Goal: Answer question/provide support: Share knowledge or assist other users

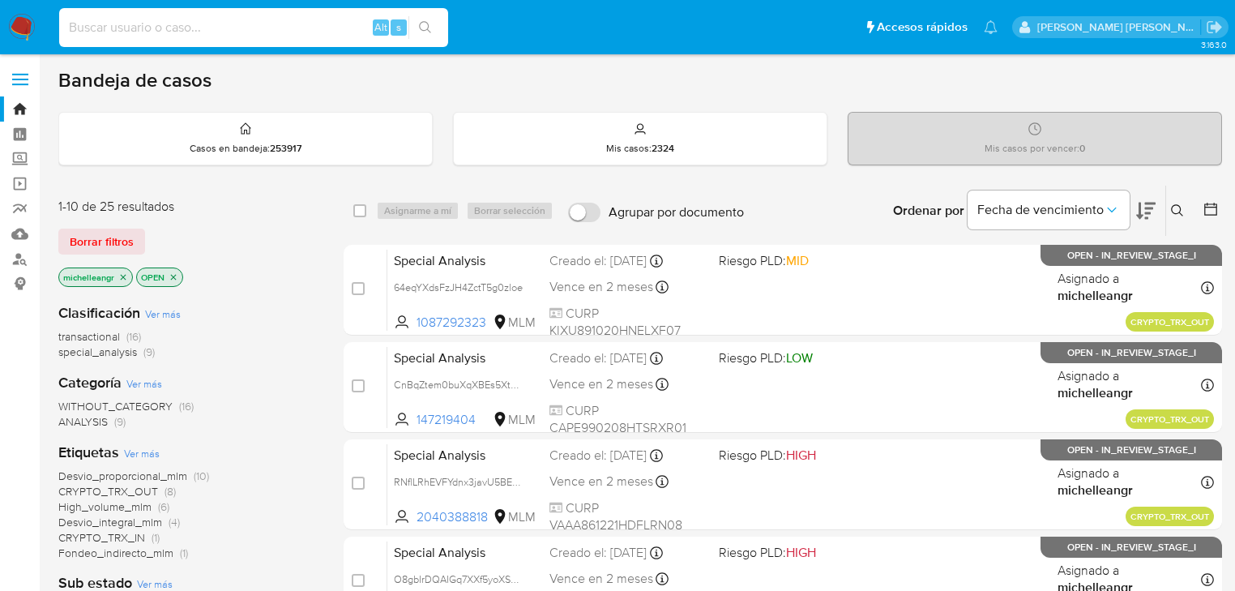
click at [117, 32] on input at bounding box center [253, 27] width 389 height 21
paste input "501626167"
type input "501626167"
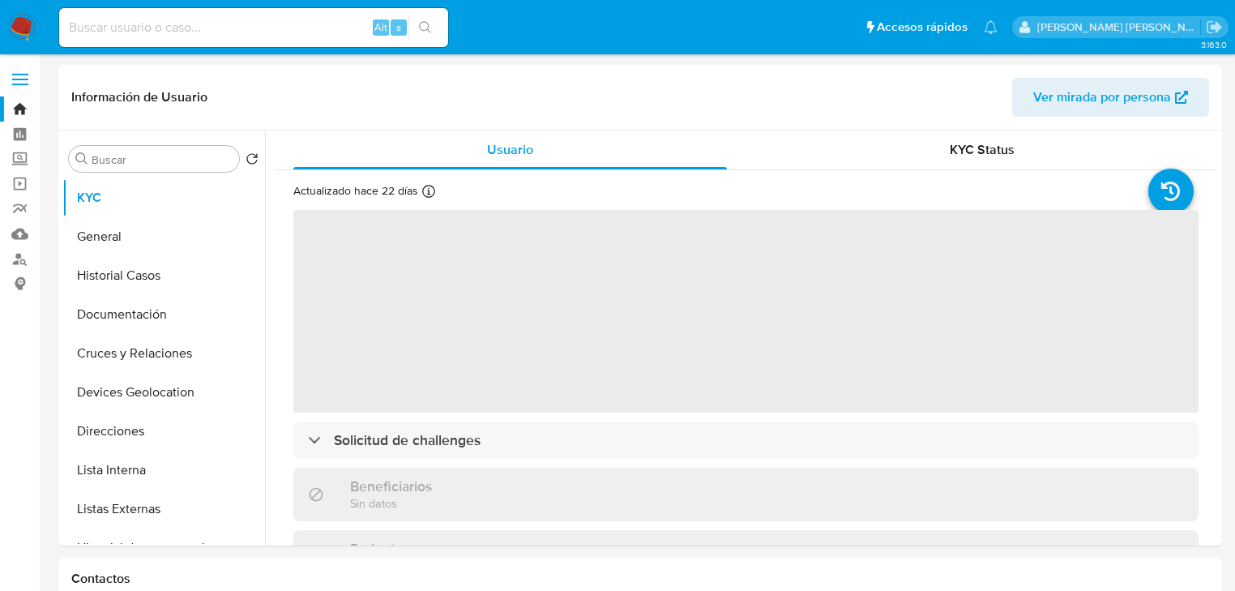
select select "10"
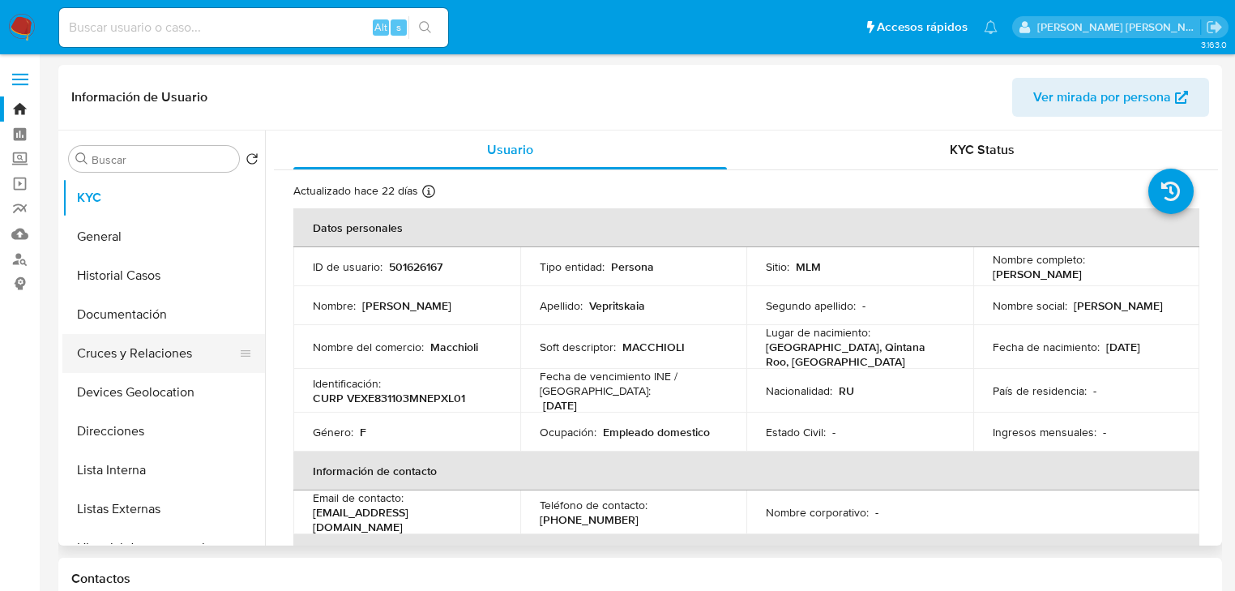
click at [164, 340] on button "Cruces y Relaciones" at bounding box center [157, 353] width 190 height 39
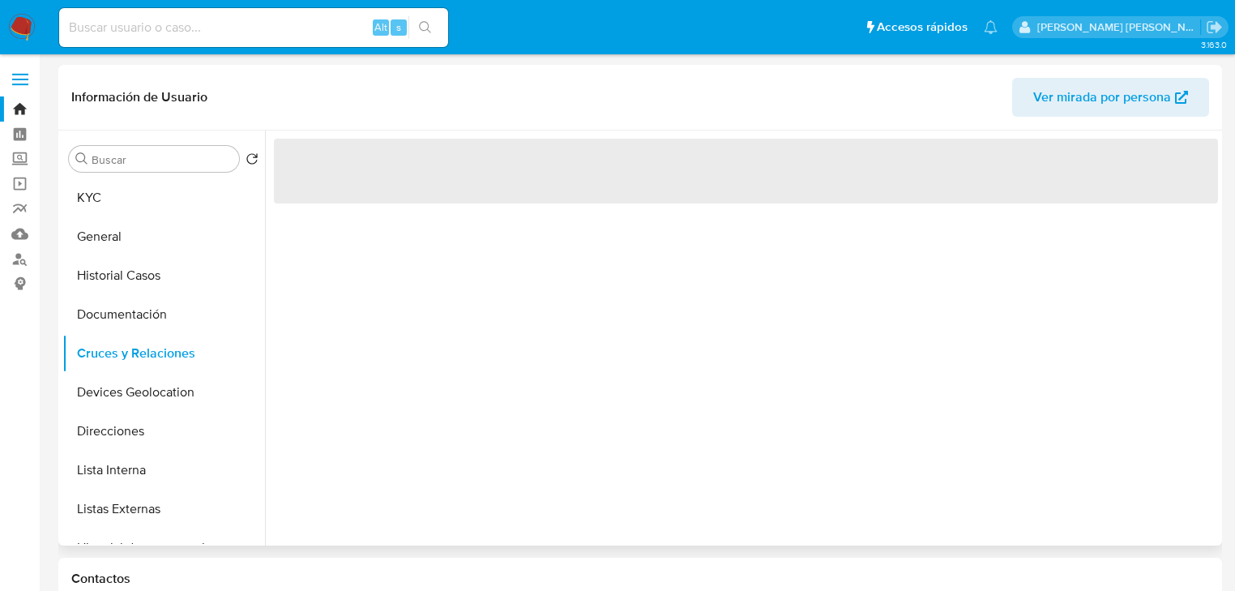
drag, startPoint x: 171, startPoint y: 322, endPoint x: 431, endPoint y: 299, distance: 261.1
click at [172, 323] on button "Documentación" at bounding box center [163, 314] width 203 height 39
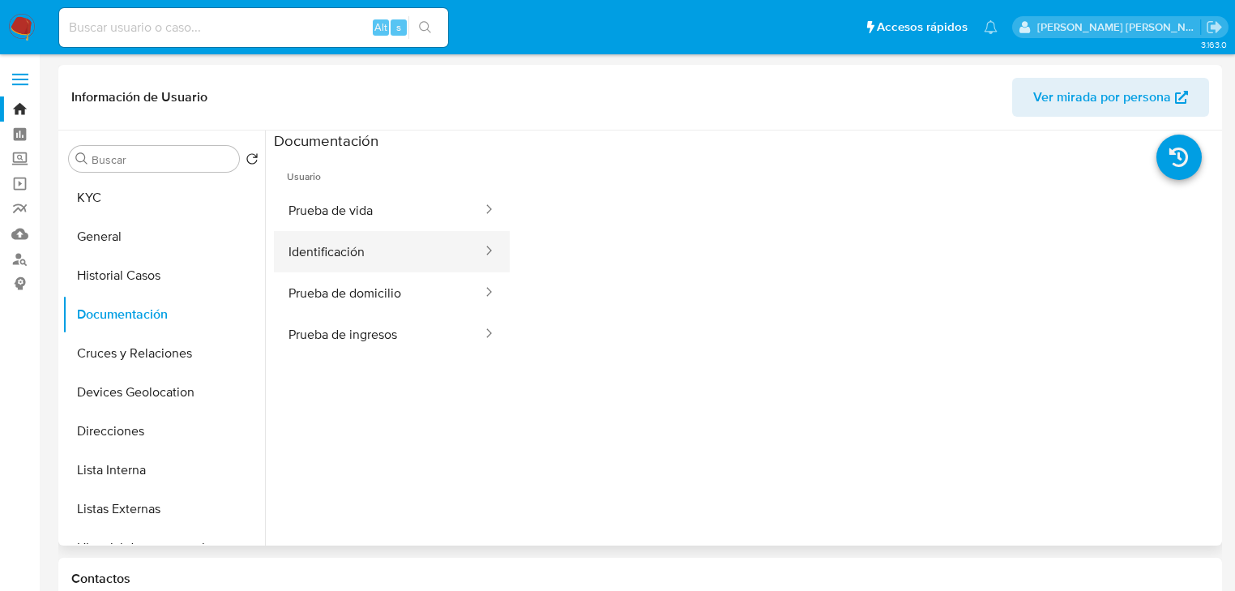
click at [400, 256] on button "Identificación" at bounding box center [379, 251] width 210 height 41
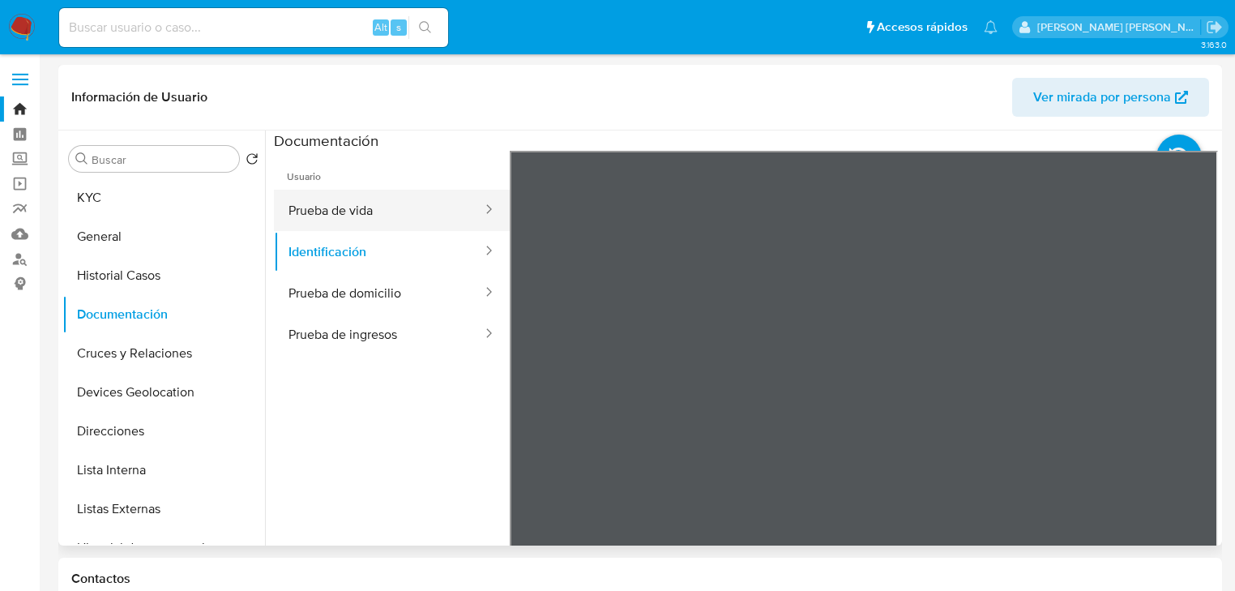
click at [402, 213] on button "Prueba de vida" at bounding box center [379, 210] width 210 height 41
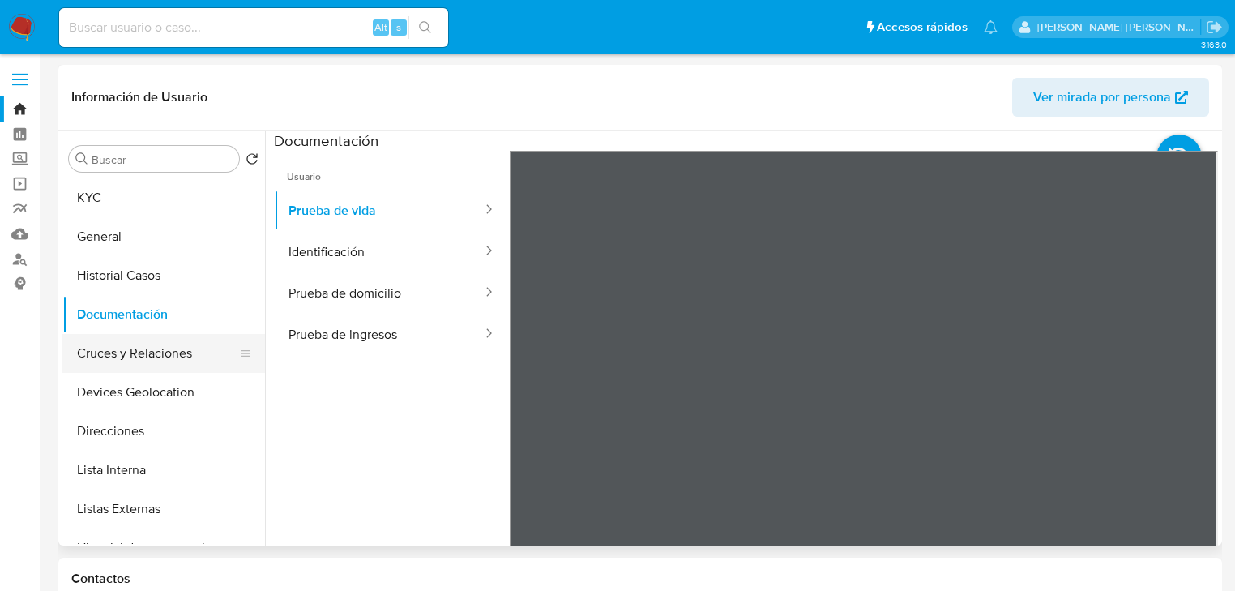
drag, startPoint x: 78, startPoint y: 363, endPoint x: 92, endPoint y: 359, distance: 15.1
click at [78, 360] on button "Cruces y Relaciones" at bounding box center [157, 353] width 190 height 39
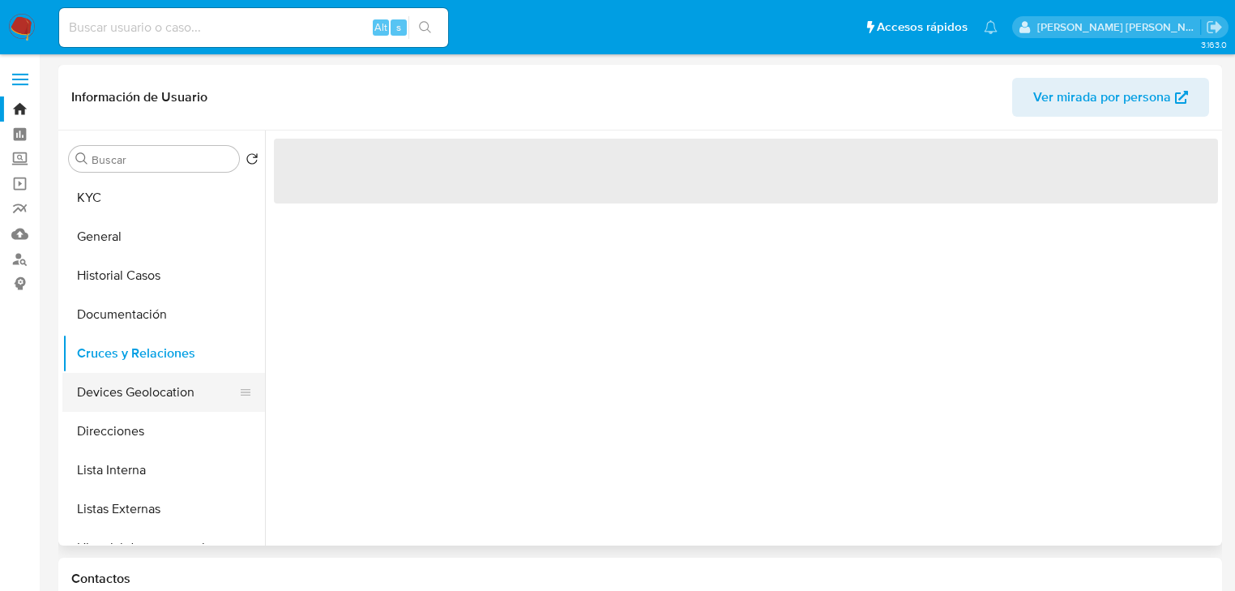
click at [114, 385] on button "Devices Geolocation" at bounding box center [157, 392] width 190 height 39
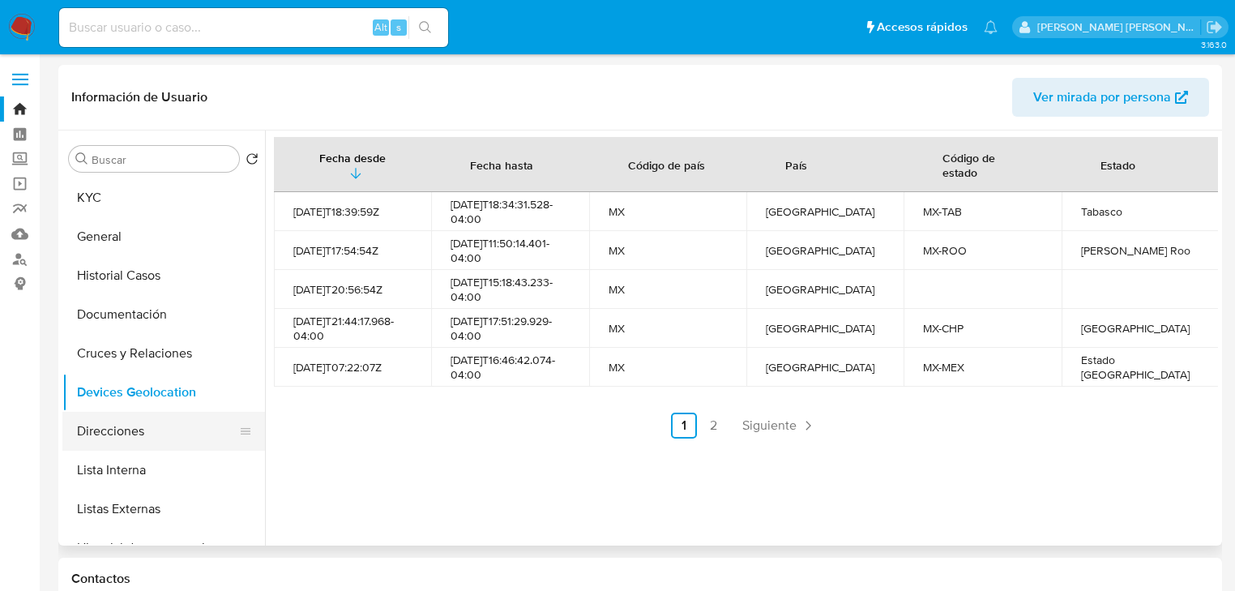
click at [161, 432] on button "Direcciones" at bounding box center [157, 431] width 190 height 39
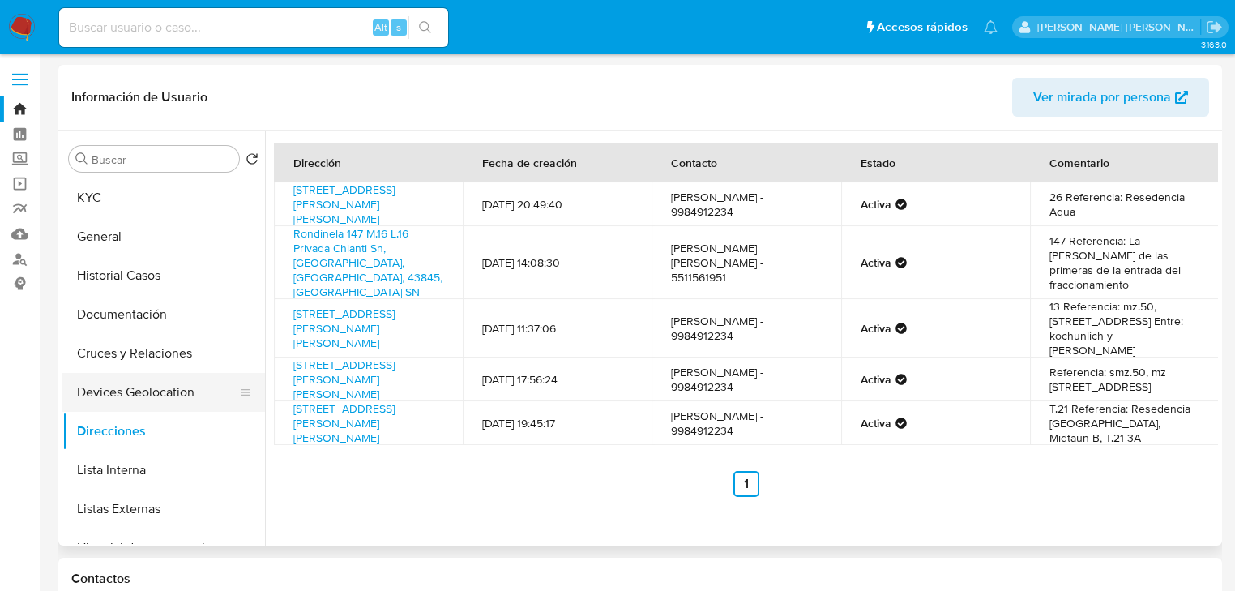
click at [177, 400] on button "Devices Geolocation" at bounding box center [157, 392] width 190 height 39
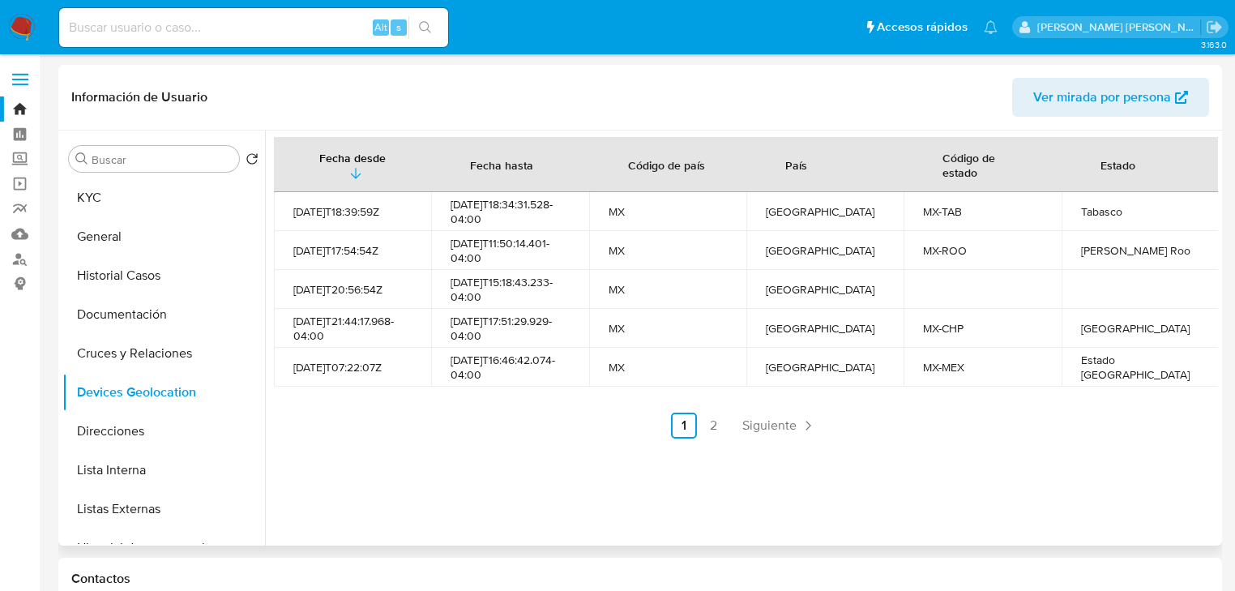
drag, startPoint x: 156, startPoint y: 427, endPoint x: 353, endPoint y: 400, distance: 198.7
click at [158, 425] on button "Direcciones" at bounding box center [163, 431] width 203 height 39
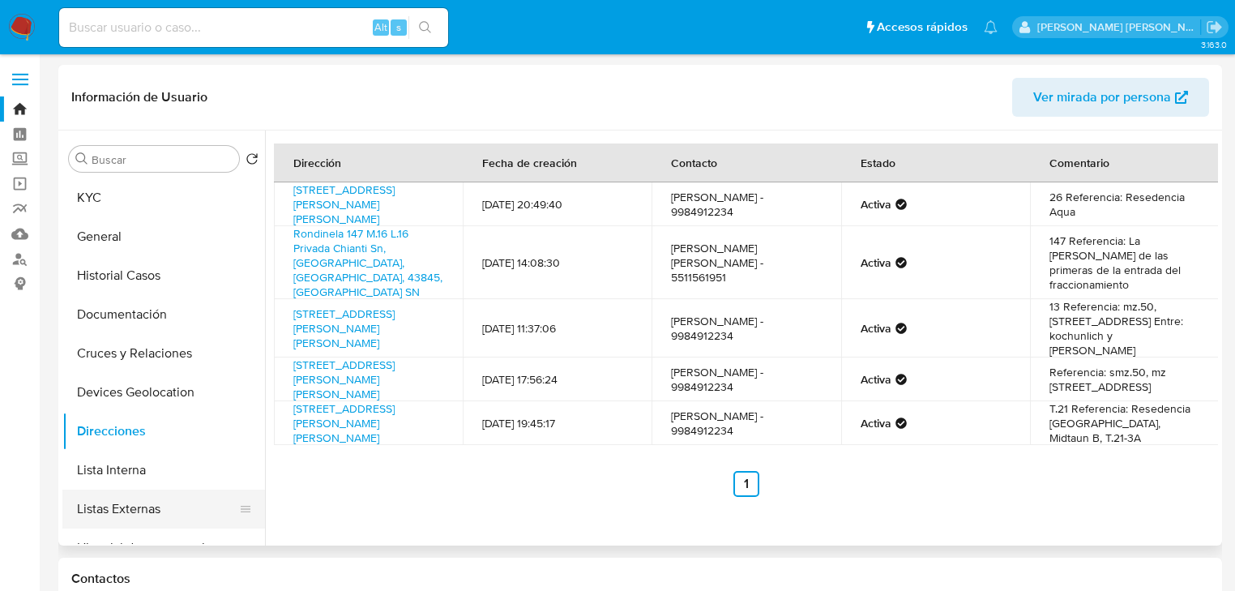
click at [112, 506] on button "Listas Externas" at bounding box center [157, 508] width 190 height 39
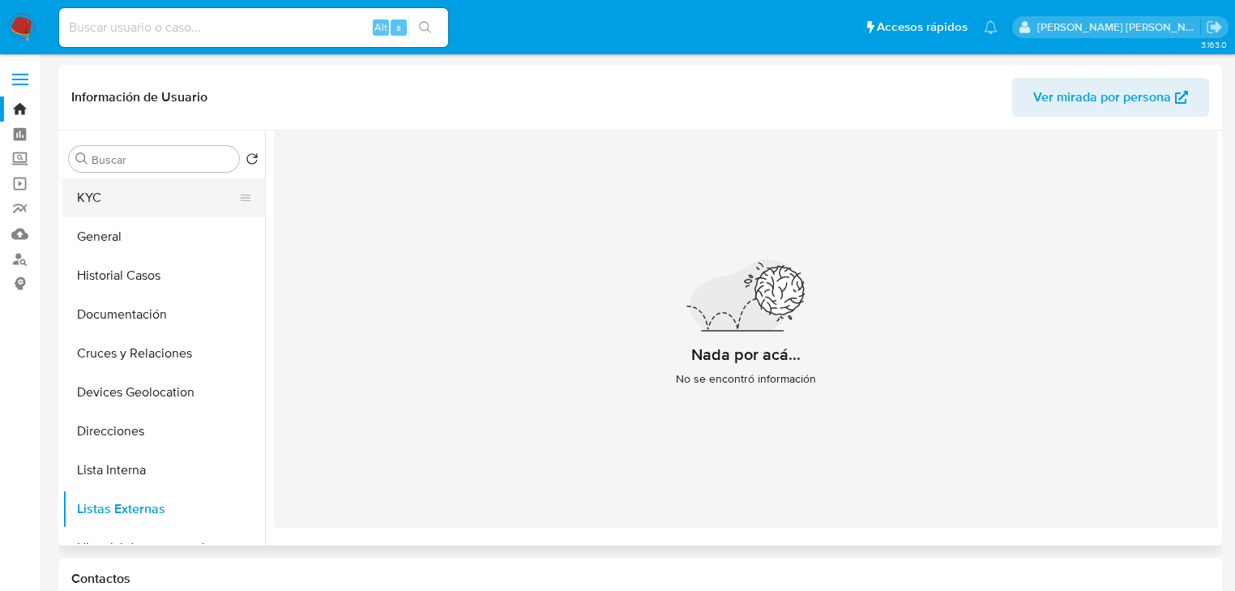
click at [139, 201] on button "KYC" at bounding box center [157, 197] width 190 height 39
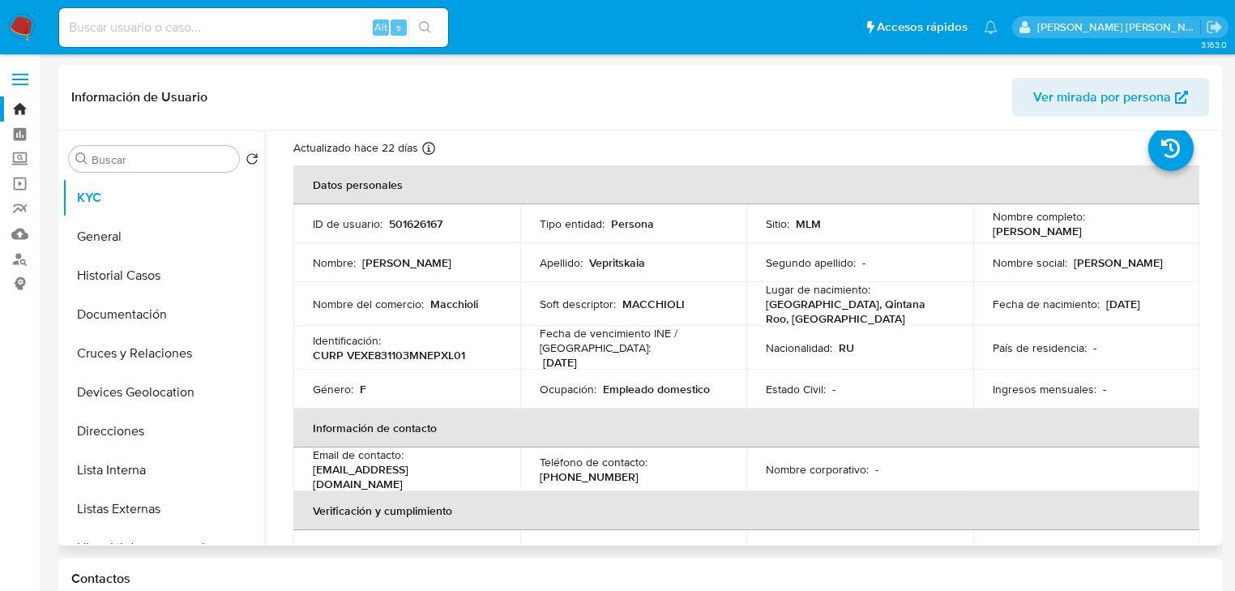
scroll to position [65, 0]
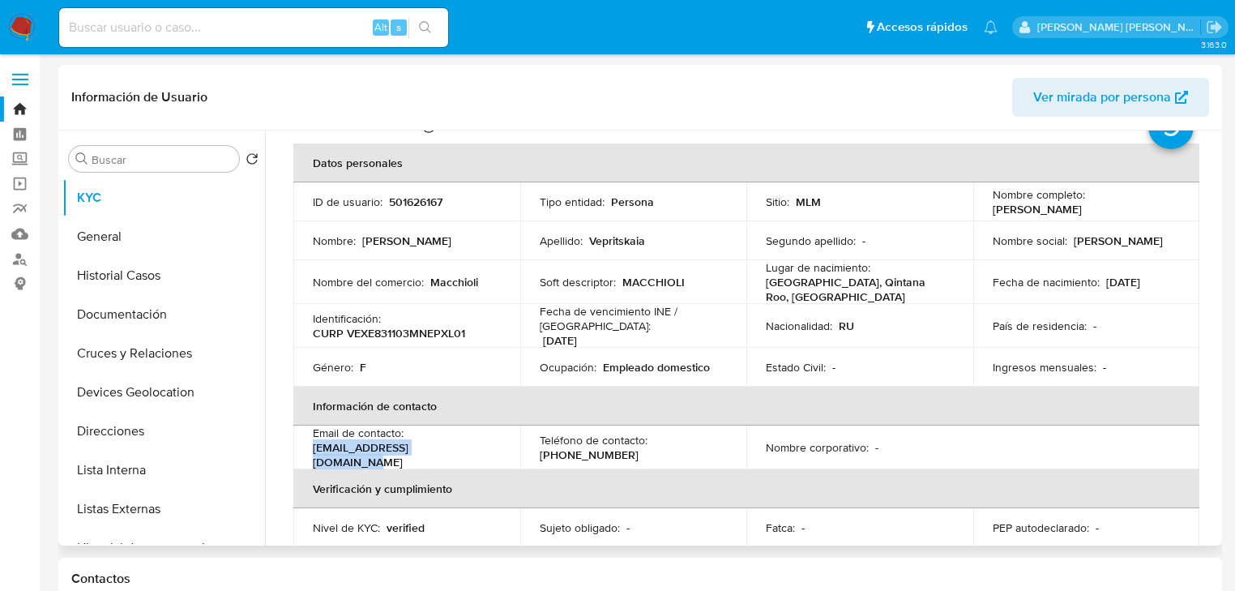
drag, startPoint x: 455, startPoint y: 451, endPoint x: 302, endPoint y: 441, distance: 153.5
click at [302, 441] on td "Email de contacto : niki.artist1111@gmail.com" at bounding box center [406, 447] width 227 height 44
copy p "[EMAIL_ADDRESS][DOMAIN_NAME]"
click at [590, 453] on p "[PHONE_NUMBER]" at bounding box center [589, 454] width 99 height 15
click at [591, 452] on p "[PHONE_NUMBER]" at bounding box center [589, 454] width 99 height 15
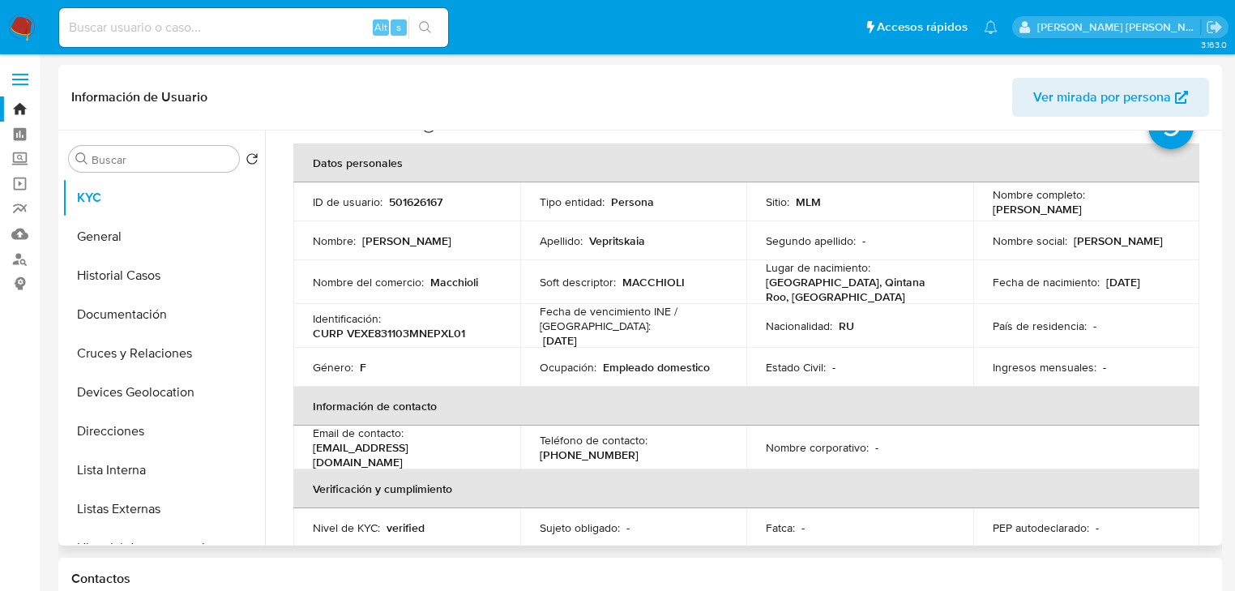
click at [592, 451] on p "[PHONE_NUMBER]" at bounding box center [589, 454] width 99 height 15
click at [592, 450] on p "[PHONE_NUMBER]" at bounding box center [589, 454] width 99 height 15
copy p "4912234"
drag, startPoint x: 135, startPoint y: 257, endPoint x: 135, endPoint y: 314, distance: 57.5
click at [135, 259] on button "Historial Casos" at bounding box center [163, 275] width 203 height 39
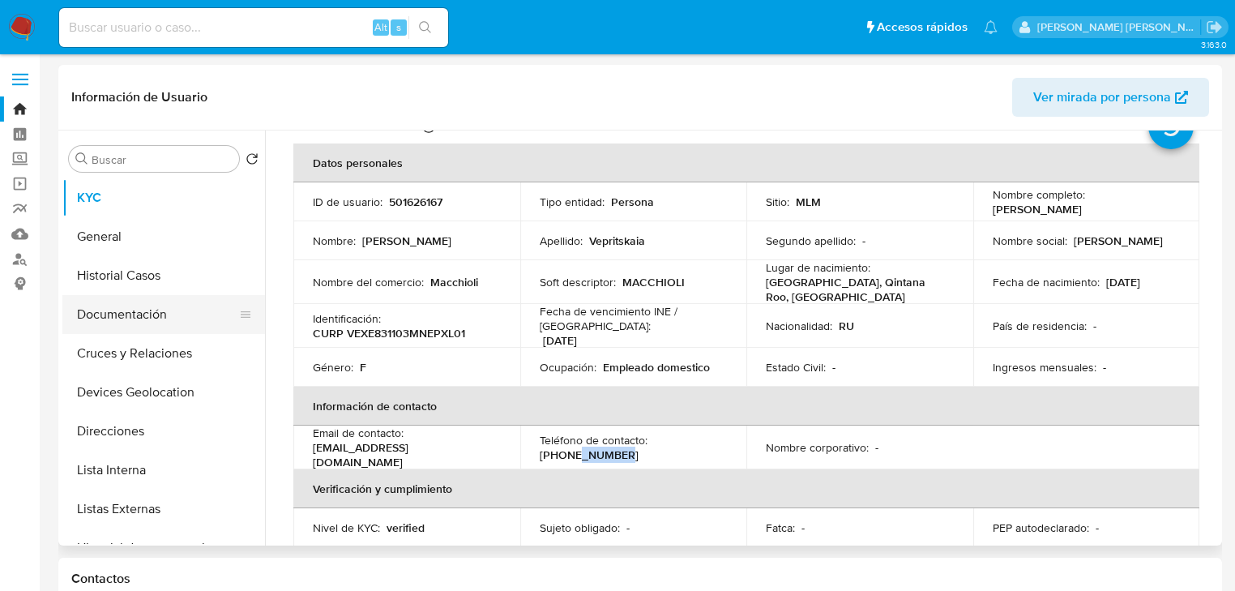
scroll to position [0, 0]
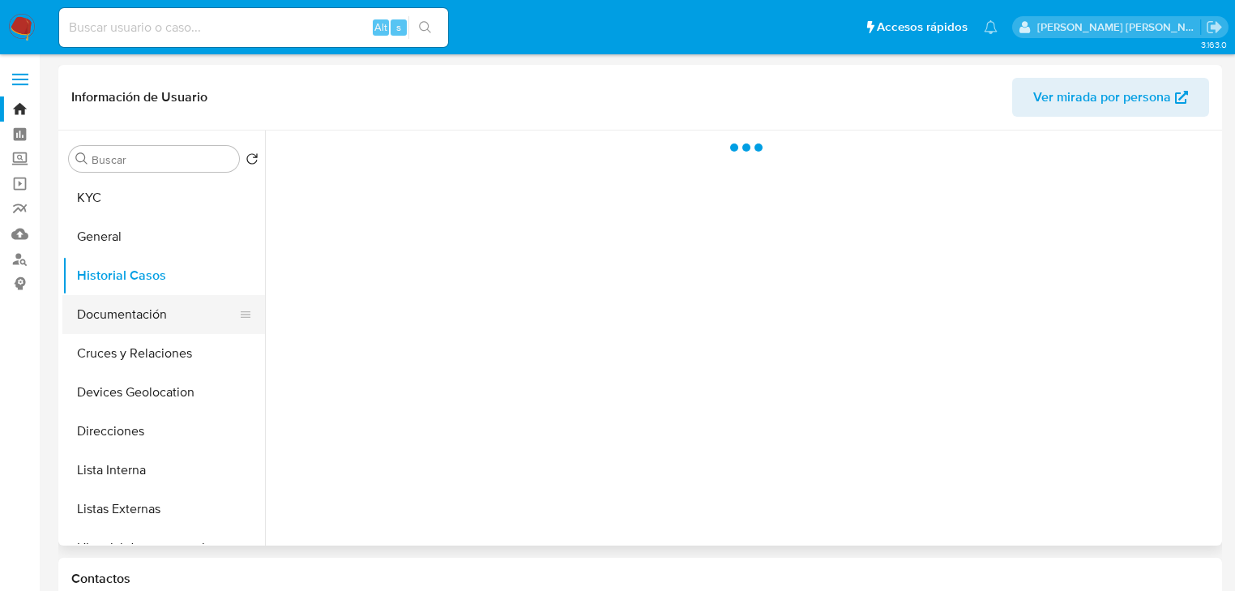
click at [139, 322] on button "Documentación" at bounding box center [157, 314] width 190 height 39
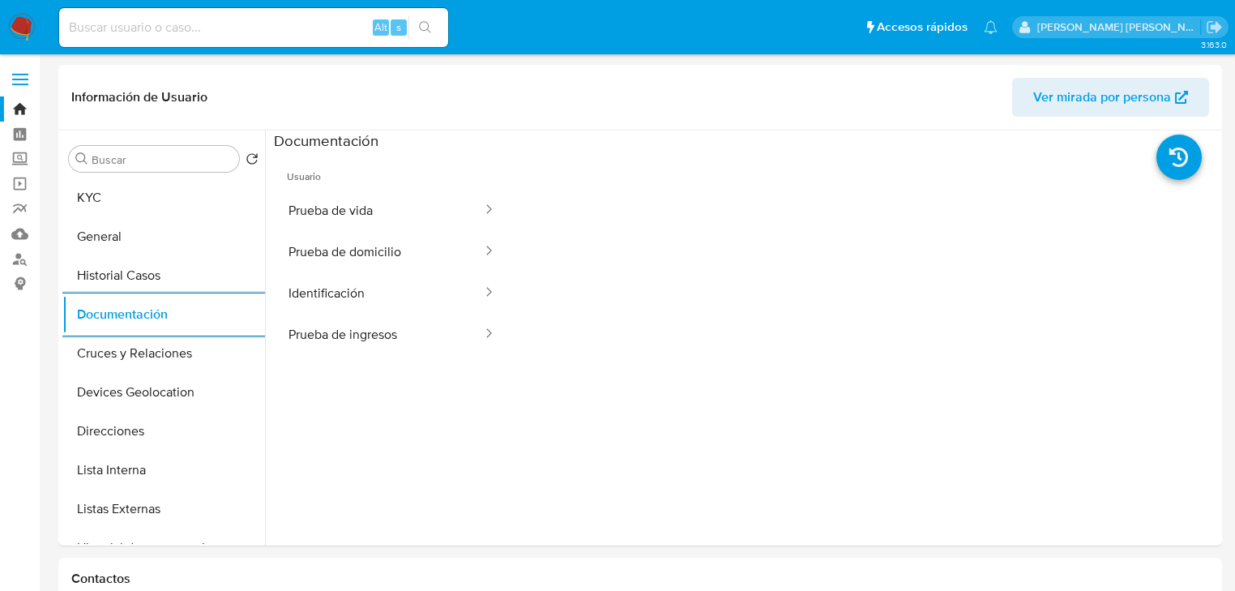
click at [156, 23] on input at bounding box center [253, 27] width 389 height 21
paste input "2544439576"
type input "2544439576"
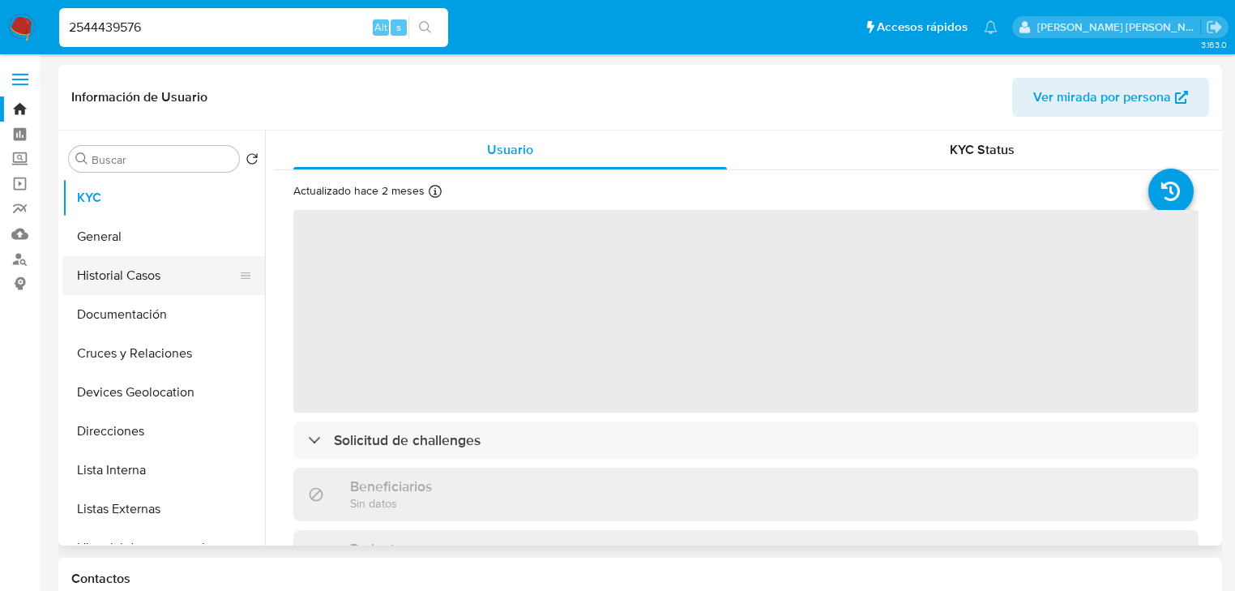
click at [162, 276] on button "Historial Casos" at bounding box center [157, 275] width 190 height 39
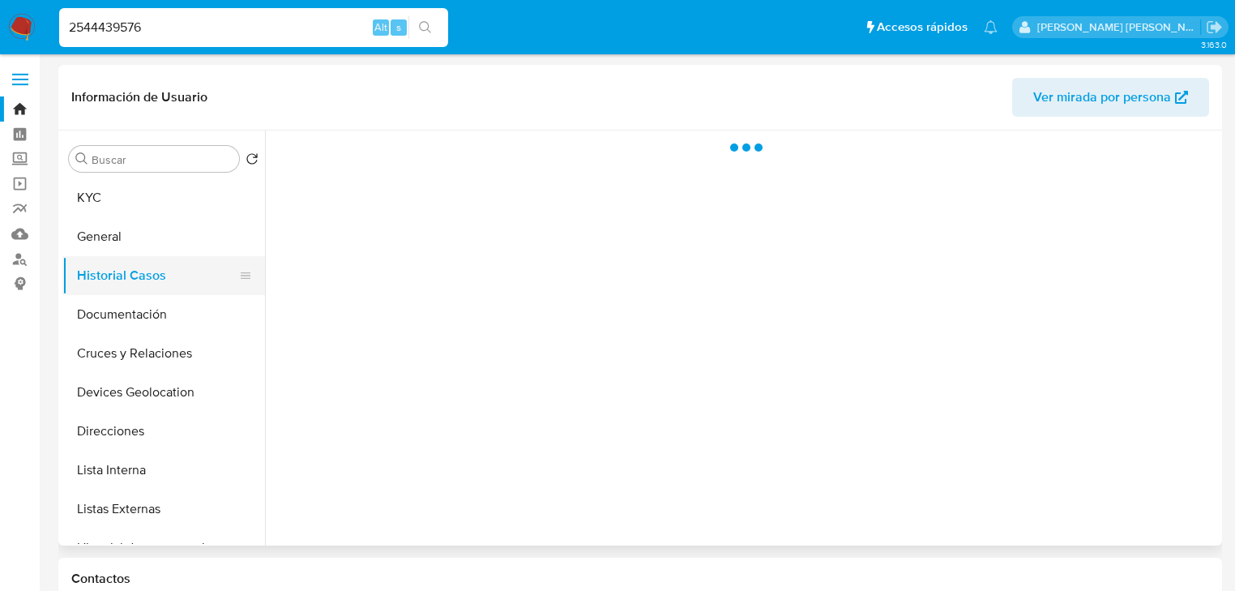
select select "10"
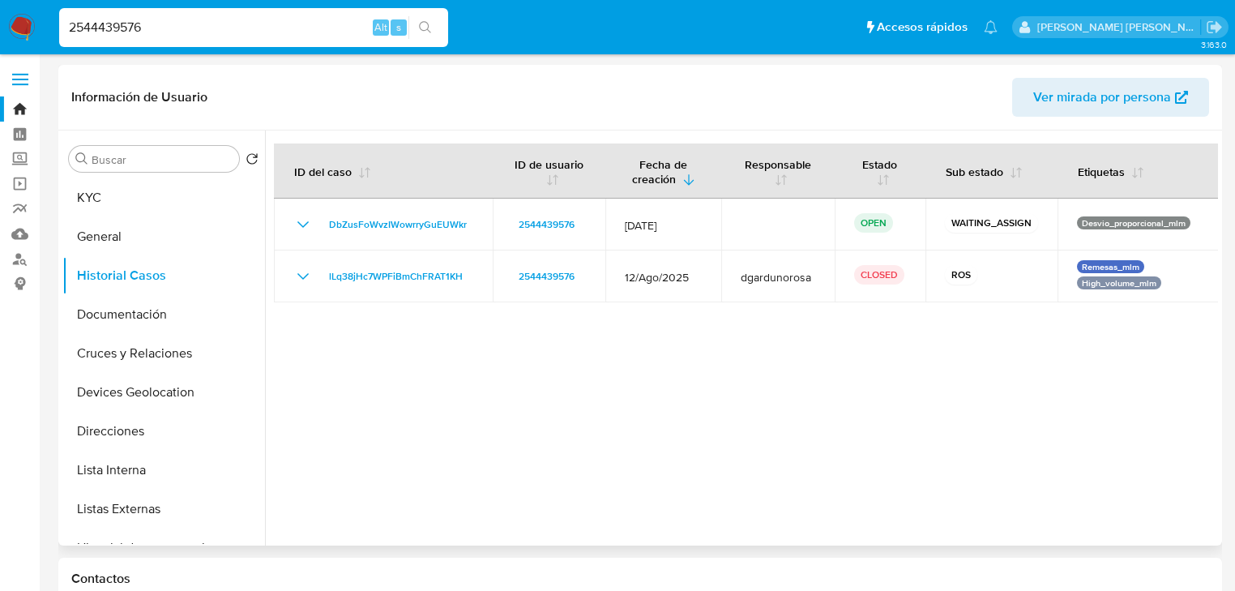
drag, startPoint x: 306, startPoint y: 224, endPoint x: 350, endPoint y: 302, distance: 90.4
click at [338, 302] on div at bounding box center [741, 337] width 953 height 415
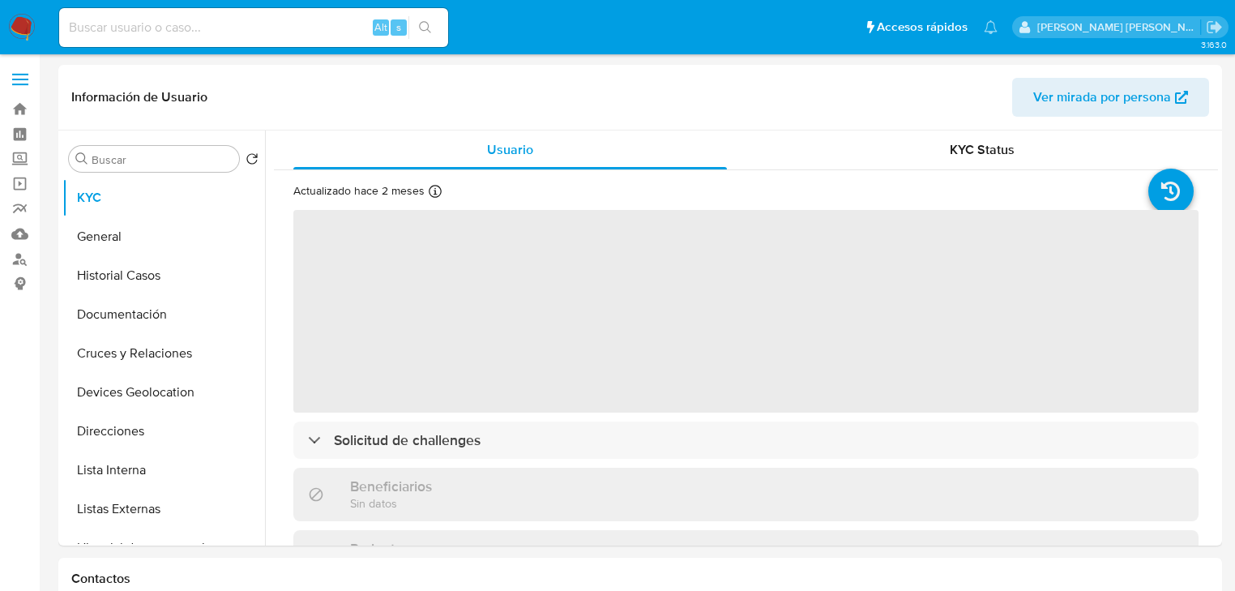
select select "10"
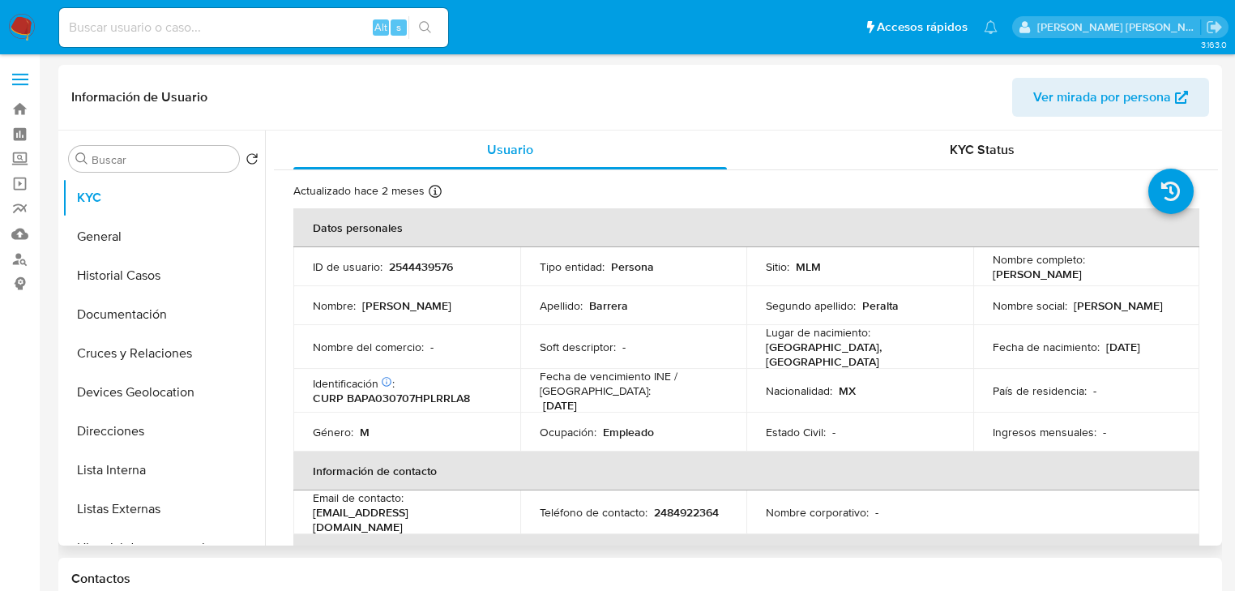
click at [197, 41] on div "Alt s" at bounding box center [253, 27] width 389 height 39
click at [207, 29] on input at bounding box center [253, 27] width 389 height 21
paste input "501626167"
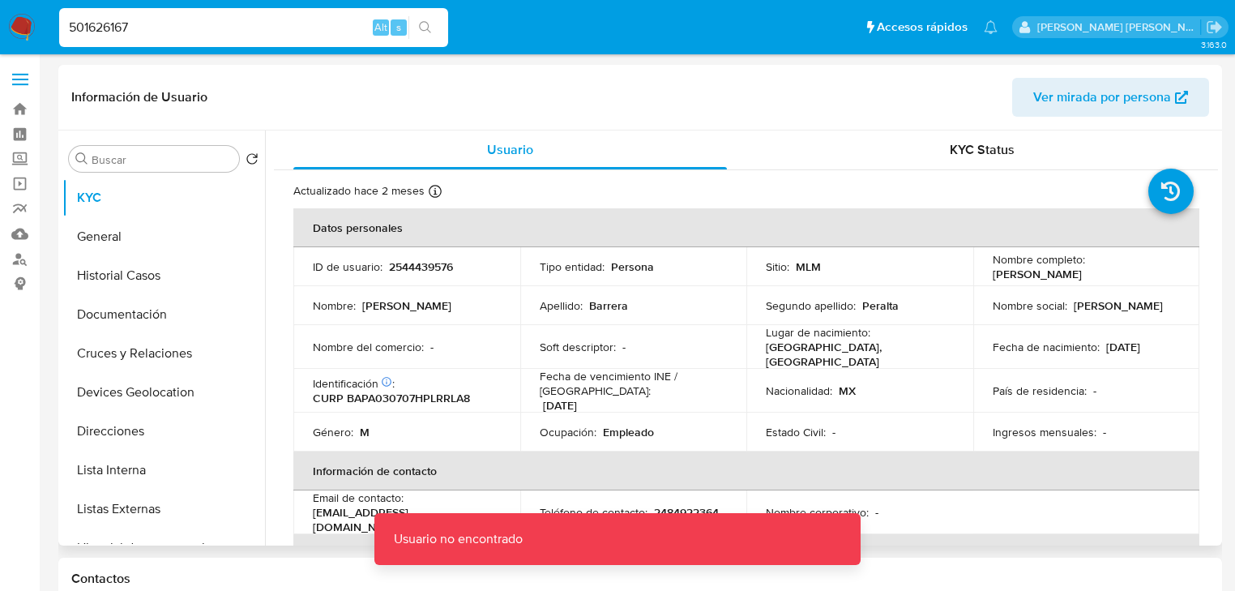
click at [207, 29] on input "501626167" at bounding box center [253, 27] width 389 height 21
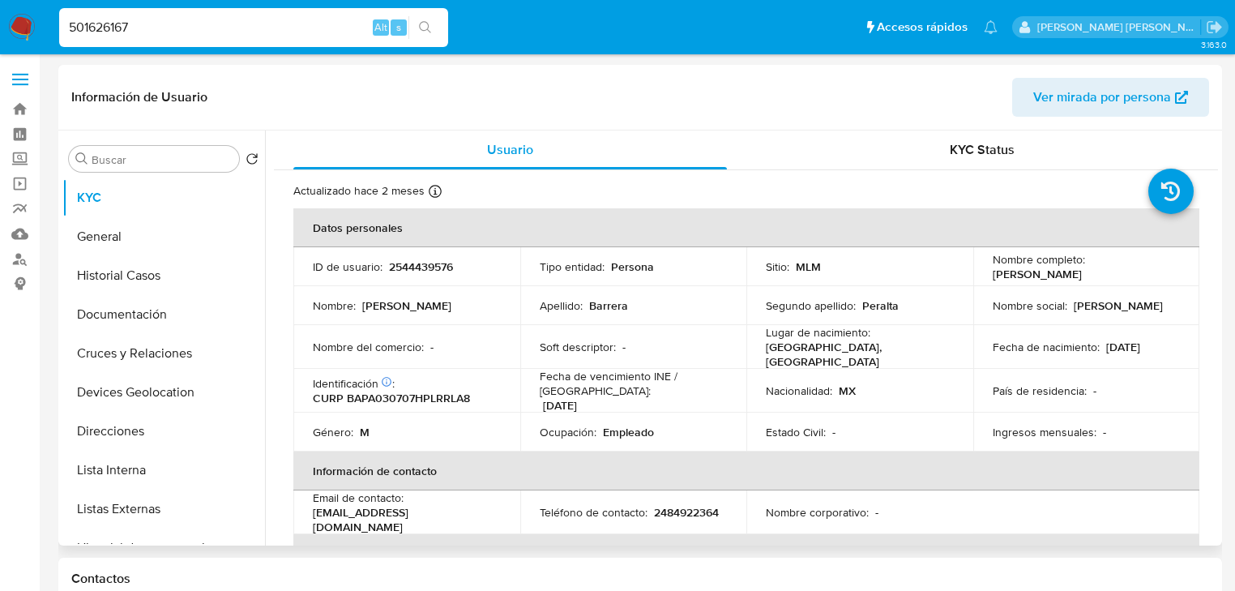
type input "501626167"
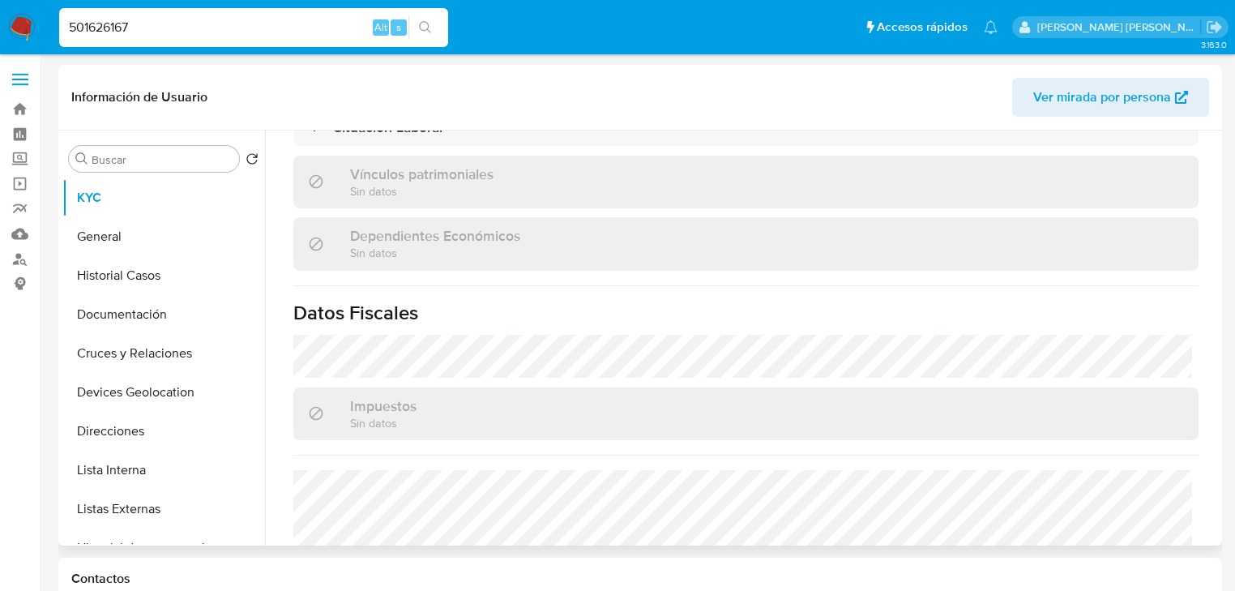
scroll to position [620, 0]
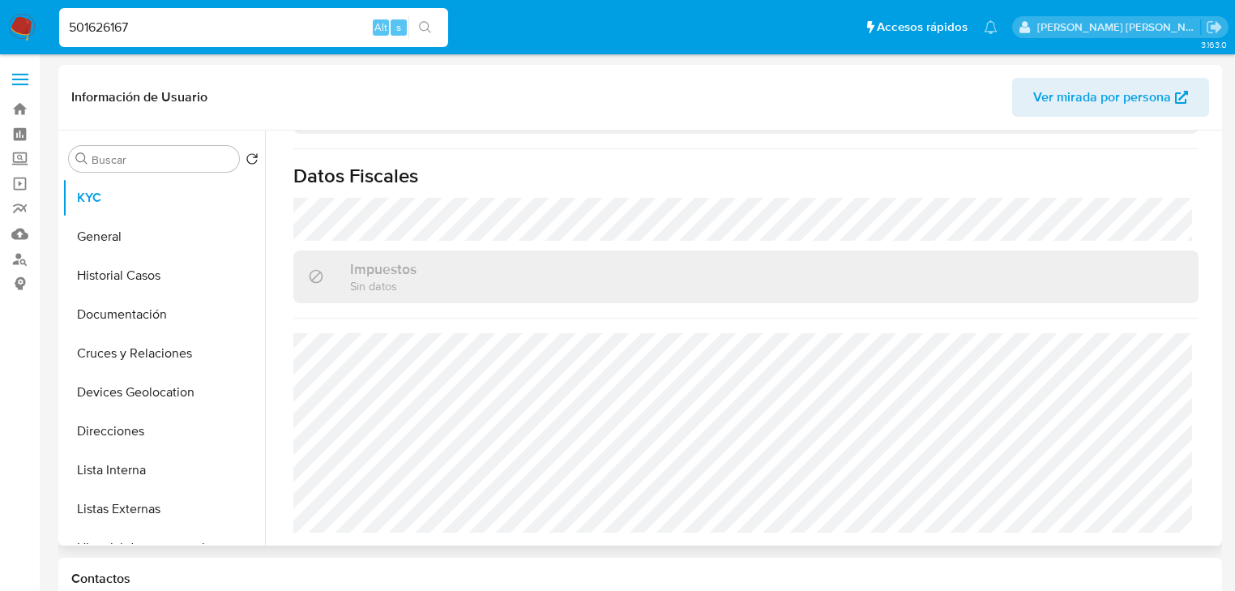
select select "10"
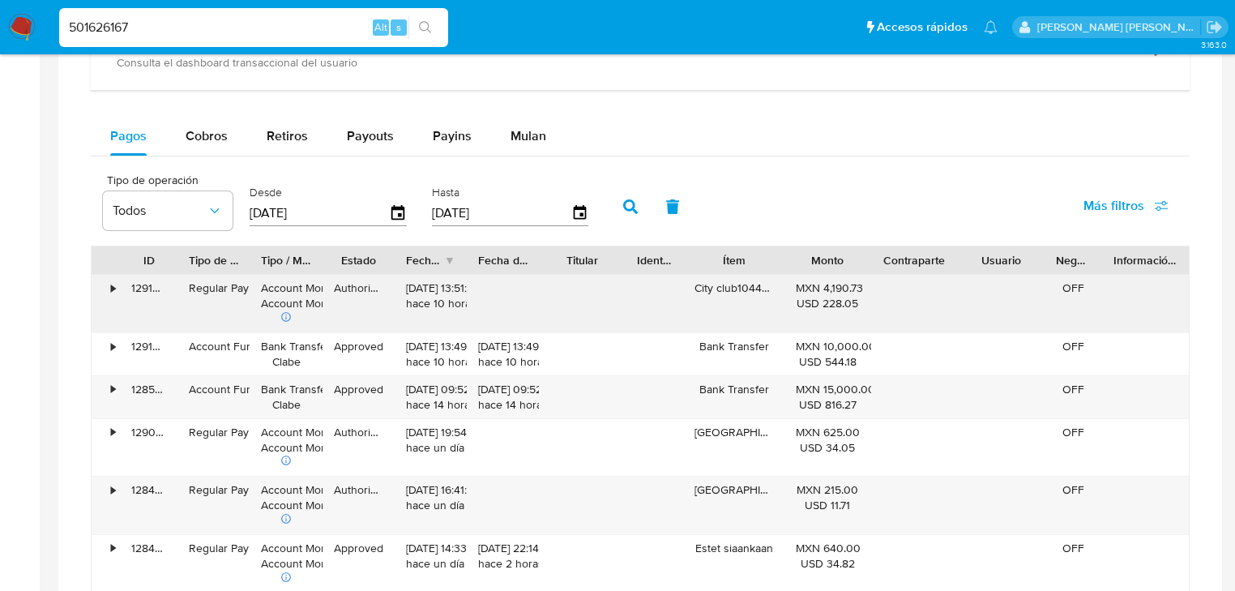
scroll to position [772, 0]
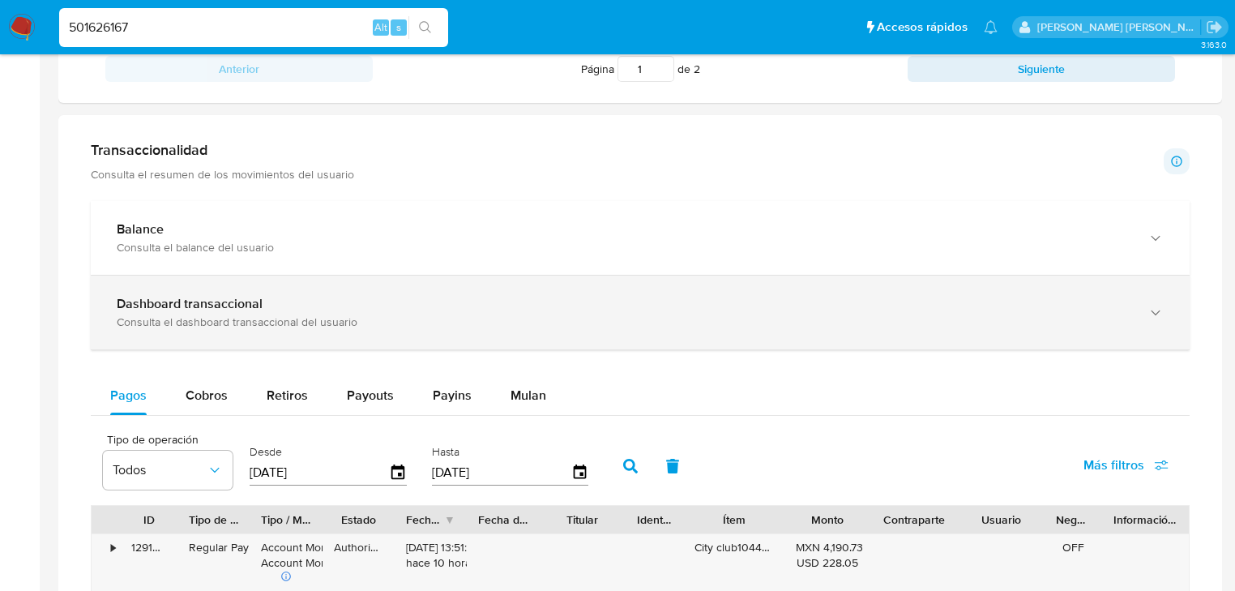
click at [227, 301] on b "Dashboard transaccional" at bounding box center [190, 303] width 146 height 19
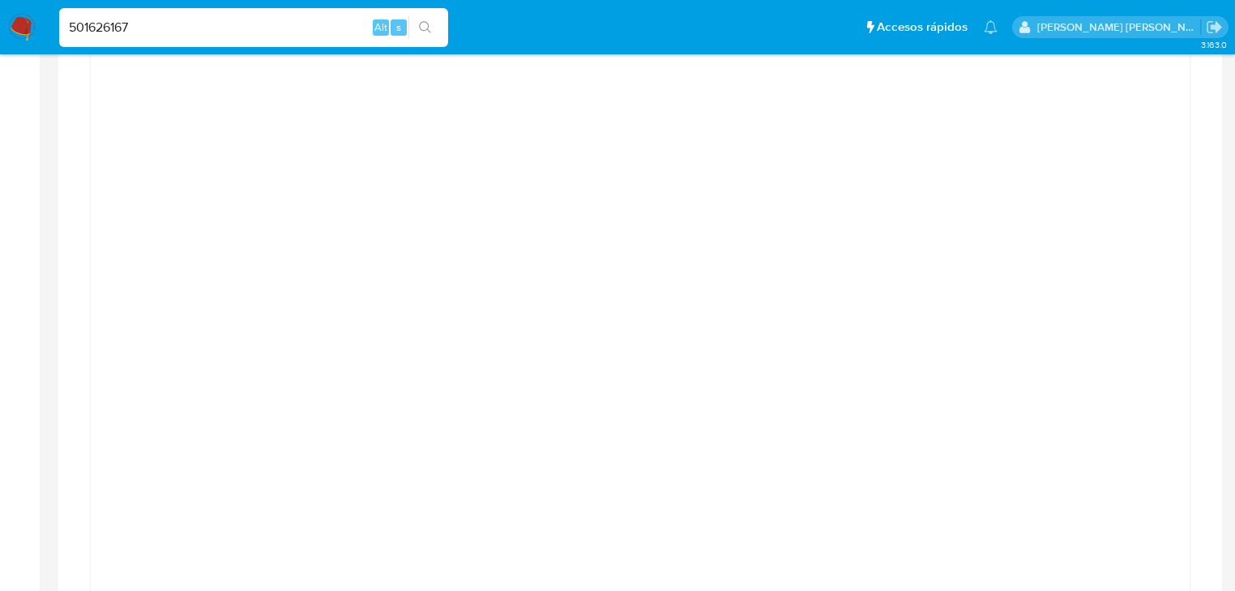
scroll to position [1225, 0]
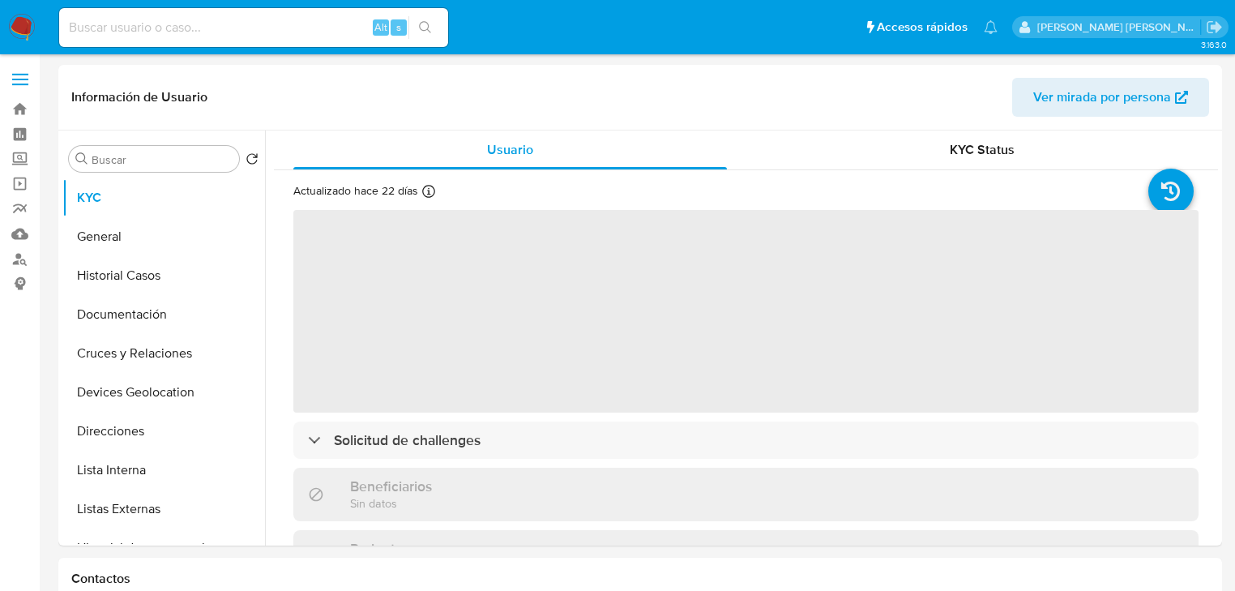
select select "10"
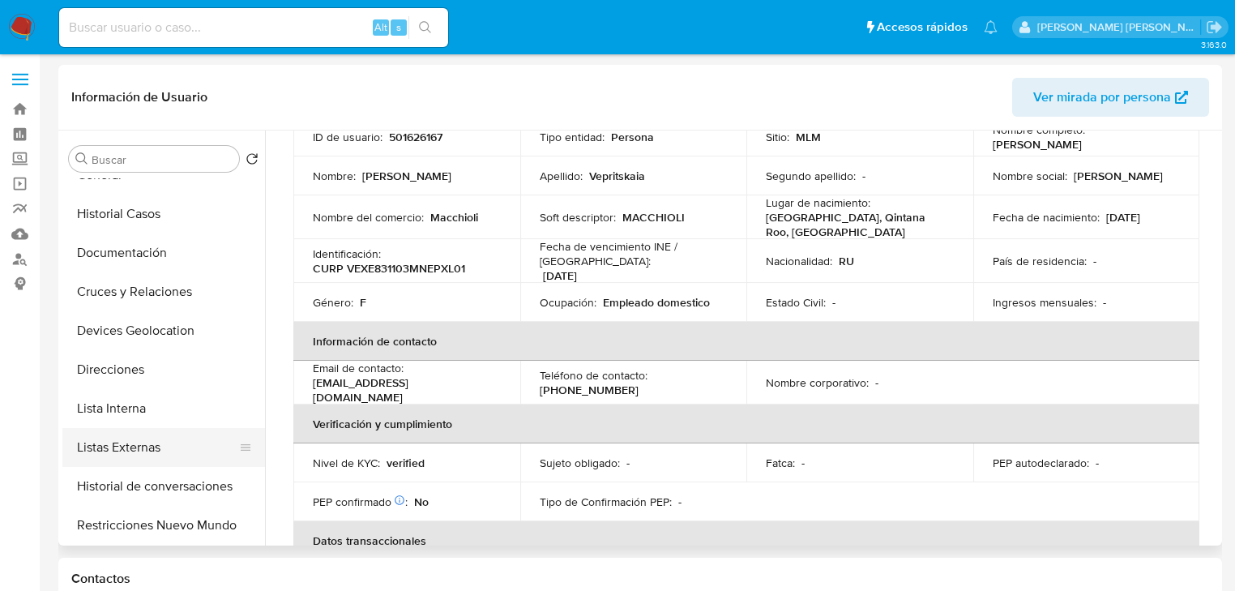
scroll to position [130, 0]
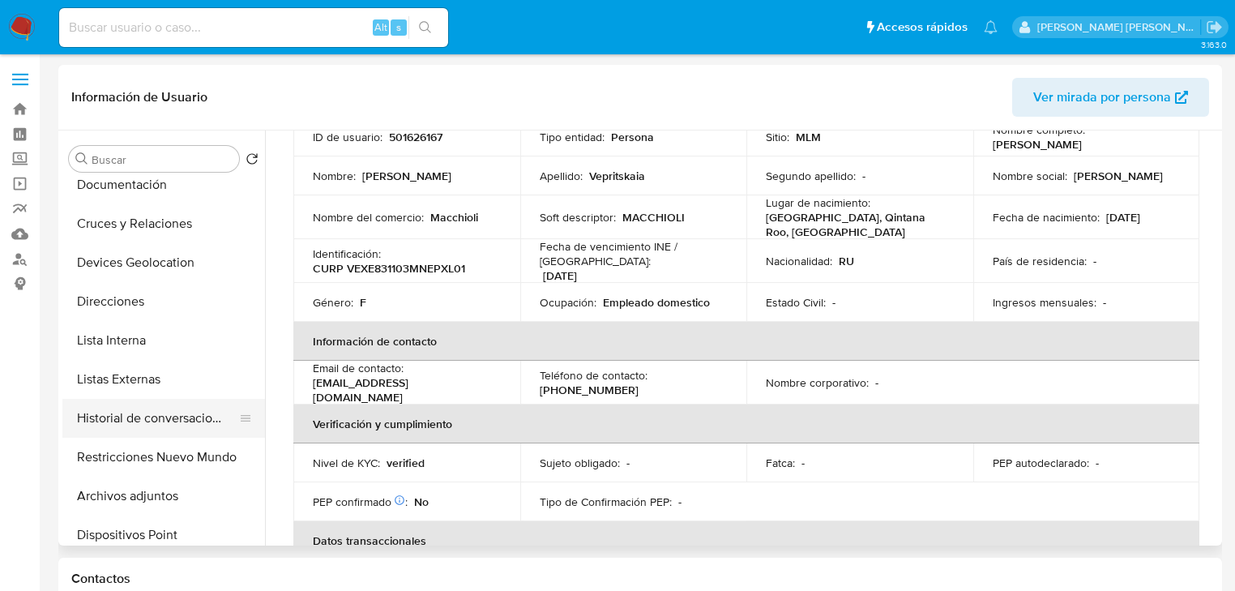
click at [204, 416] on button "Historial de conversaciones" at bounding box center [157, 418] width 190 height 39
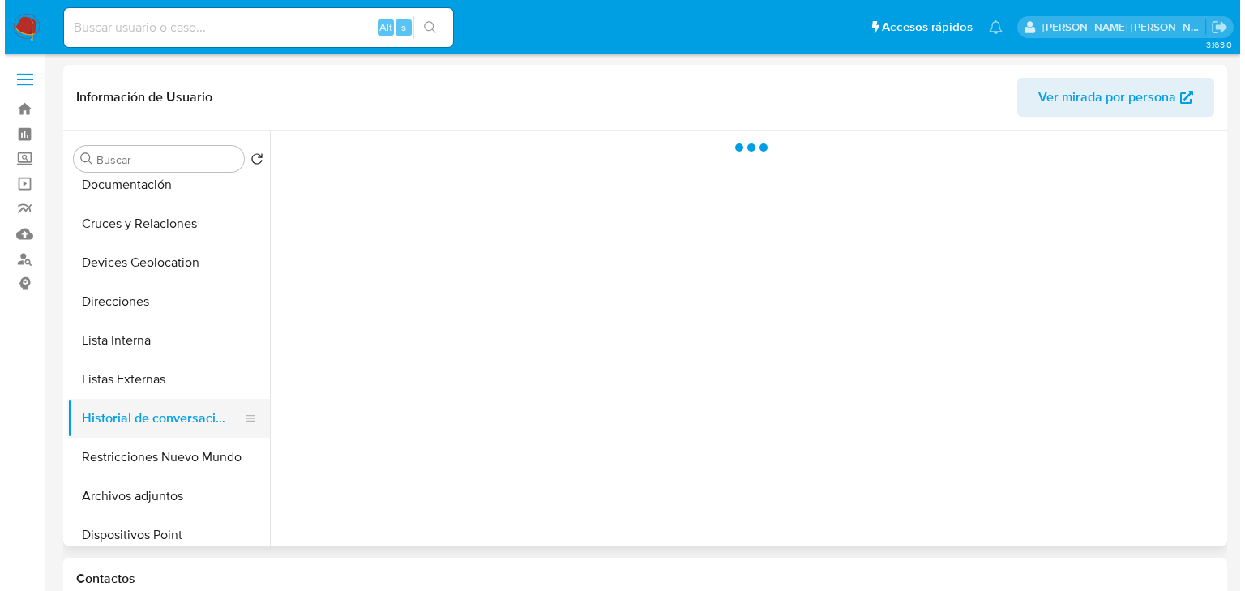
scroll to position [0, 0]
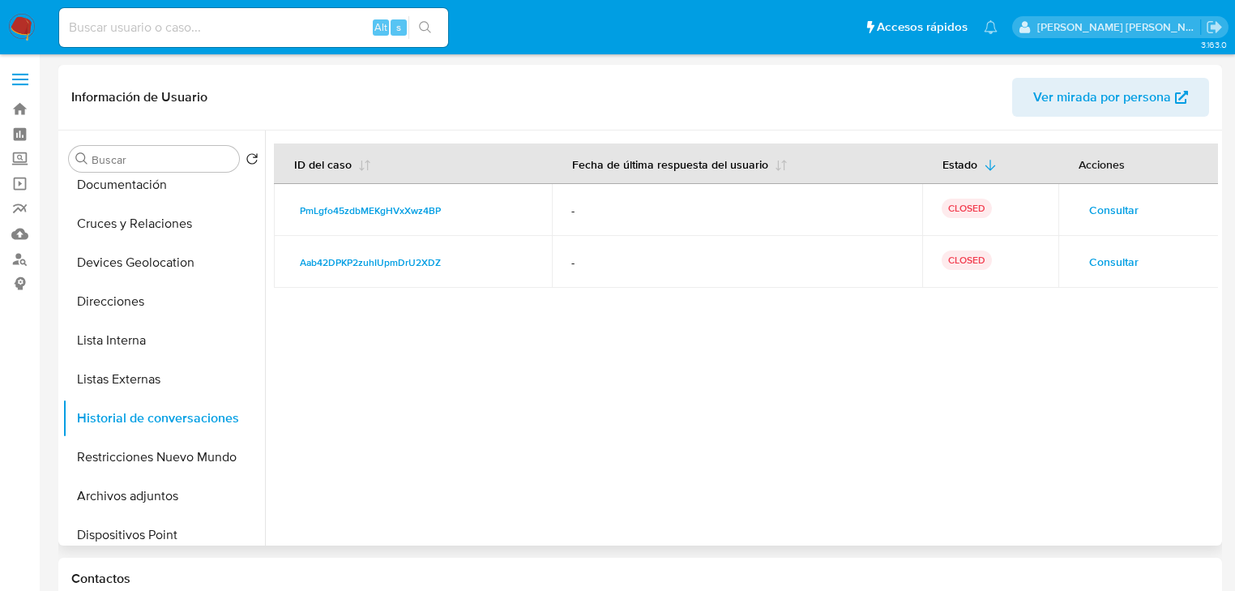
click at [1130, 226] on td "Consultar" at bounding box center [1138, 210] width 160 height 52
click at [1110, 254] on span "Consultar" at bounding box center [1113, 261] width 49 height 23
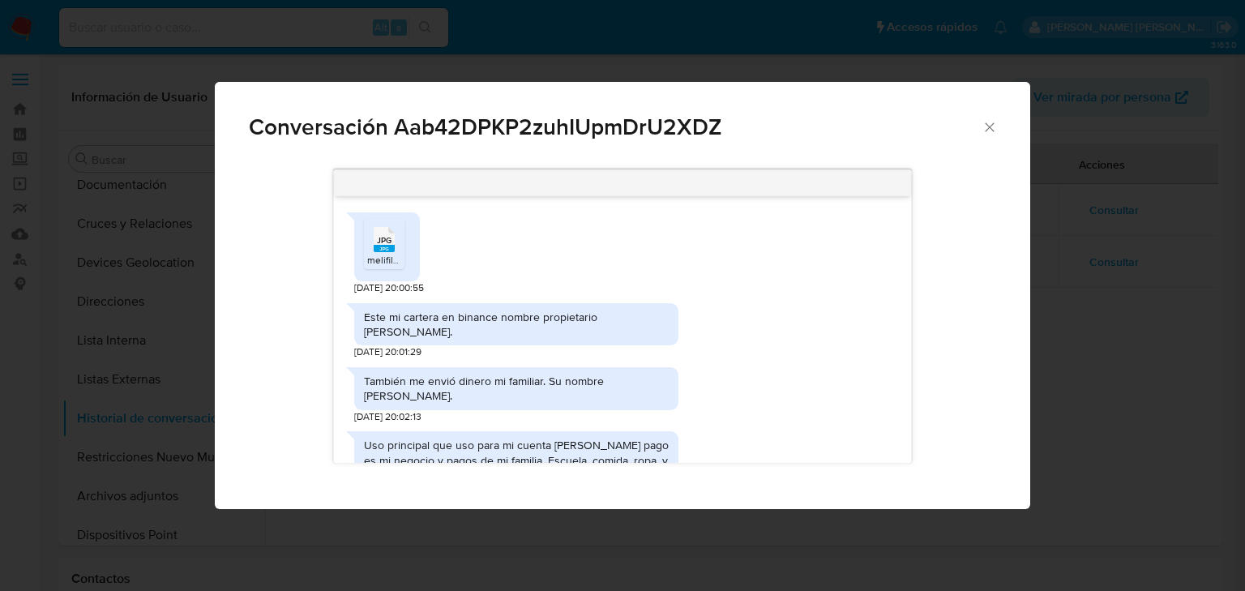
click at [985, 127] on icon "Cerrar" at bounding box center [989, 127] width 16 height 16
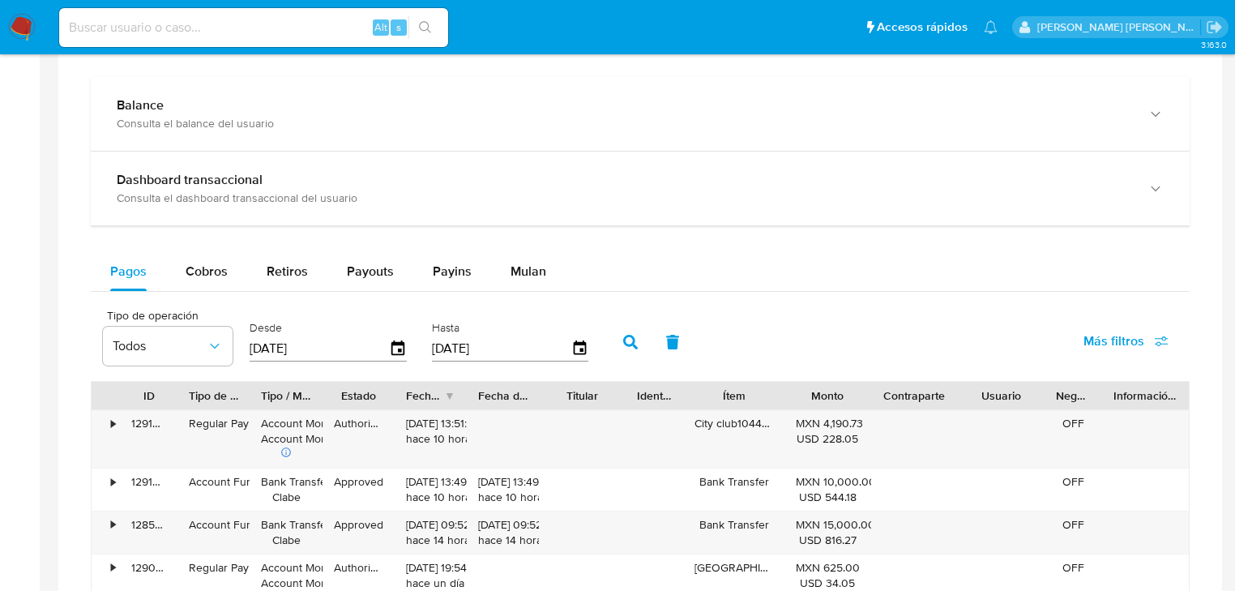
scroll to position [908, 0]
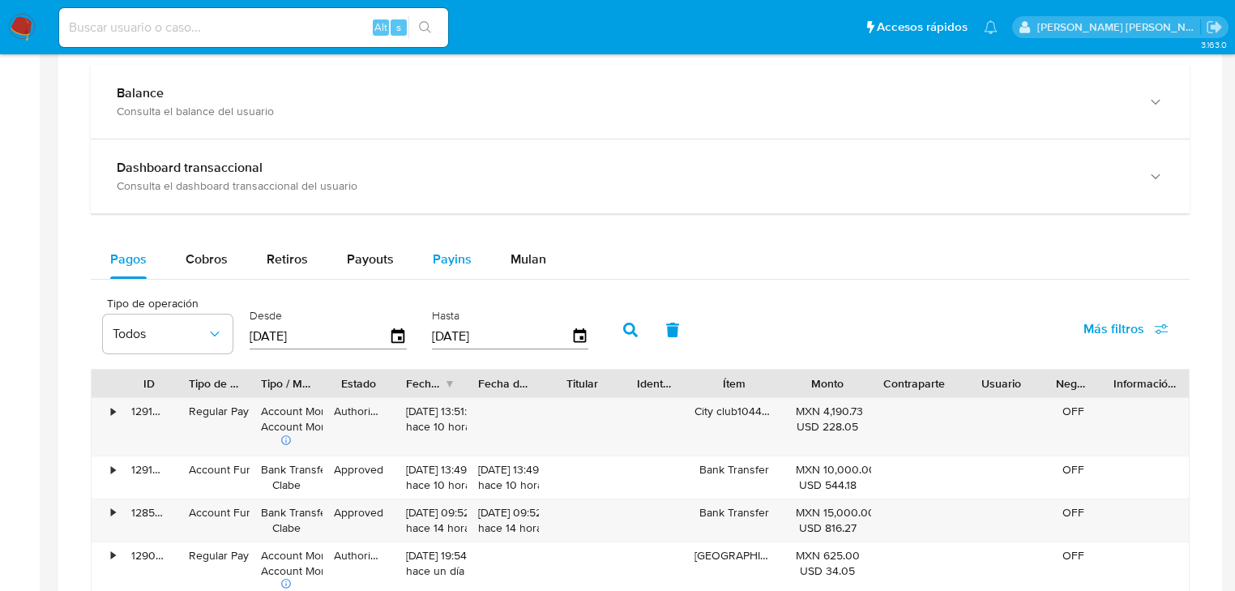
click at [425, 267] on button "Payins" at bounding box center [452, 259] width 78 height 39
select select "10"
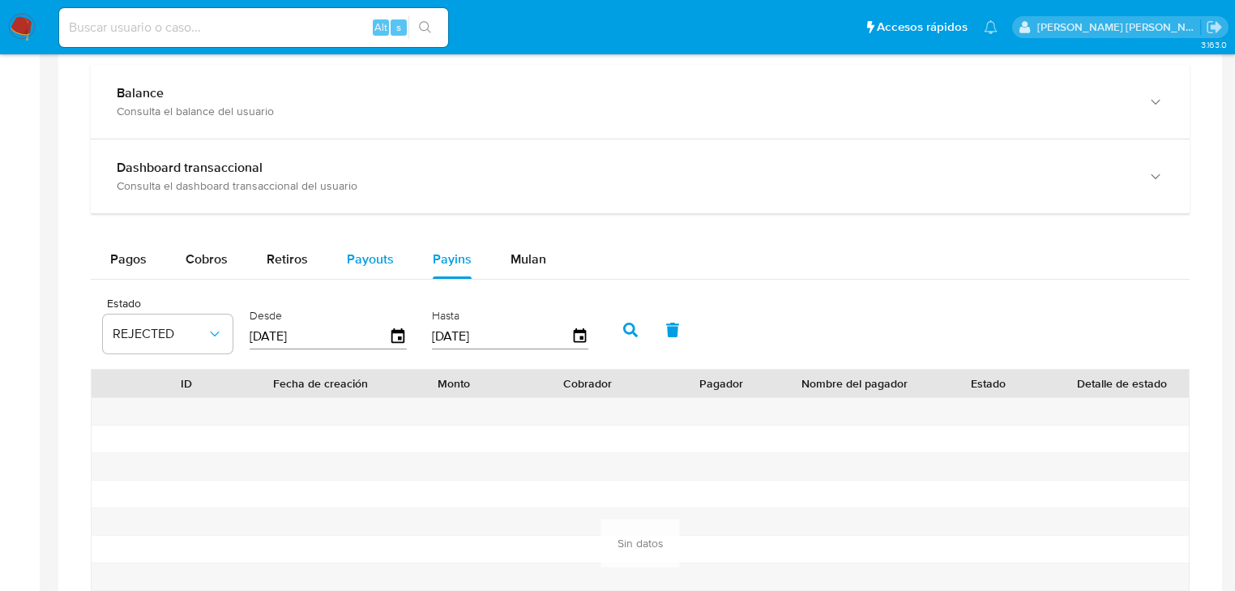
click at [389, 264] on span "Payouts" at bounding box center [370, 259] width 47 height 19
select select "10"
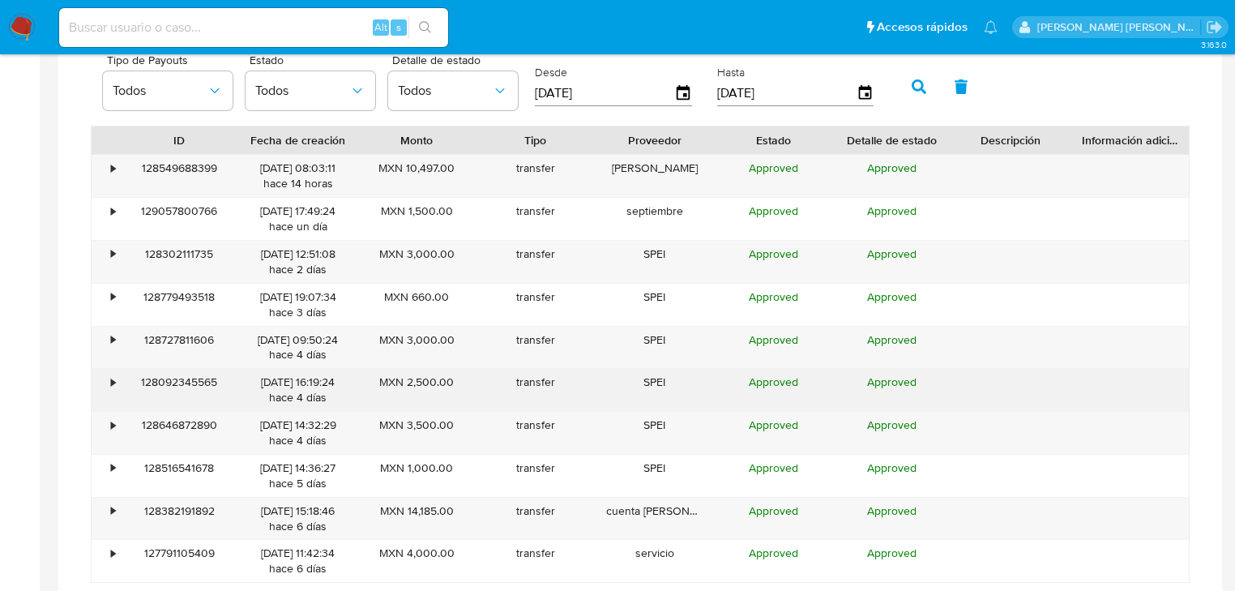
scroll to position [1232, 0]
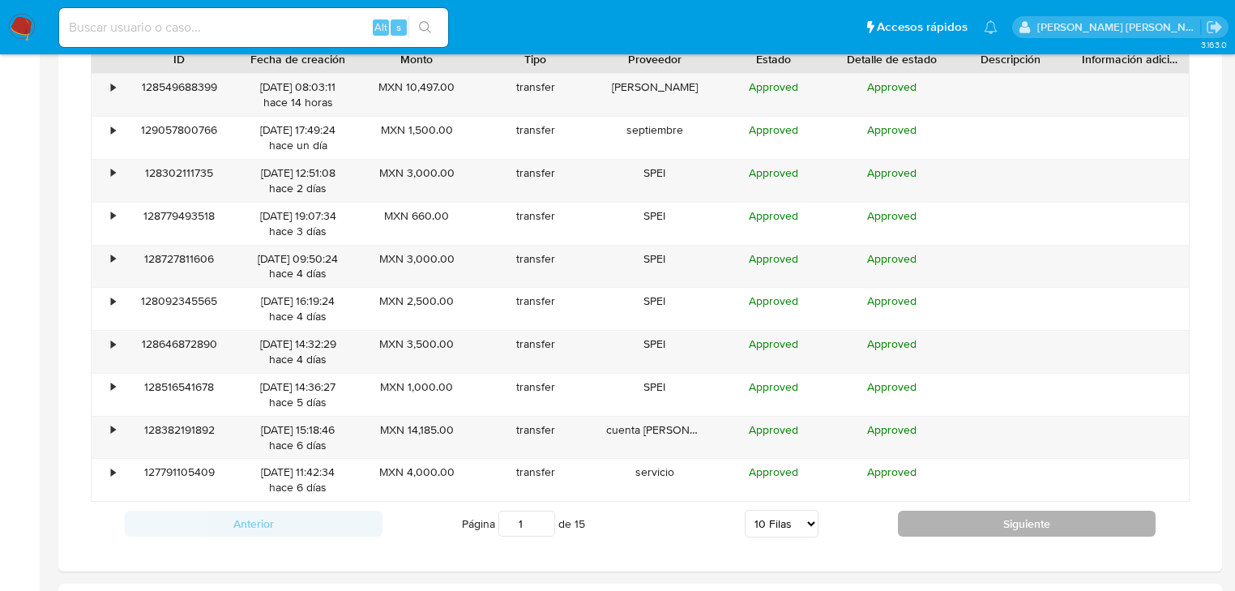
click at [960, 523] on button "Siguiente" at bounding box center [1027, 524] width 258 height 26
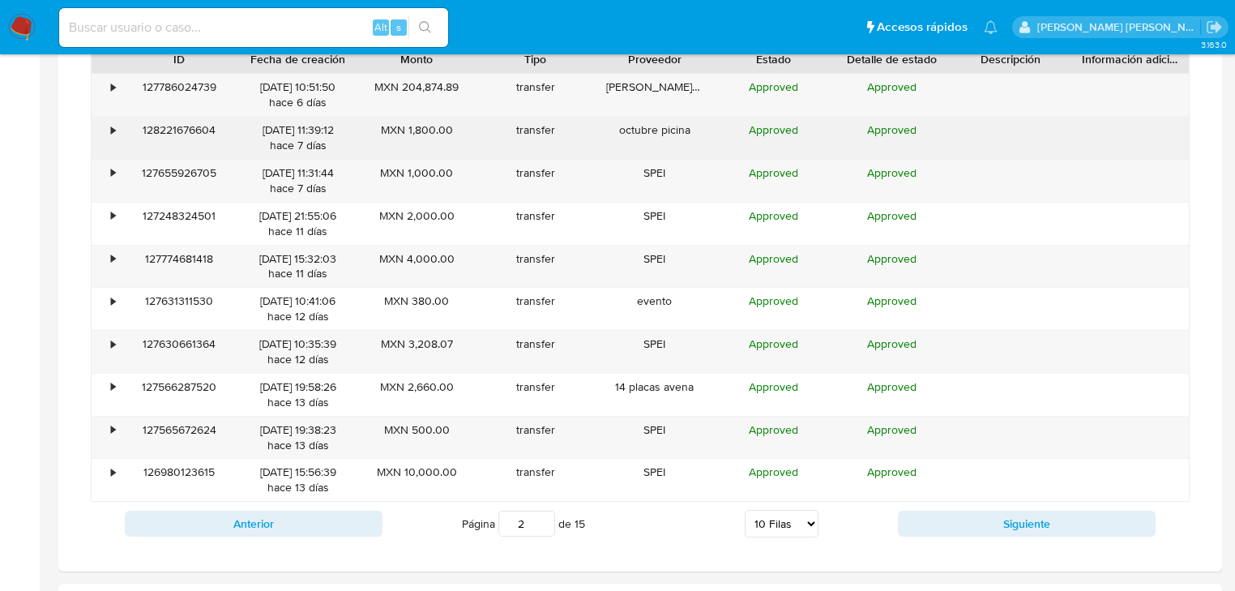
click at [108, 127] on div "•" at bounding box center [106, 138] width 28 height 42
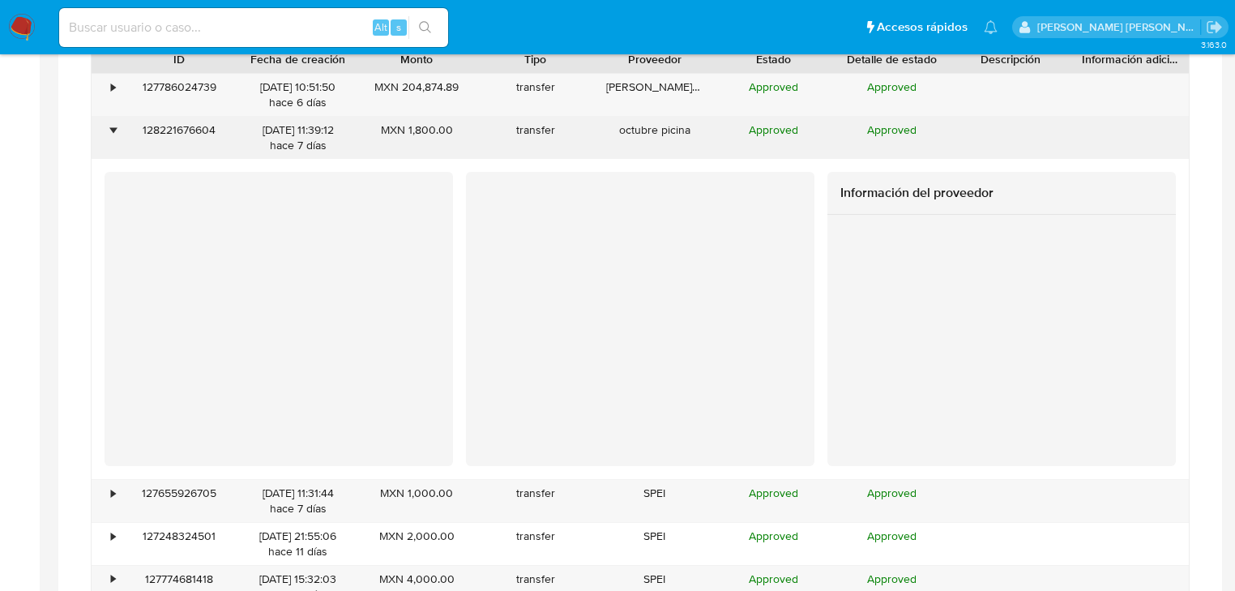
click at [108, 127] on div "•" at bounding box center [106, 138] width 28 height 42
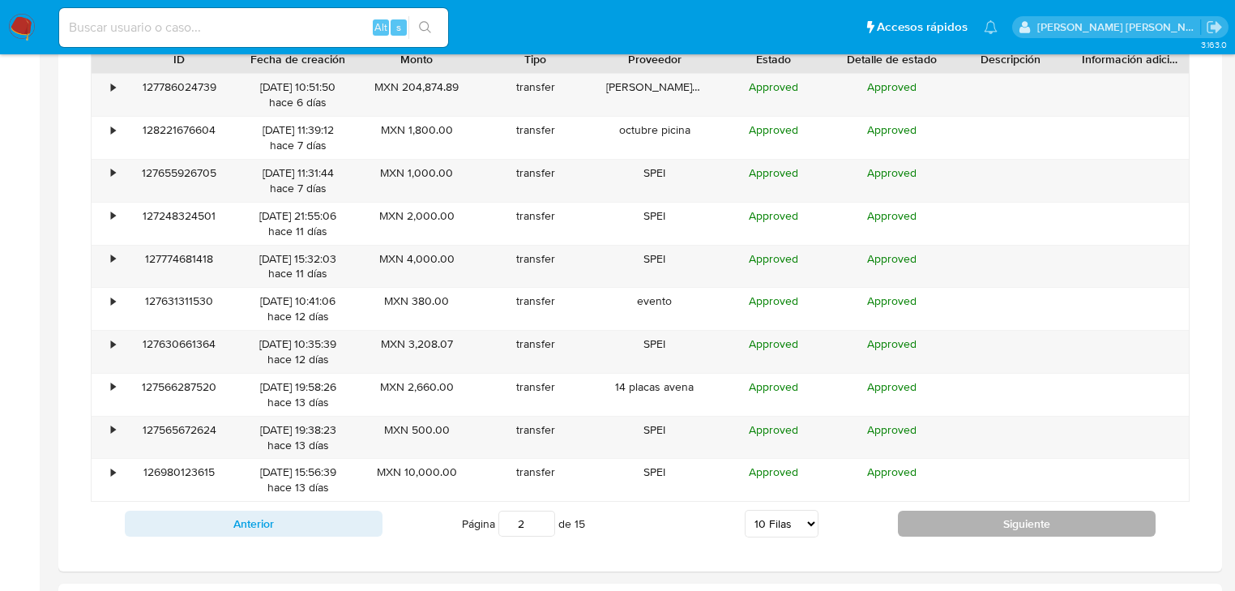
click at [951, 521] on button "Siguiente" at bounding box center [1027, 524] width 258 height 26
click at [949, 522] on button "Siguiente" at bounding box center [1027, 524] width 258 height 26
click at [957, 529] on button "Siguiente" at bounding box center [1027, 524] width 258 height 26
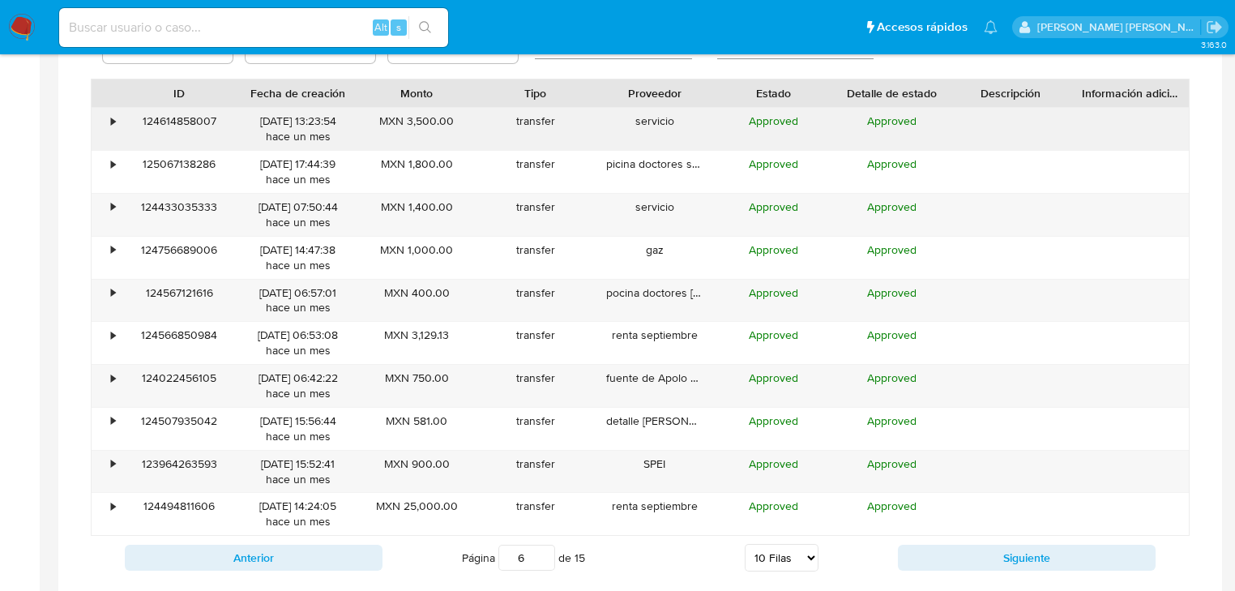
scroll to position [1167, 0]
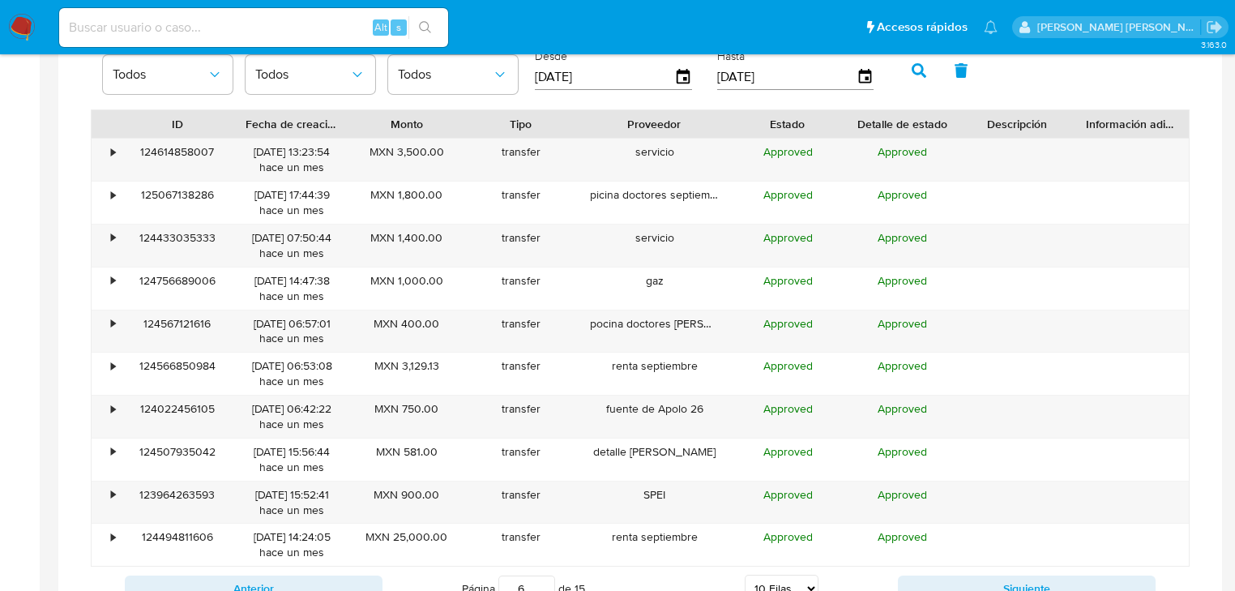
drag, startPoint x: 703, startPoint y: 120, endPoint x: 737, endPoint y: 137, distance: 37.3
click at [737, 137] on div at bounding box center [730, 124] width 29 height 28
click at [983, 577] on button "Siguiente" at bounding box center [1027, 588] width 258 height 26
click at [124, 147] on div "123735832727" at bounding box center [177, 160] width 114 height 42
click at [111, 152] on div "•" at bounding box center [113, 151] width 4 height 15
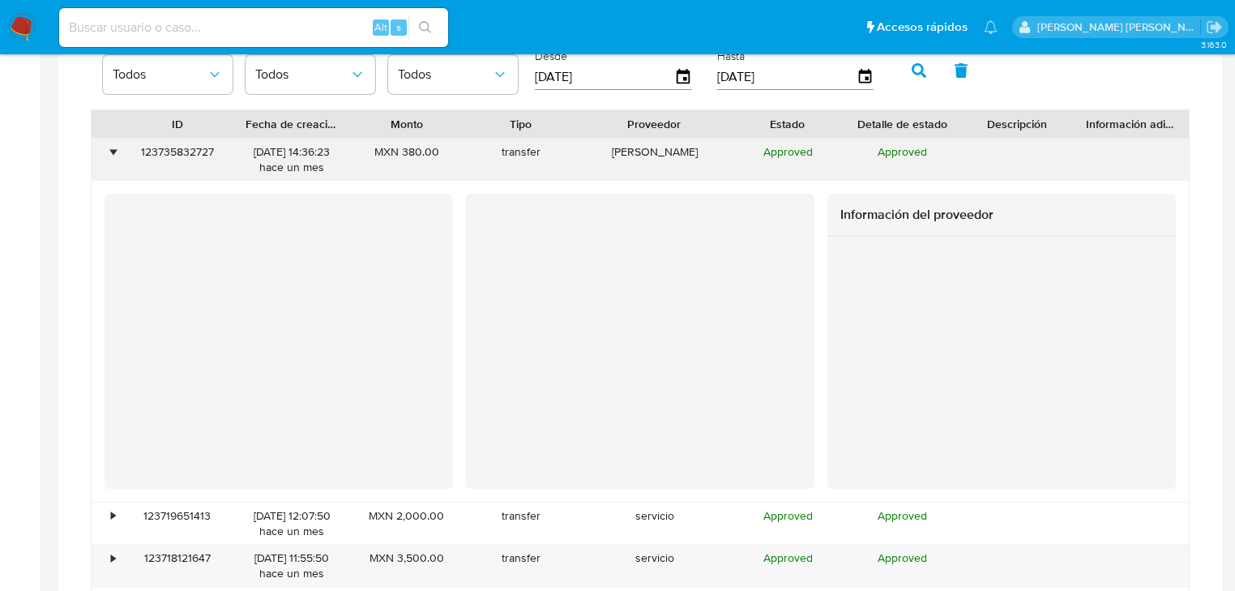
click at [111, 152] on div "•" at bounding box center [113, 151] width 4 height 15
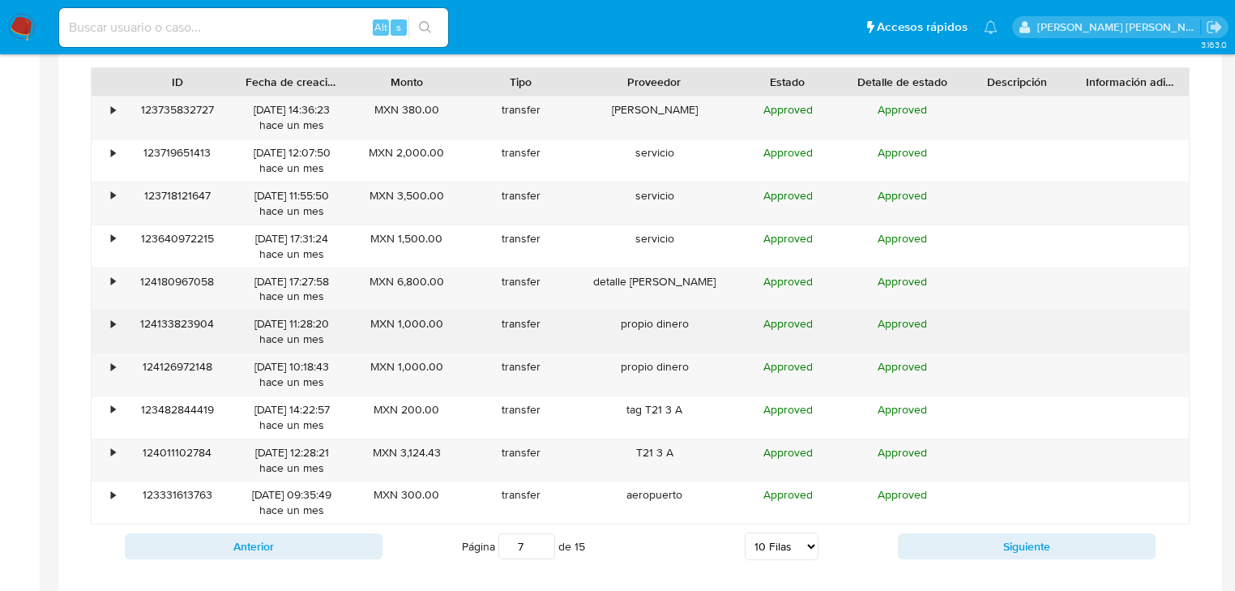
scroll to position [1232, 0]
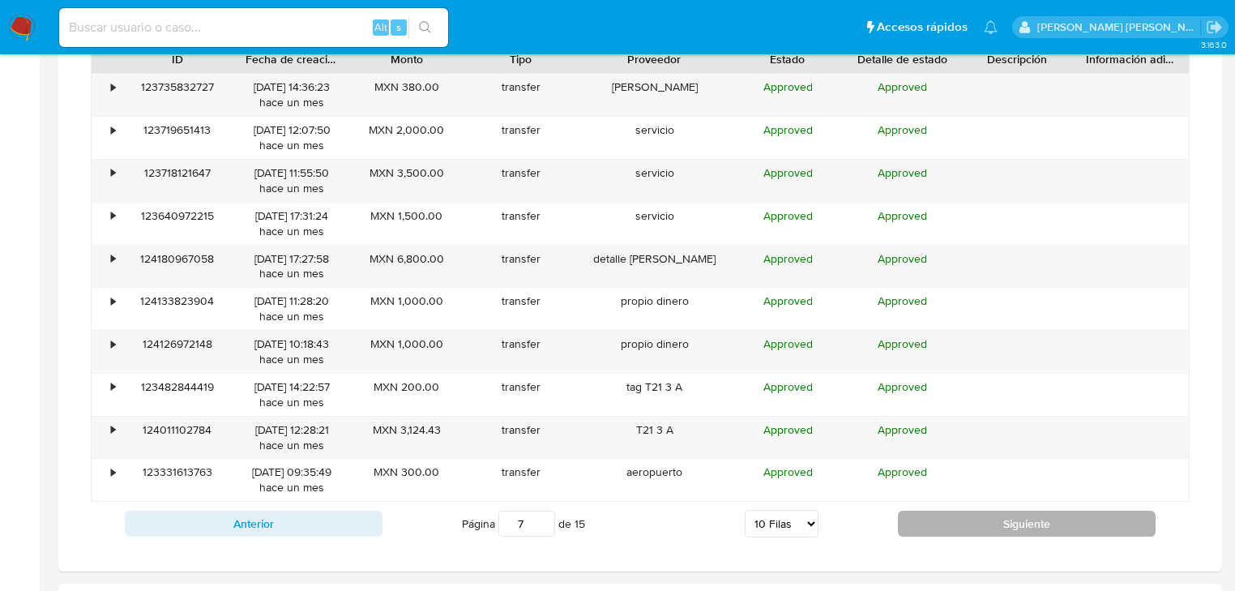
click at [1008, 528] on button "Siguiente" at bounding box center [1027, 524] width 258 height 26
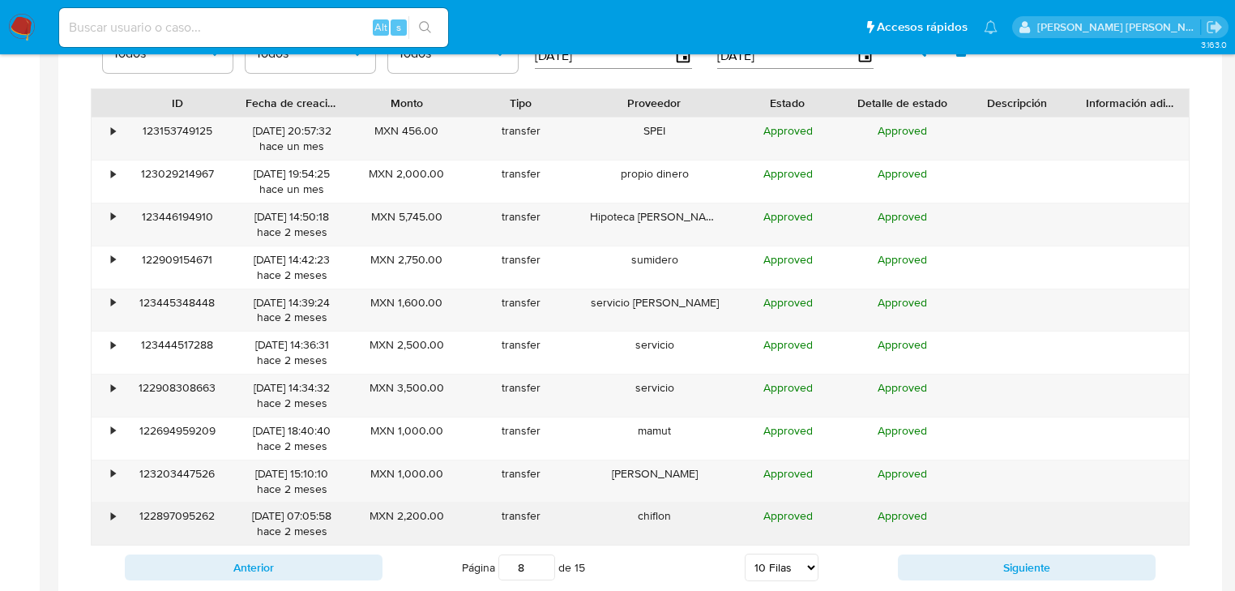
scroll to position [1167, 0]
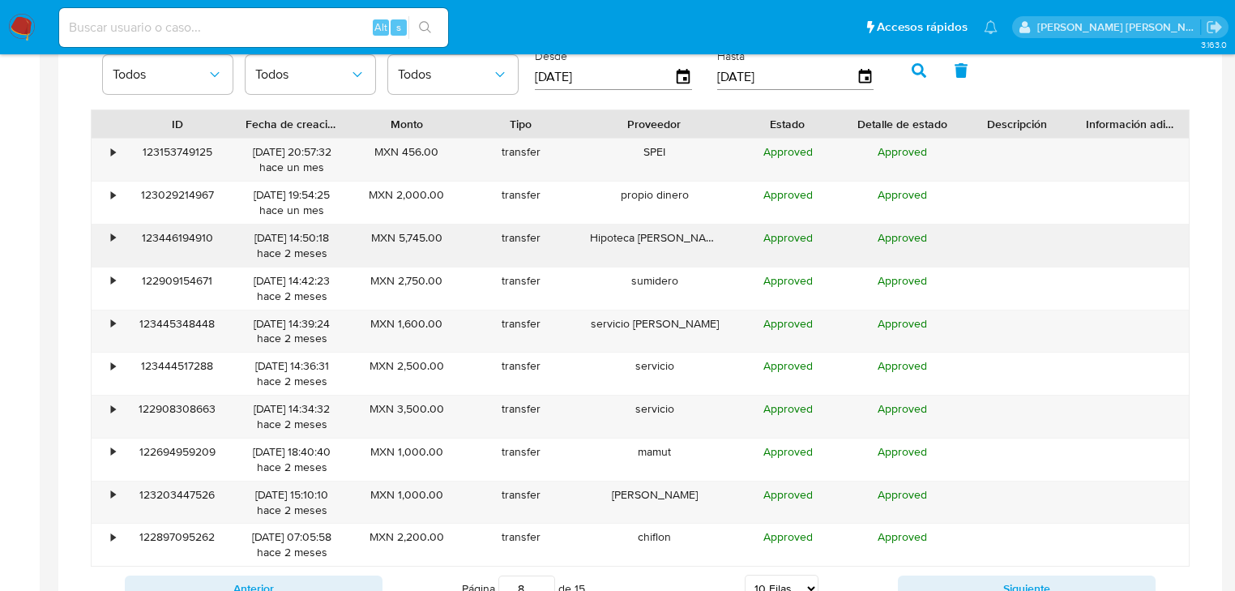
click at [112, 231] on div "•" at bounding box center [113, 237] width 4 height 15
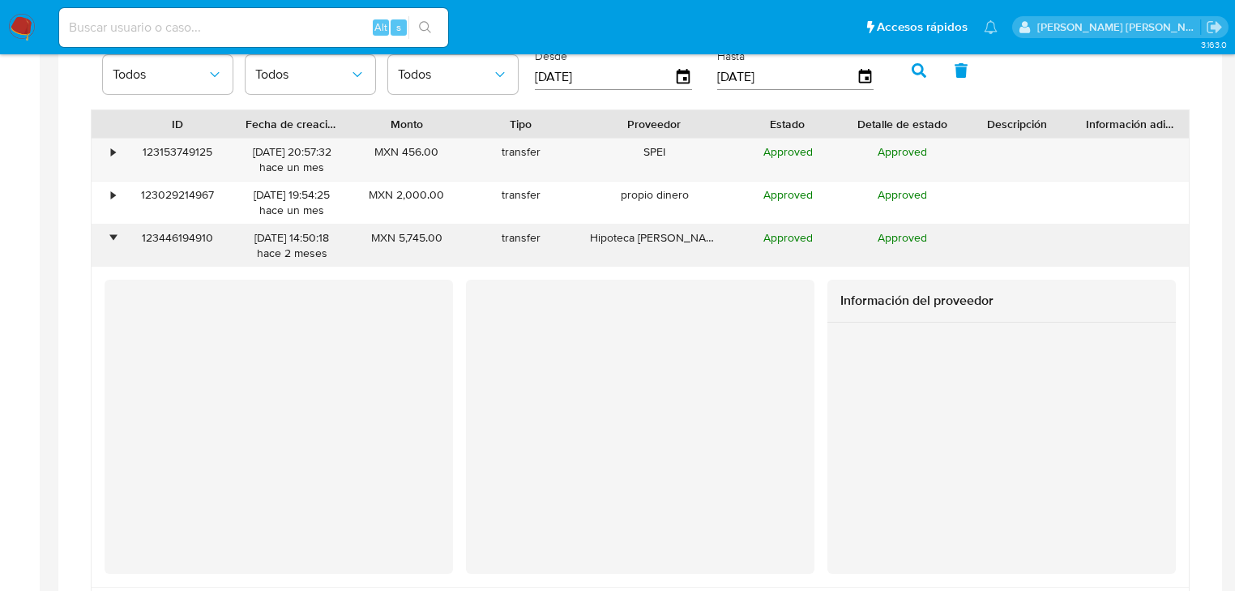
click at [112, 231] on div "•" at bounding box center [113, 237] width 4 height 15
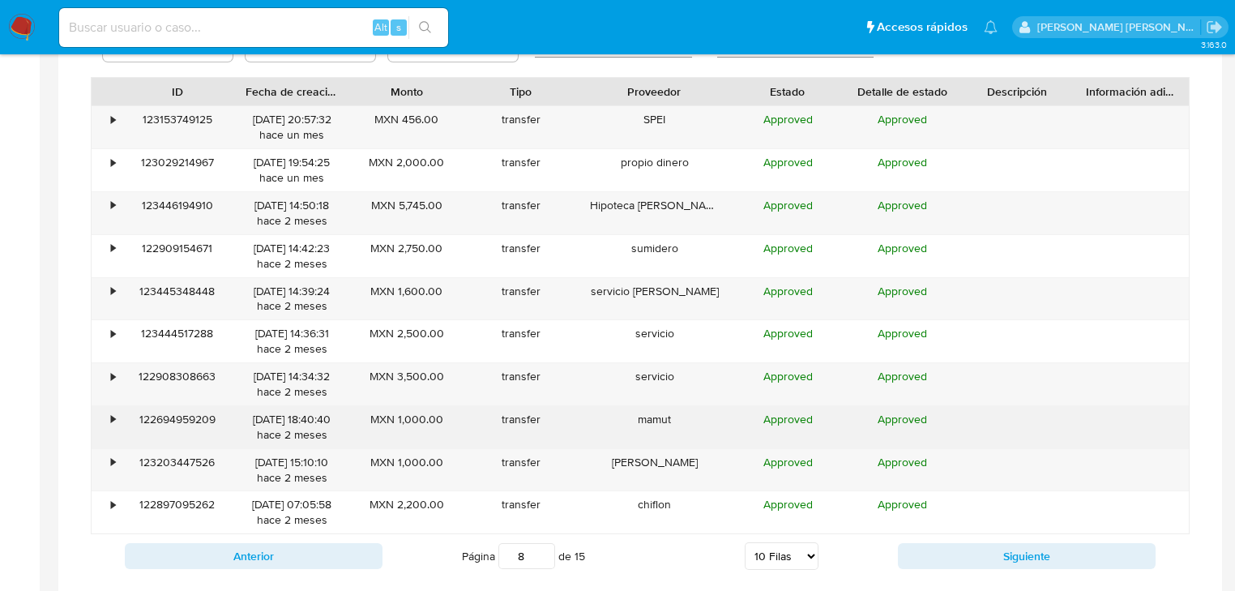
scroll to position [1232, 0]
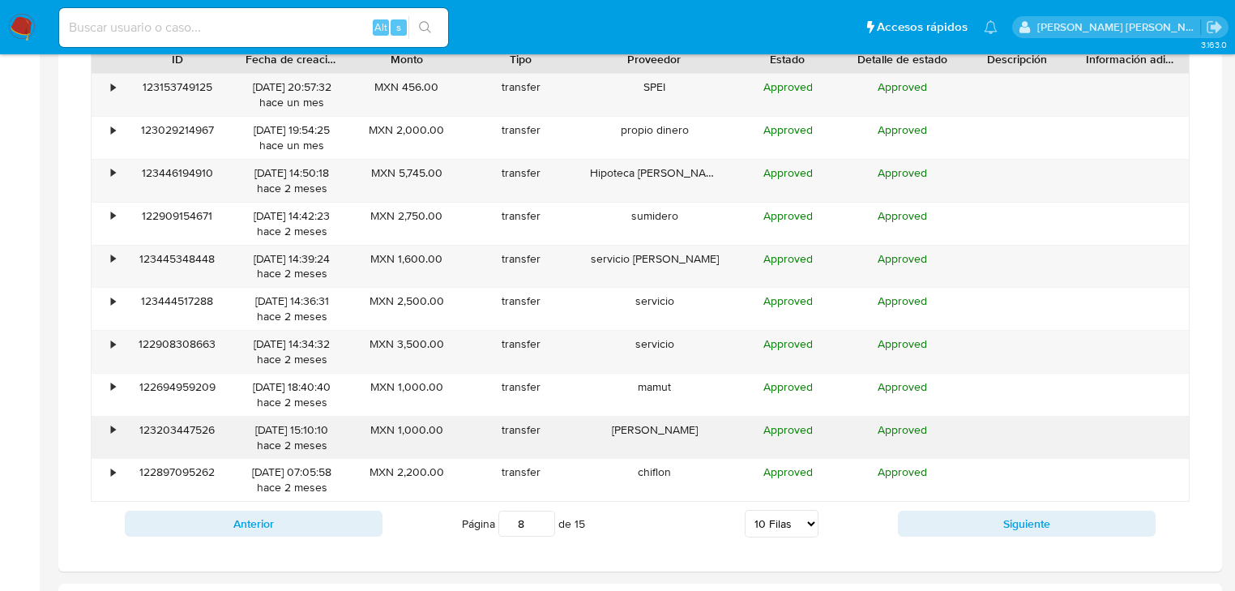
click at [112, 431] on div "•" at bounding box center [113, 429] width 4 height 15
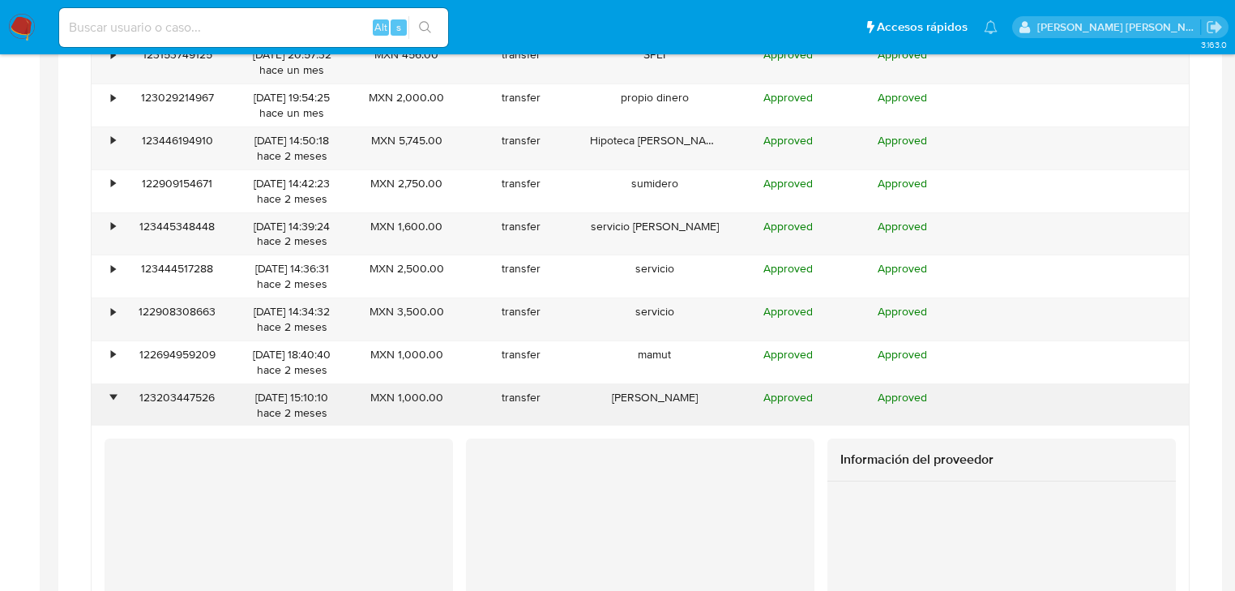
scroll to position [1491, 0]
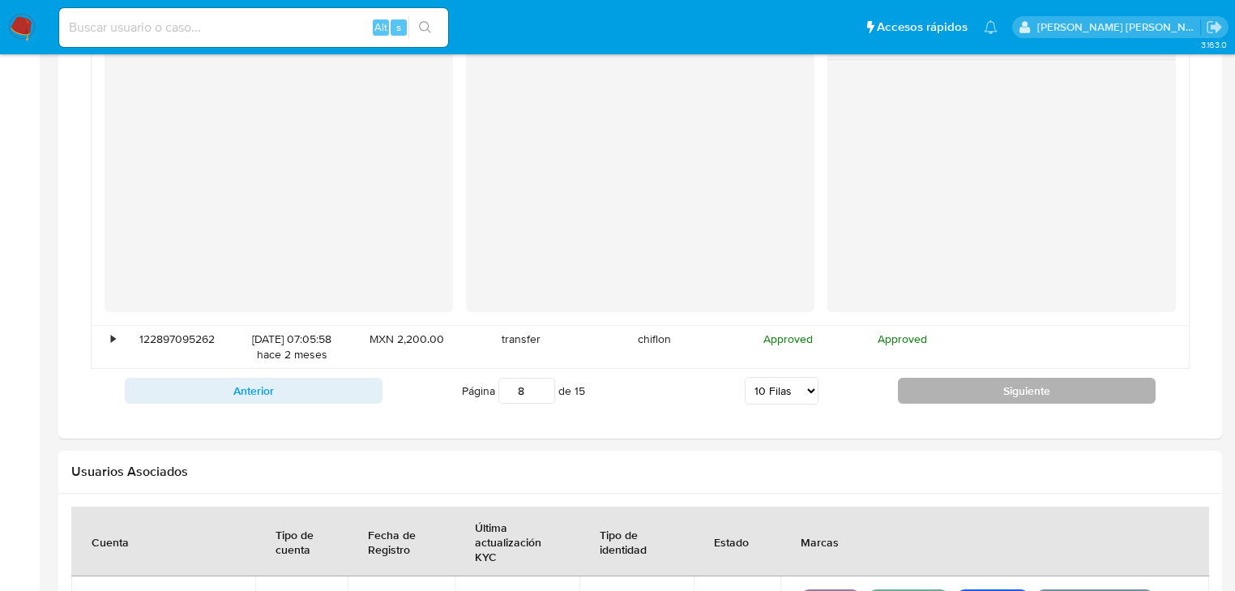
click at [934, 396] on button "Siguiente" at bounding box center [1027, 391] width 258 height 26
type input "9"
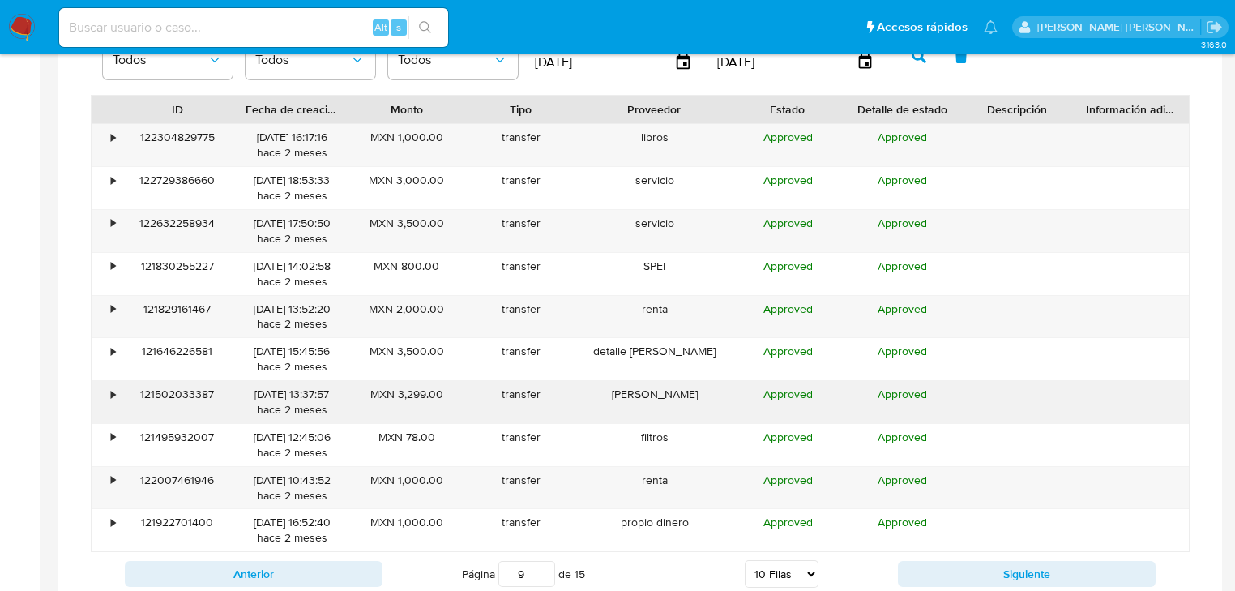
scroll to position [1118, 0]
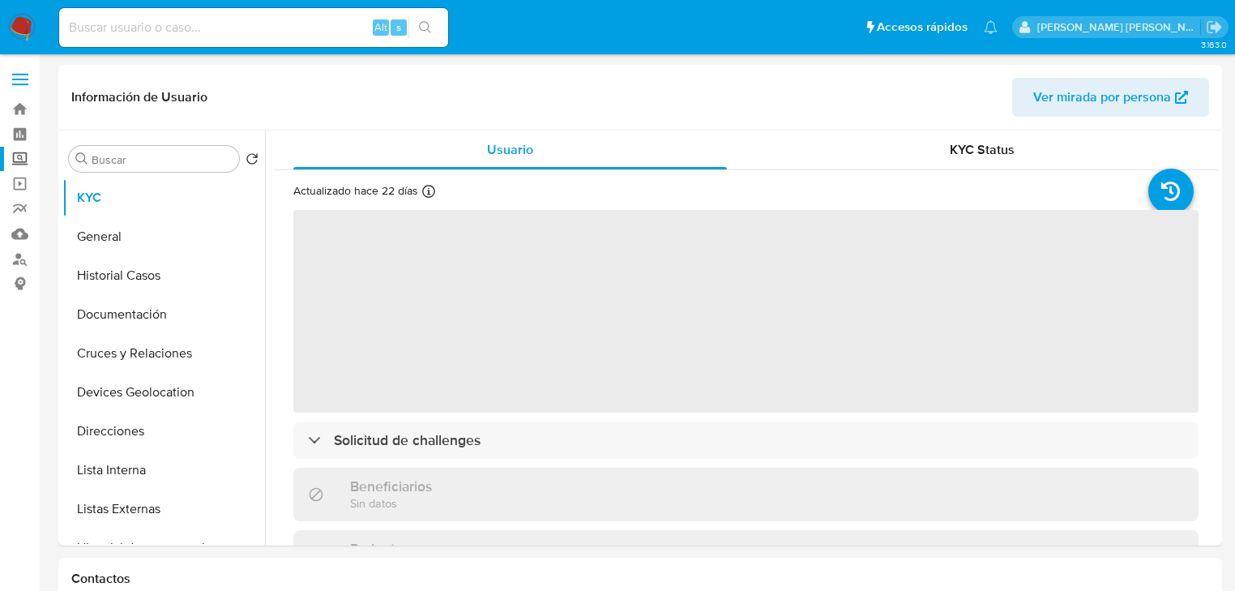
select select "10"
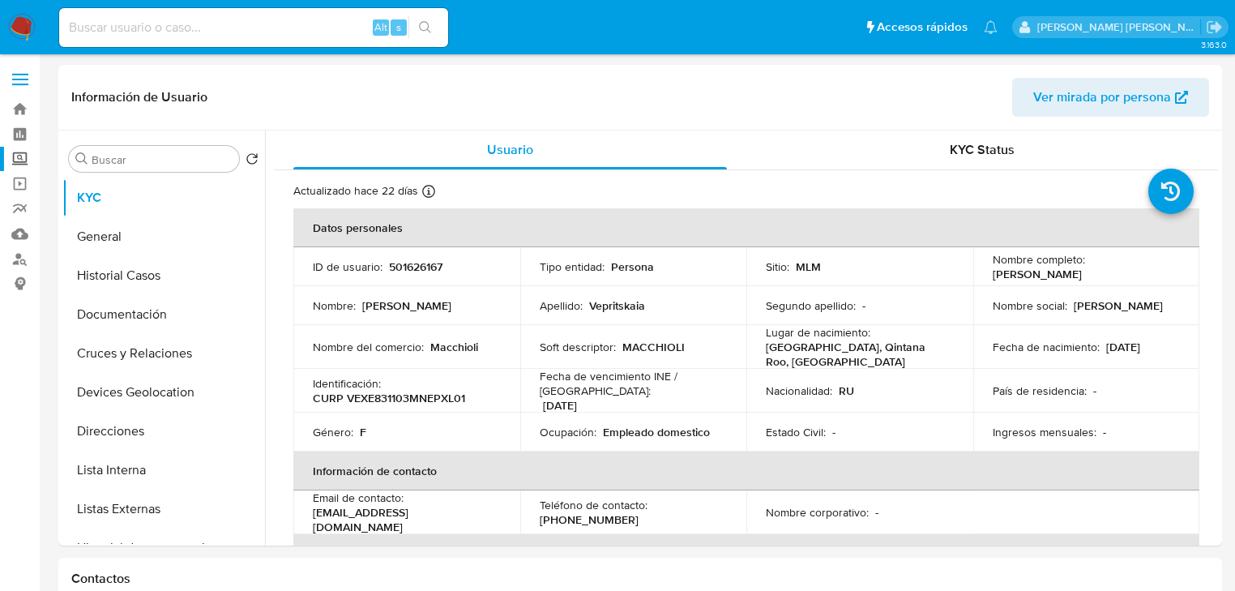
click at [21, 159] on label "Screening" at bounding box center [96, 159] width 193 height 25
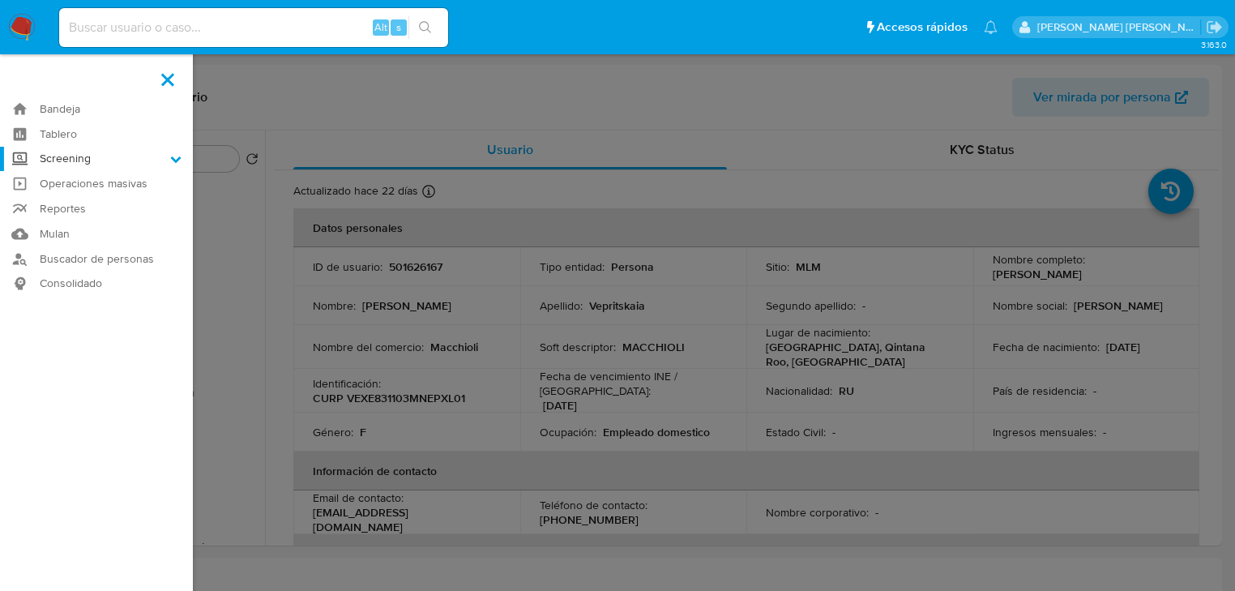
click at [0, 0] on input "Screening" at bounding box center [0, 0] width 0 height 0
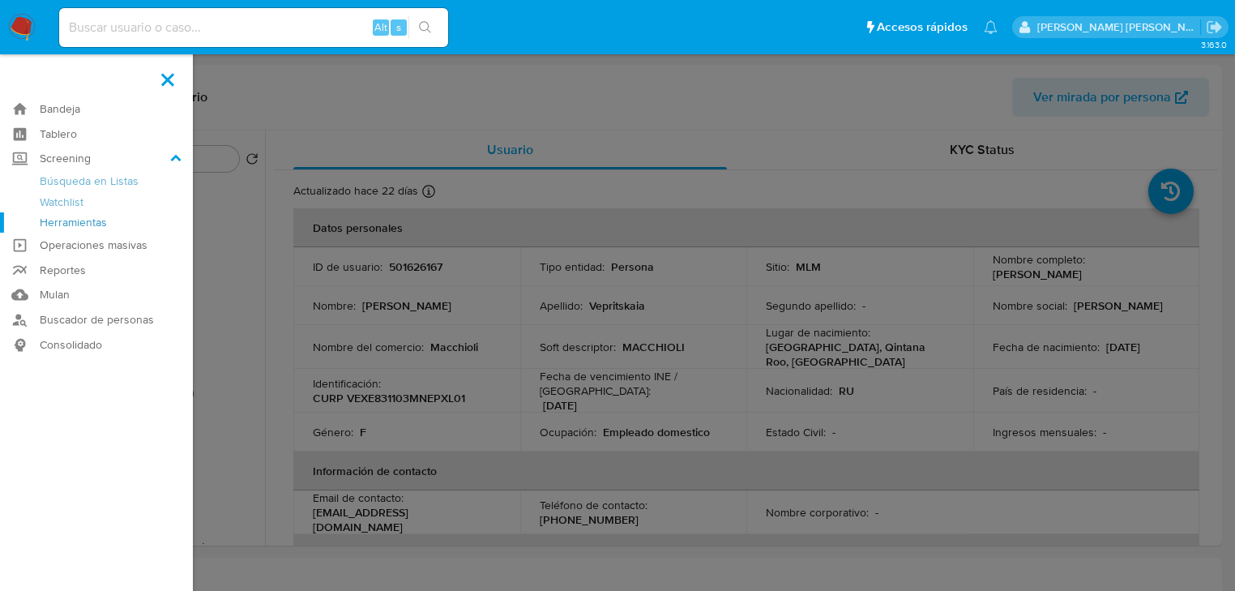
click at [58, 224] on link "Herramientas" at bounding box center [96, 222] width 193 height 20
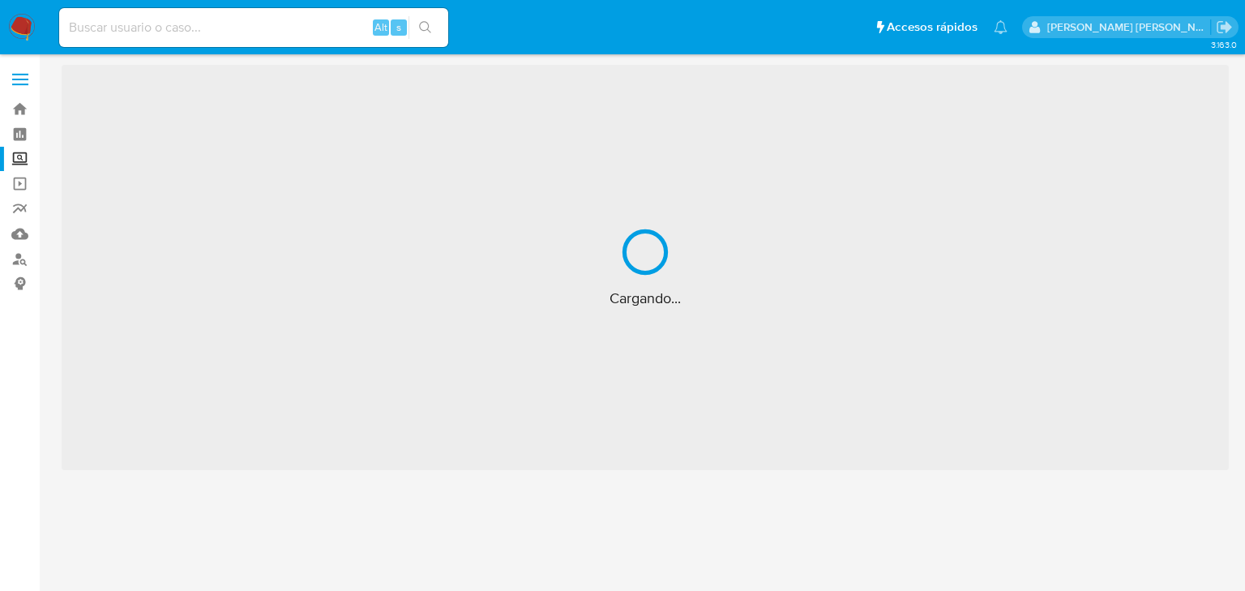
click at [115, 23] on input at bounding box center [253, 27] width 389 height 21
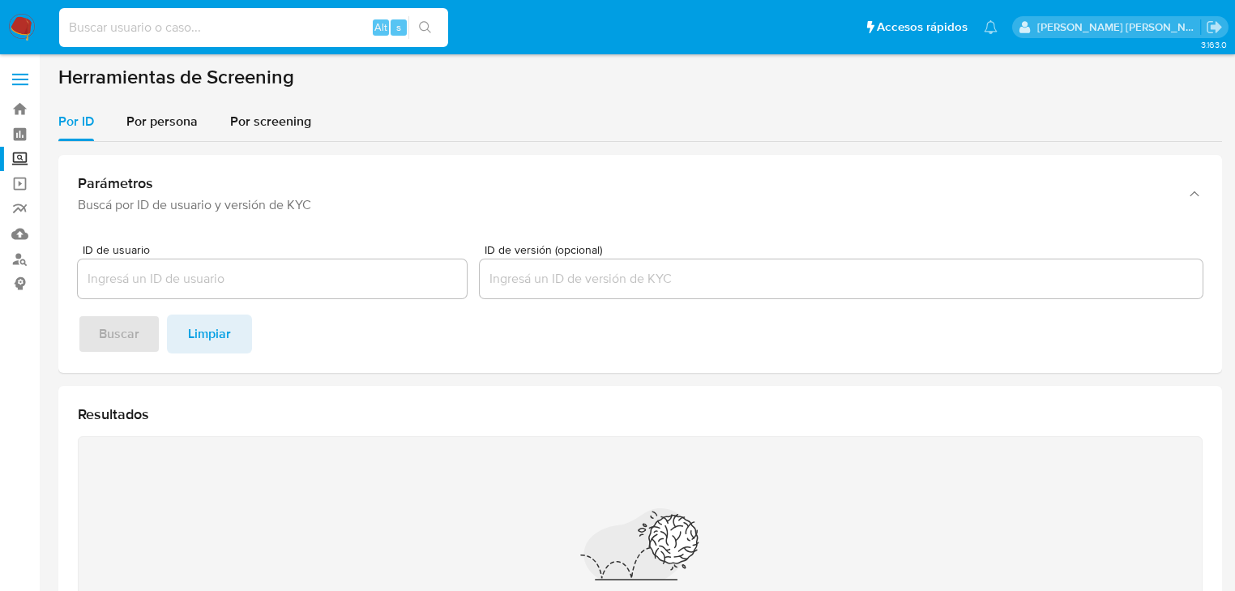
paste input "[PERSON_NAME] [PERSON_NAME]"
type input "[PERSON_NAME] [PERSON_NAME]"
click at [179, 126] on span "Por persona" at bounding box center [161, 121] width 71 height 19
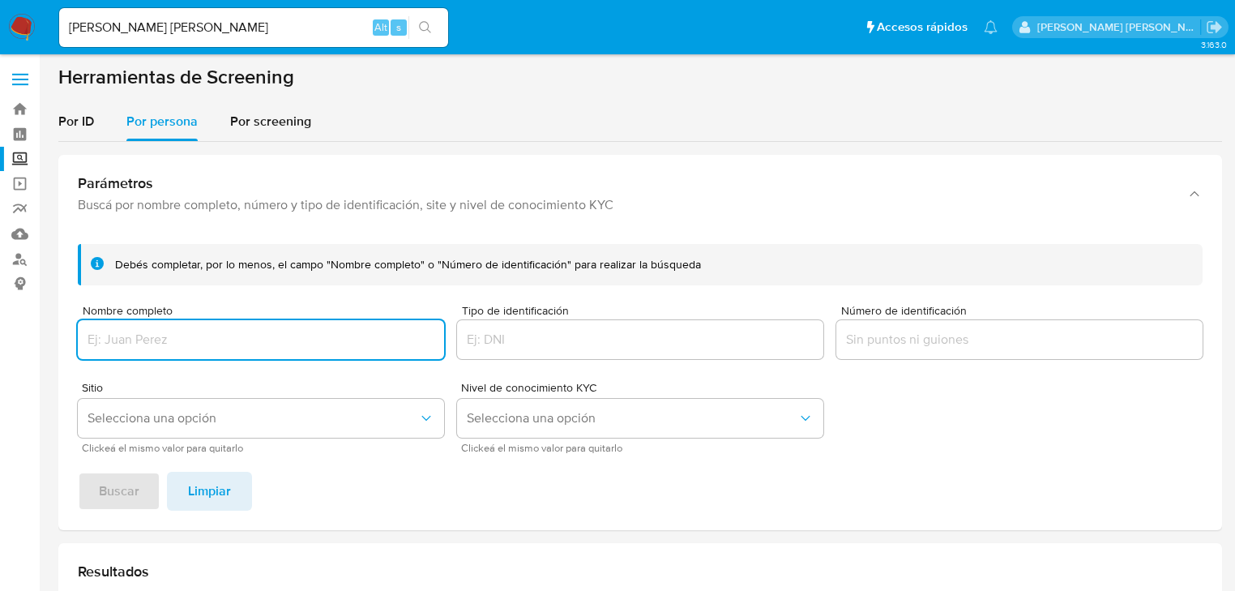
drag, startPoint x: 177, startPoint y: 335, endPoint x: 168, endPoint y: 382, distance: 48.0
click at [177, 335] on input "Nombre completo" at bounding box center [261, 339] width 366 height 21
type input "[PERSON_NAME] [PERSON_NAME]"
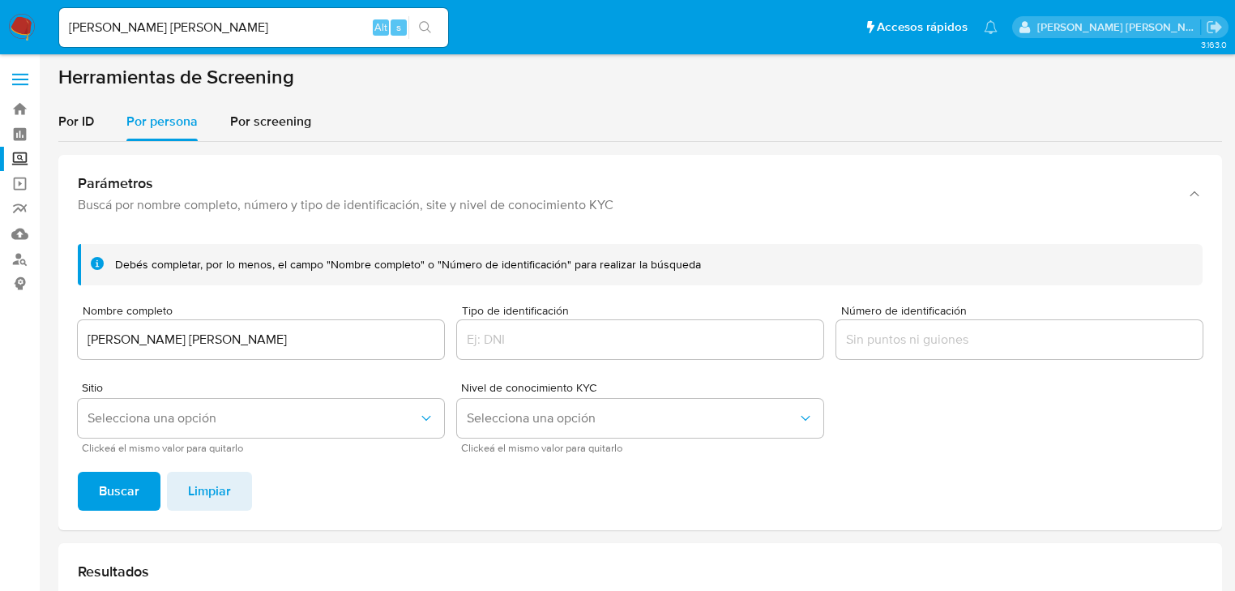
click at [132, 449] on span "Clickeá el mismo valor para quitarlo" at bounding box center [265, 448] width 366 height 8
click at [126, 478] on span "Buscar" at bounding box center [119, 491] width 41 height 36
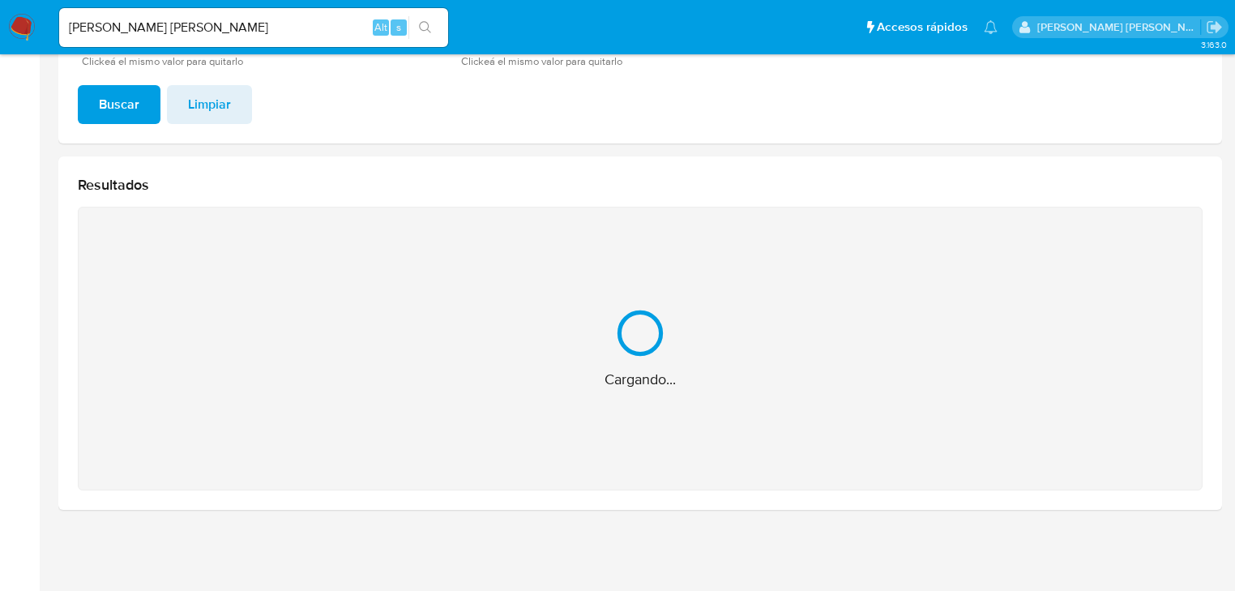
scroll to position [130, 0]
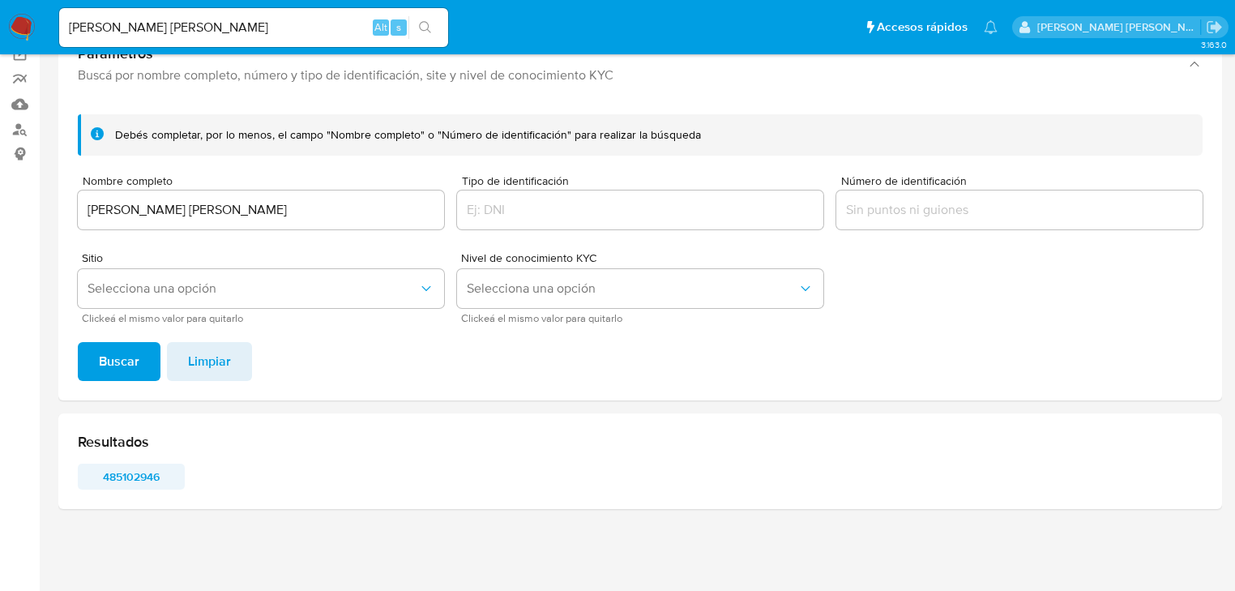
click at [128, 478] on span "485102946" at bounding box center [131, 476] width 84 height 23
drag, startPoint x: 237, startPoint y: 24, endPoint x: 0, endPoint y: -44, distance: 246.0
click at [0, 0] on html "Pausado Ver notificaciones [PERSON_NAME] [PERSON_NAME] Alt s Accesos rápidos Pr…" at bounding box center [617, 230] width 1235 height 720
paste input "501626167"
type input "501626167"
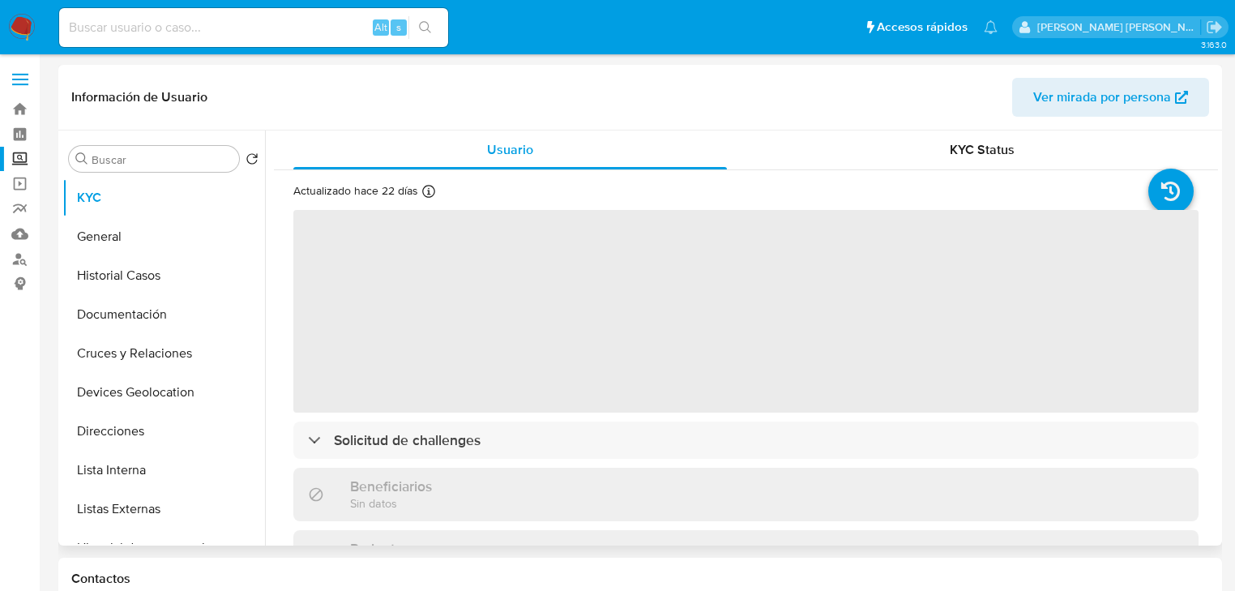
select select "10"
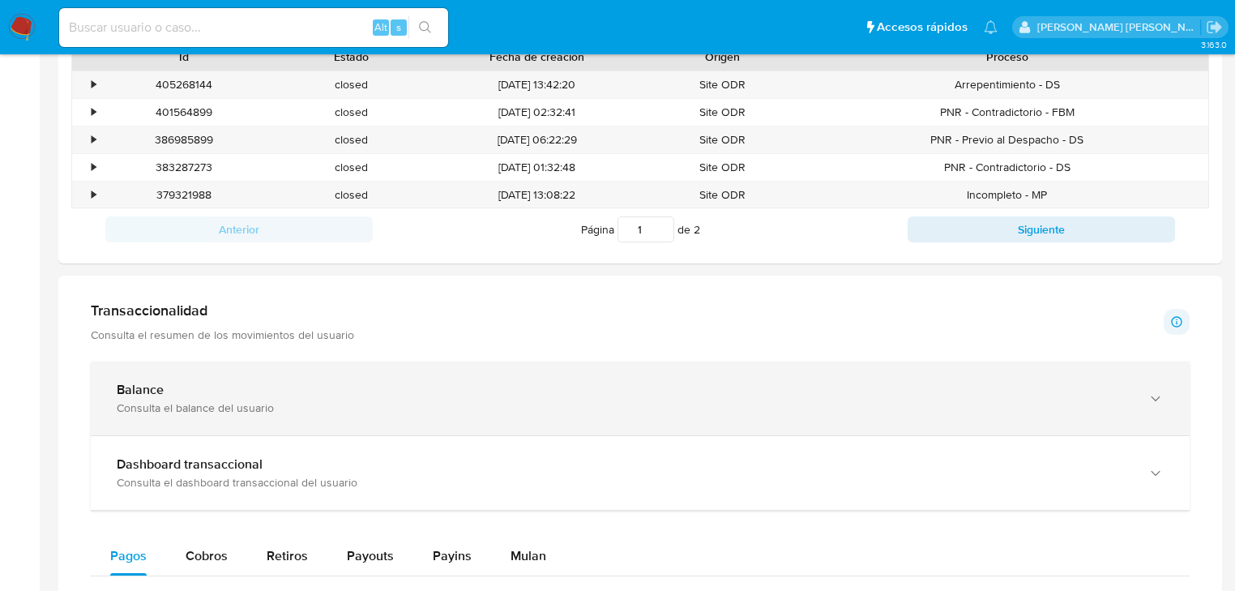
scroll to position [713, 0]
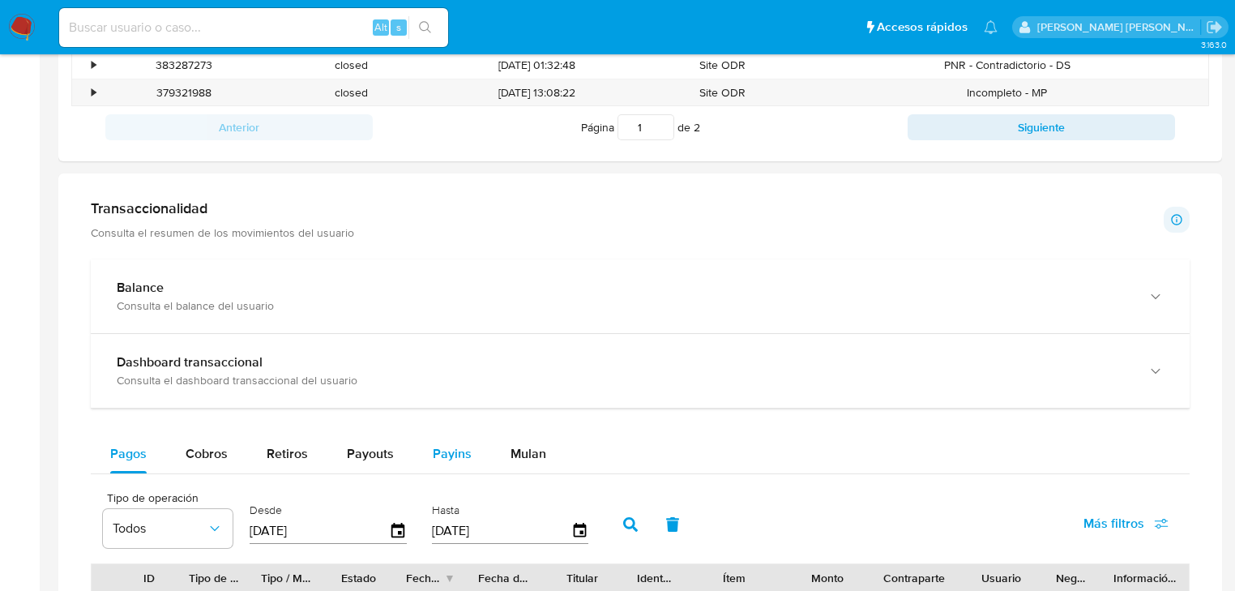
click at [459, 444] on span "Payins" at bounding box center [452, 453] width 39 height 19
select select "10"
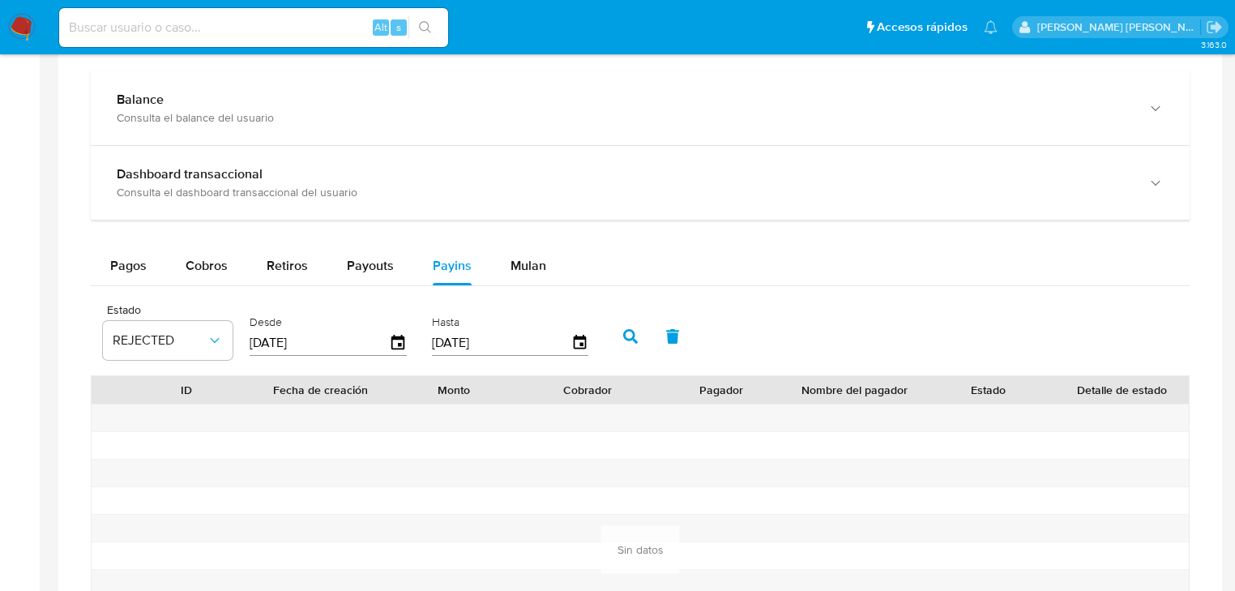
scroll to position [908, 0]
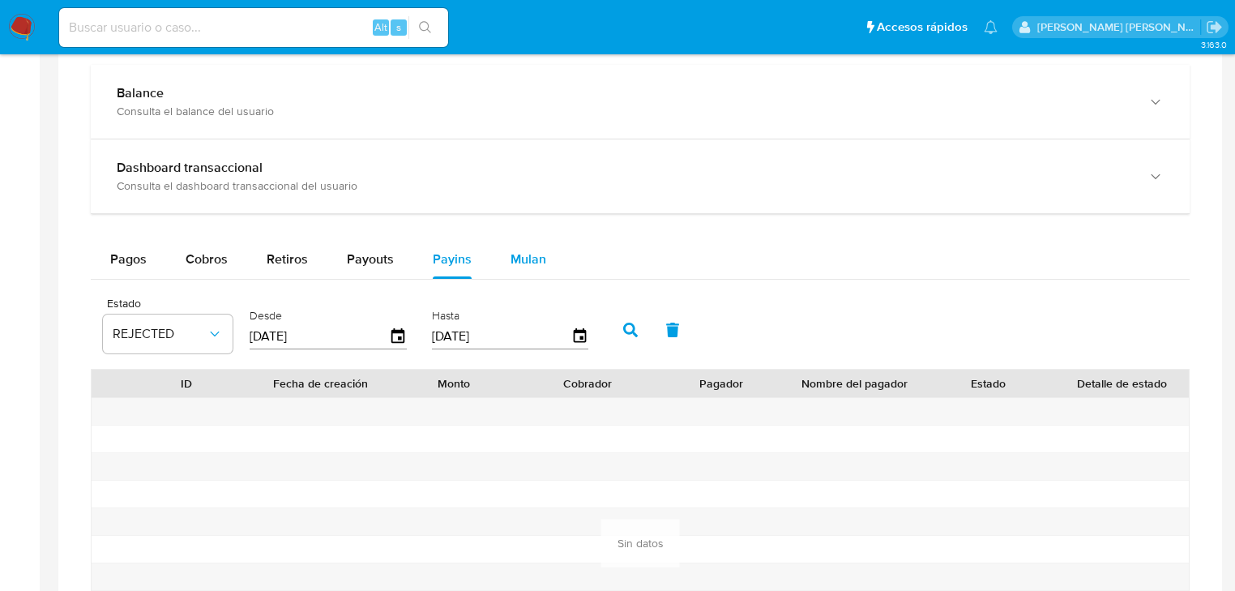
click at [530, 266] on span "Mulan" at bounding box center [529, 259] width 36 height 19
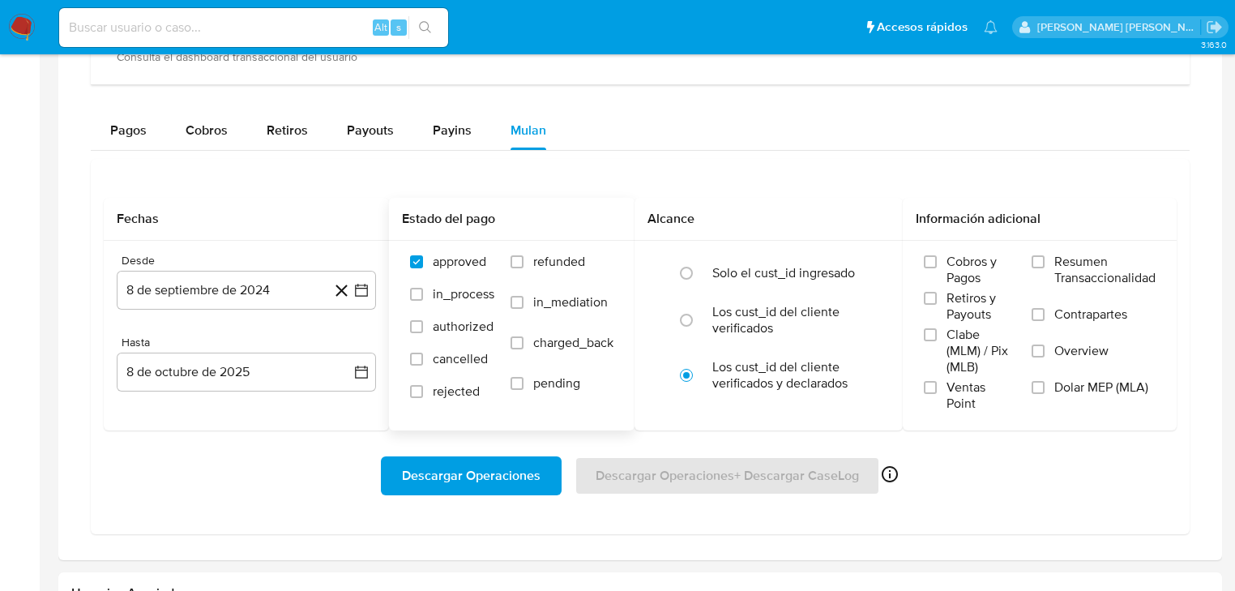
scroll to position [1037, 0]
click at [370, 135] on div "Payouts" at bounding box center [370, 129] width 47 height 39
select select "10"
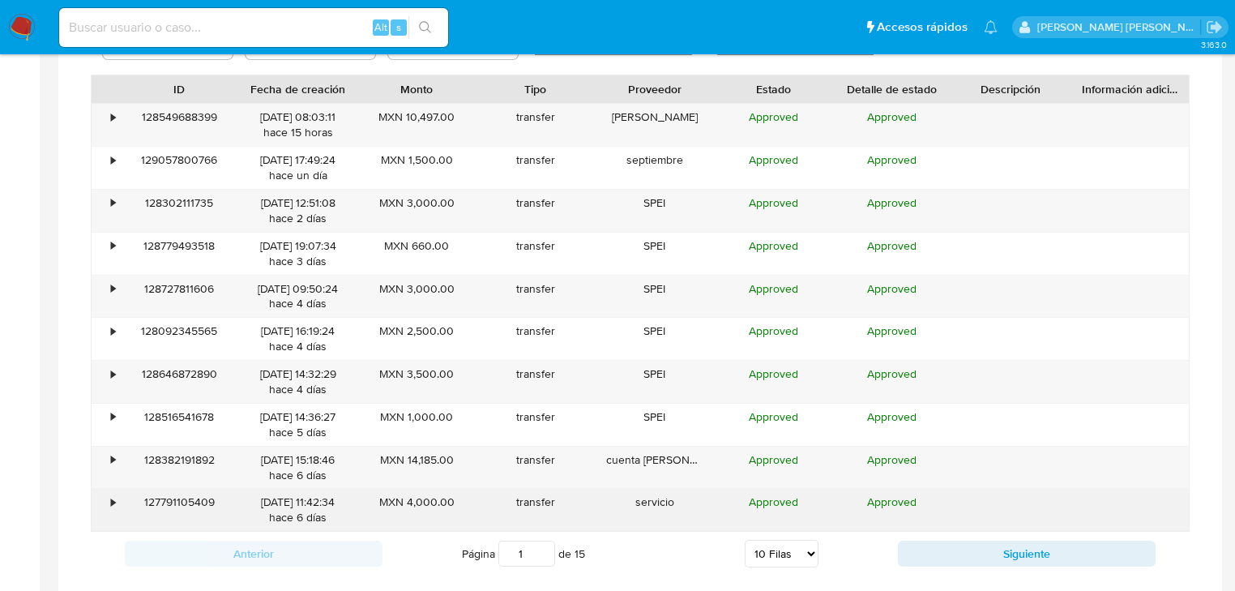
scroll to position [1232, 0]
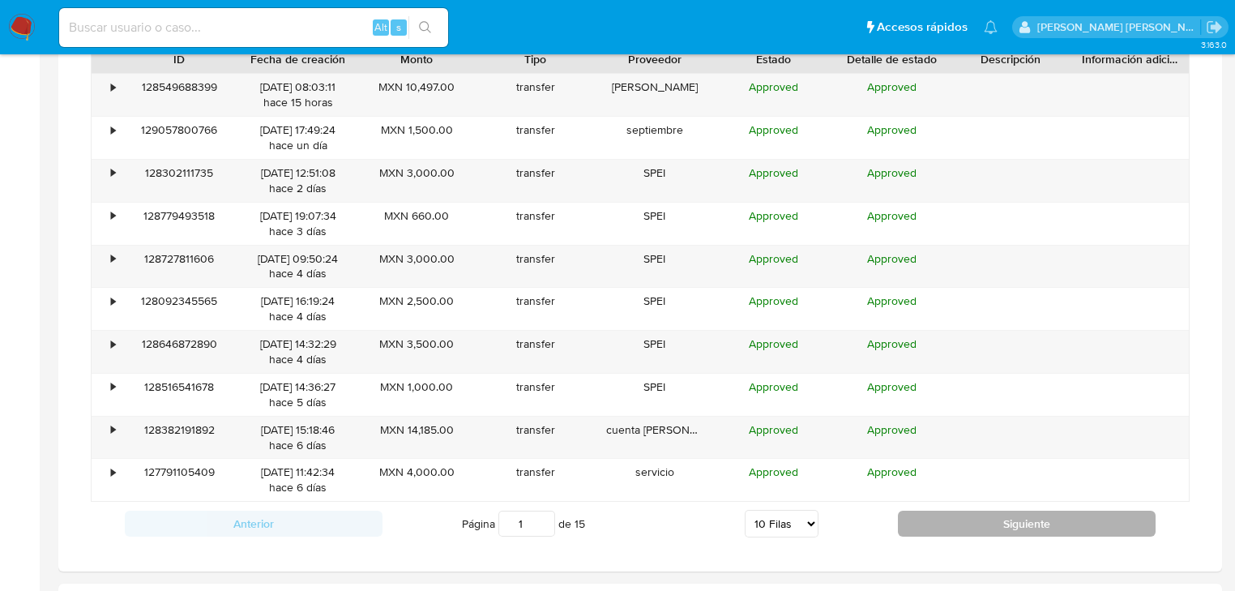
click at [943, 524] on button "Siguiente" at bounding box center [1027, 524] width 258 height 26
type input "2"
click at [940, 518] on button "Siguiente" at bounding box center [1027, 524] width 258 height 26
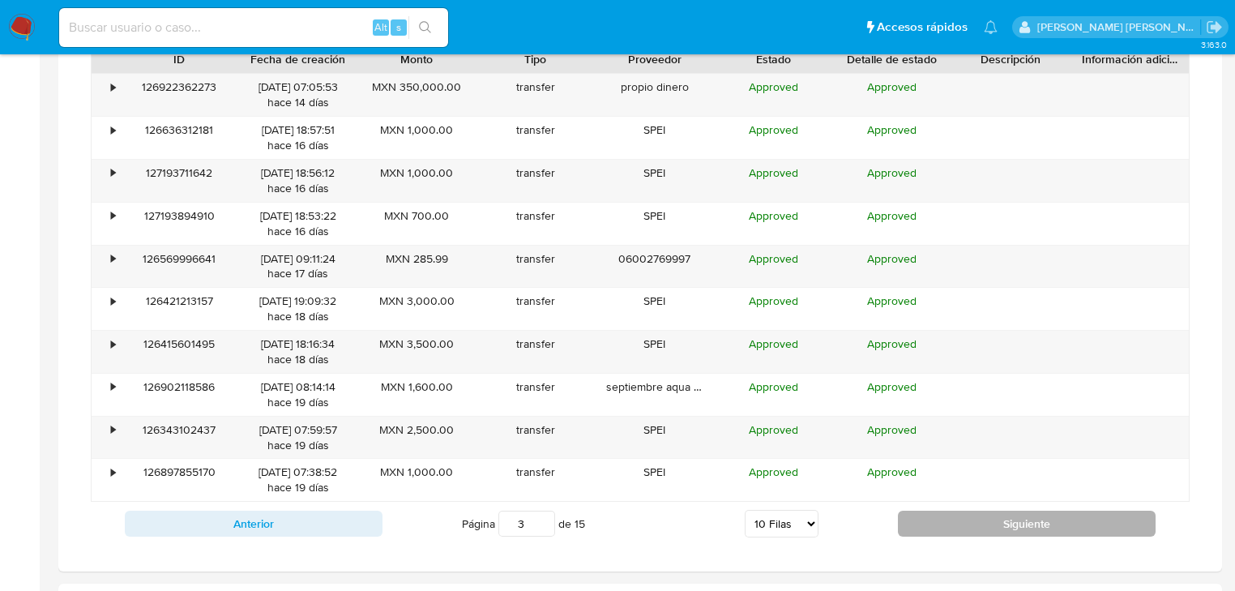
click at [950, 515] on button "Siguiente" at bounding box center [1027, 524] width 258 height 26
click at [1000, 526] on button "Siguiente" at bounding box center [1027, 524] width 258 height 26
click at [934, 528] on button "Siguiente" at bounding box center [1027, 524] width 258 height 26
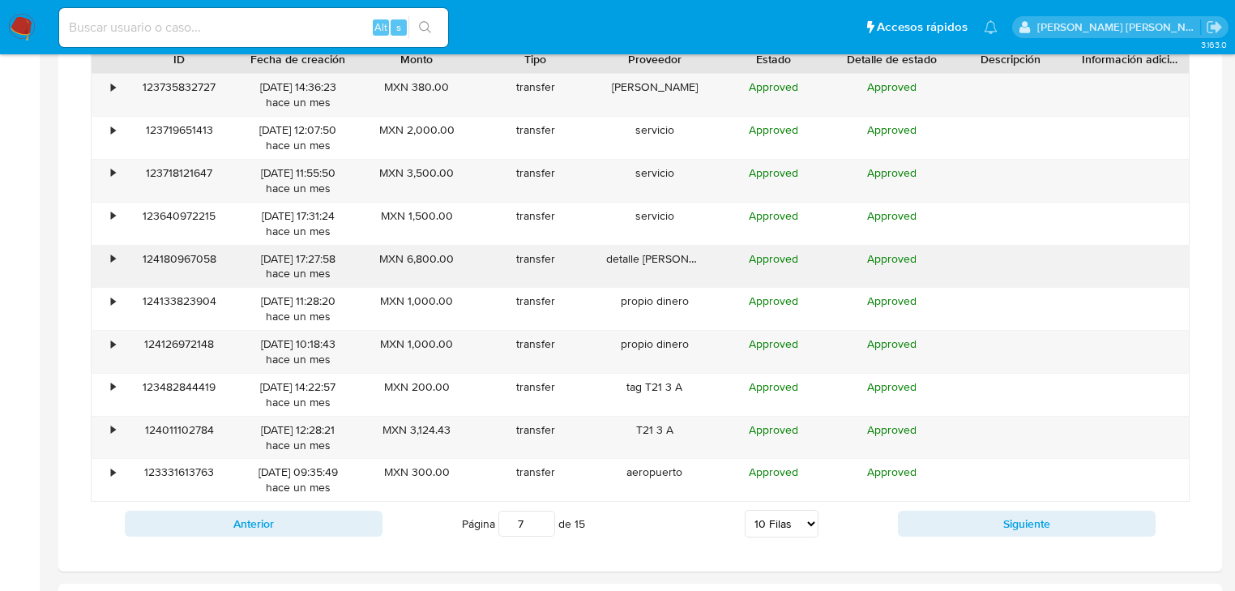
click at [113, 260] on div "•" at bounding box center [113, 258] width 4 height 15
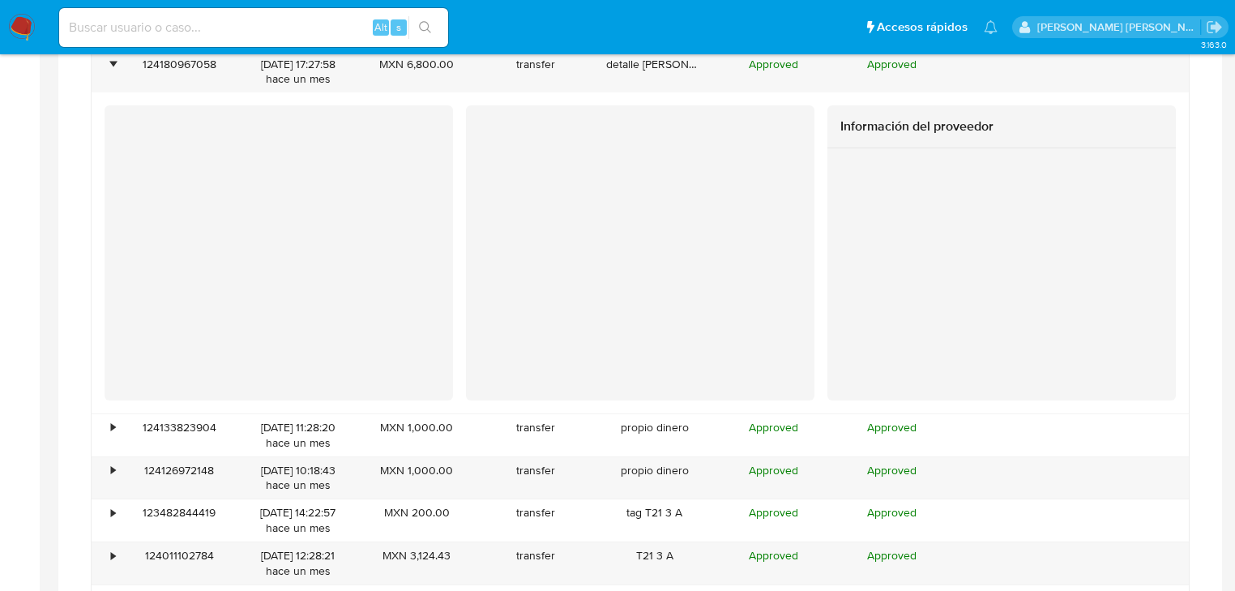
scroll to position [1621, 0]
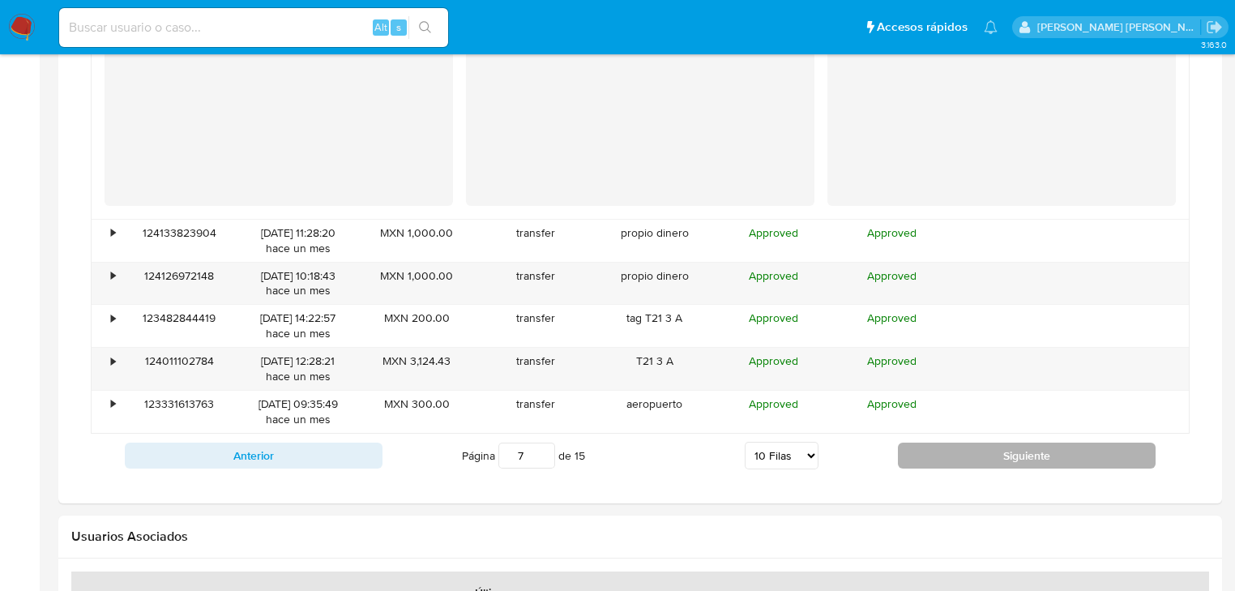
click at [1023, 365] on div "ID Fecha de creación Monto Tipo Proveedor Estado Detalle de estado Descripción …" at bounding box center [640, 66] width 1099 height 821
drag, startPoint x: 1023, startPoint y: 457, endPoint x: 375, endPoint y: 2, distance: 791.7
click at [830, 122] on div at bounding box center [1001, 70] width 348 height 233
click at [1024, 453] on button "Siguiente" at bounding box center [1027, 455] width 258 height 26
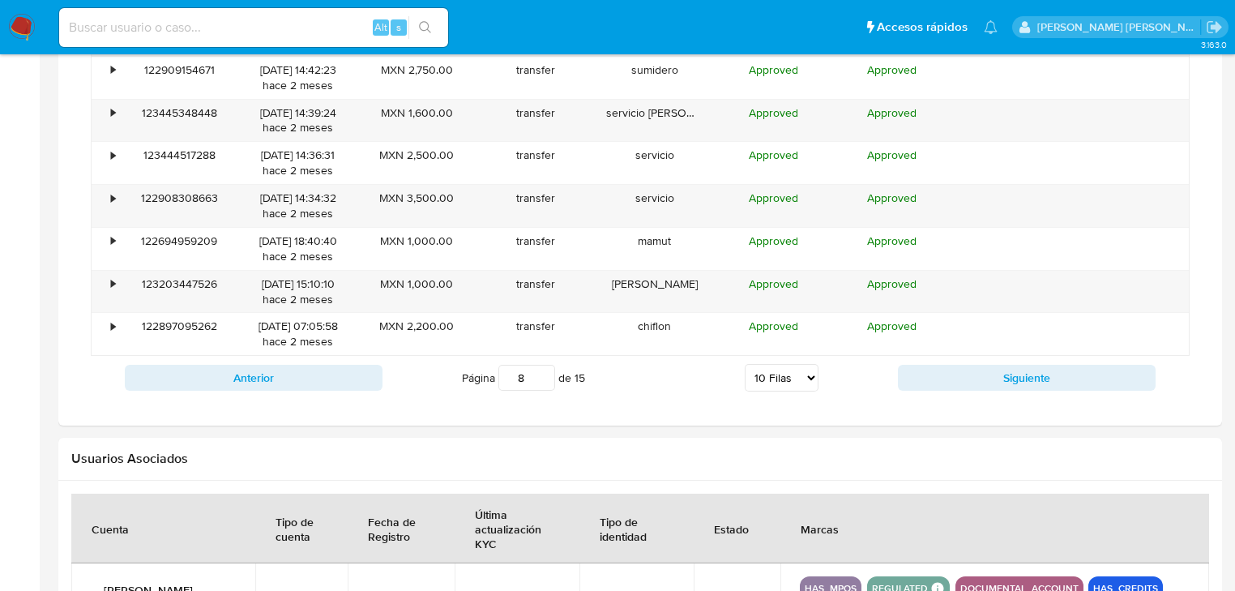
scroll to position [1248, 0]
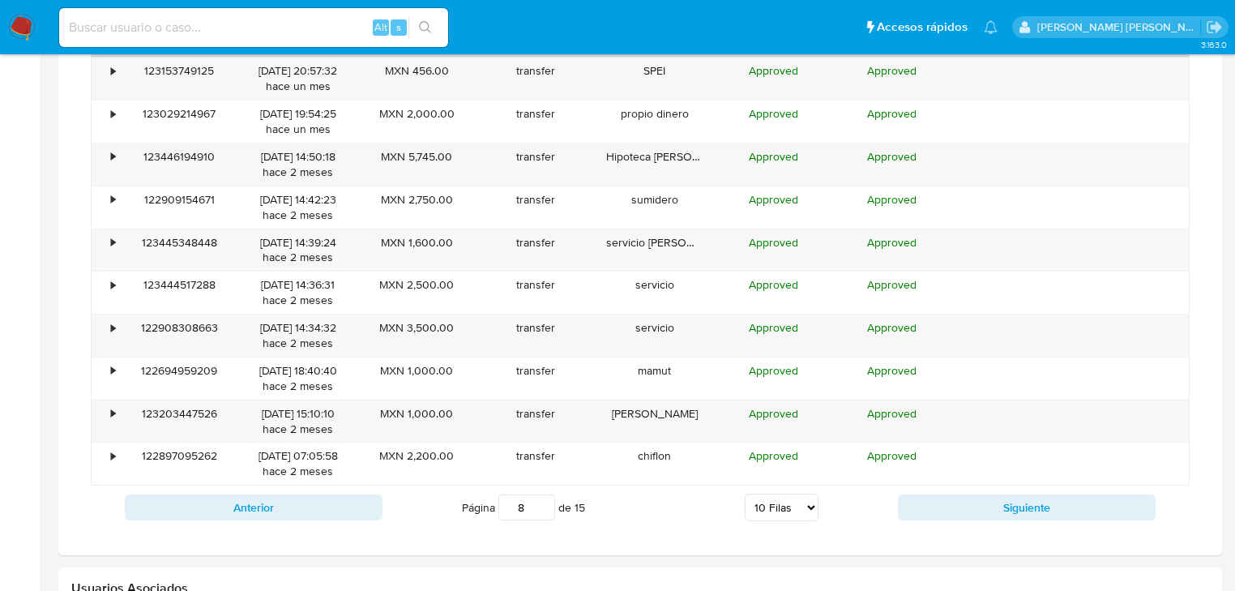
drag, startPoint x: 987, startPoint y: 508, endPoint x: 813, endPoint y: 513, distance: 174.3
click at [814, 513] on div "Anterior Página 8 de 15 5 [PERSON_NAME] 10 [PERSON_NAME] 20 [PERSON_NAME] 25 [P…" at bounding box center [640, 507] width 1099 height 44
click at [1007, 506] on button "Siguiente" at bounding box center [1027, 507] width 258 height 26
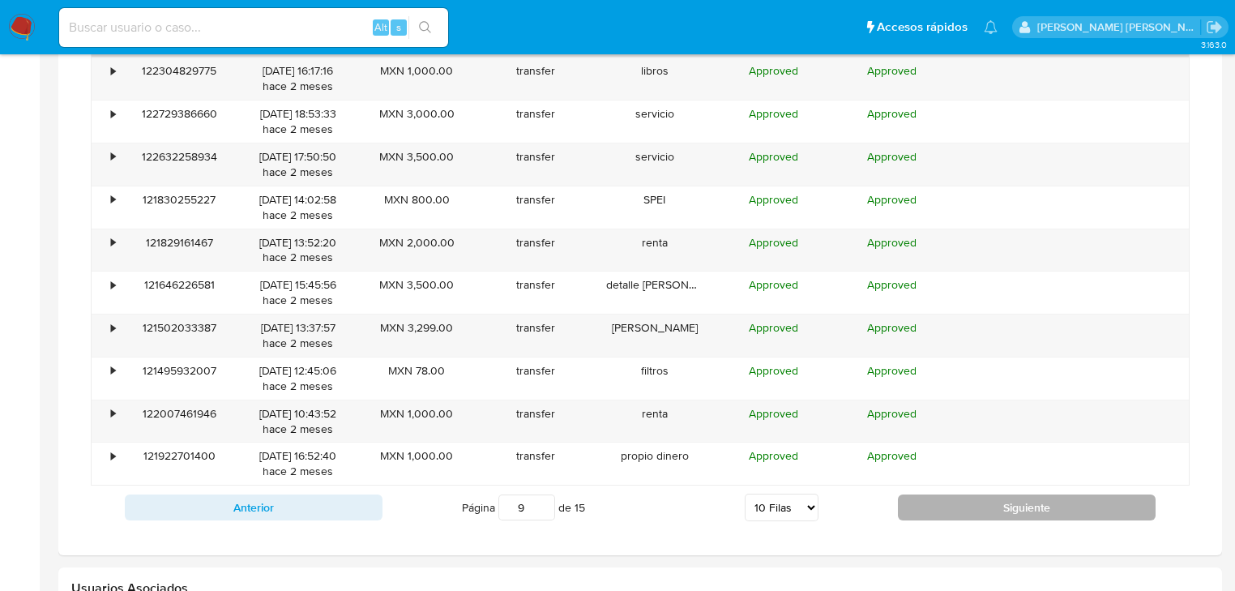
click at [1057, 514] on button "Siguiente" at bounding box center [1027, 507] width 258 height 26
click at [1067, 506] on button "Siguiente" at bounding box center [1027, 507] width 258 height 26
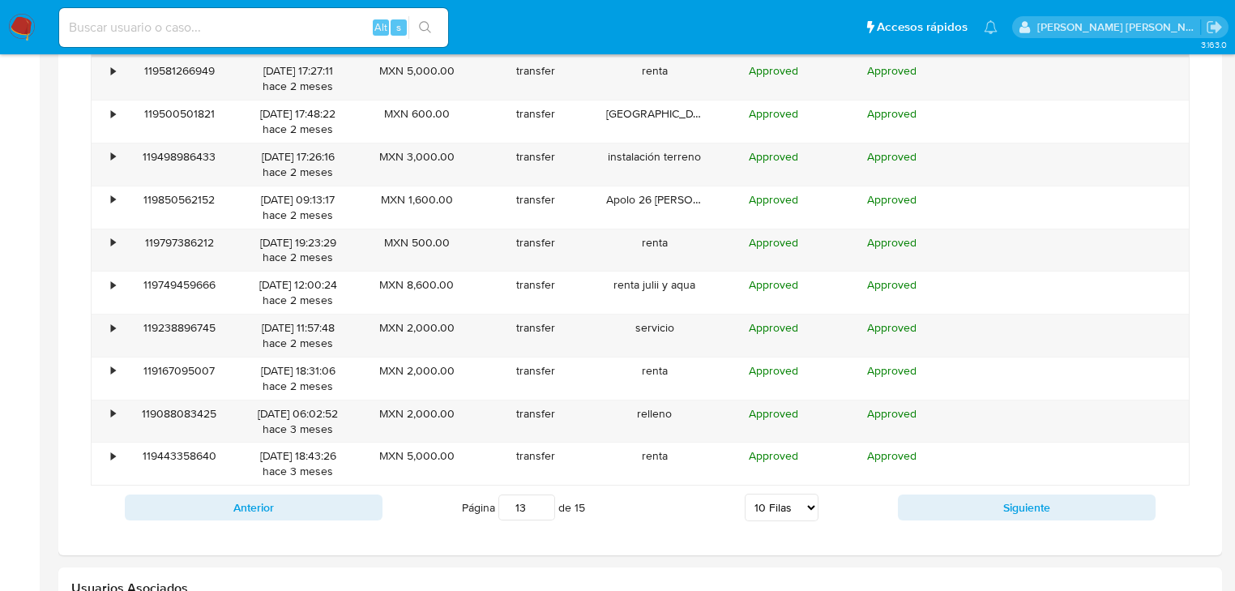
click at [1072, 519] on div "Anterior Página 13 de 15 5 [PERSON_NAME] 10 [PERSON_NAME] 20 [PERSON_NAME] 25 […" at bounding box center [640, 507] width 1099 height 44
click at [1027, 509] on button "Siguiente" at bounding box center [1027, 507] width 258 height 26
click at [998, 521] on div "Anterior Página 14 de 15 5 [PERSON_NAME] 10 [PERSON_NAME] 20 [PERSON_NAME] 25 […" at bounding box center [640, 507] width 1099 height 44
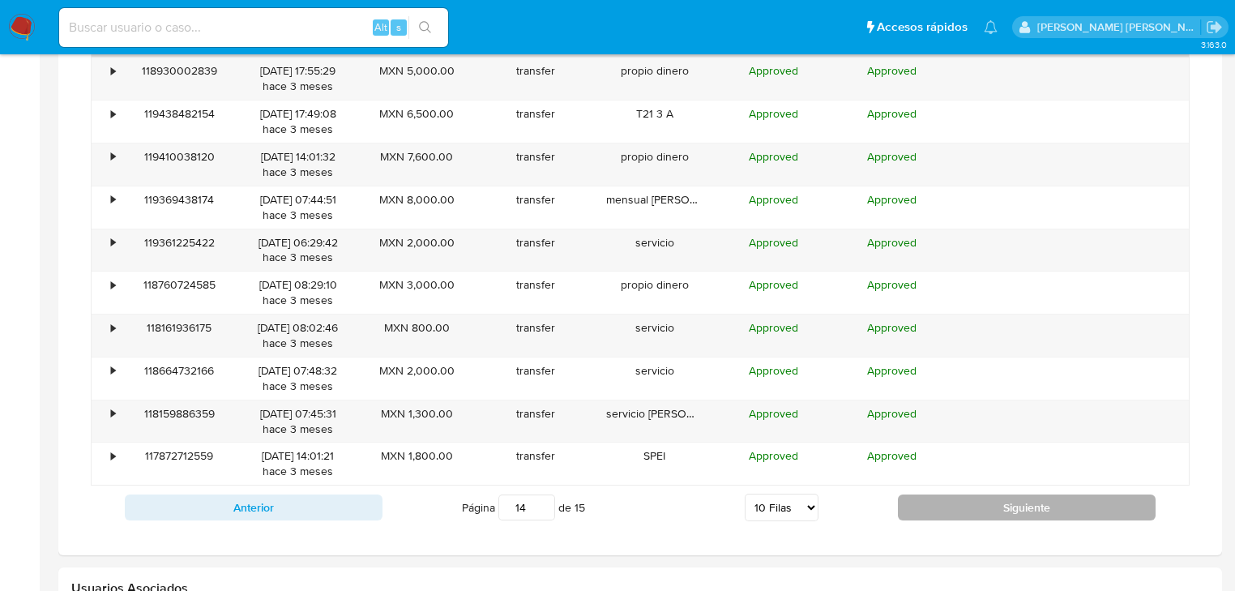
click at [1020, 502] on button "Siguiente" at bounding box center [1027, 507] width 258 height 26
type input "15"
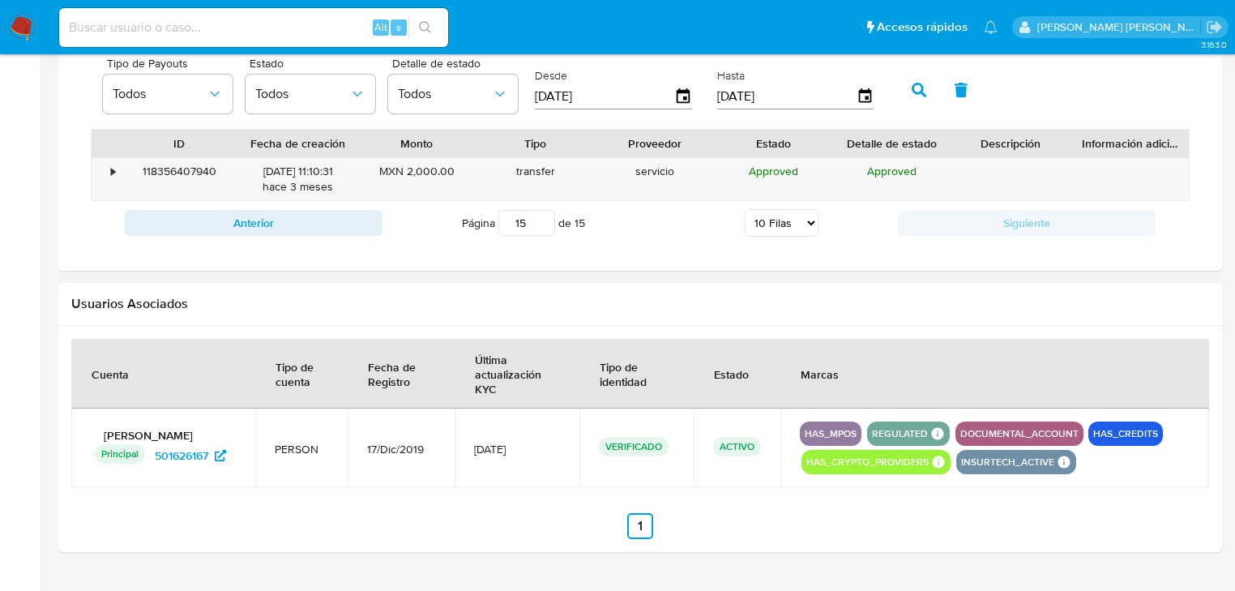
scroll to position [1189, 0]
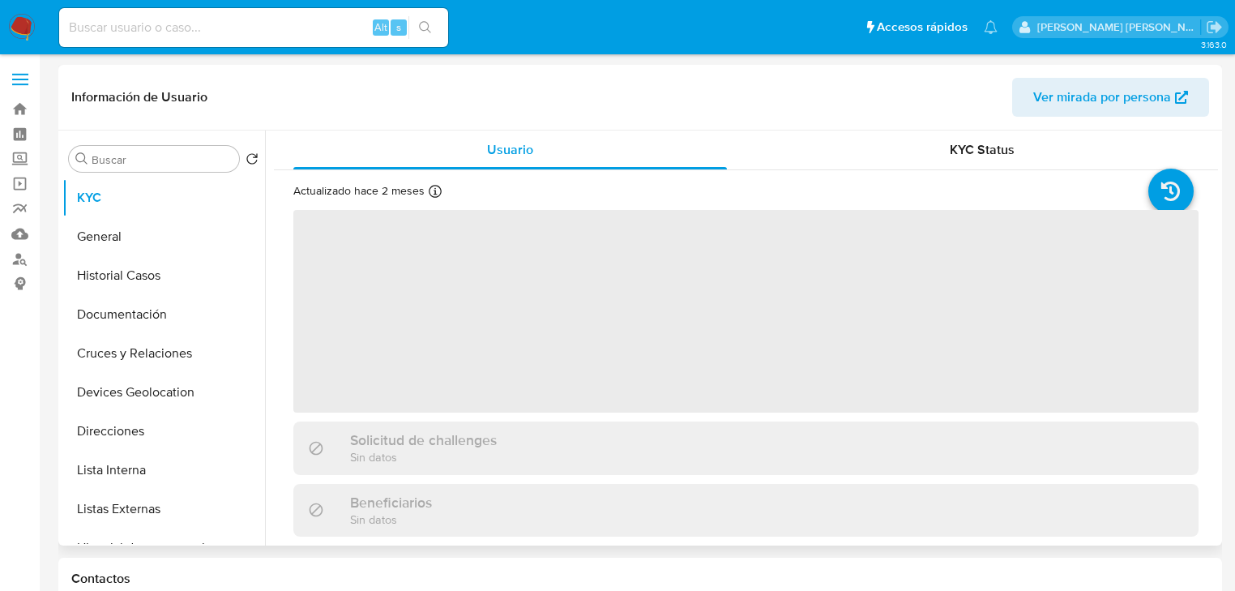
select select "10"
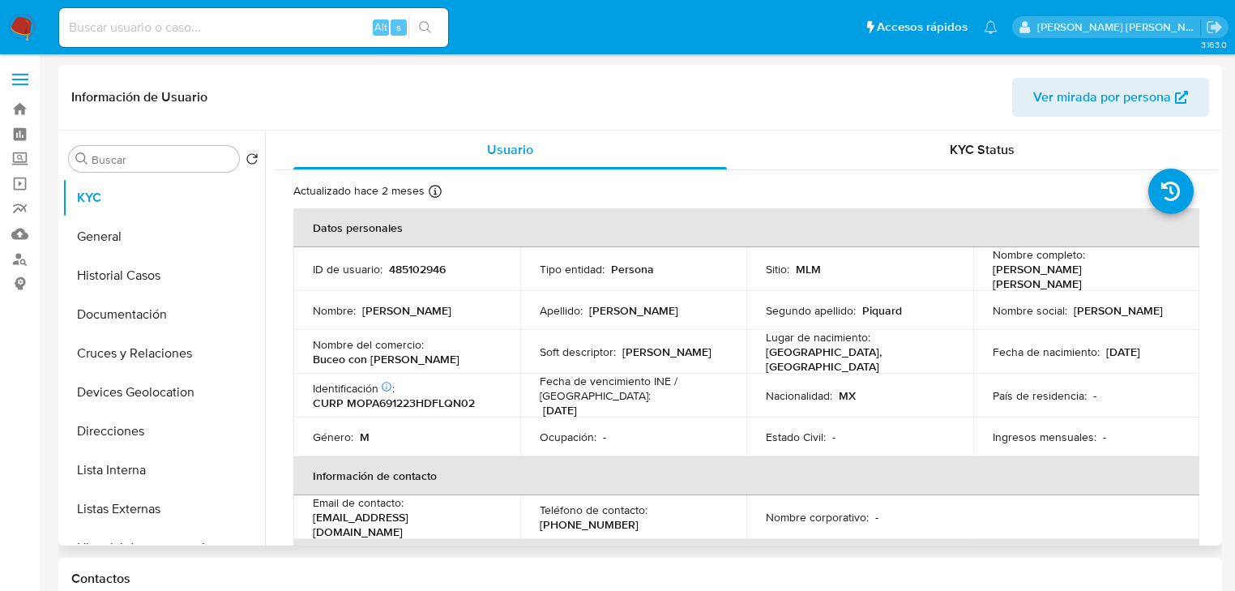
click at [927, 403] on td "Nacionalidad : MX" at bounding box center [859, 396] width 227 height 44
click at [175, 483] on button "Lista Interna" at bounding box center [157, 470] width 190 height 39
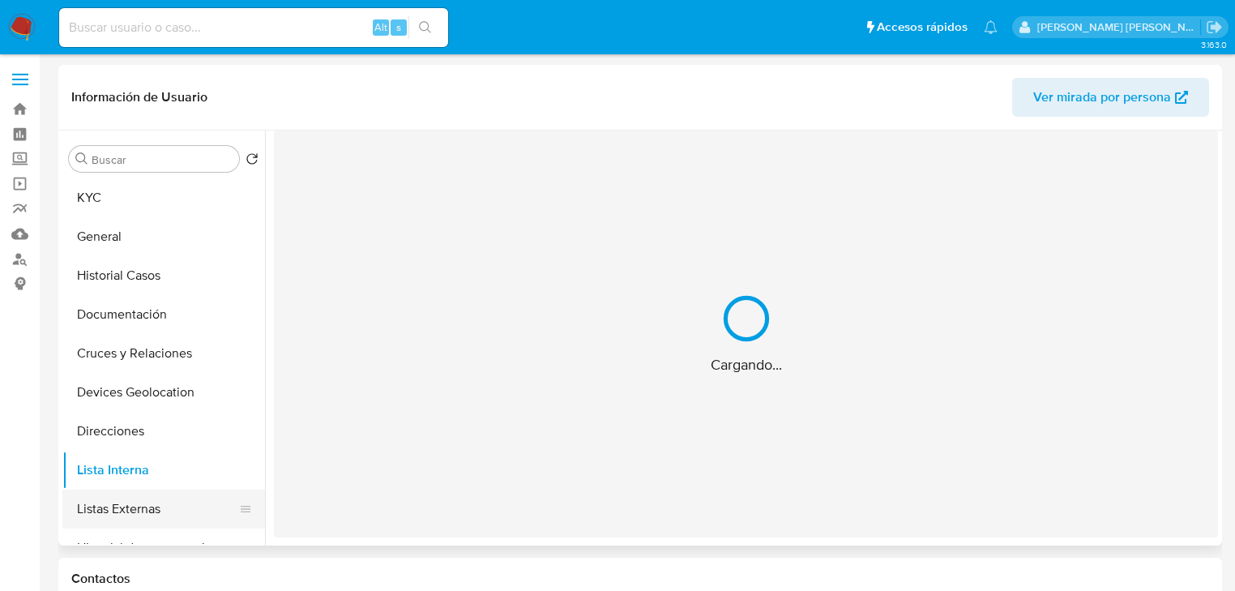
drag, startPoint x: 161, startPoint y: 528, endPoint x: 170, endPoint y: 522, distance: 10.6
click at [162, 522] on button "Listas Externas" at bounding box center [157, 508] width 190 height 39
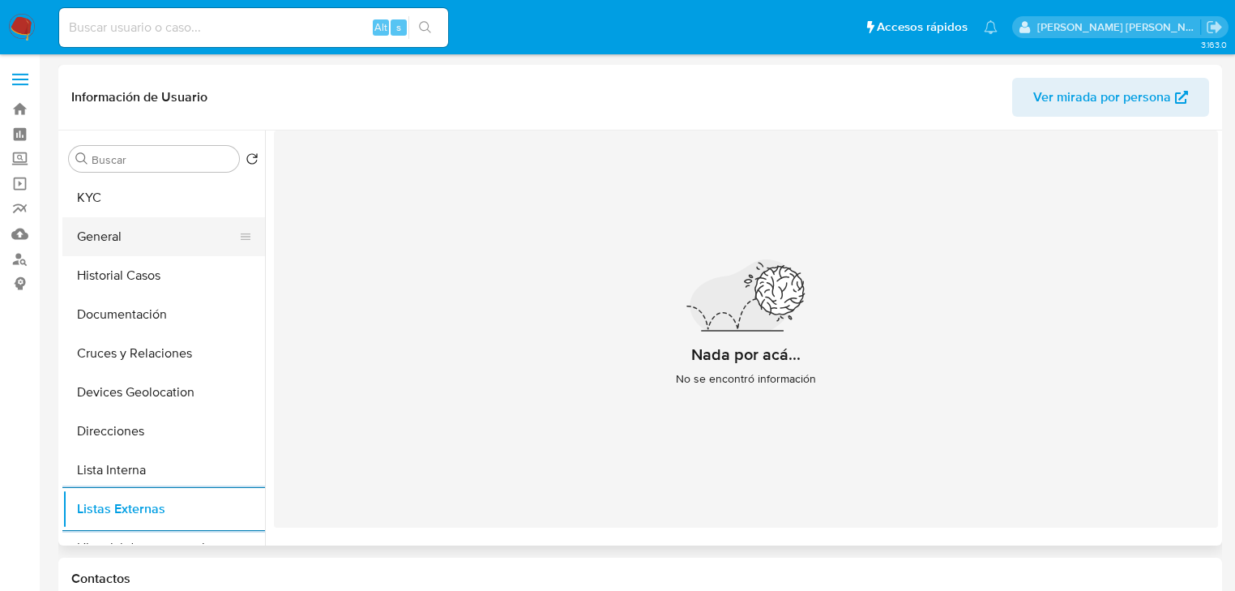
click at [117, 238] on button "General" at bounding box center [157, 236] width 190 height 39
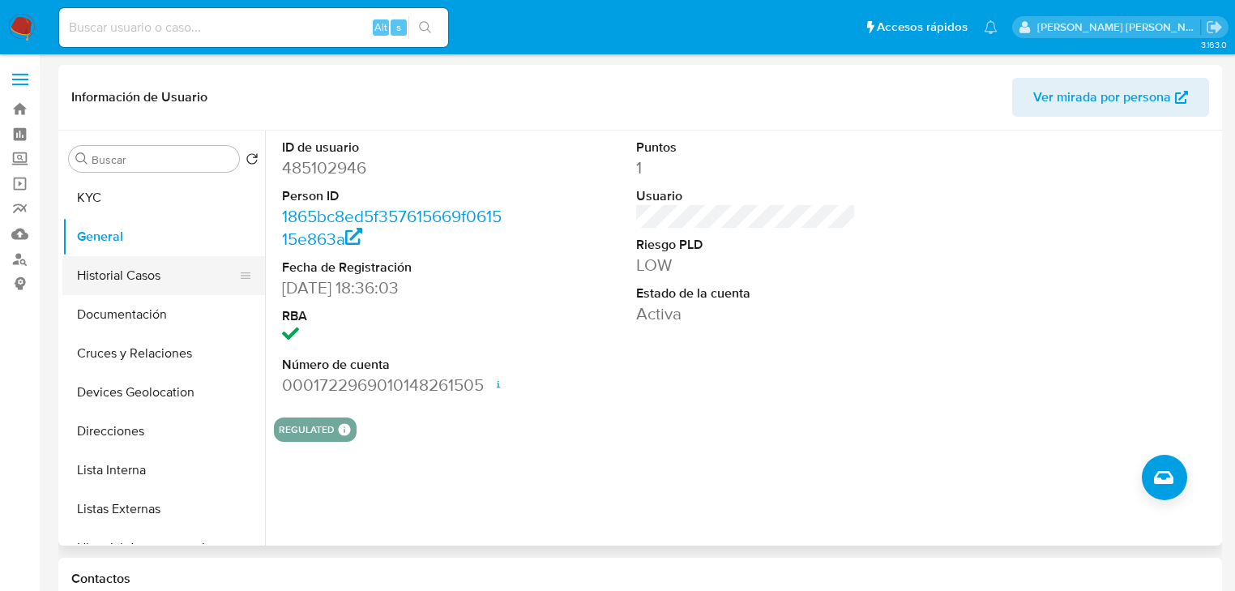
click at [154, 280] on button "Historial Casos" at bounding box center [157, 275] width 190 height 39
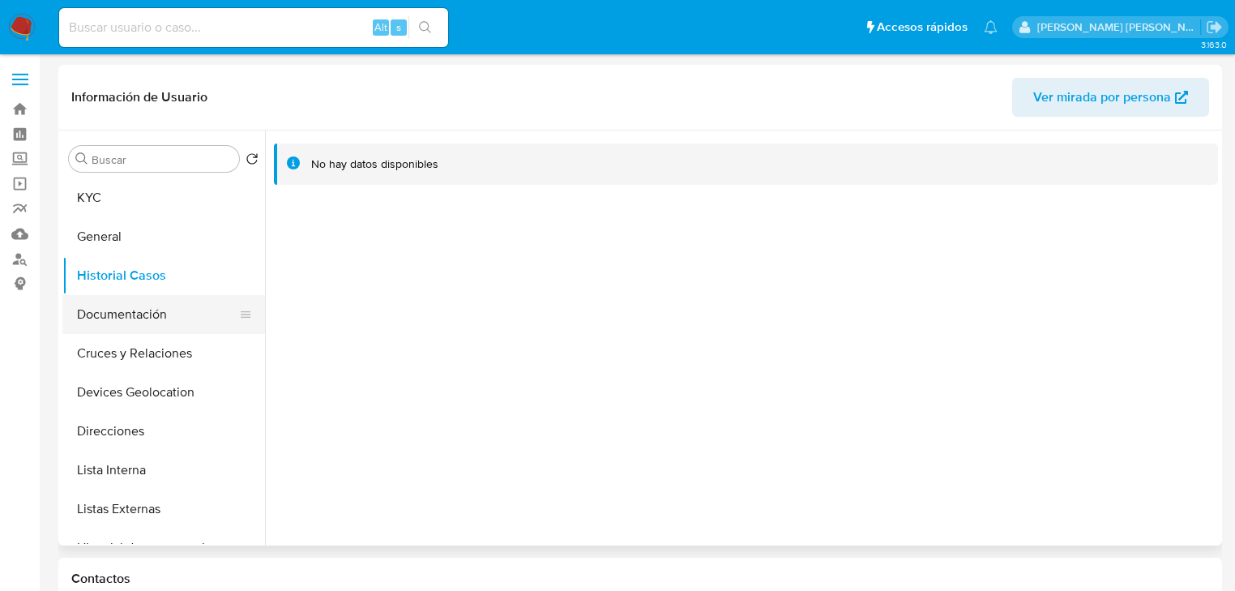
click at [165, 327] on button "Documentación" at bounding box center [157, 314] width 190 height 39
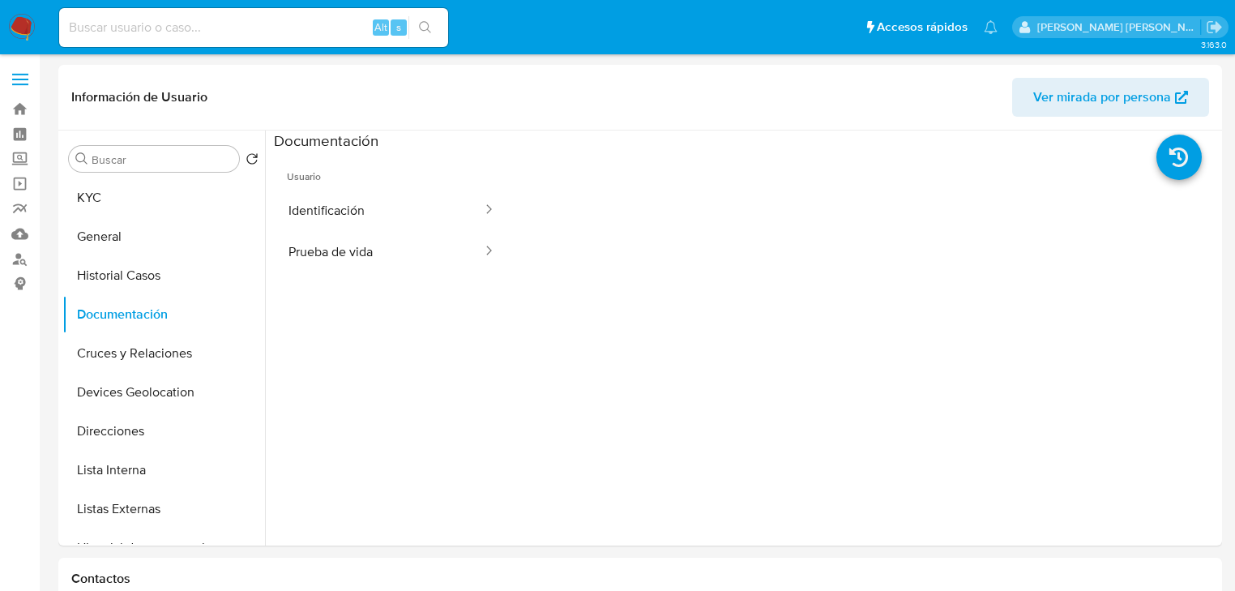
drag, startPoint x: 421, startPoint y: 207, endPoint x: 503, endPoint y: 219, distance: 83.4
click at [425, 207] on button "Identificación" at bounding box center [379, 210] width 210 height 41
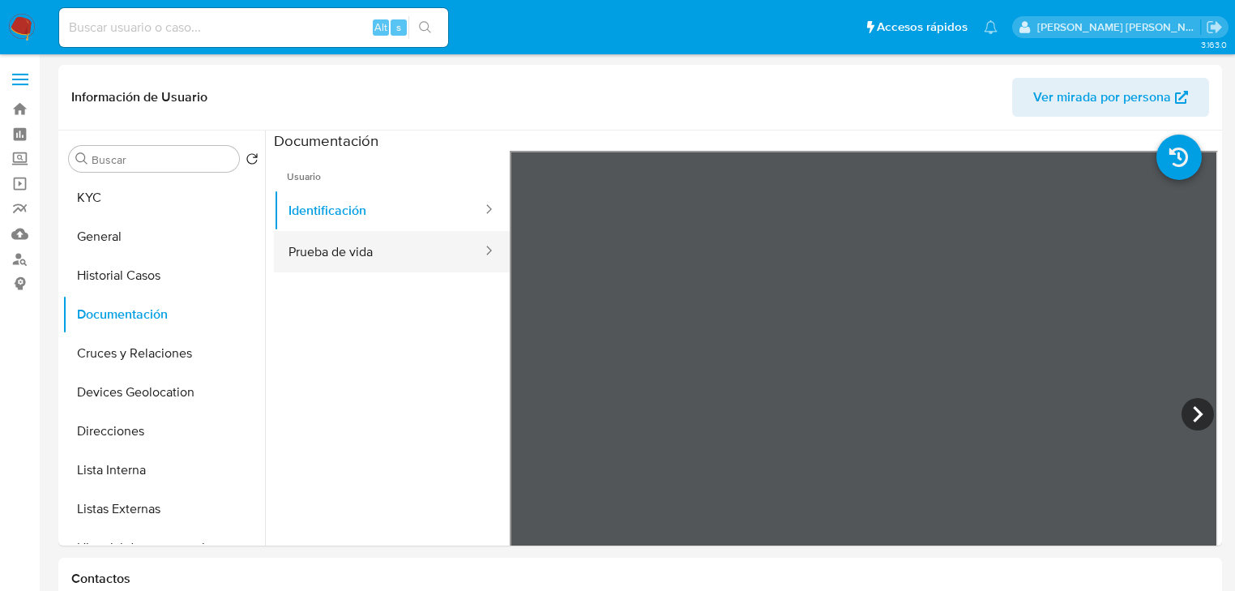
click at [412, 253] on button "Prueba de vida" at bounding box center [379, 251] width 210 height 41
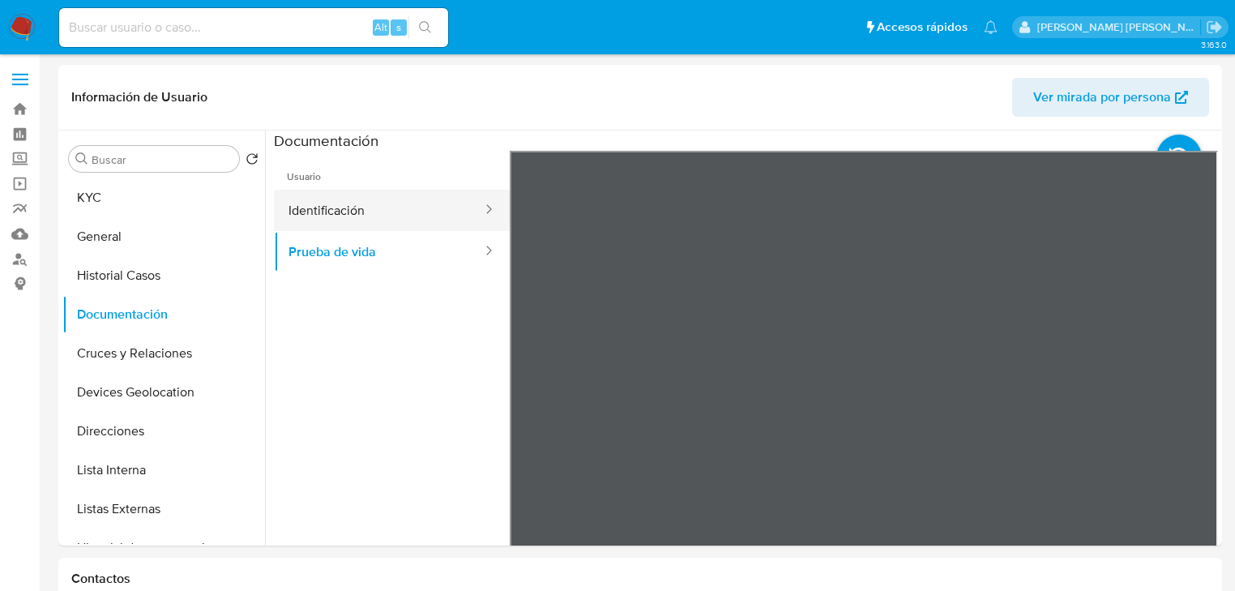
click at [391, 224] on button "Identificación" at bounding box center [379, 210] width 210 height 41
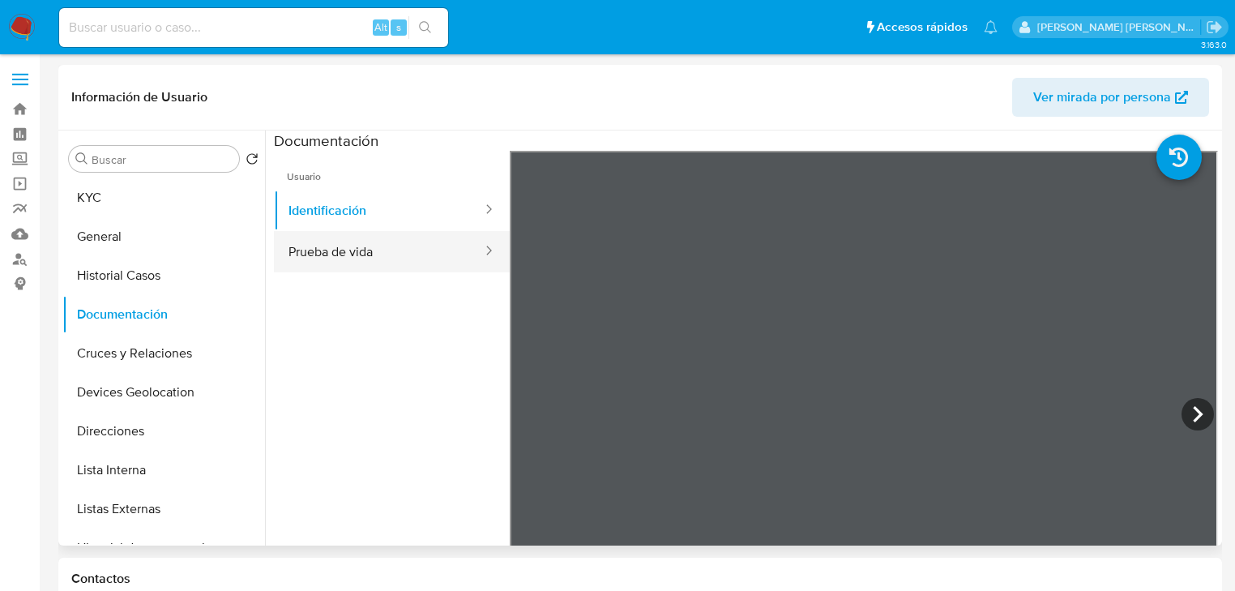
click at [392, 243] on button "Prueba de vida" at bounding box center [379, 251] width 210 height 41
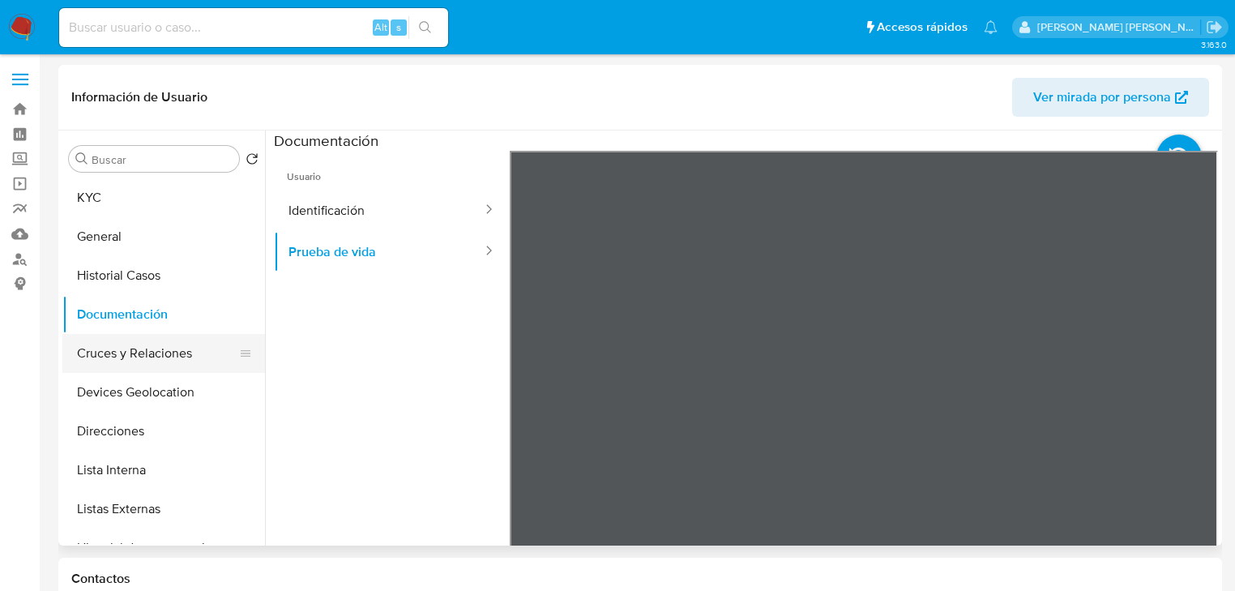
click at [147, 350] on button "Cruces y Relaciones" at bounding box center [157, 353] width 190 height 39
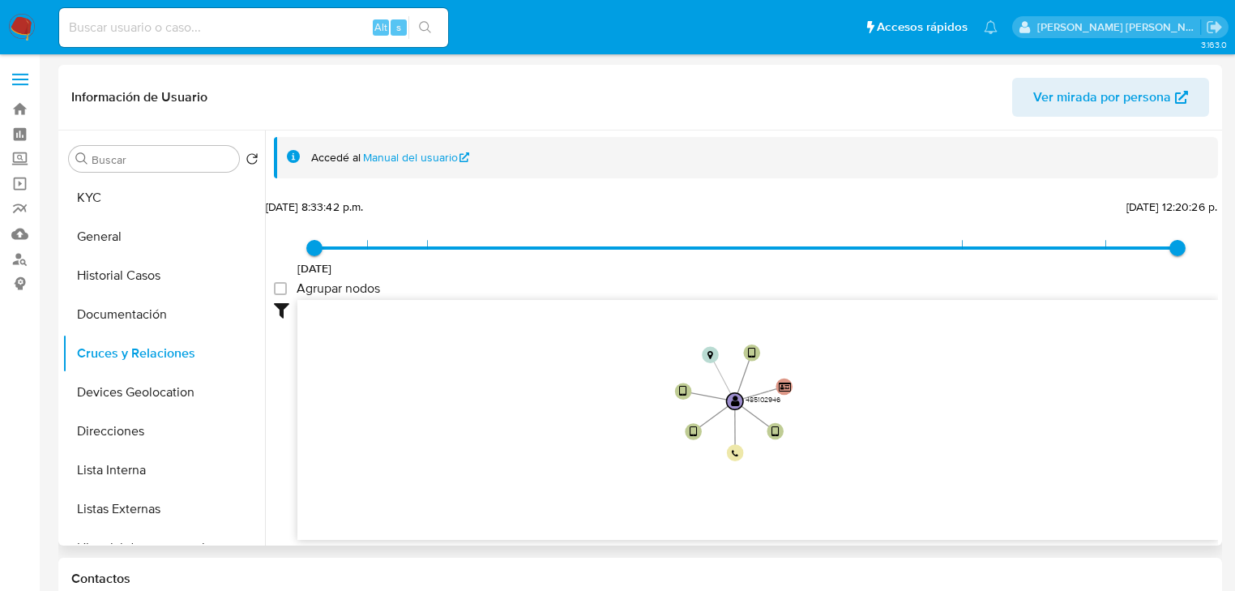
drag, startPoint x: 658, startPoint y: 416, endPoint x: 634, endPoint y: 430, distance: 28.4
click at [634, 430] on icon "user-485102946  485102946 device-6157308208813b00197e82cb  device-640cc66a088…" at bounding box center [757, 417] width 921 height 235
click at [124, 468] on button "Lista Interna" at bounding box center [157, 470] width 190 height 39
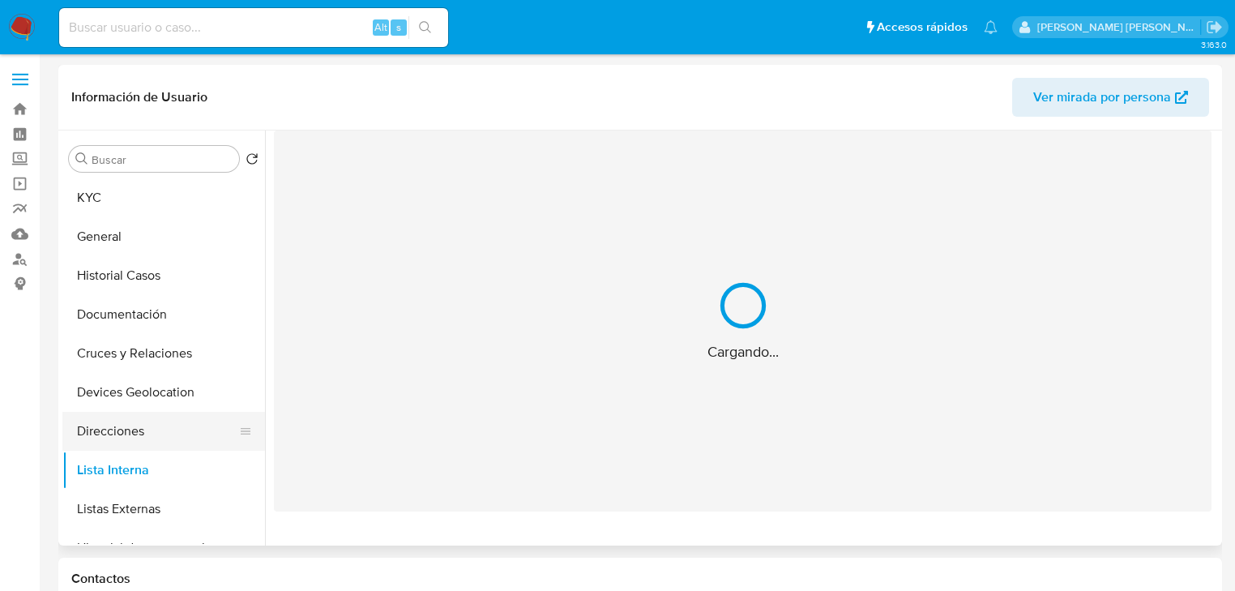
click at [130, 440] on button "Direcciones" at bounding box center [157, 431] width 190 height 39
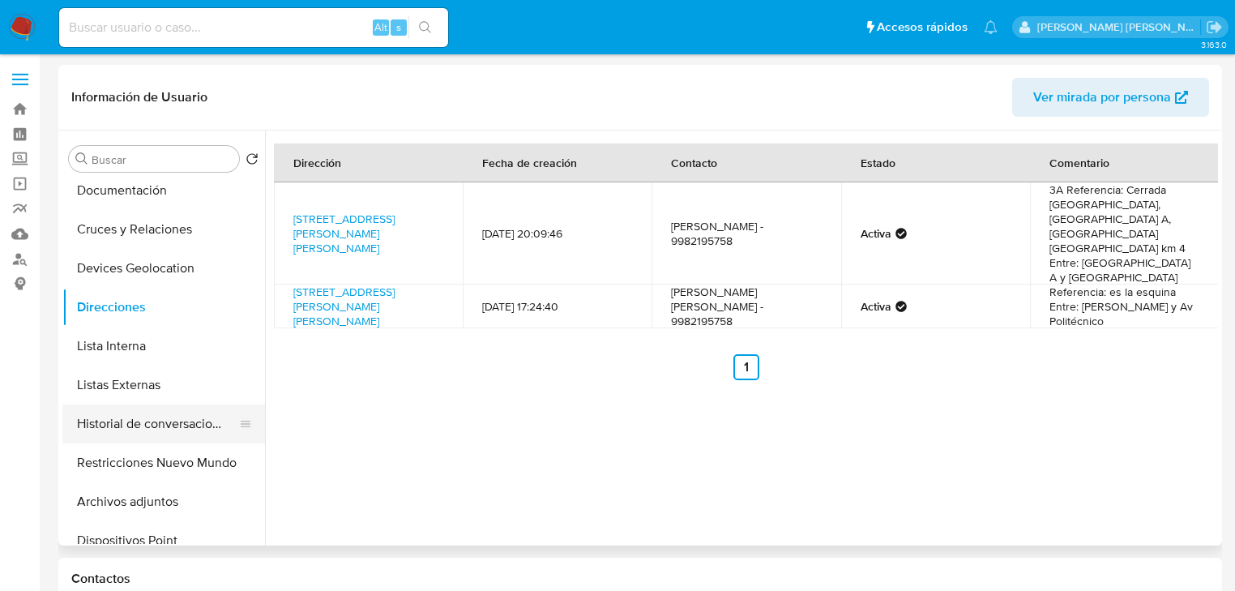
scroll to position [130, 0]
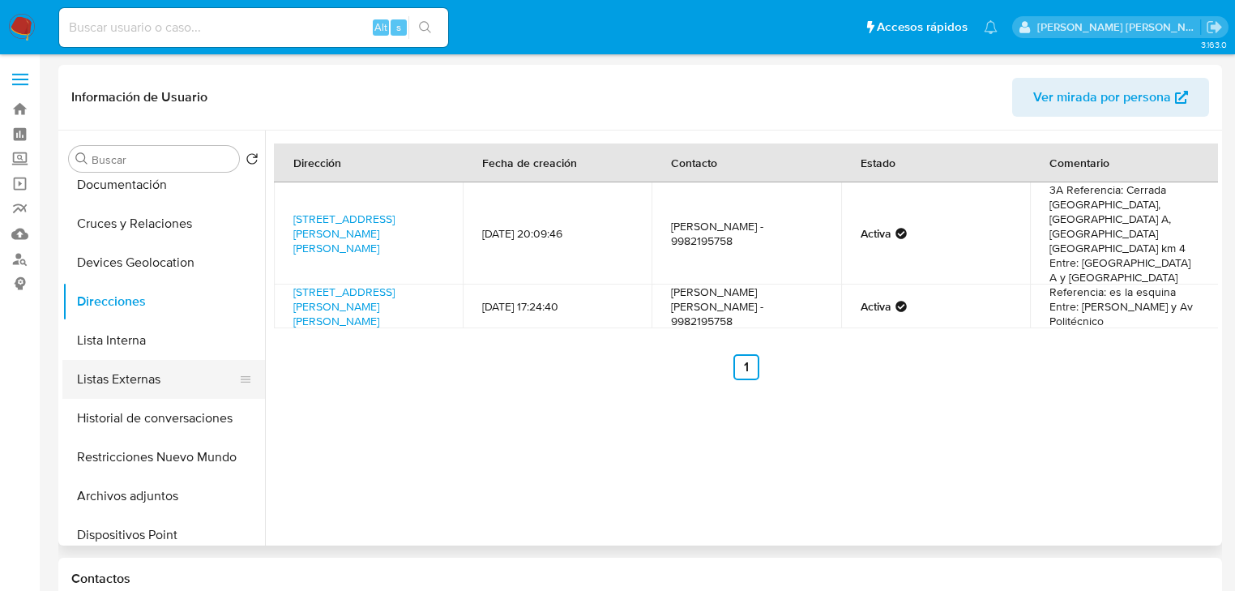
click at [179, 383] on button "Listas Externas" at bounding box center [157, 379] width 190 height 39
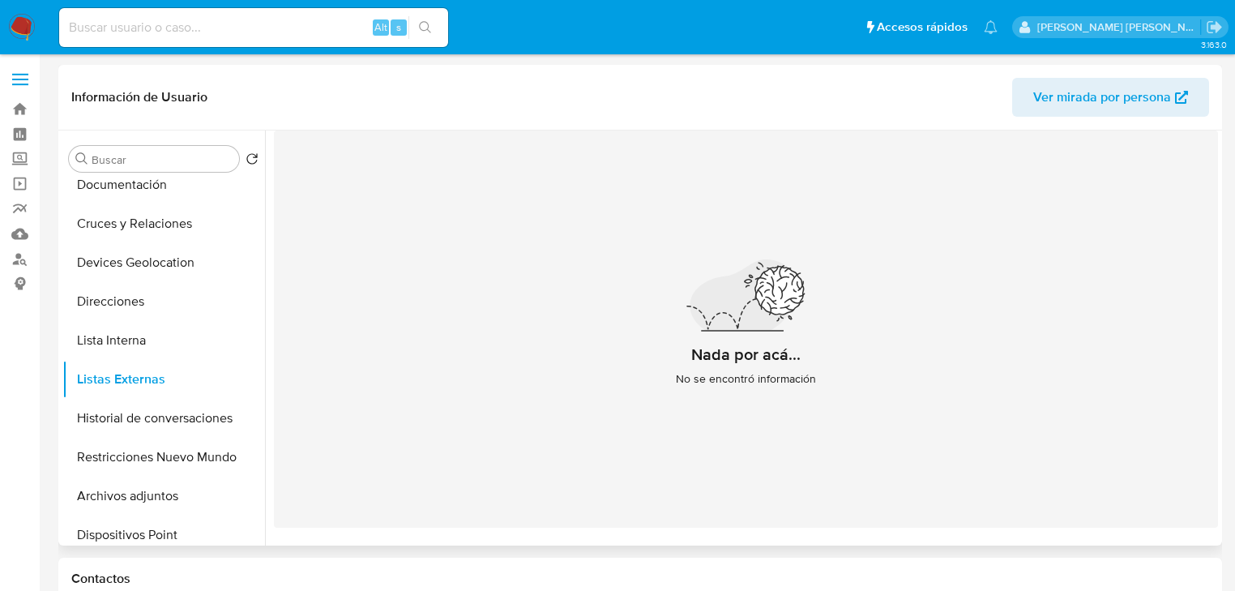
click at [1092, 391] on div "Nada por acá... No se encontró información" at bounding box center [746, 328] width 944 height 397
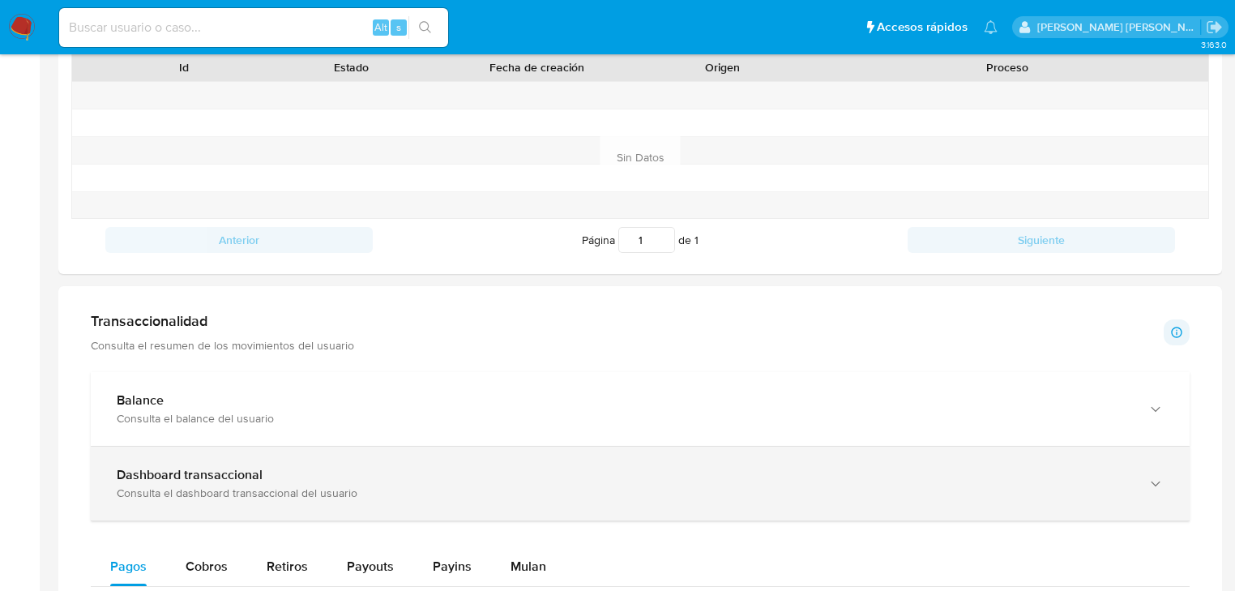
scroll to position [648, 0]
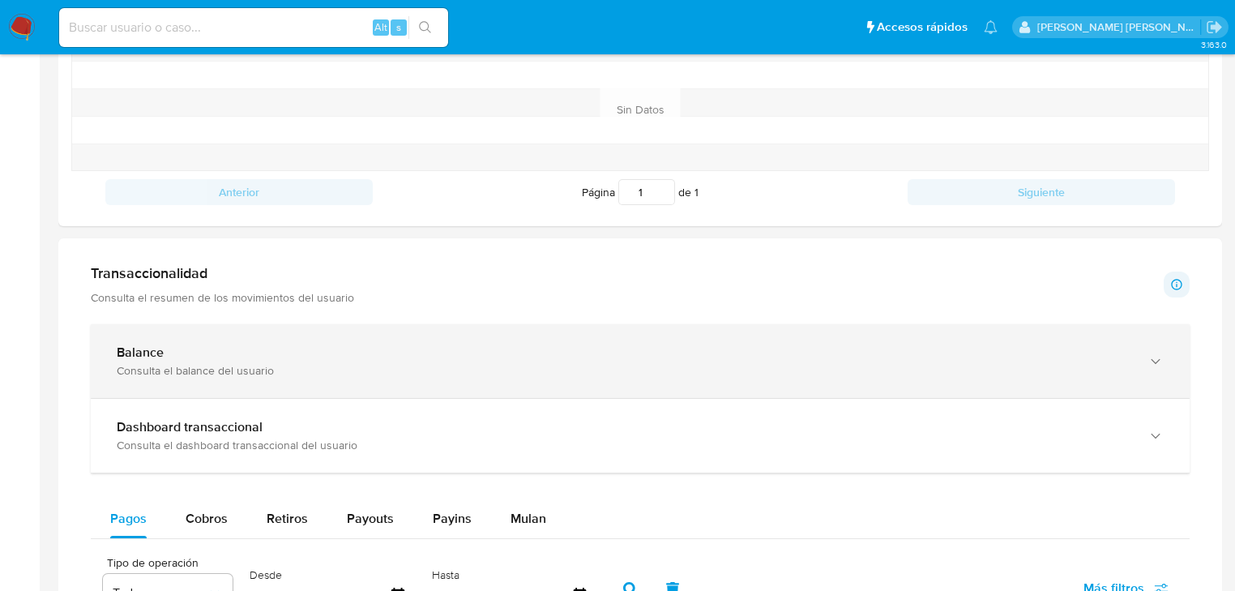
click at [318, 375] on div "Consulta el balance del usuario" at bounding box center [624, 370] width 1015 height 15
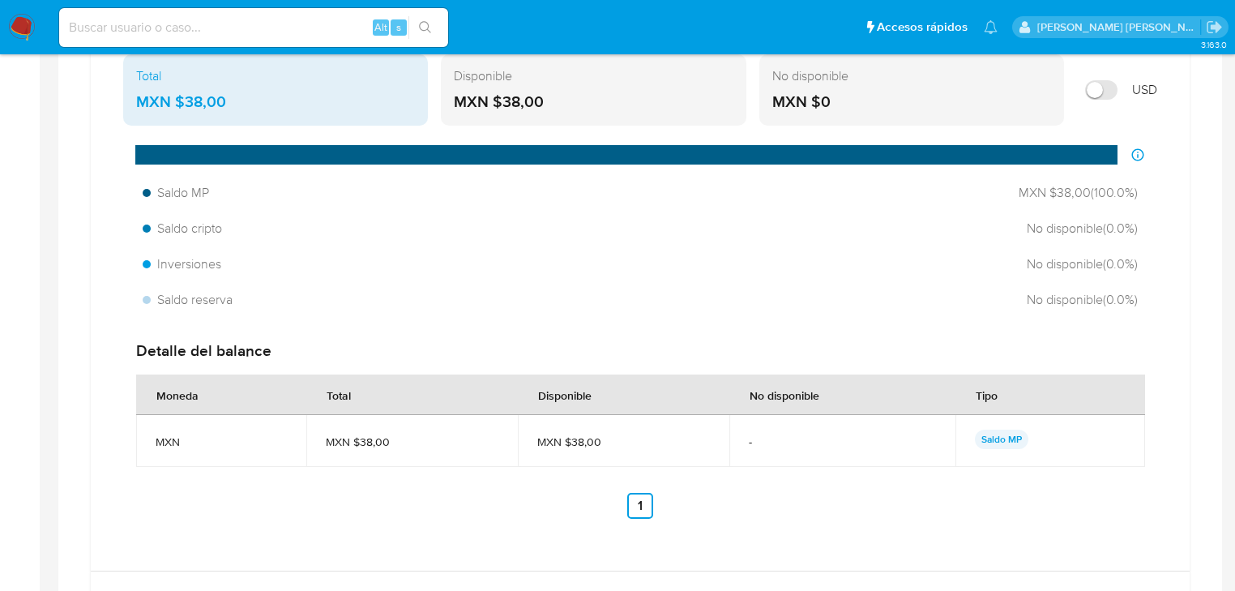
scroll to position [1167, 0]
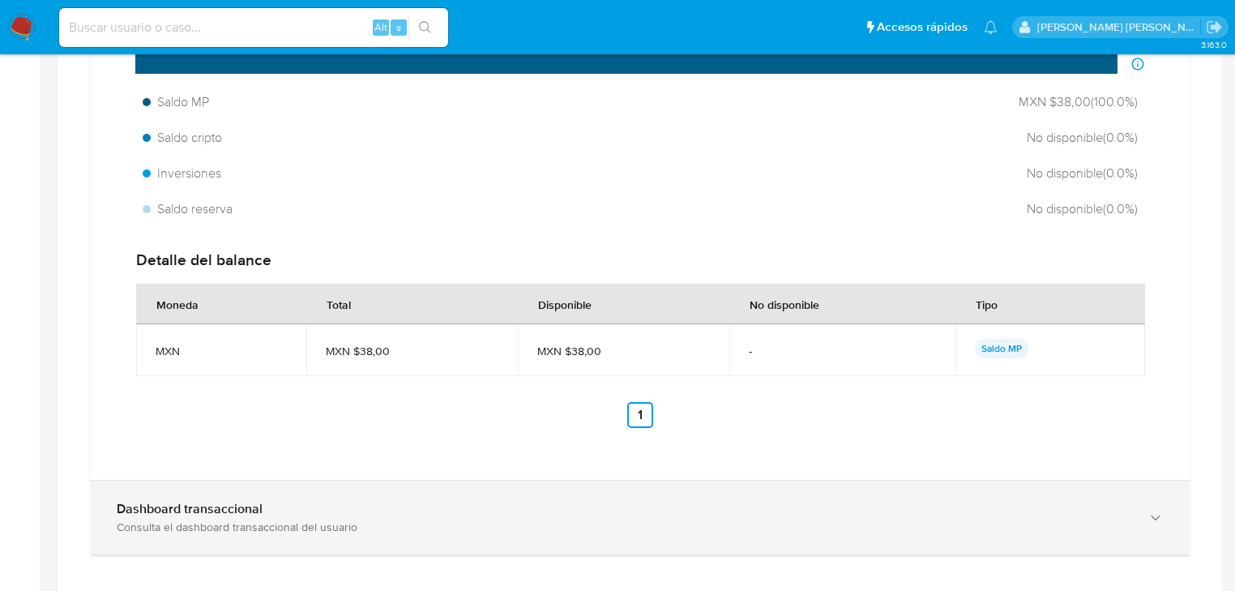
click at [366, 521] on div "Consulta el dashboard transaccional del usuario" at bounding box center [624, 526] width 1015 height 15
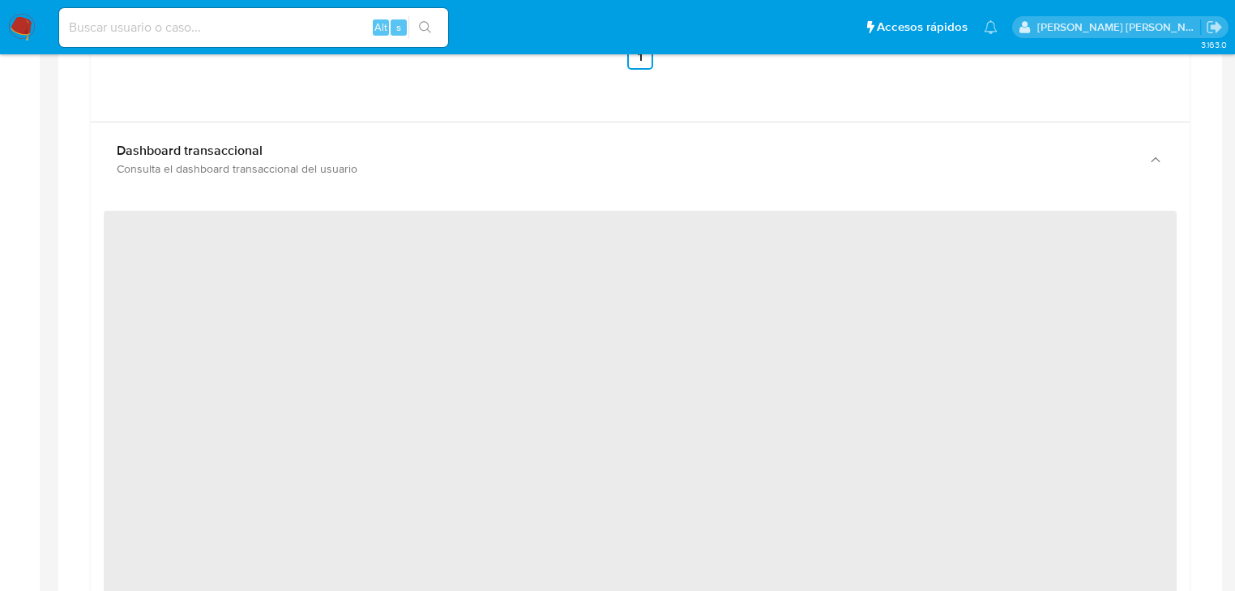
scroll to position [1556, 0]
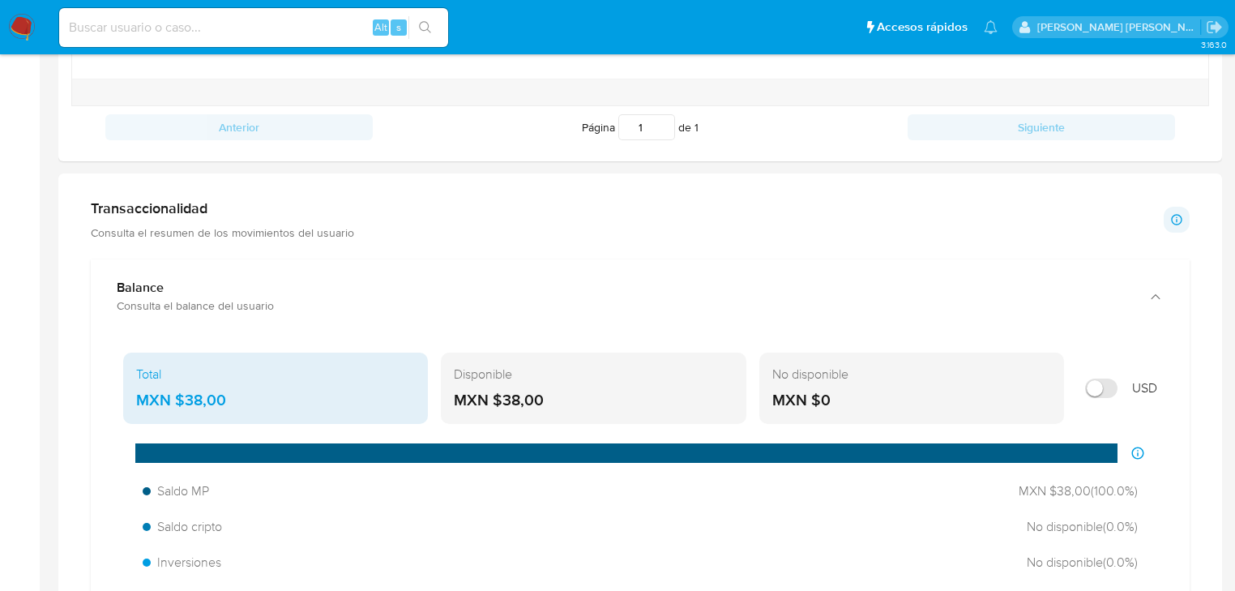
click at [249, 357] on div "Total MXN $38,00" at bounding box center [275, 388] width 305 height 71
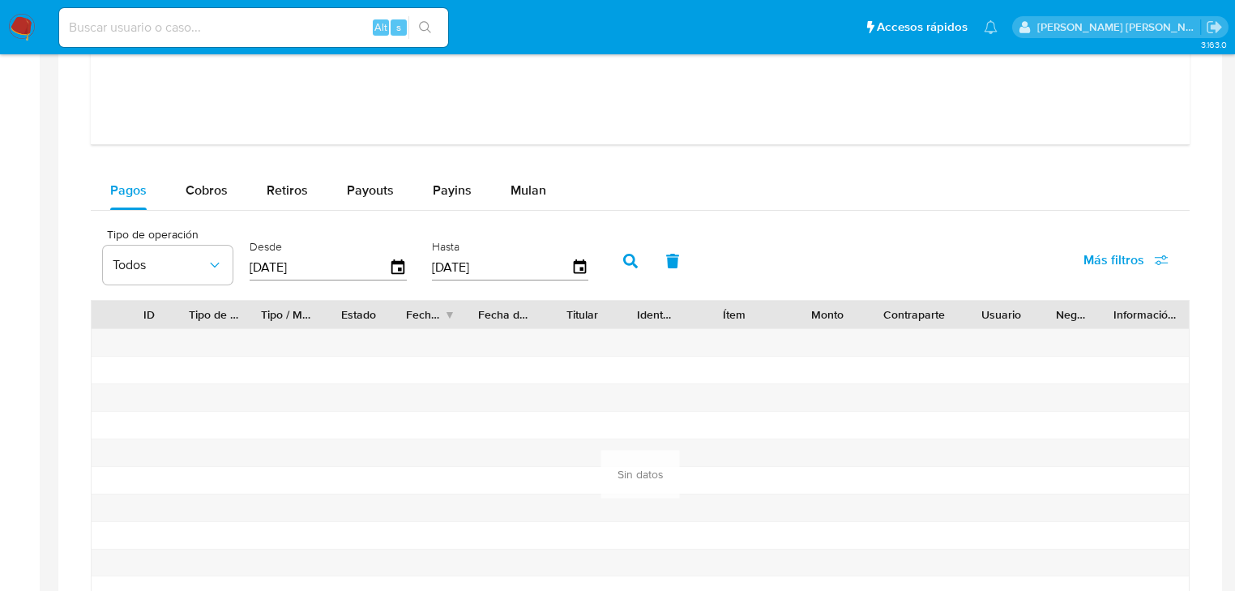
scroll to position [2334, 0]
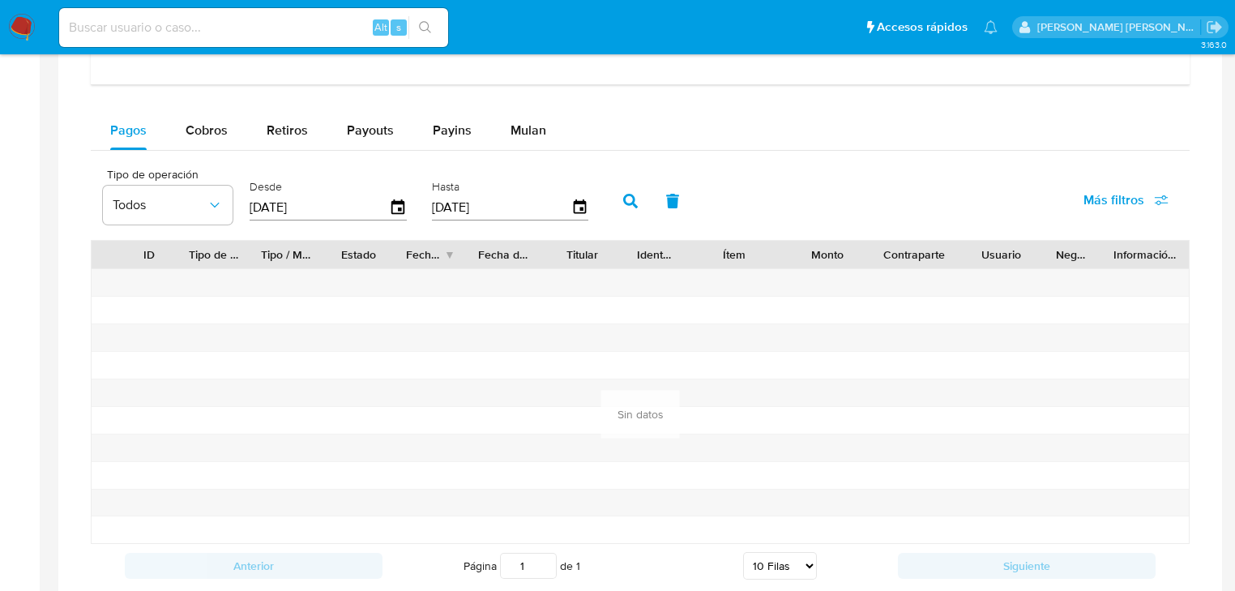
drag, startPoint x: 344, startPoint y: 129, endPoint x: 403, endPoint y: 135, distance: 59.4
click at [354, 126] on span "Payouts" at bounding box center [370, 130] width 47 height 19
select select "10"
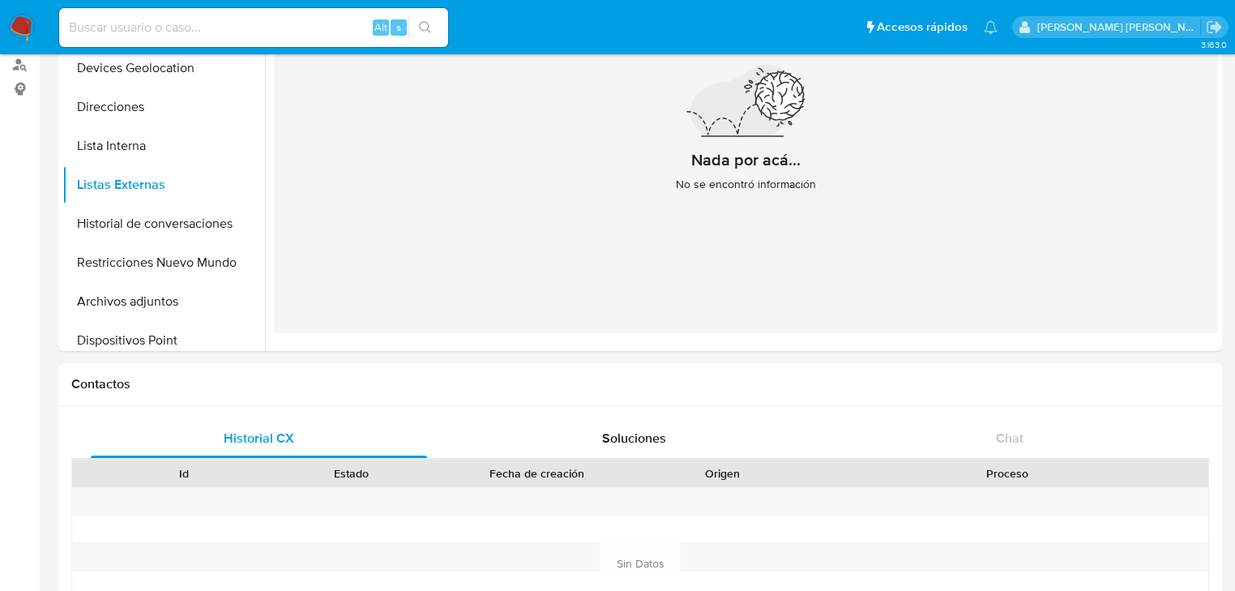
scroll to position [0, 0]
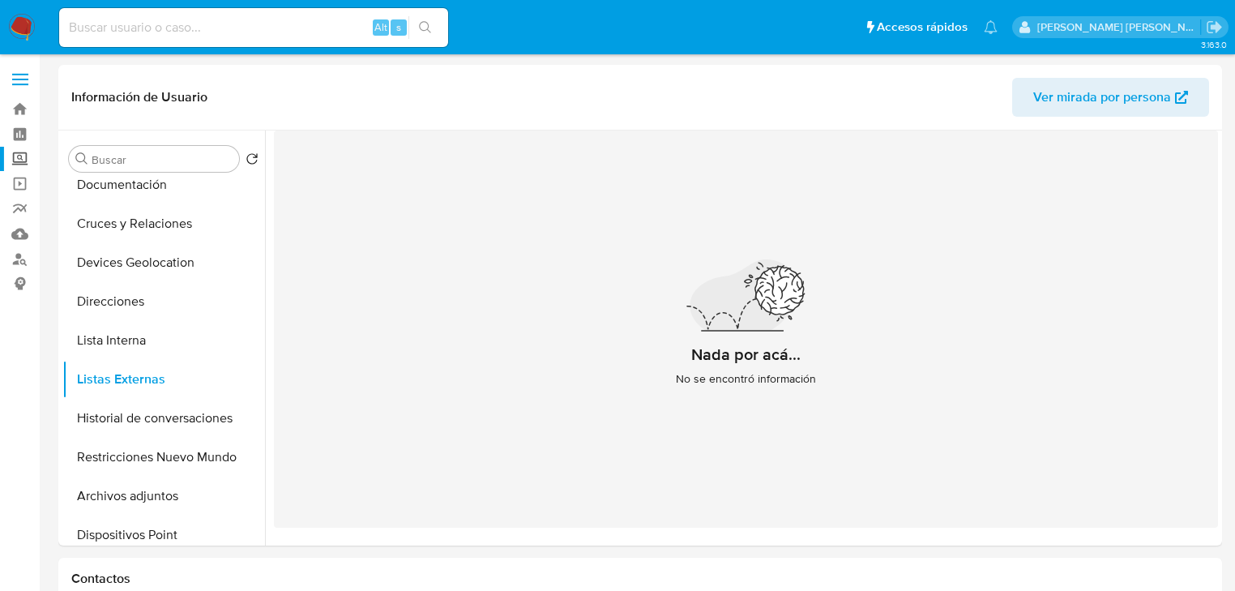
drag, startPoint x: 21, startPoint y: 160, endPoint x: 37, endPoint y: 169, distance: 18.5
click at [21, 160] on label "Screening" at bounding box center [96, 159] width 193 height 25
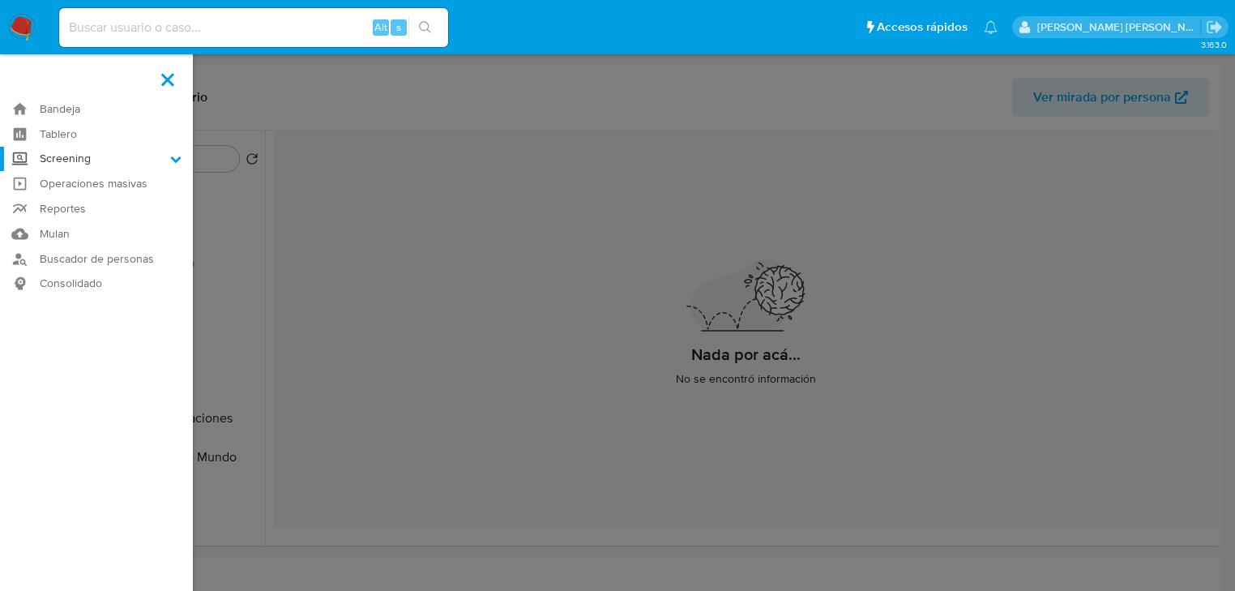
click at [0, 0] on input "Screening" at bounding box center [0, 0] width 0 height 0
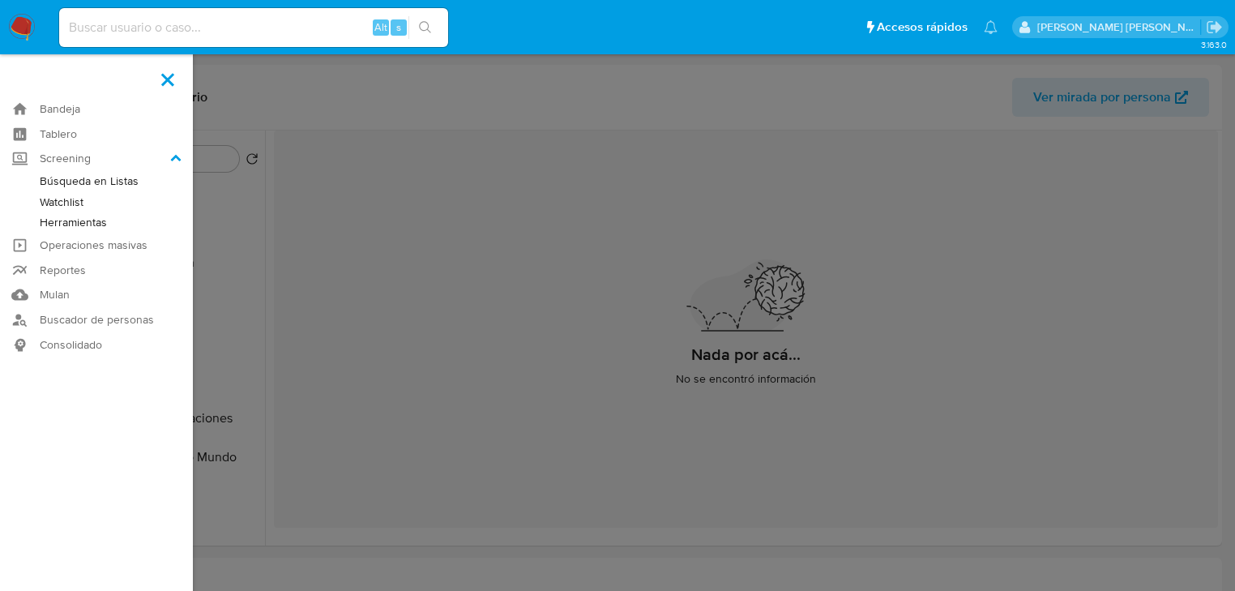
click at [78, 220] on link "Herramientas" at bounding box center [96, 222] width 193 height 20
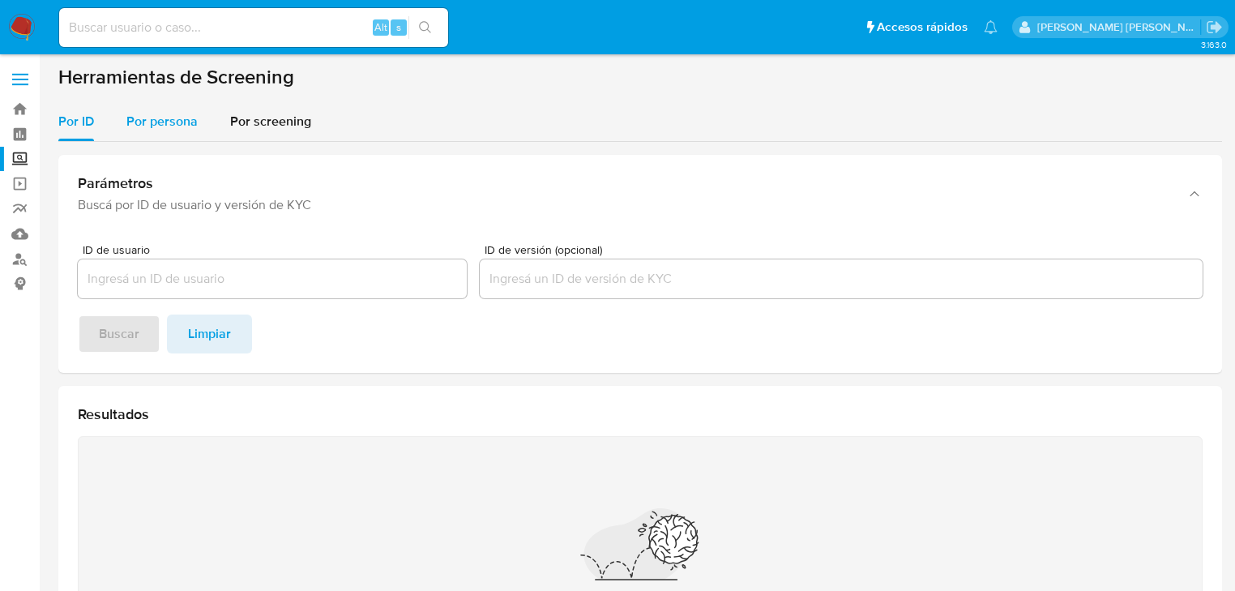
click at [165, 123] on span "Por persona" at bounding box center [161, 121] width 71 height 19
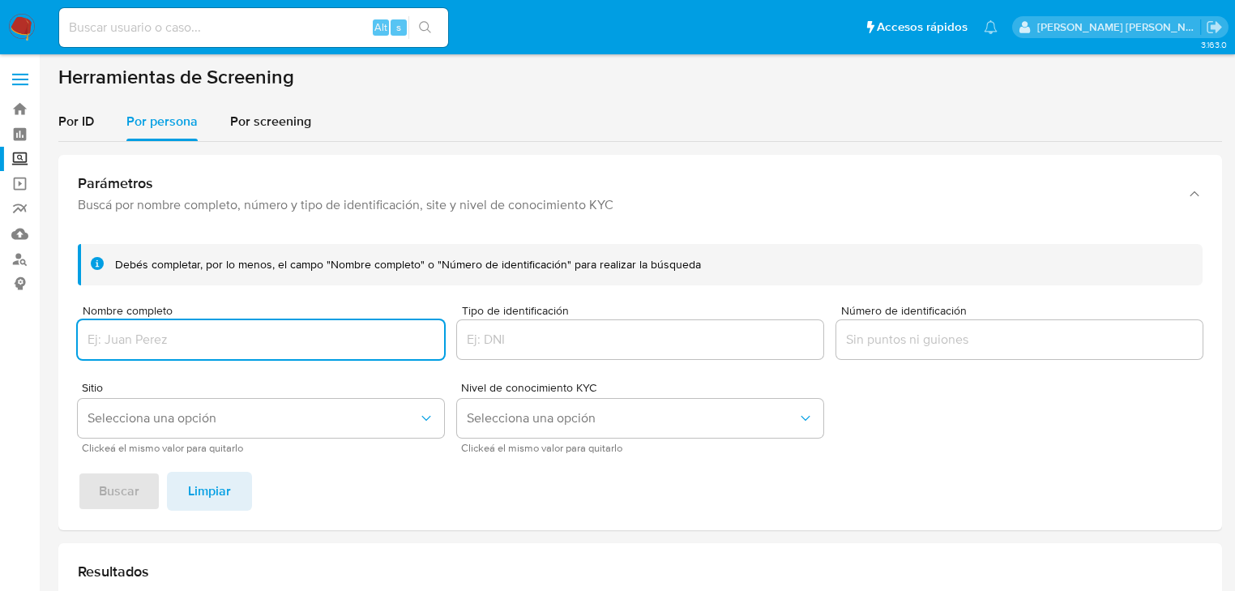
click at [159, 329] on input "Nombre completo" at bounding box center [261, 339] width 366 height 21
type input "ALEKSEI LAVRUKHIN"
click at [120, 483] on span "Buscar" at bounding box center [119, 491] width 41 height 36
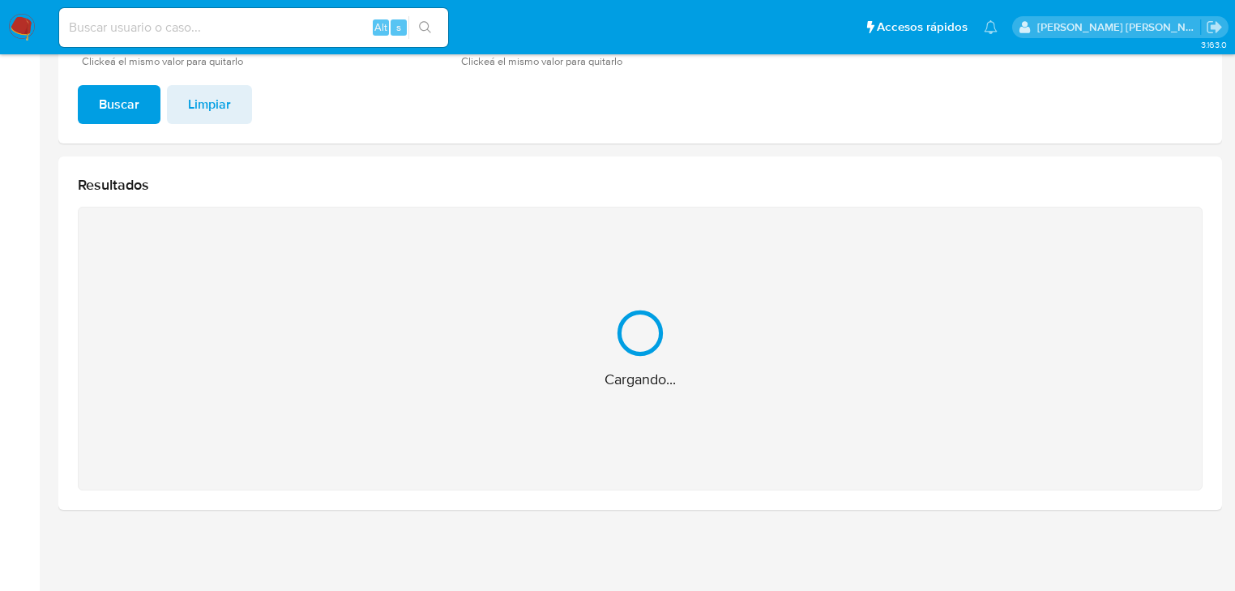
scroll to position [130, 0]
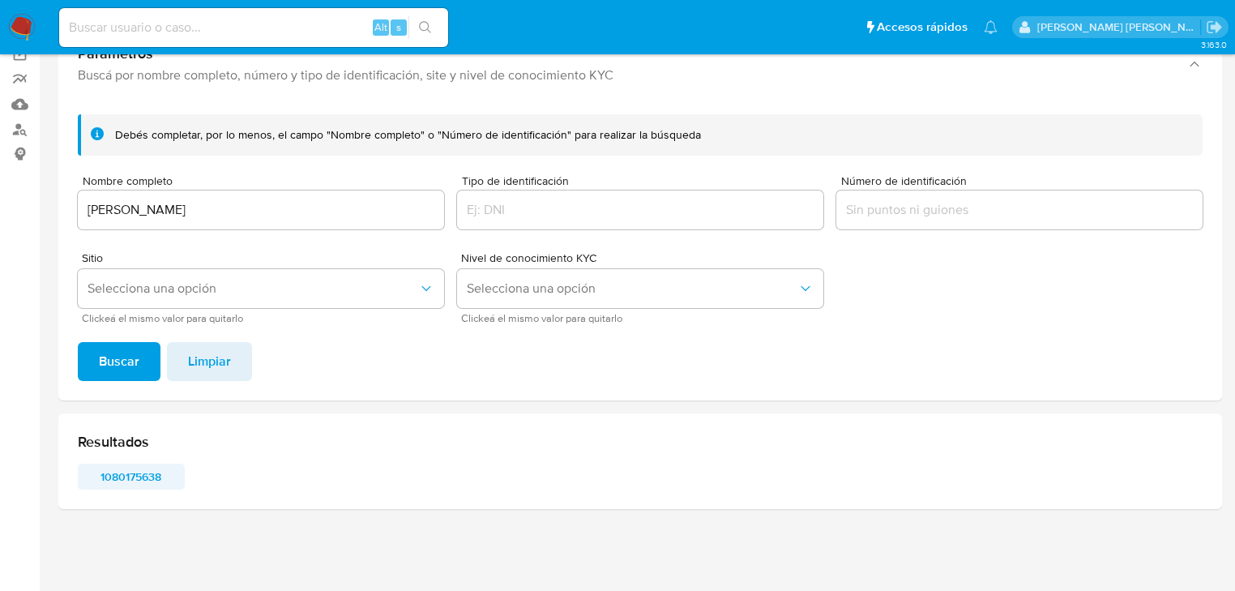
click at [139, 472] on span "1080175638" at bounding box center [131, 476] width 84 height 23
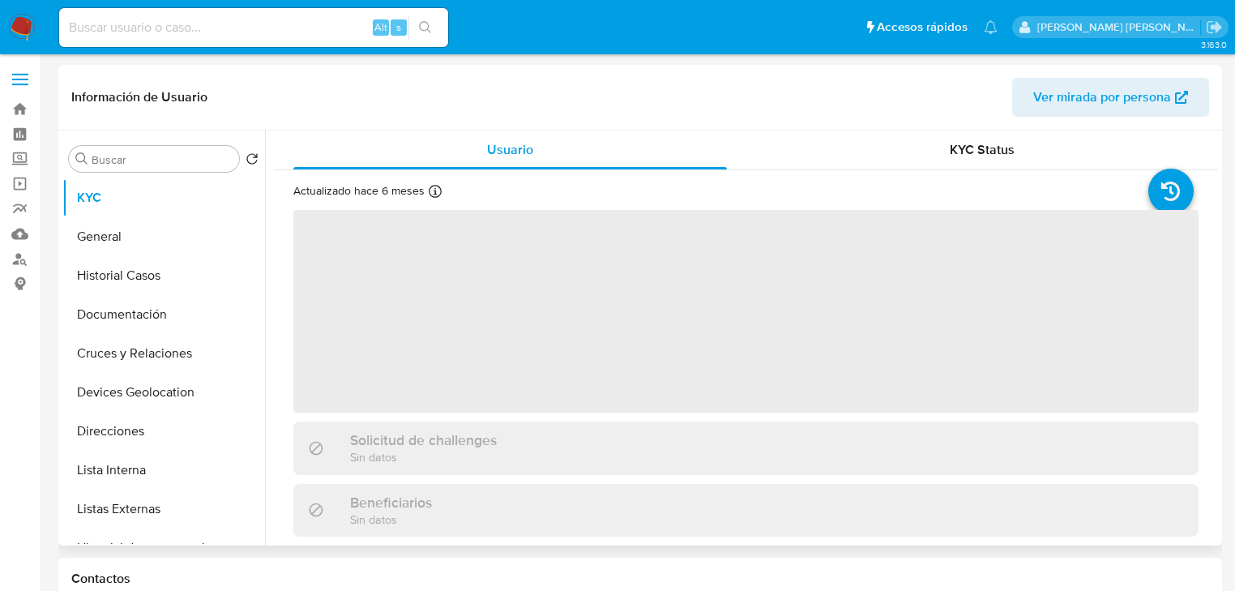
select select "10"
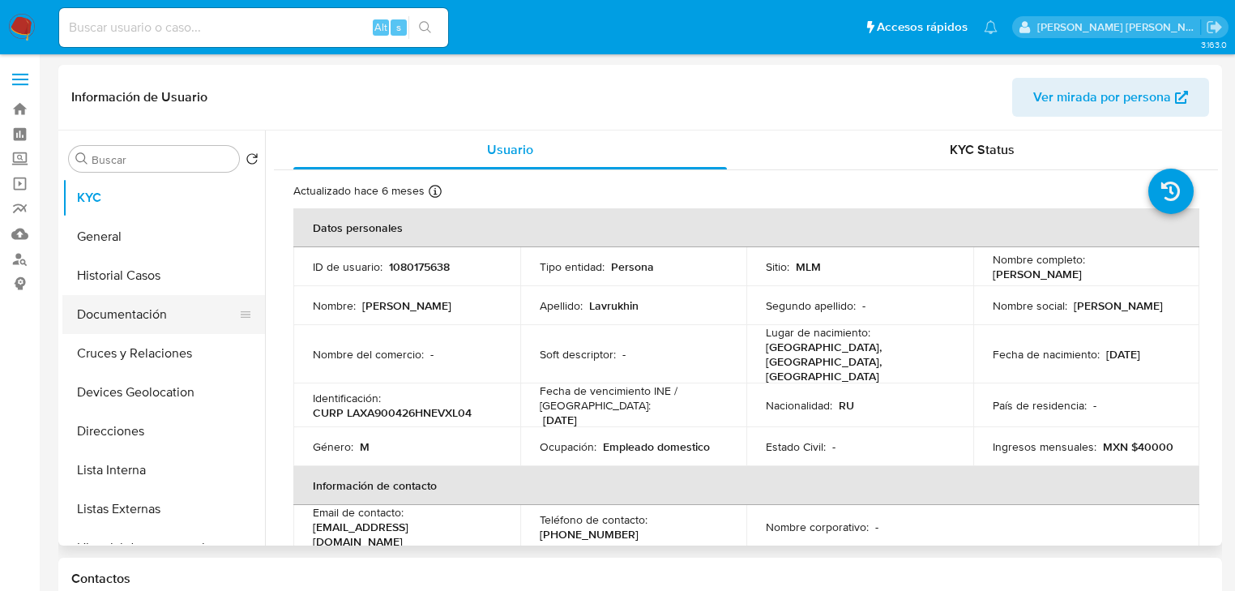
click at [191, 308] on button "Documentación" at bounding box center [157, 314] width 190 height 39
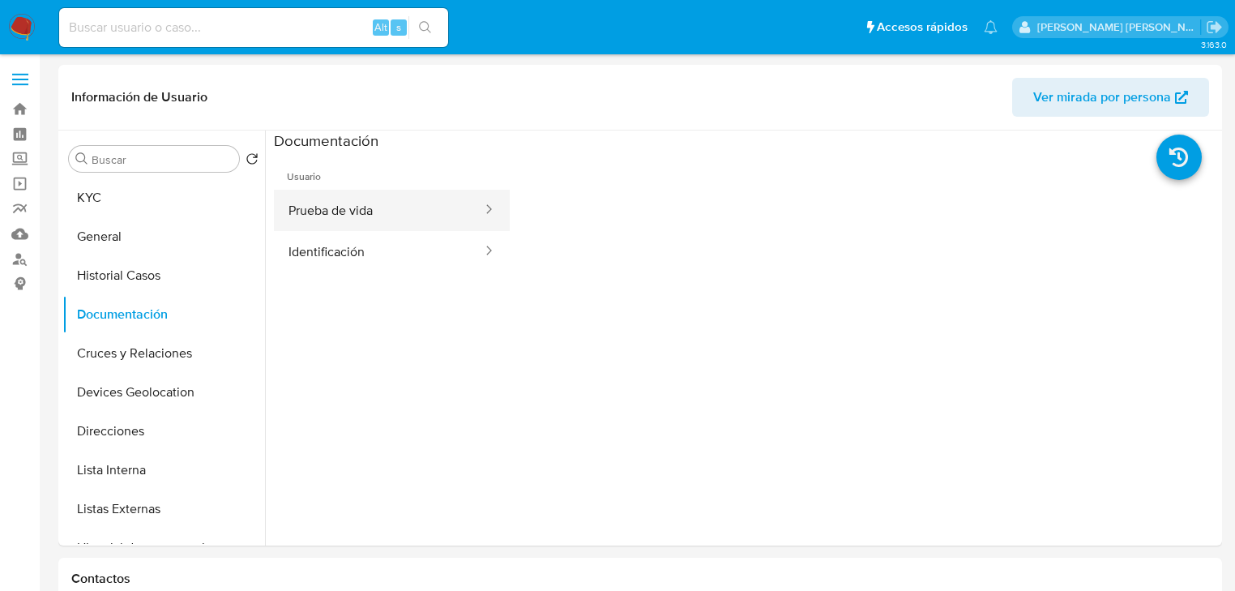
click at [424, 208] on button "Prueba de vida" at bounding box center [379, 210] width 210 height 41
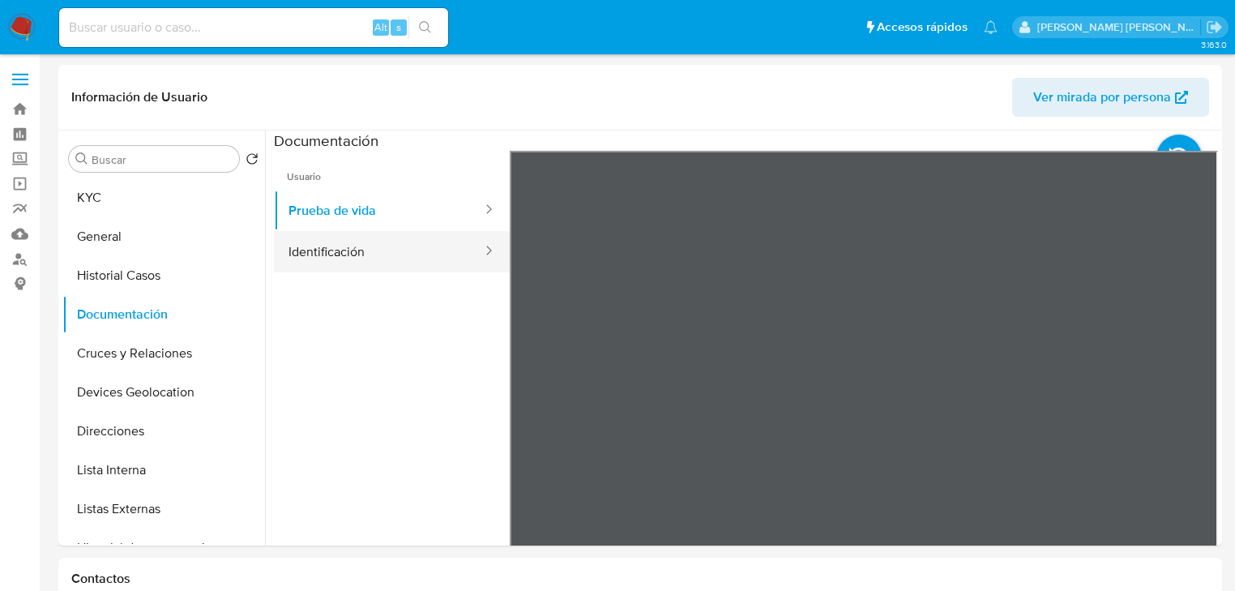
click at [411, 270] on button "Identificación" at bounding box center [379, 251] width 210 height 41
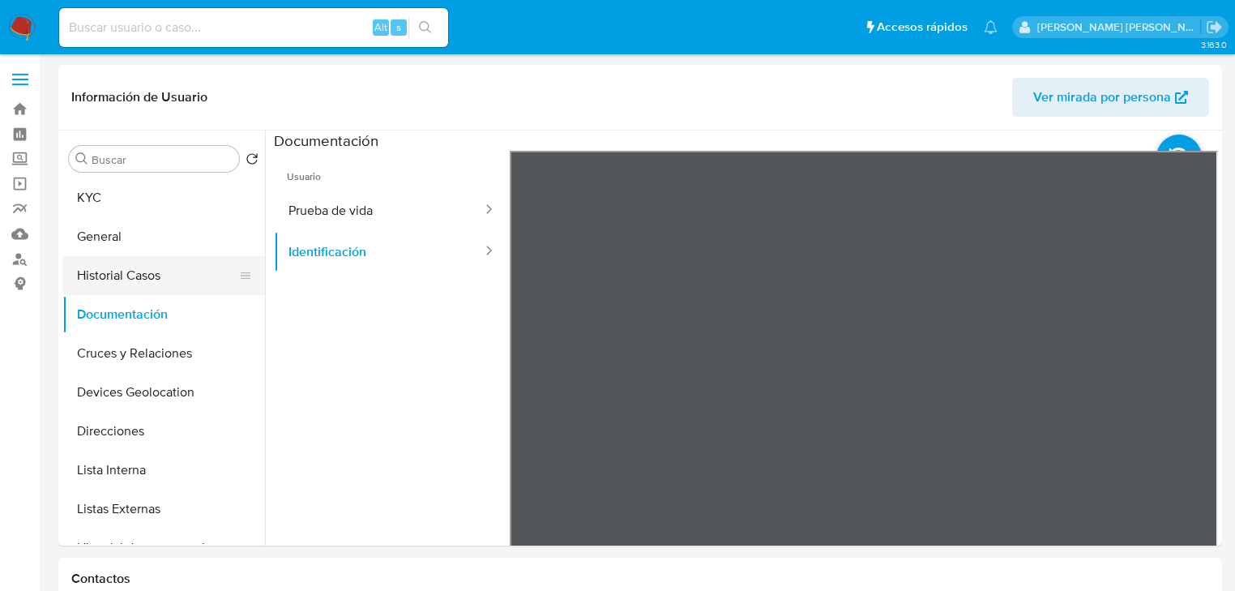
drag, startPoint x: 207, startPoint y: 268, endPoint x: 223, endPoint y: 268, distance: 16.2
click at [209, 266] on button "Historial Casos" at bounding box center [157, 275] width 190 height 39
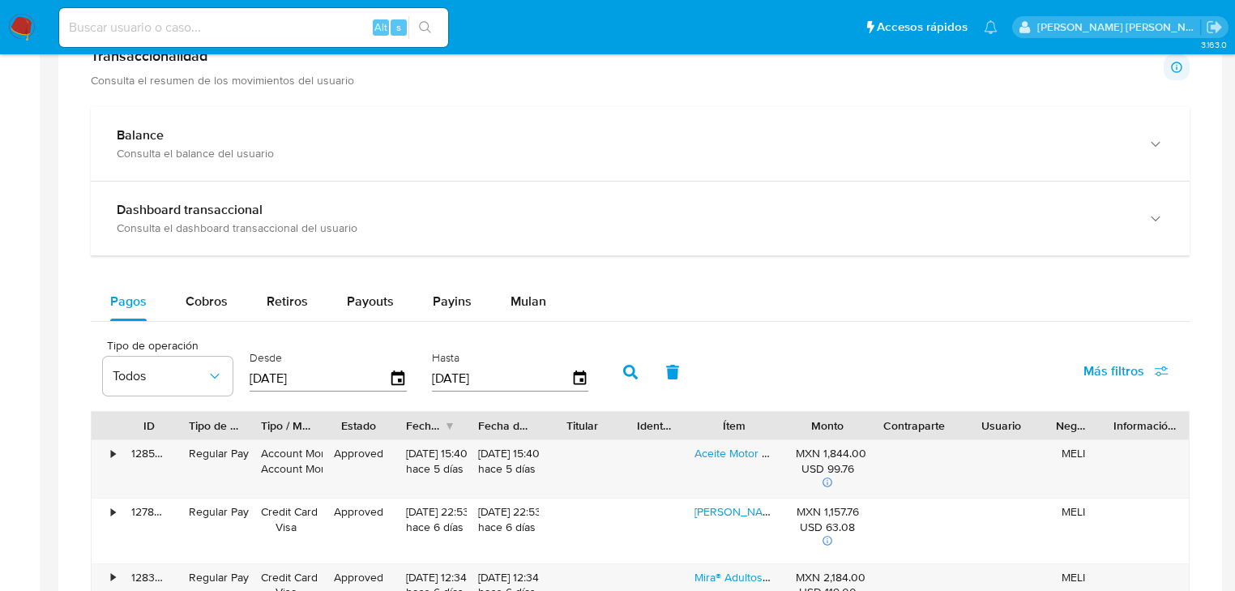
scroll to position [973, 0]
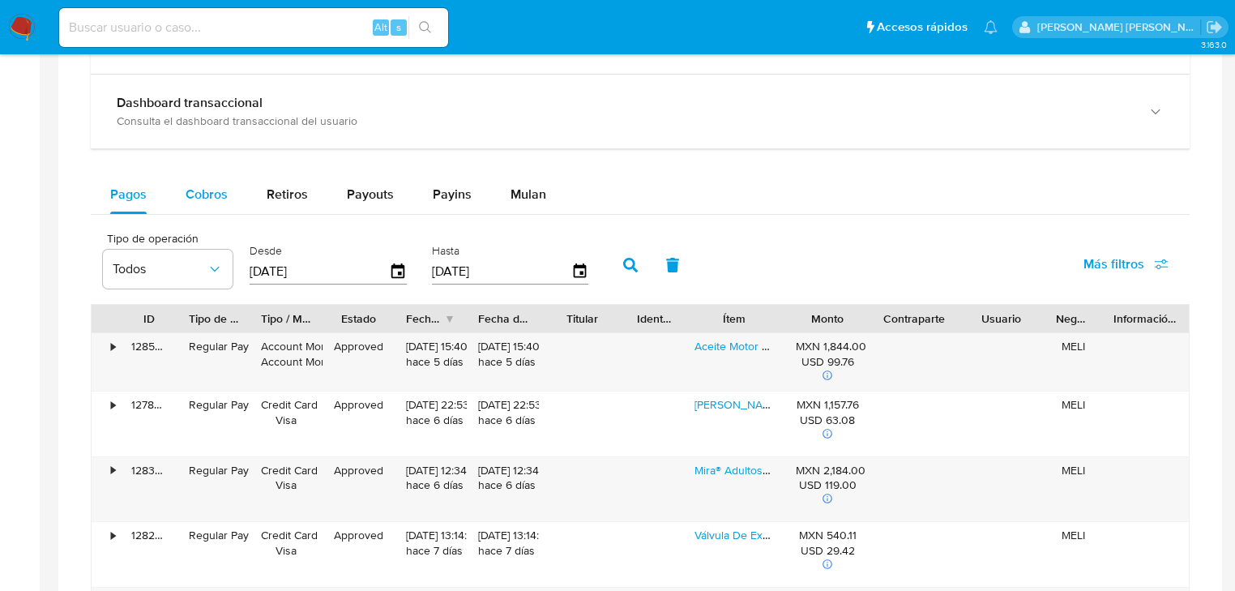
click at [205, 195] on span "Cobros" at bounding box center [207, 194] width 42 height 19
select select "10"
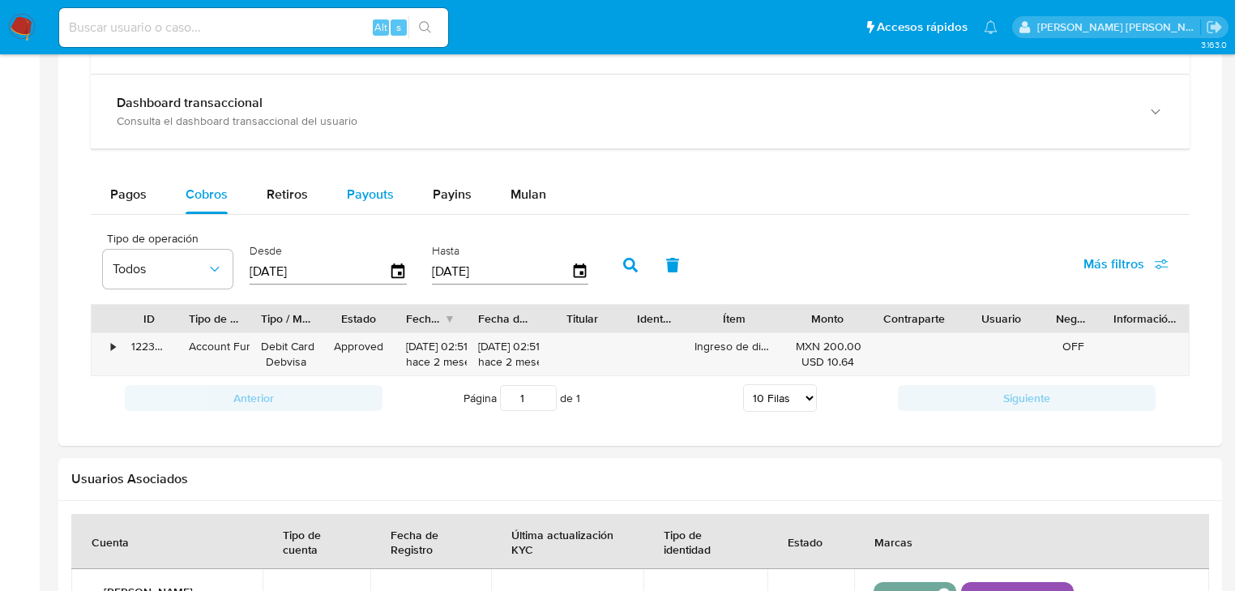
drag, startPoint x: 301, startPoint y: 193, endPoint x: 352, endPoint y: 191, distance: 51.1
click at [301, 193] on span "Retiros" at bounding box center [287, 194] width 41 height 19
select select "10"
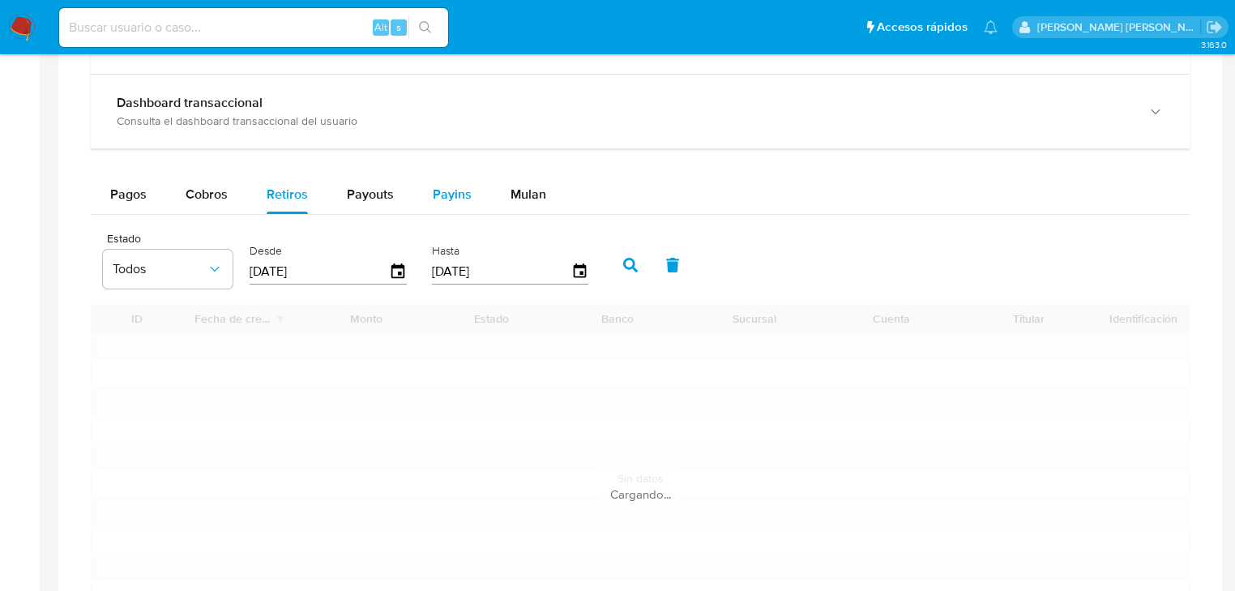
drag, startPoint x: 366, startPoint y: 192, endPoint x: 451, endPoint y: 198, distance: 85.3
click at [370, 192] on span "Payouts" at bounding box center [370, 194] width 47 height 19
select select "10"
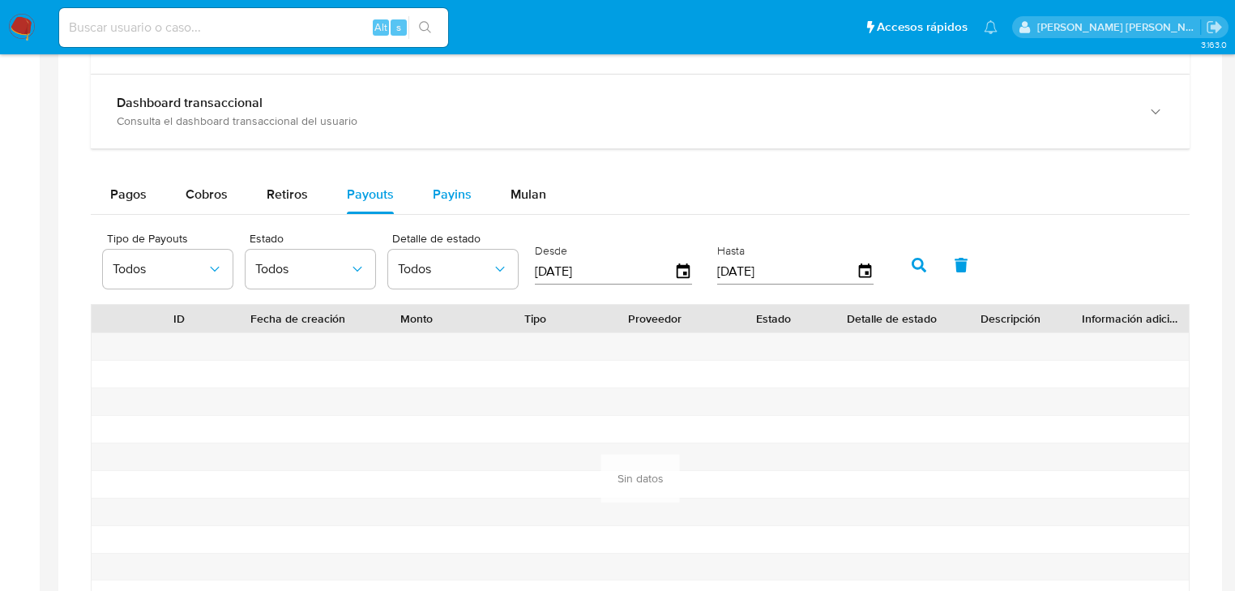
click at [457, 198] on span "Payins" at bounding box center [452, 194] width 39 height 19
select select "10"
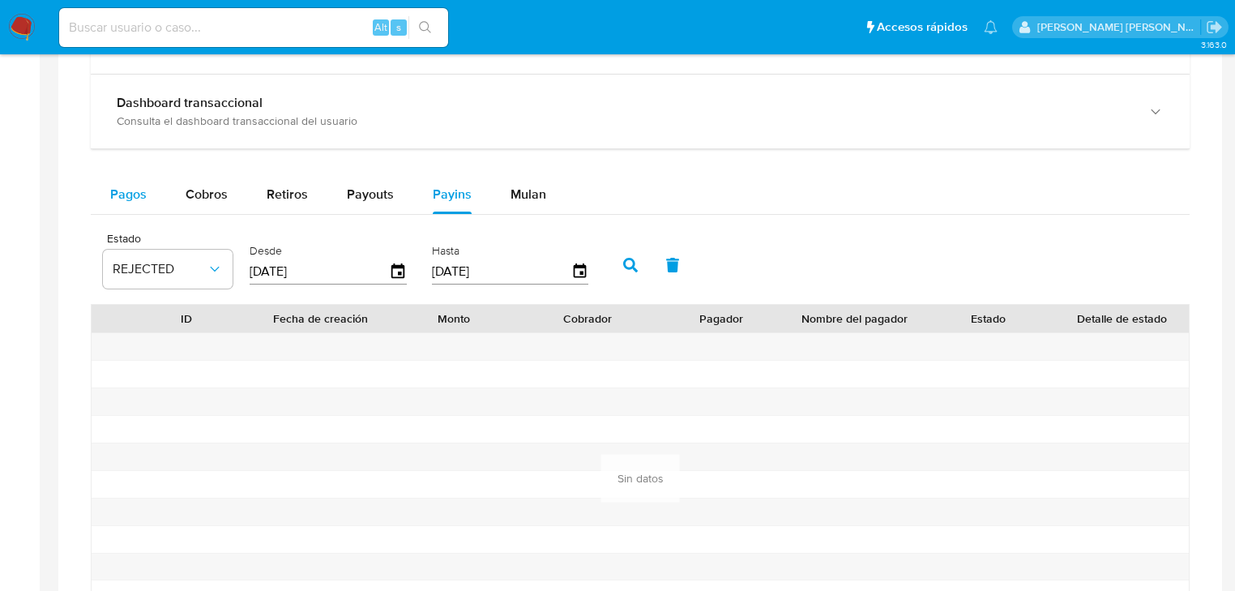
click at [129, 195] on span "Pagos" at bounding box center [128, 194] width 36 height 19
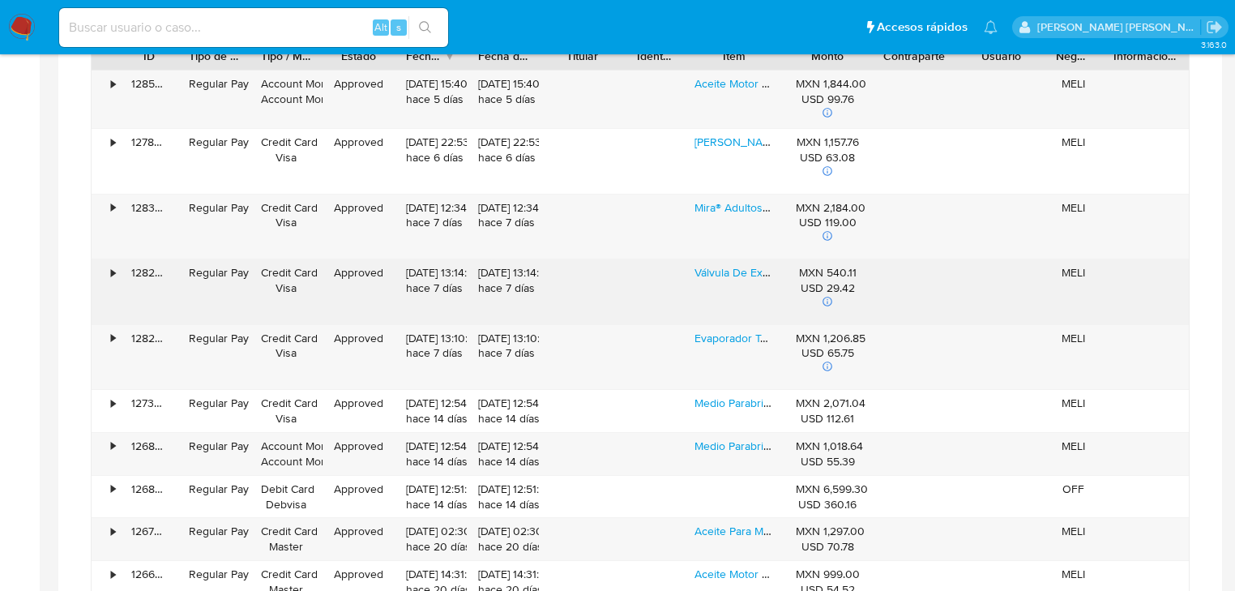
scroll to position [1297, 0]
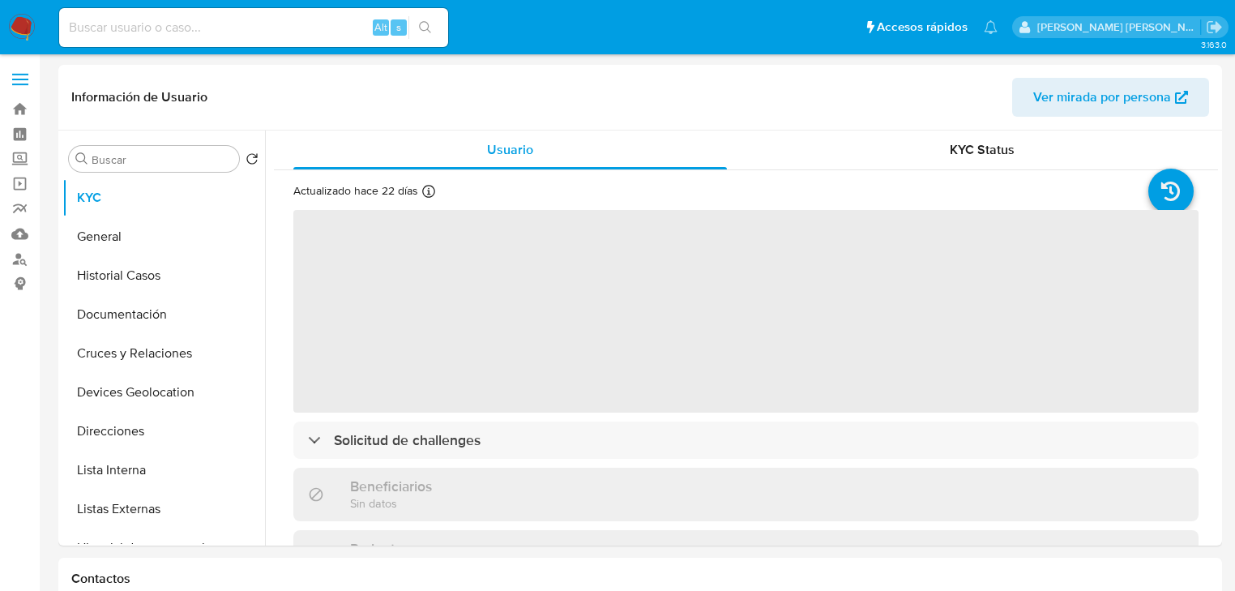
select select "10"
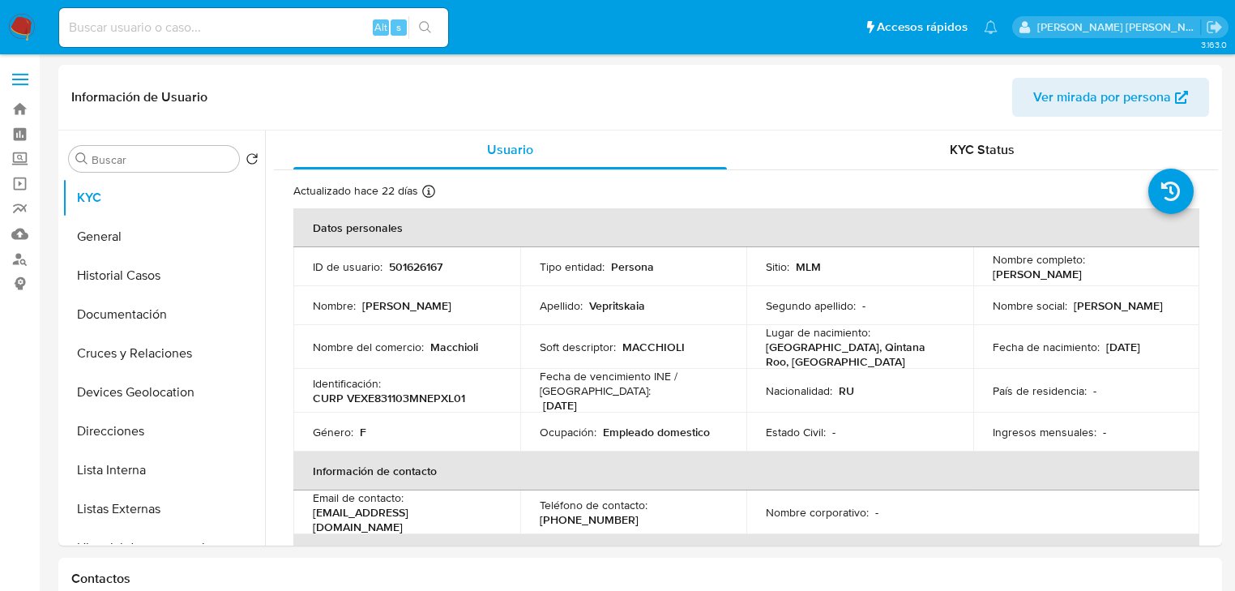
click at [14, 29] on img at bounding box center [22, 28] width 28 height 28
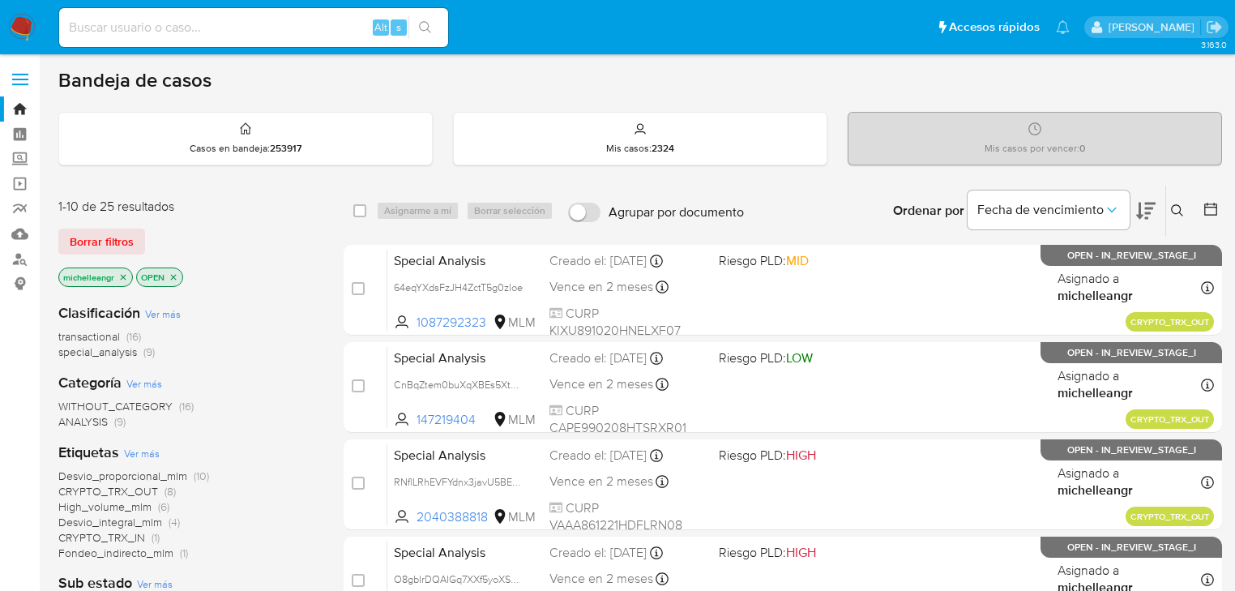
click at [125, 274] on icon "close-filter" at bounding box center [124, 277] width 6 height 6
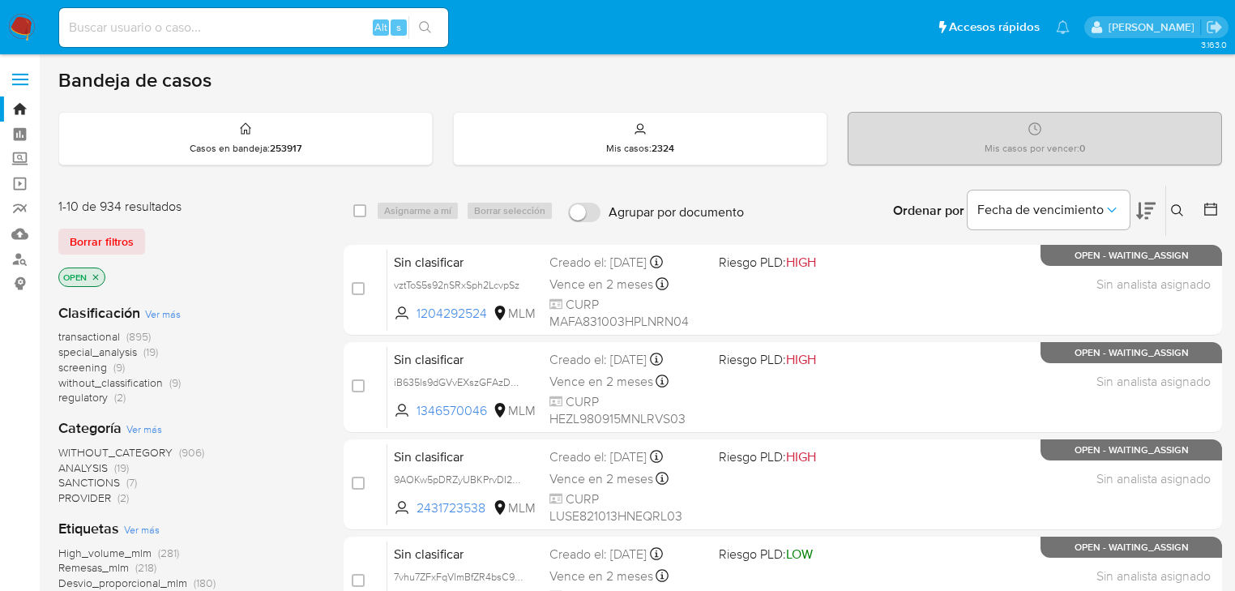
click at [1169, 207] on button at bounding box center [1179, 210] width 27 height 19
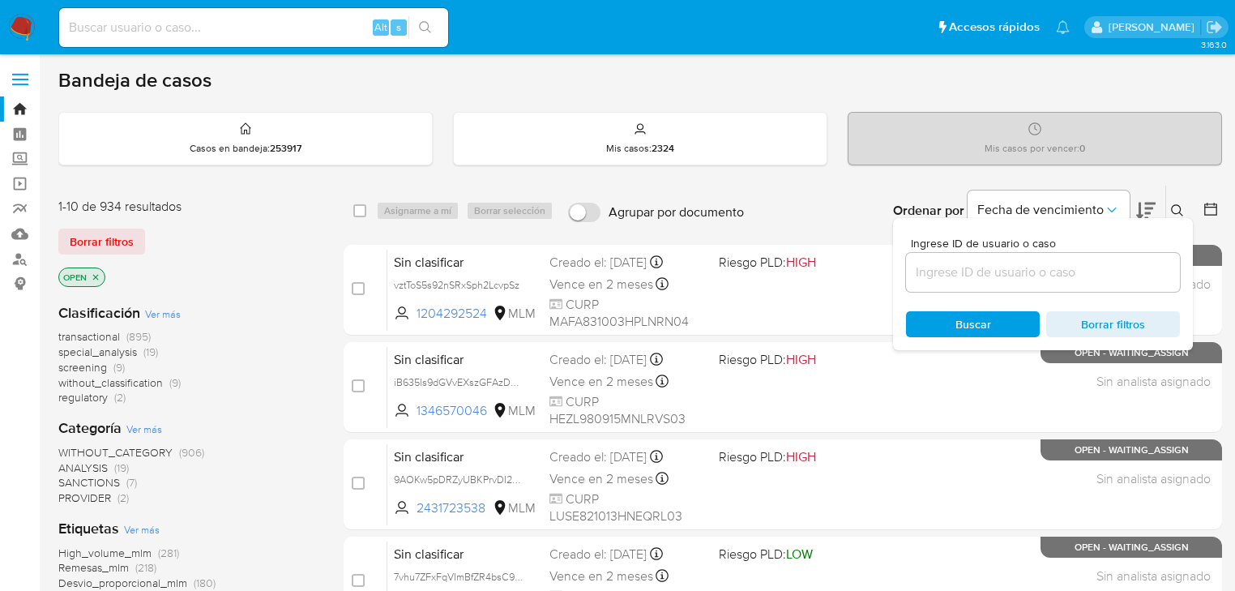
click at [943, 262] on input at bounding box center [1043, 272] width 274 height 21
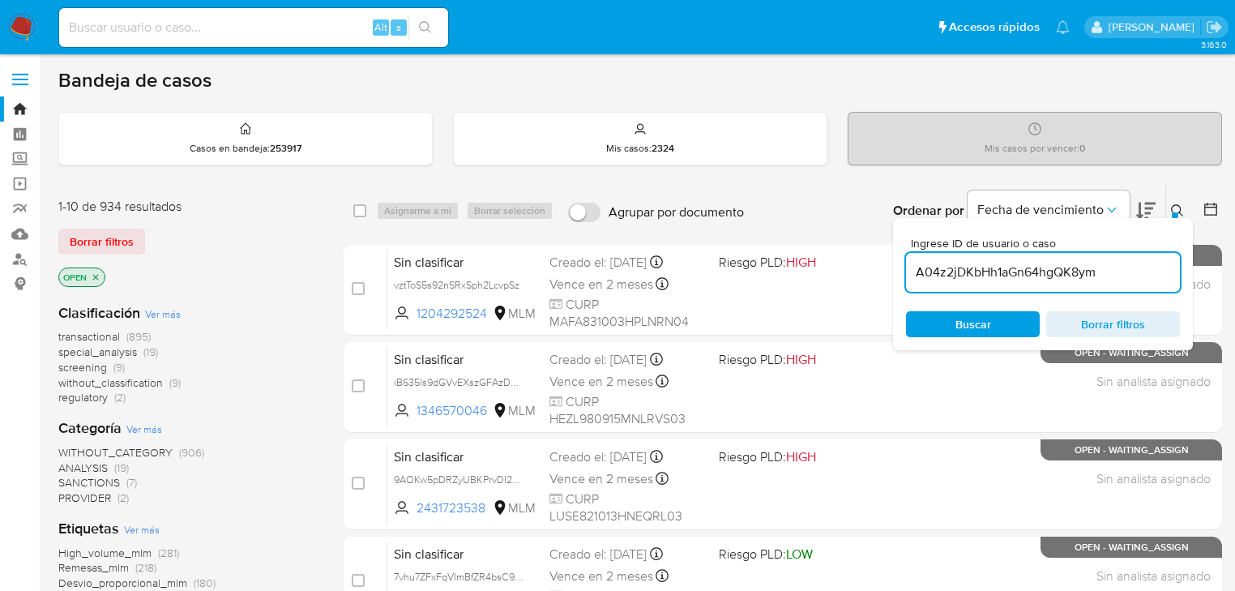
type input "A04z2jDKbHh1aGn64hgQK8ym"
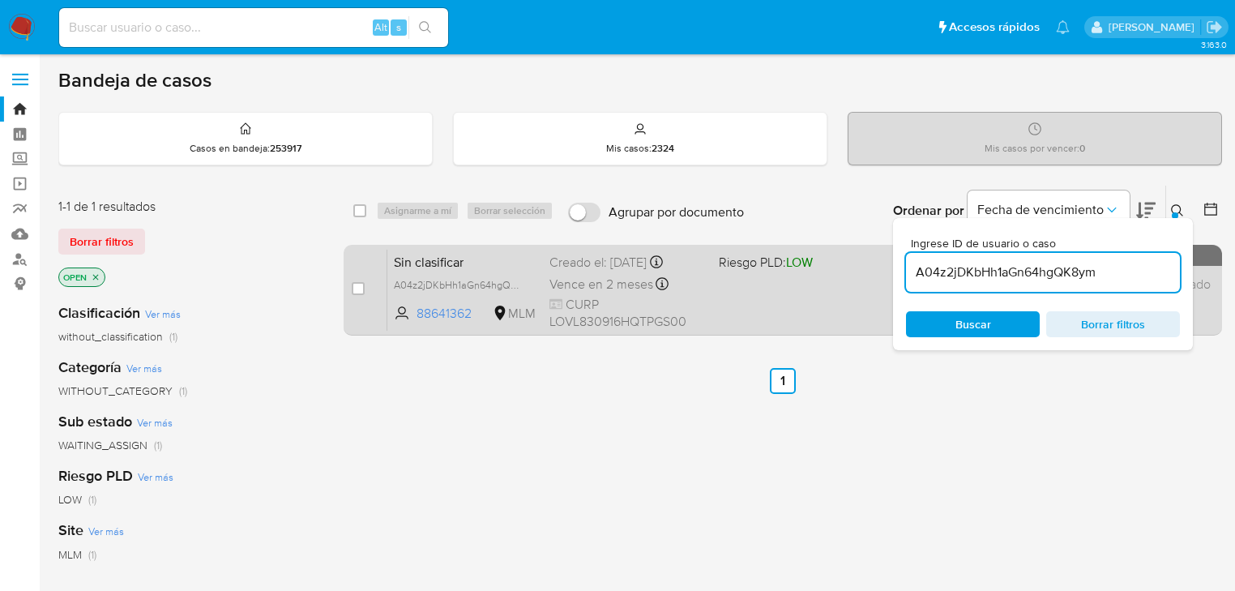
click at [456, 264] on span "Sin clasificar" at bounding box center [465, 260] width 143 height 21
click at [359, 283] on input "checkbox" at bounding box center [358, 288] width 13 height 13
checkbox input "true"
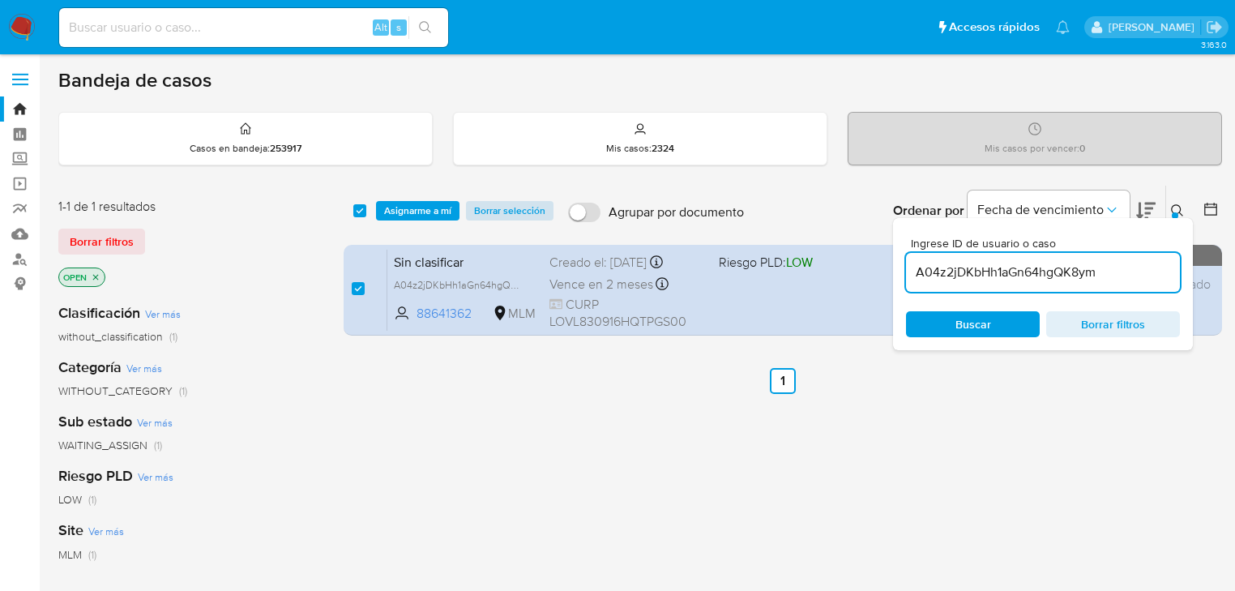
drag, startPoint x: 1108, startPoint y: 275, endPoint x: 541, endPoint y: 200, distance: 571.4
click at [546, 200] on div "select-all-cases-checkbox Asignarme a mí Borrar selección Agrupar por documento…" at bounding box center [783, 211] width 878 height 50
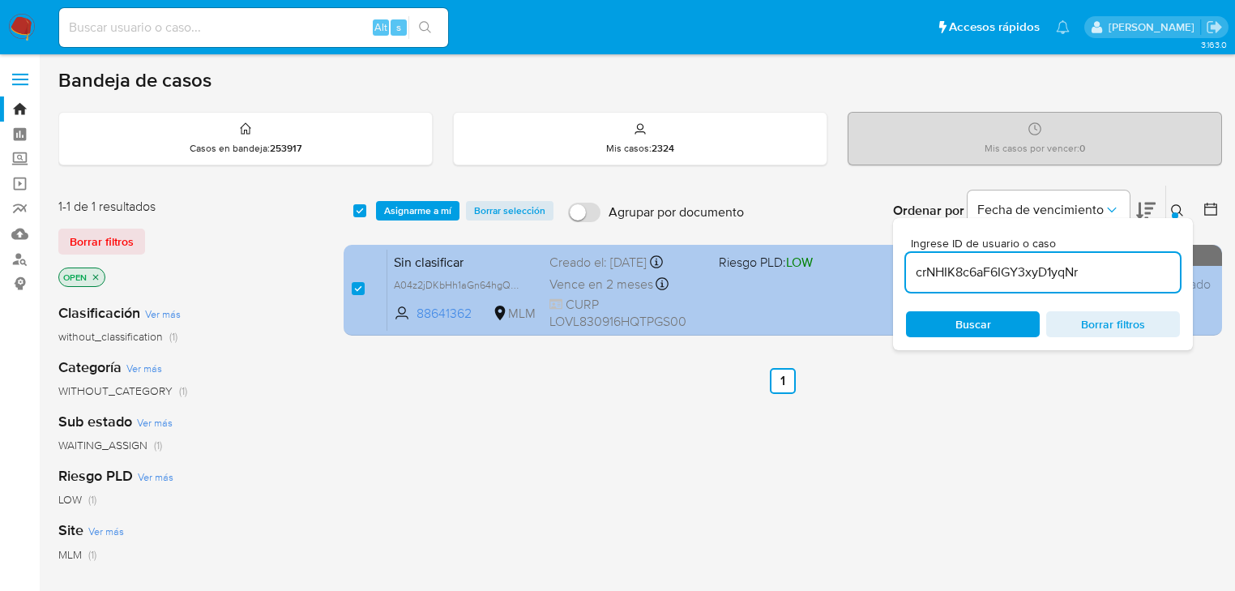
type input "crNHIK8c6aF6IGY3xyD1yqNr"
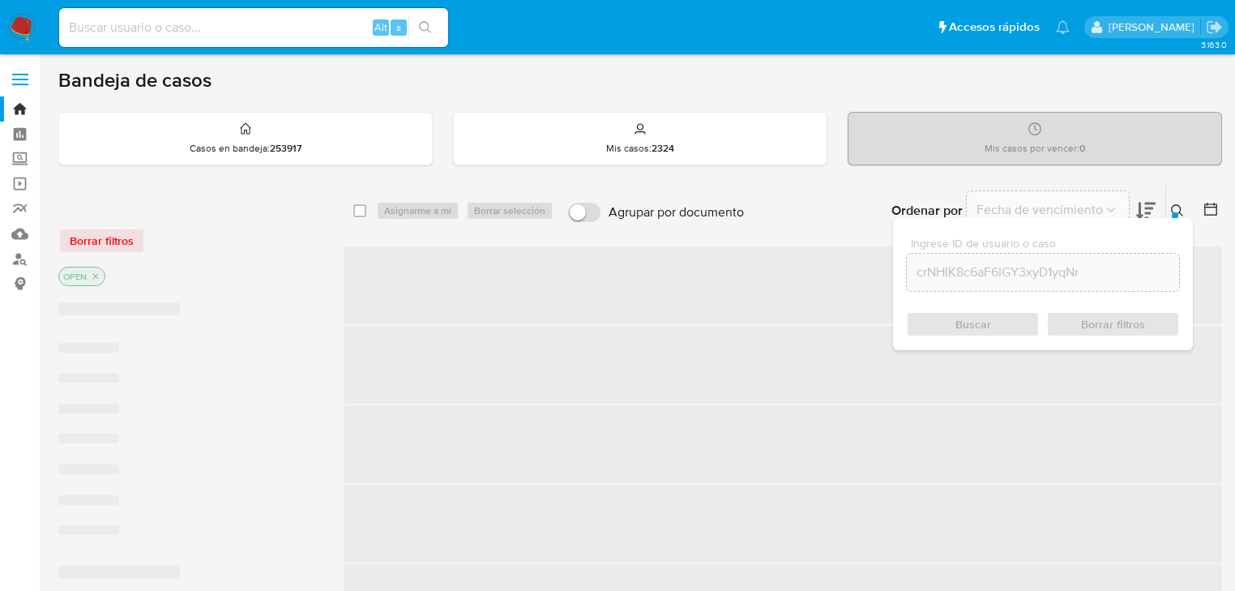
checkbox input "false"
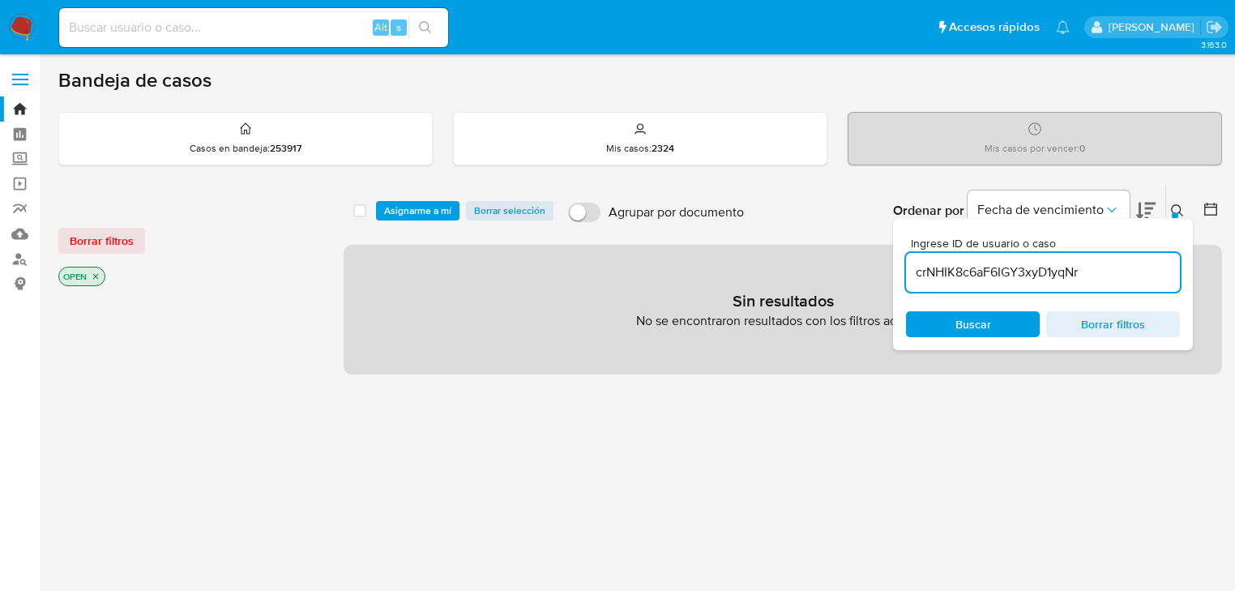
click at [254, 31] on input at bounding box center [253, 27] width 389 height 21
paste input "crNHIK8c6aF6IGY3xyD1yqNr"
type input "crNHIK8c6aF6IGY3xyD1yqNr"
drag, startPoint x: 1097, startPoint y: 271, endPoint x: 396, endPoint y: 217, distance: 702.2
click at [408, 220] on div "select-all-cases-checkbox Asignarme a mí Borrar selección Agrupar por documento…" at bounding box center [783, 211] width 878 height 50
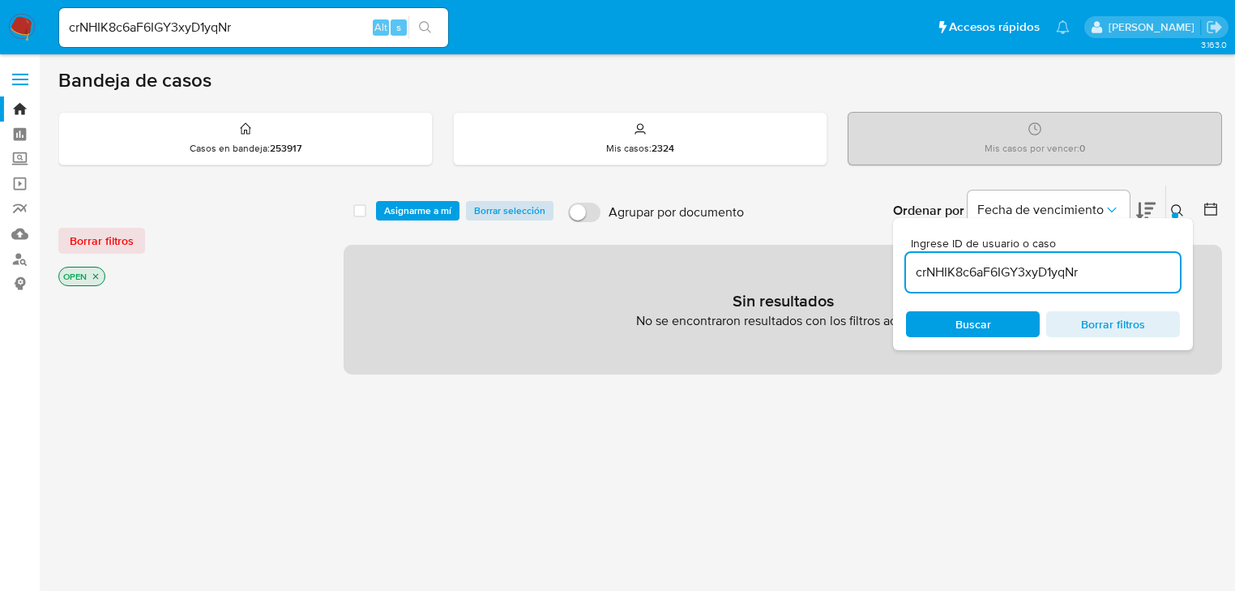
paste input "A04z2jDKbHh1aGn64hgQK8ym"
type input "A04z2jDKbHh1aGn64hgQK8ym"
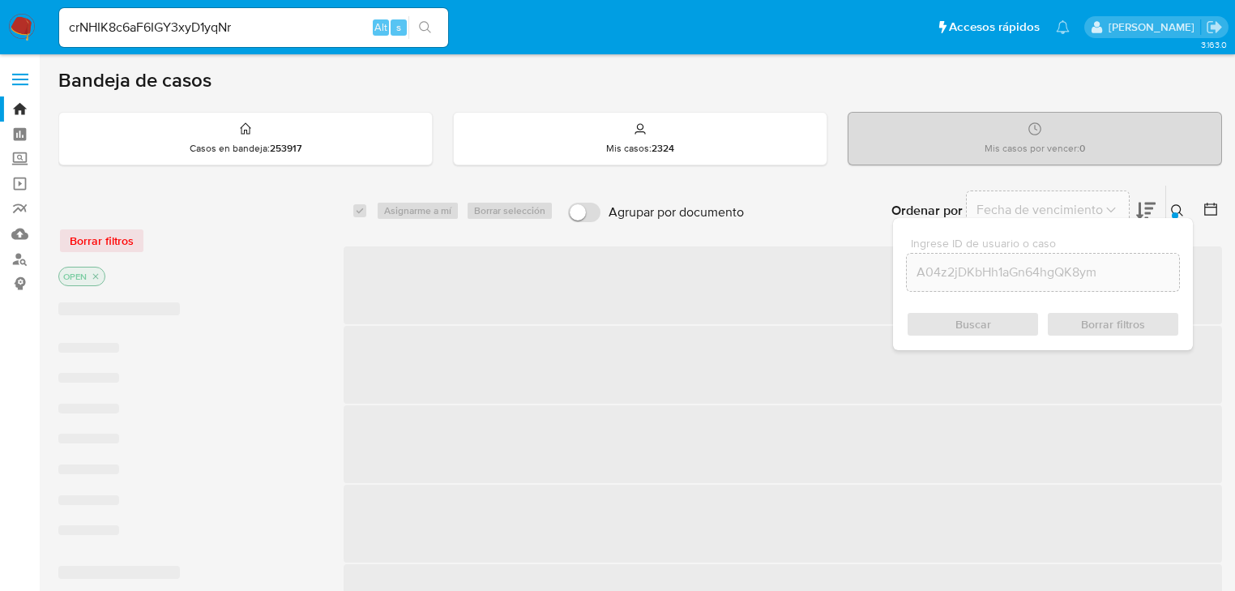
checkbox input "true"
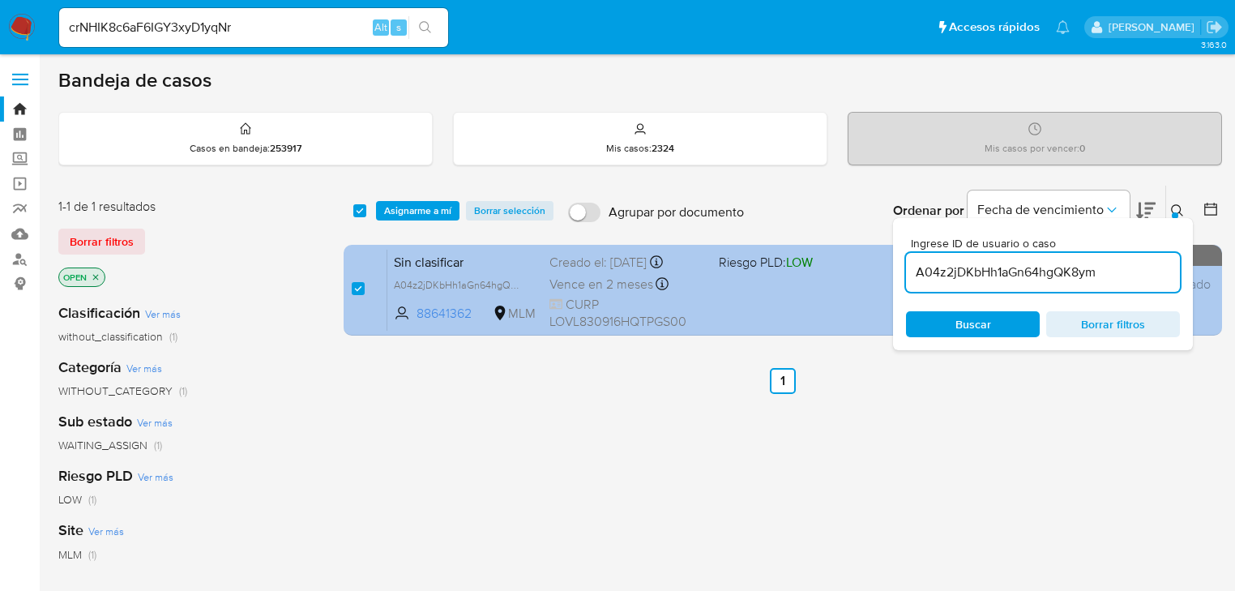
click at [452, 271] on div "Sin clasificar A04z2jDKbHh1aGn64hgQK8ym 88641362 MLM Riesgo PLD: LOW Creado el:…" at bounding box center [800, 290] width 827 height 82
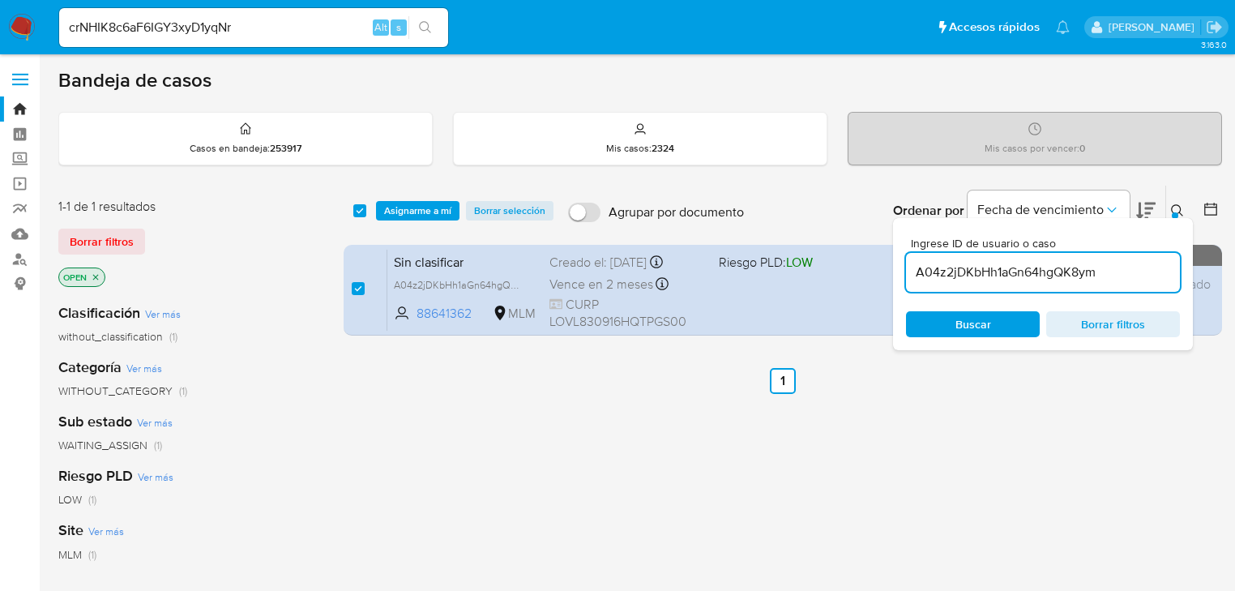
click at [406, 205] on span "Asignarme a mí" at bounding box center [417, 211] width 67 height 16
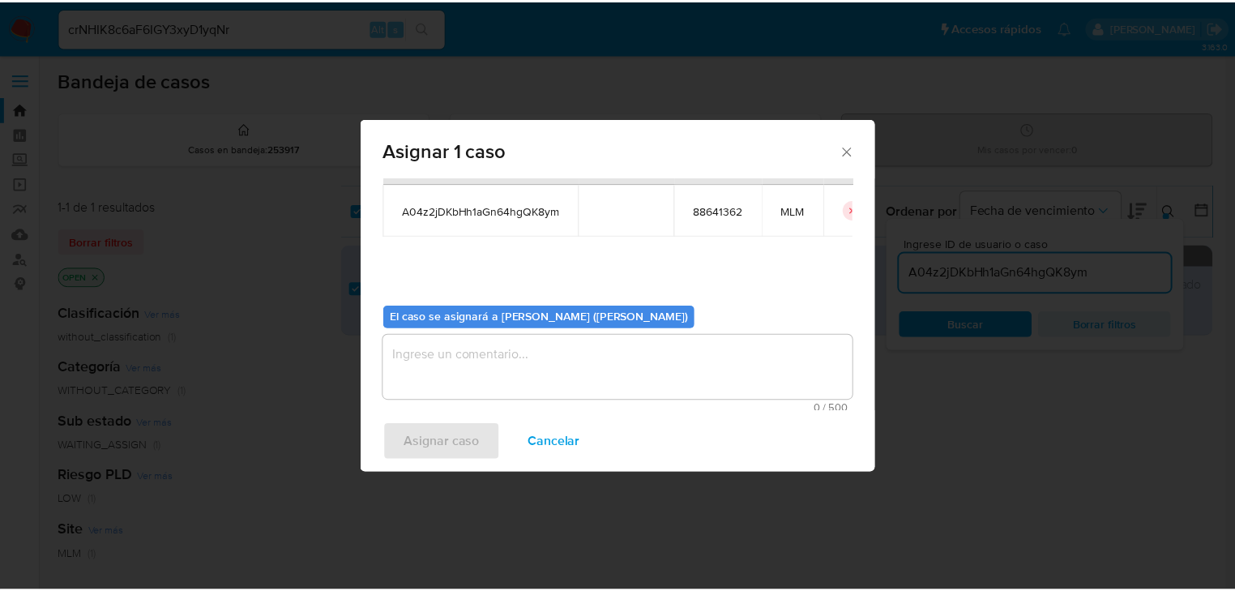
scroll to position [83, 0]
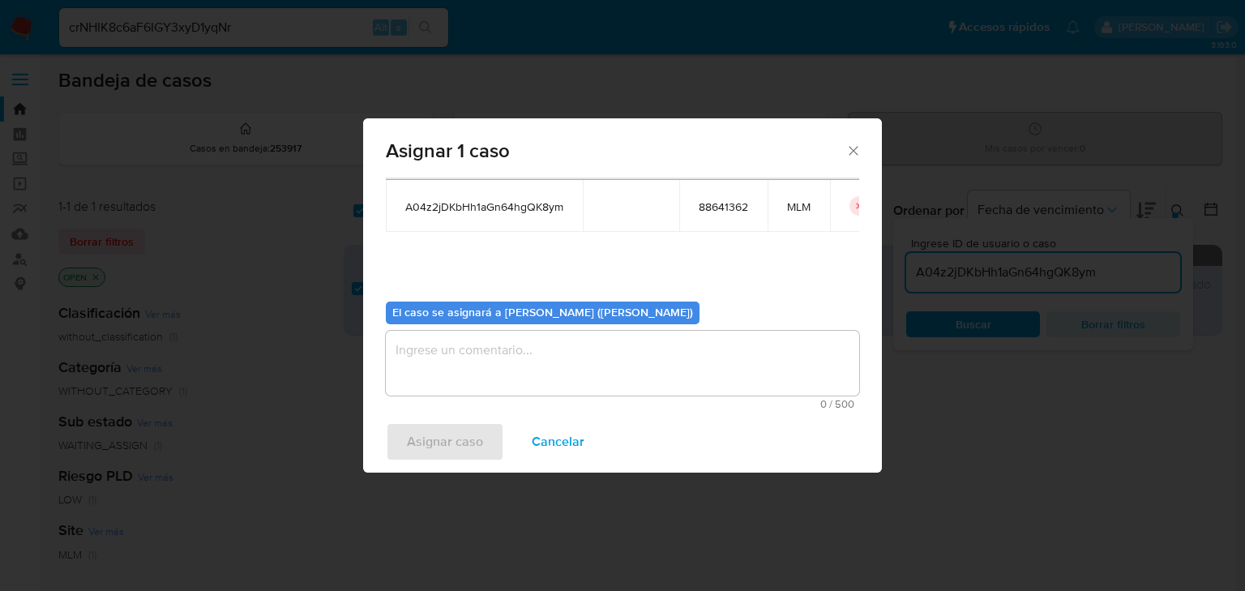
click at [435, 361] on textarea "assign-modal" at bounding box center [622, 363] width 473 height 65
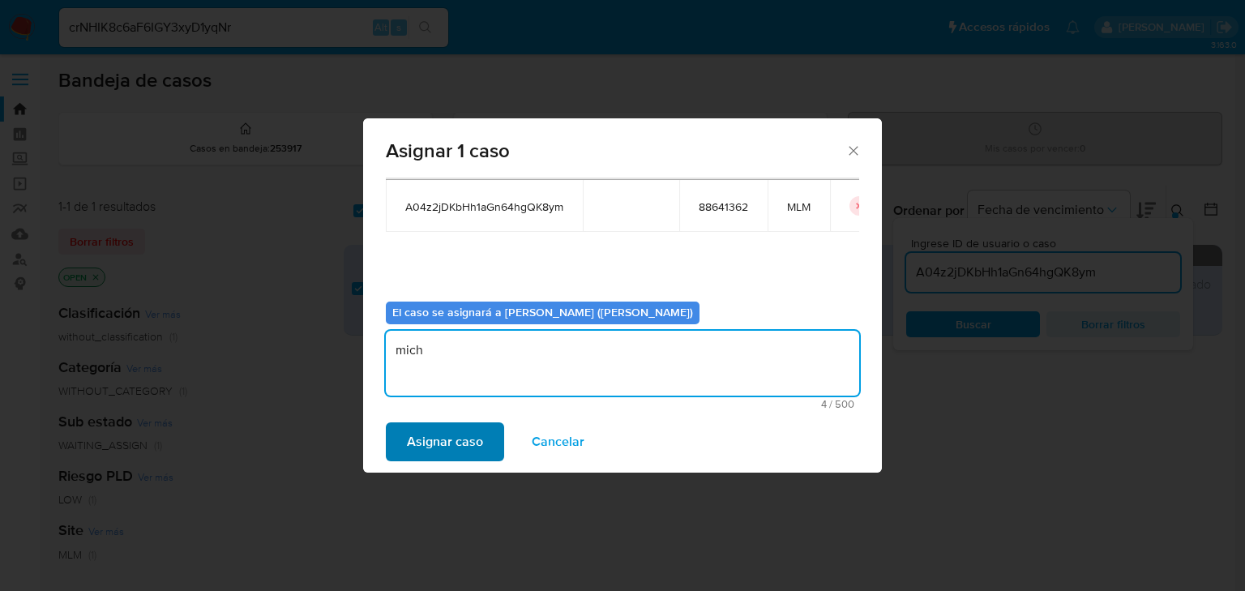
type textarea "mich"
click at [425, 442] on span "Asignar caso" at bounding box center [445, 442] width 76 height 36
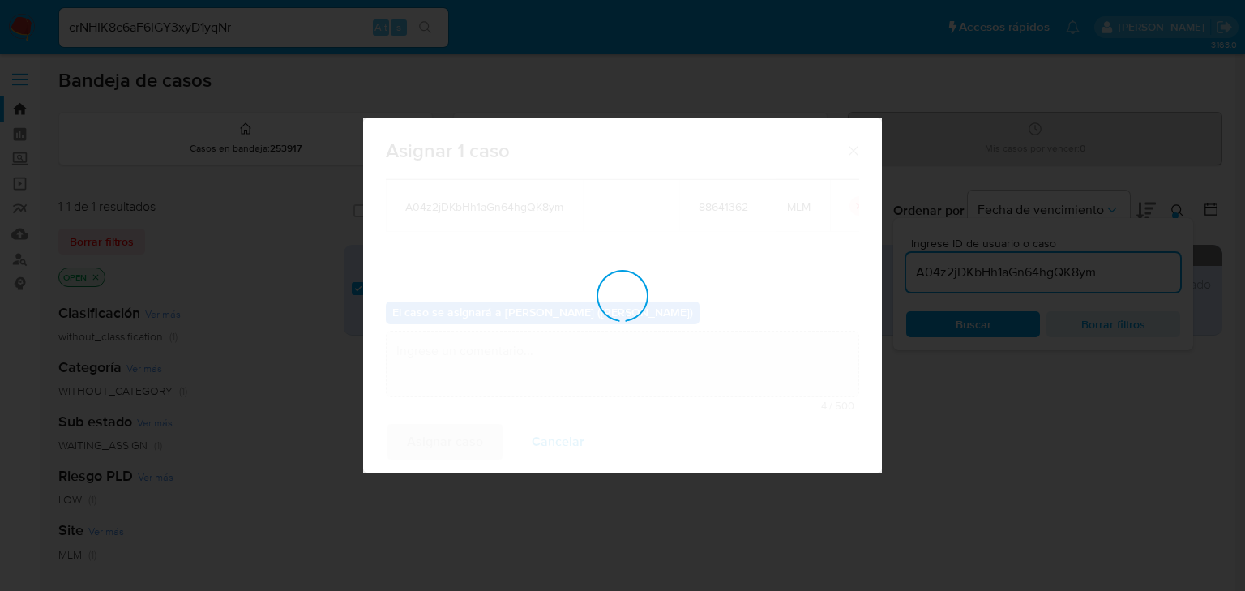
checkbox input "false"
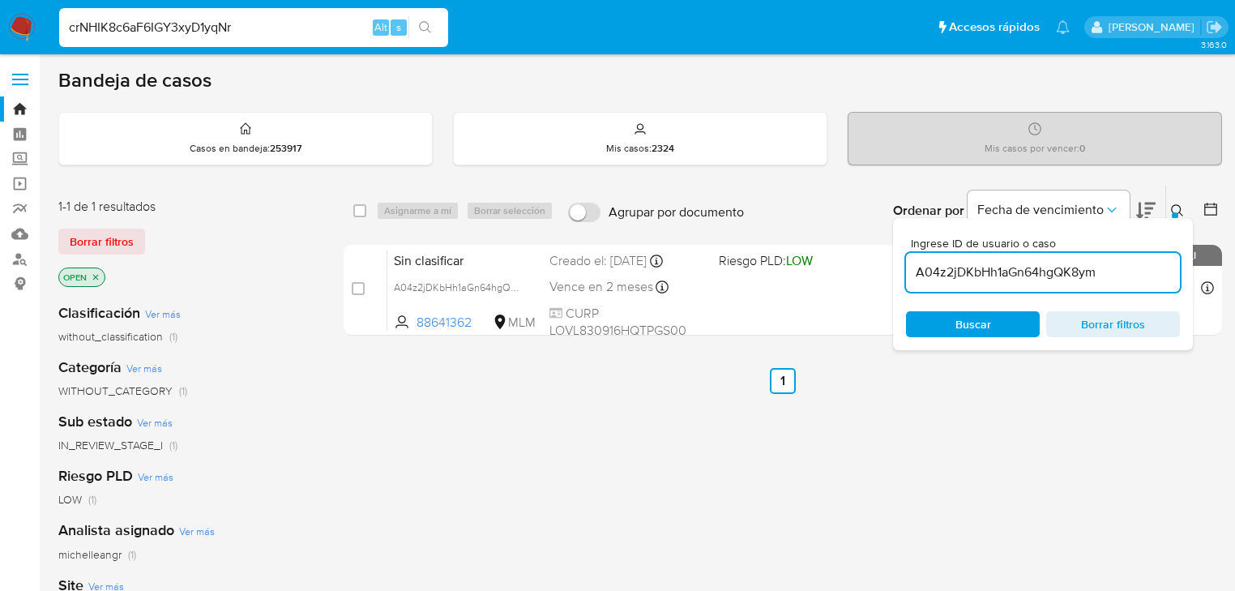
drag, startPoint x: 268, startPoint y: 28, endPoint x: 0, endPoint y: 5, distance: 269.3
click at [0, 9] on nav "Pausado Ver notificaciones crNHIK8c6aF6IGY3xyD1yqNr Alt s Accesos rápidos Presi…" at bounding box center [617, 27] width 1235 height 54
paste input "168670615"
type input "168670615"
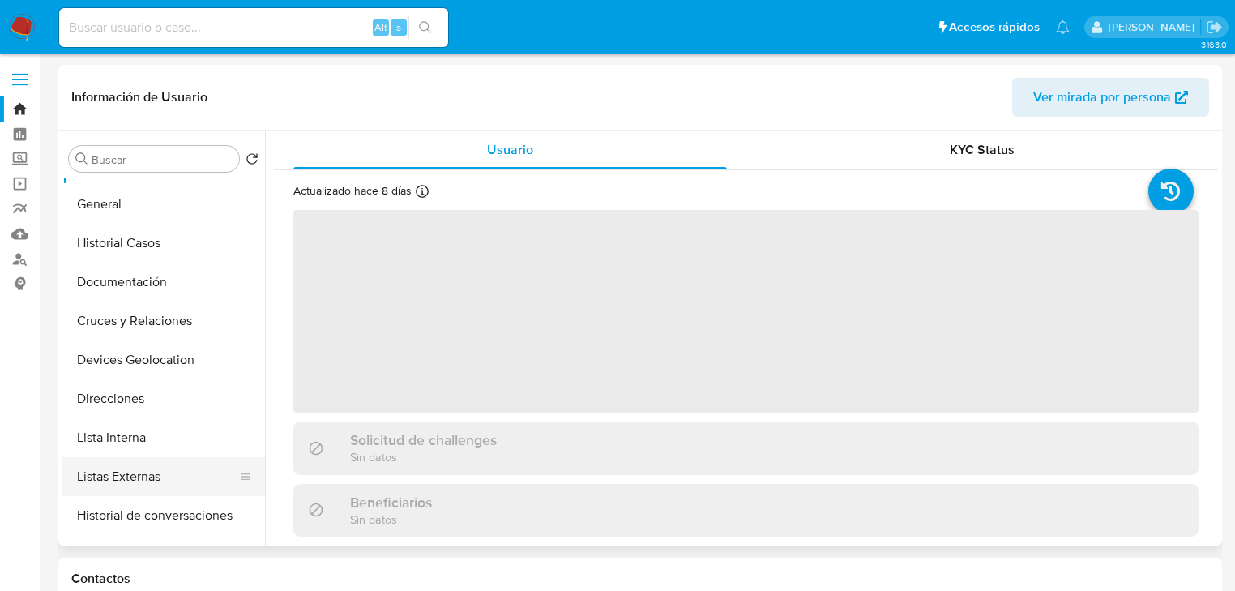
scroll to position [65, 0]
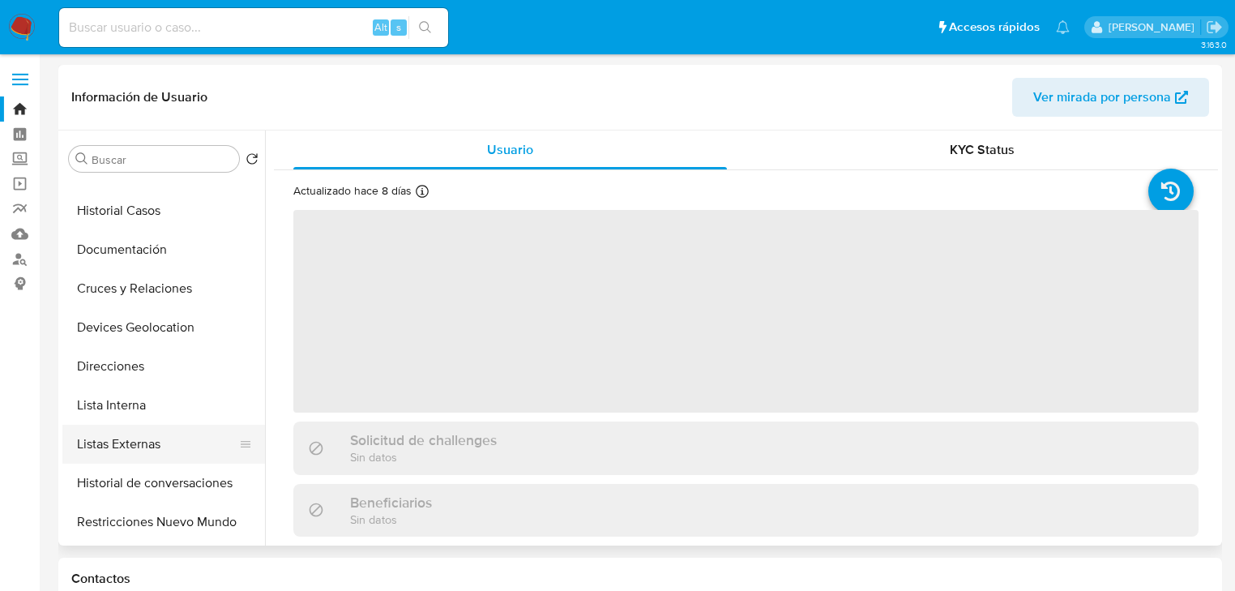
select select "10"
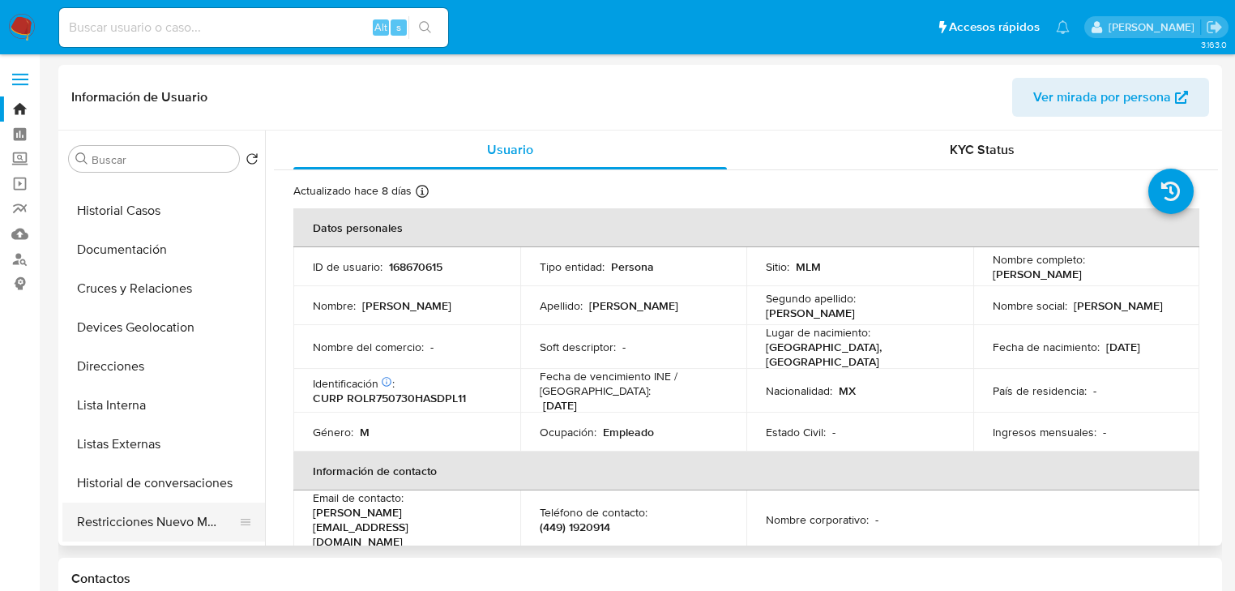
click at [195, 520] on button "Restricciones Nuevo Mundo" at bounding box center [157, 521] width 190 height 39
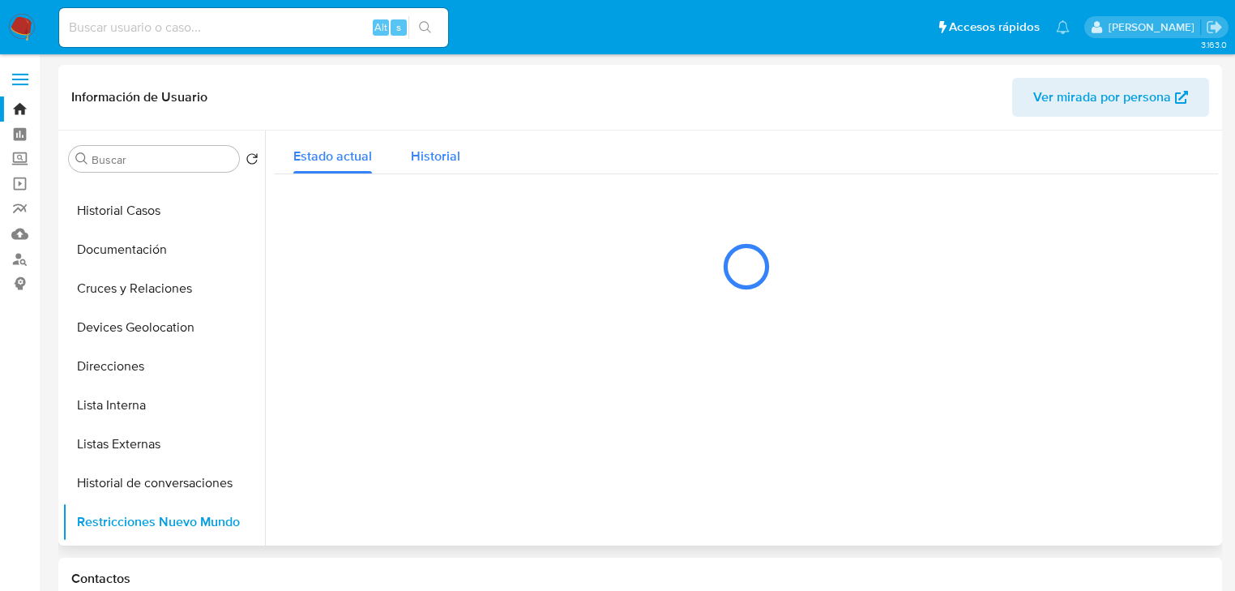
click at [441, 159] on span "Historial" at bounding box center [435, 156] width 49 height 19
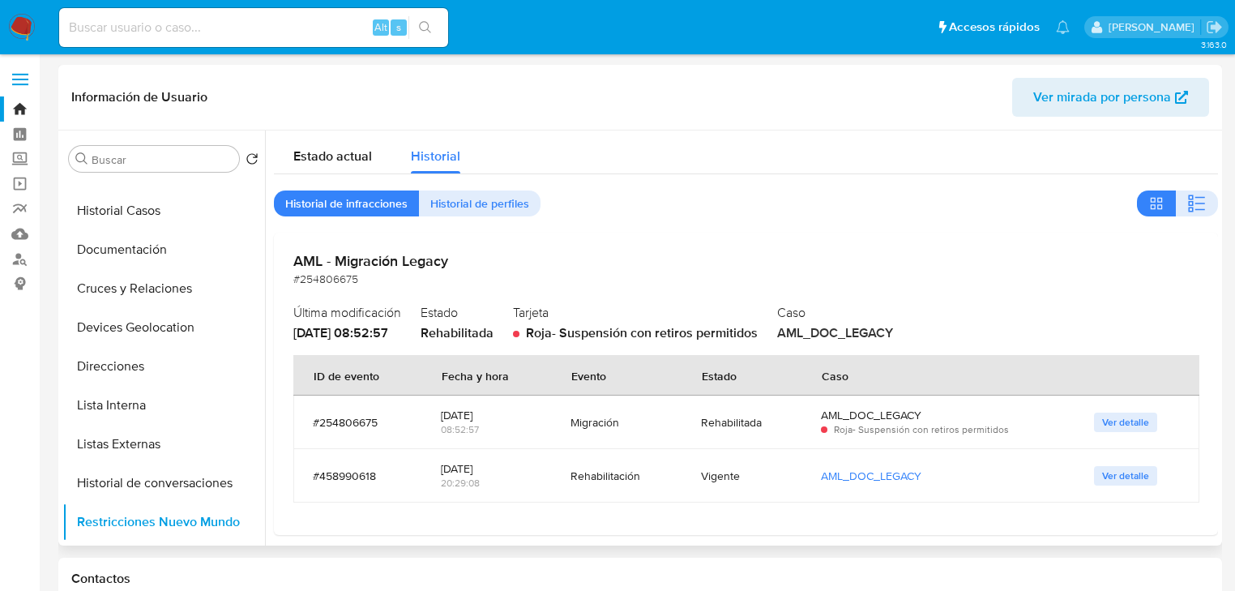
click at [1121, 425] on span "Ver detalle" at bounding box center [1125, 422] width 47 height 16
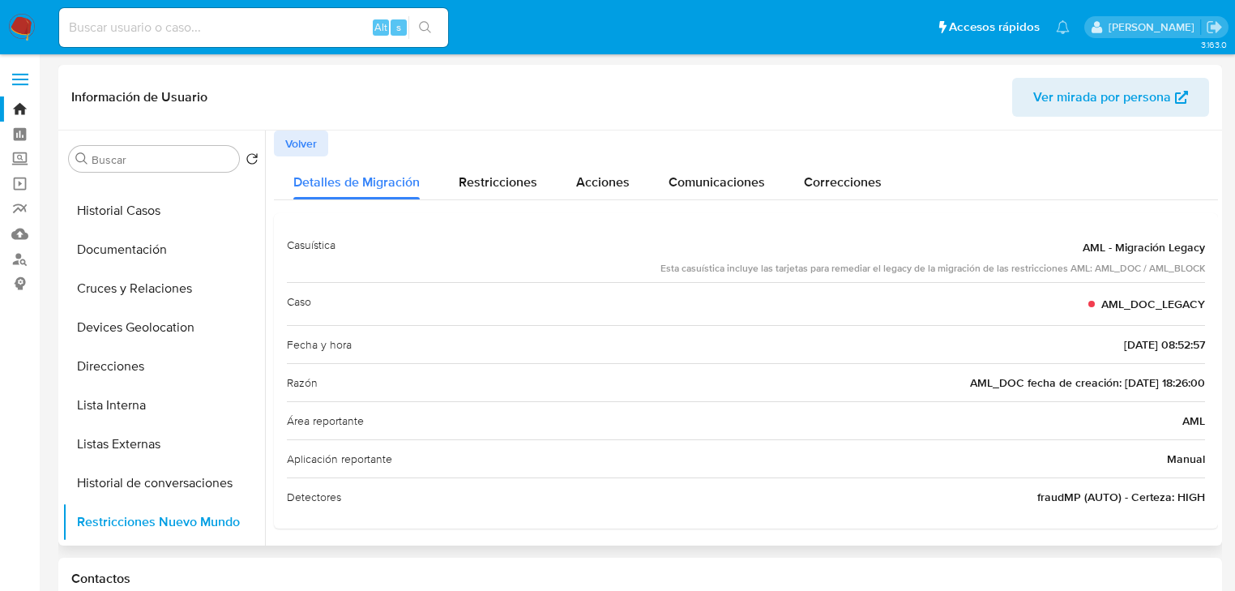
drag, startPoint x: 280, startPoint y: 149, endPoint x: 1011, endPoint y: 450, distance: 790.4
click at [281, 149] on button "Volver" at bounding box center [301, 143] width 54 height 26
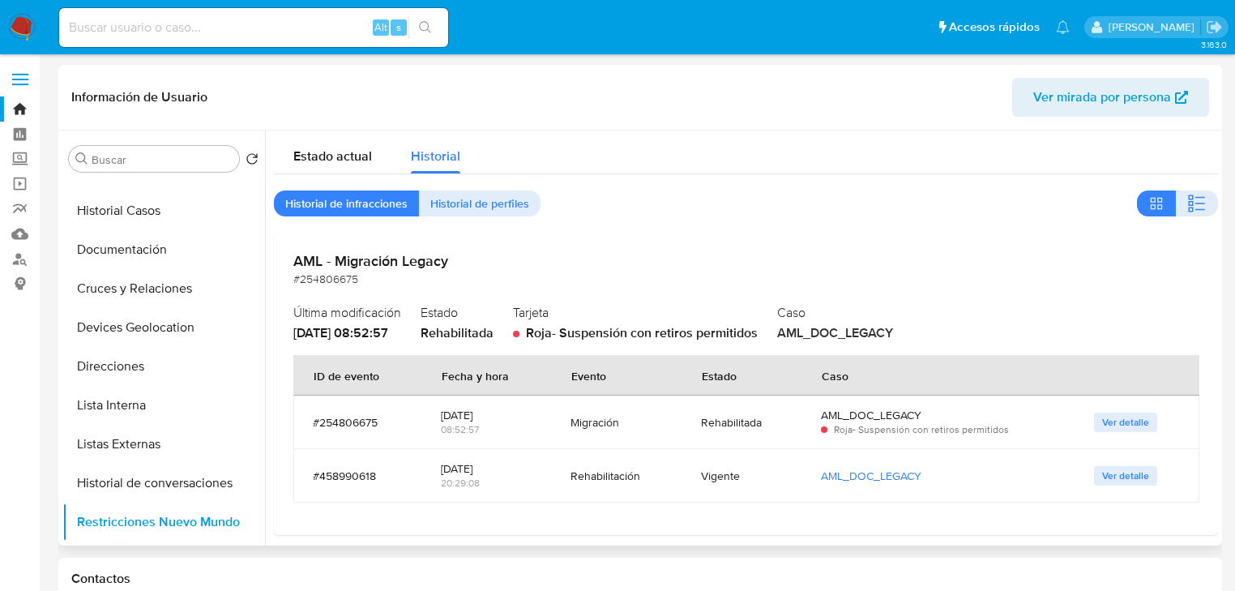
click at [1120, 476] on span "Ver detalle" at bounding box center [1125, 476] width 47 height 16
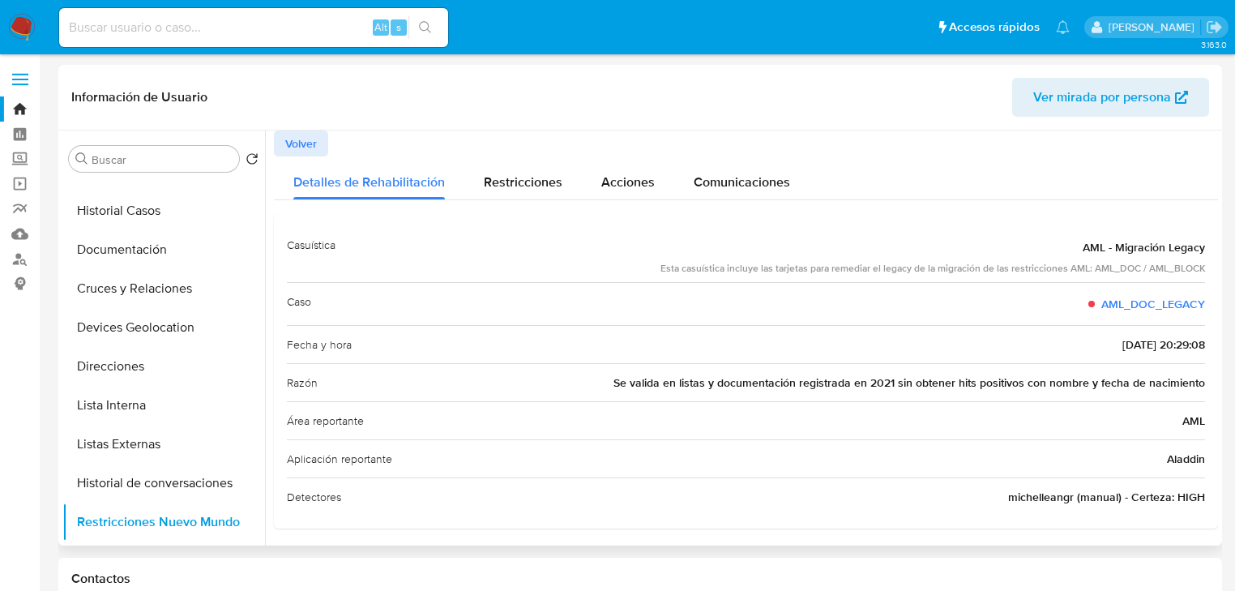
drag, startPoint x: 597, startPoint y: 384, endPoint x: 1201, endPoint y: 393, distance: 603.8
click at [1201, 393] on div "Casuística AML - Migración Legacy Esta casuística incluye las tarjetas para rem…" at bounding box center [746, 370] width 944 height 315
click at [20, 8] on nav "Pausado Ver notificaciones Alt s Accesos rápidos Presiona las siguientes teclas…" at bounding box center [617, 27] width 1235 height 54
click at [20, 26] on img at bounding box center [22, 28] width 28 height 28
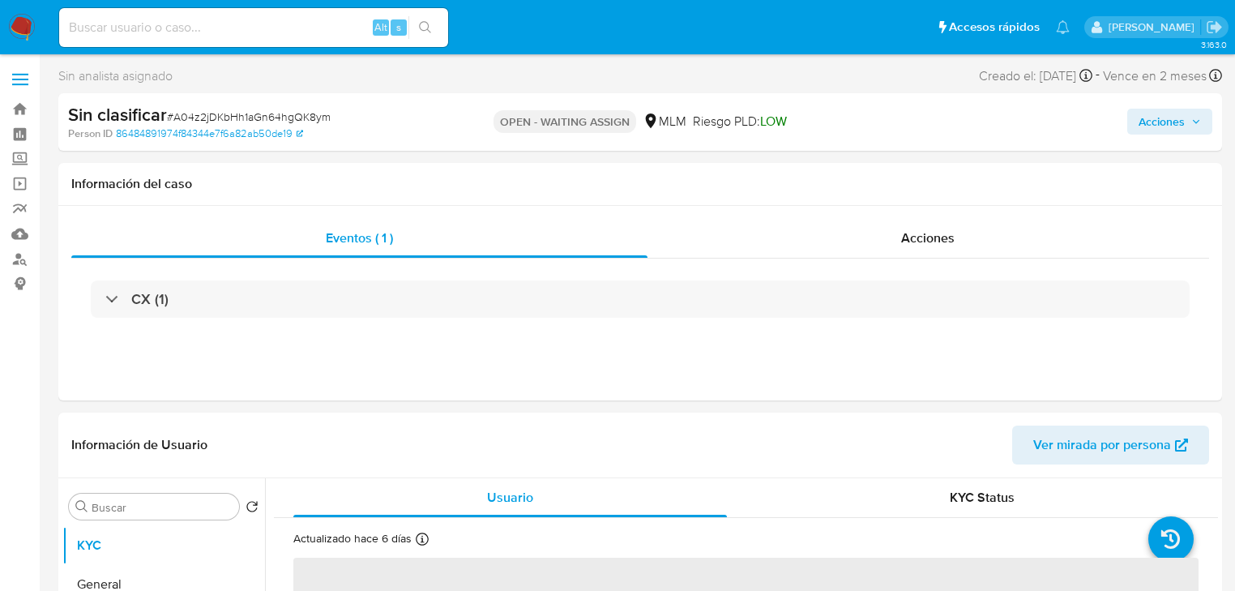
select select "10"
click at [239, 26] on input at bounding box center [253, 27] width 389 height 21
paste input "crNHIK8c6aF6IGY3xyD1yqNr"
type input "crNHIK8c6aF6IGY3xyD1yqNr"
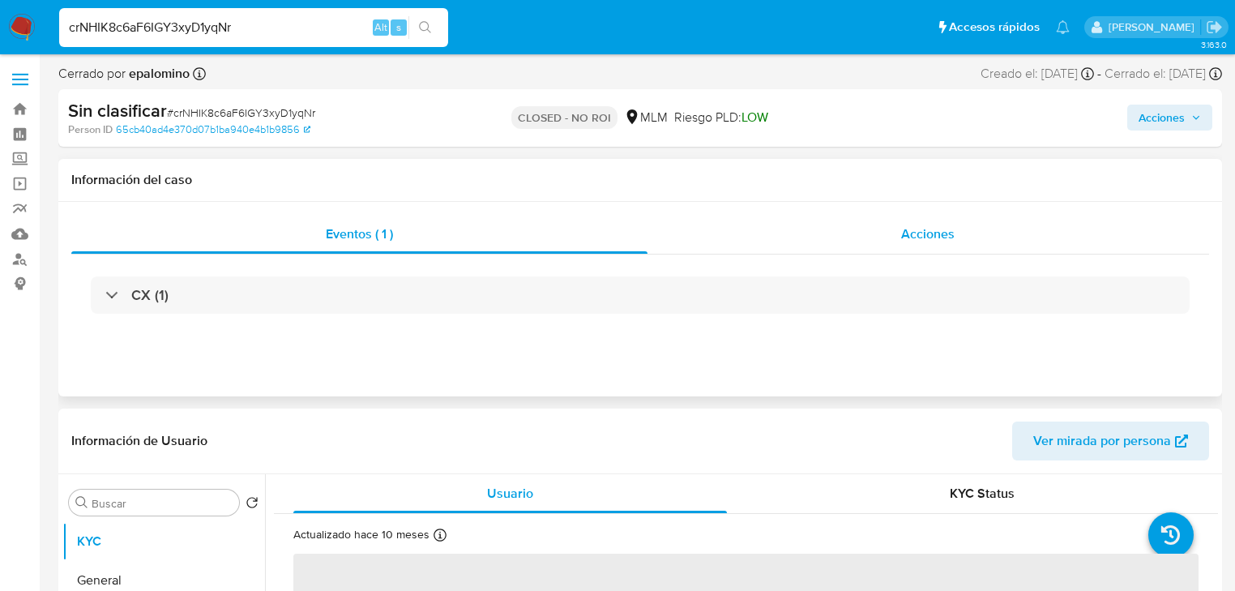
select select "10"
click at [953, 226] on span "Acciones" at bounding box center [927, 233] width 53 height 19
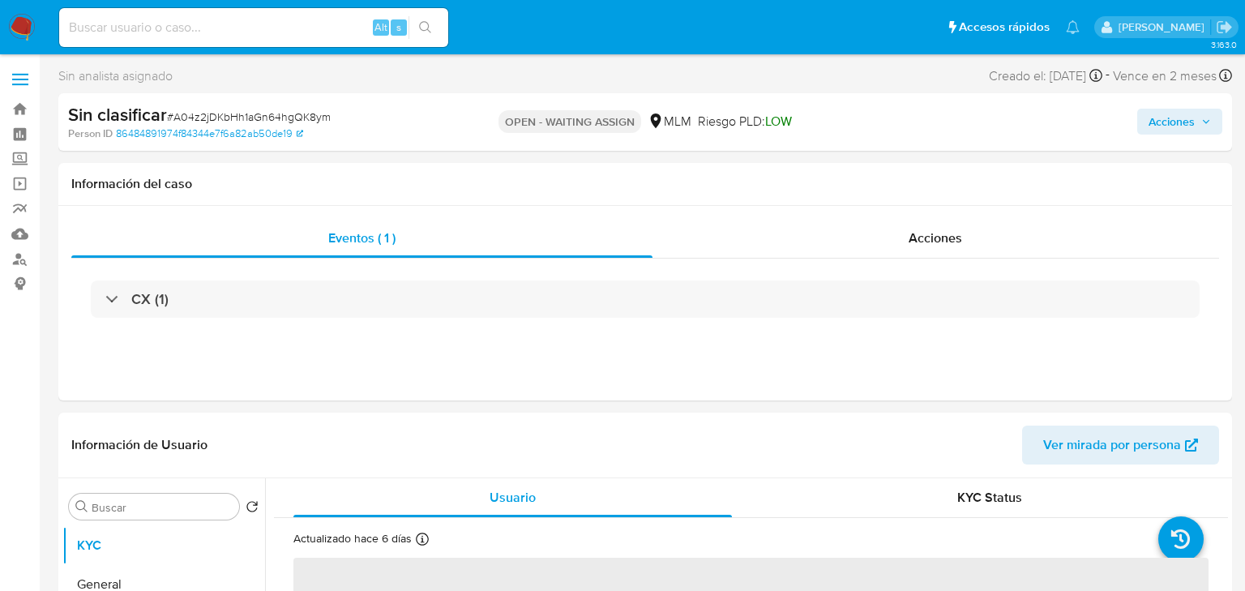
select select "10"
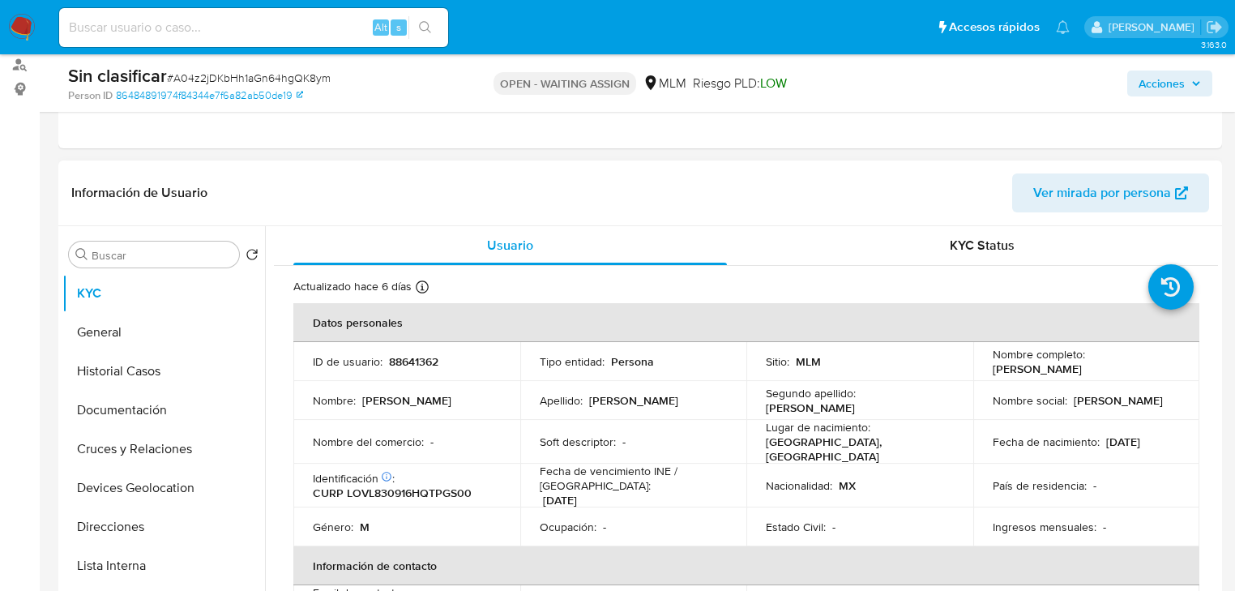
click at [412, 357] on p "88641362" at bounding box center [413, 361] width 49 height 15
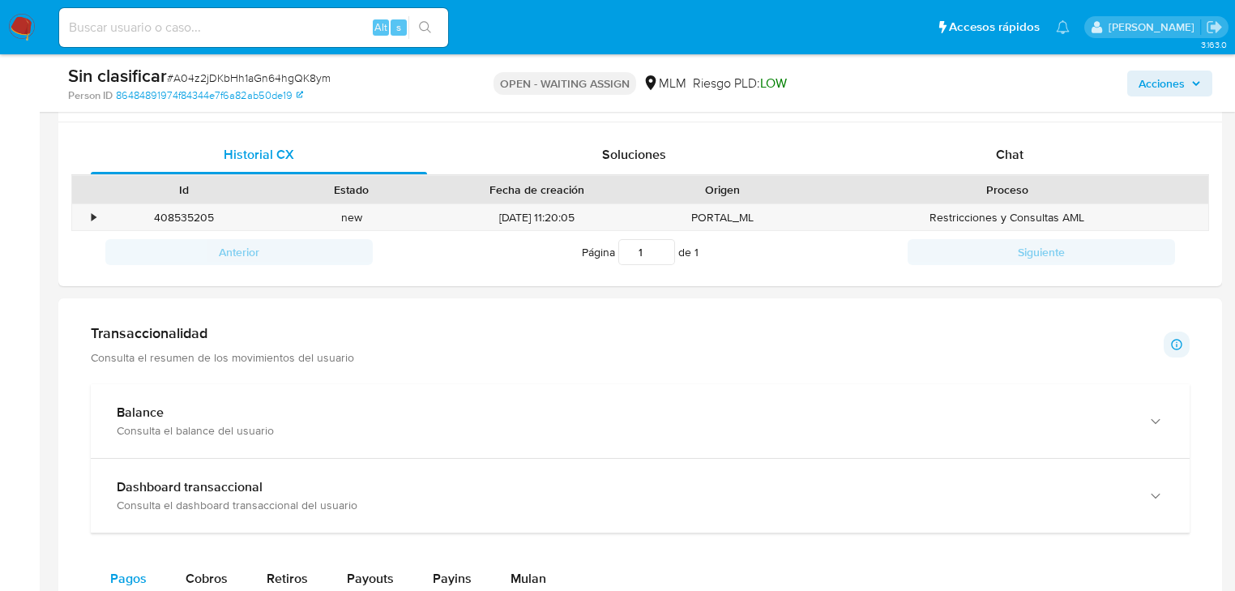
scroll to position [778, 0]
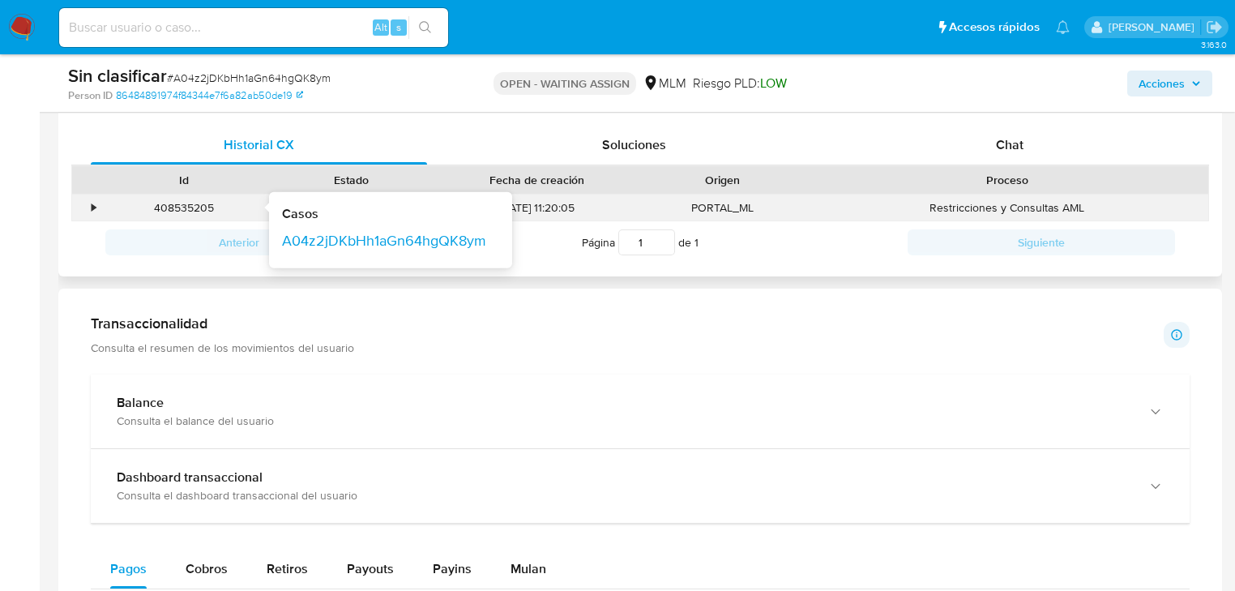
click at [126, 209] on div "408535205" at bounding box center [184, 207] width 145 height 15
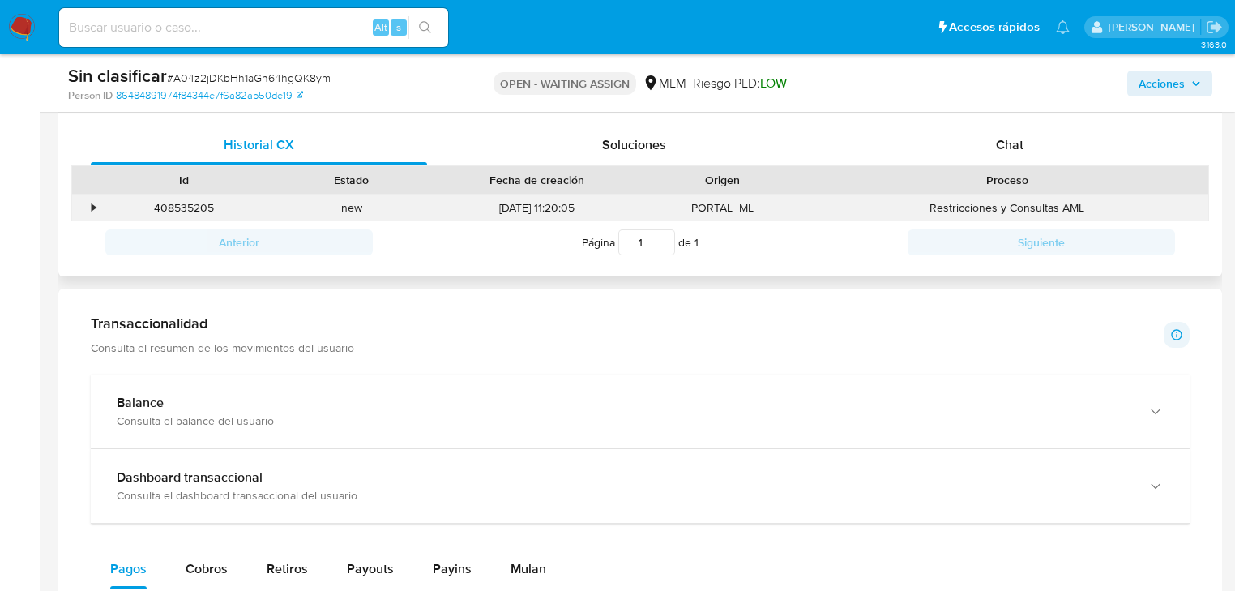
click at [97, 204] on div "•" at bounding box center [86, 208] width 28 height 27
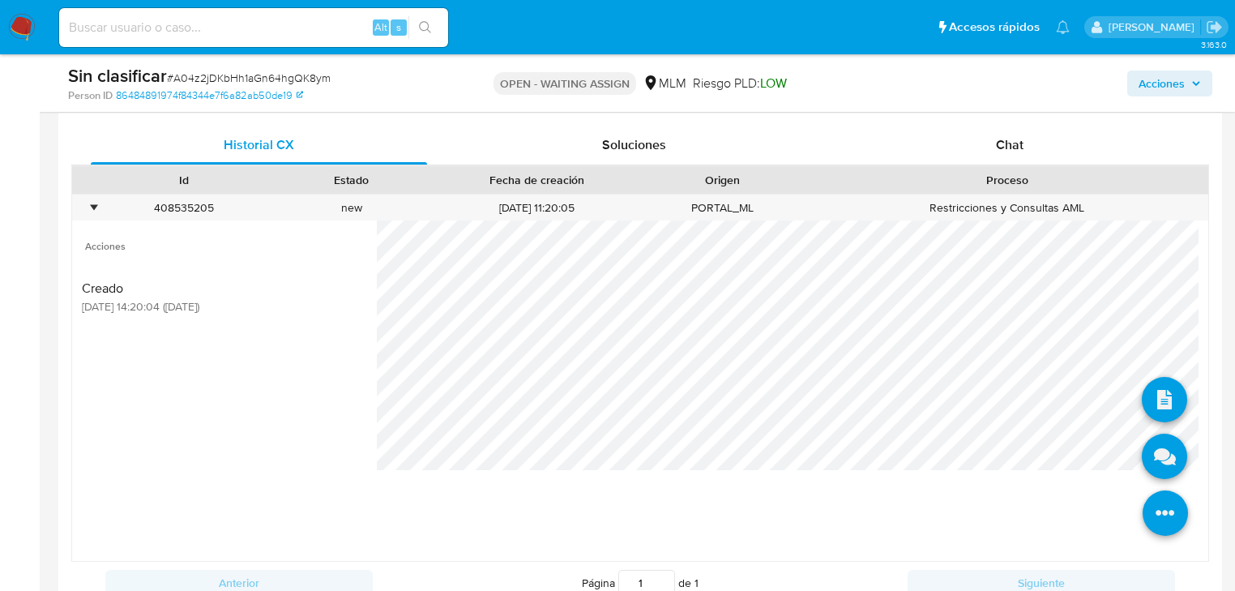
drag, startPoint x: 1151, startPoint y: 496, endPoint x: 1151, endPoint y: 481, distance: 14.6
click at [1151, 487] on li at bounding box center [1165, 515] width 86 height 90
click at [1157, 445] on icon at bounding box center [1164, 456] width 45 height 45
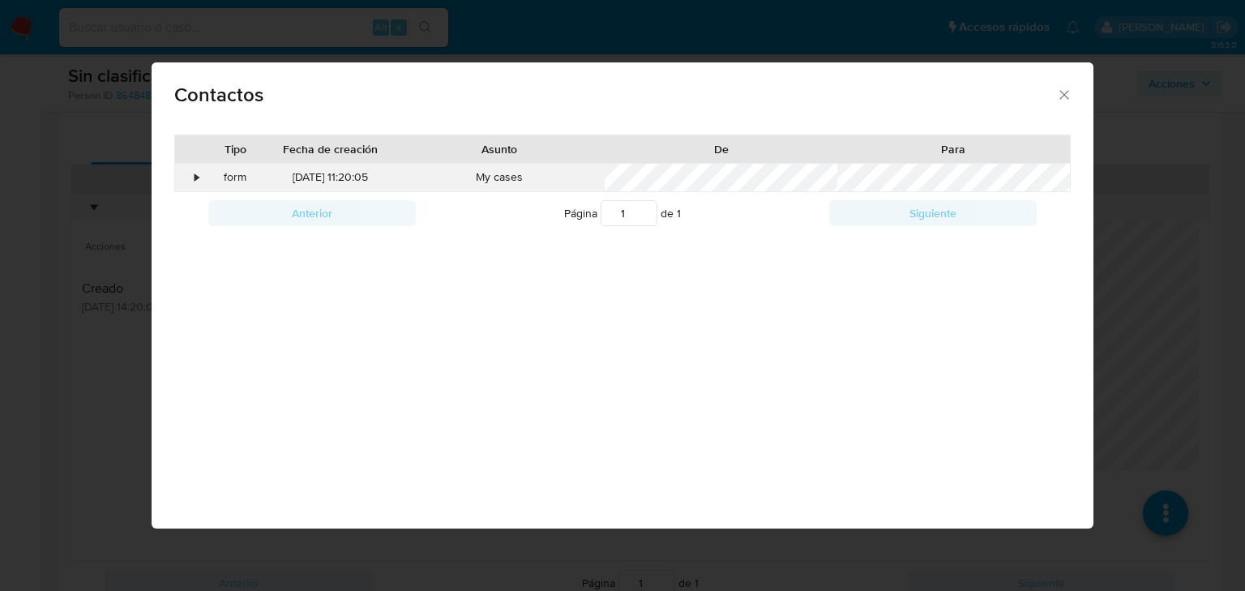
click at [246, 178] on div "form" at bounding box center [234, 178] width 63 height 28
click at [199, 181] on div "•" at bounding box center [189, 178] width 28 height 28
click at [1056, 96] on icon "close" at bounding box center [1064, 95] width 16 height 16
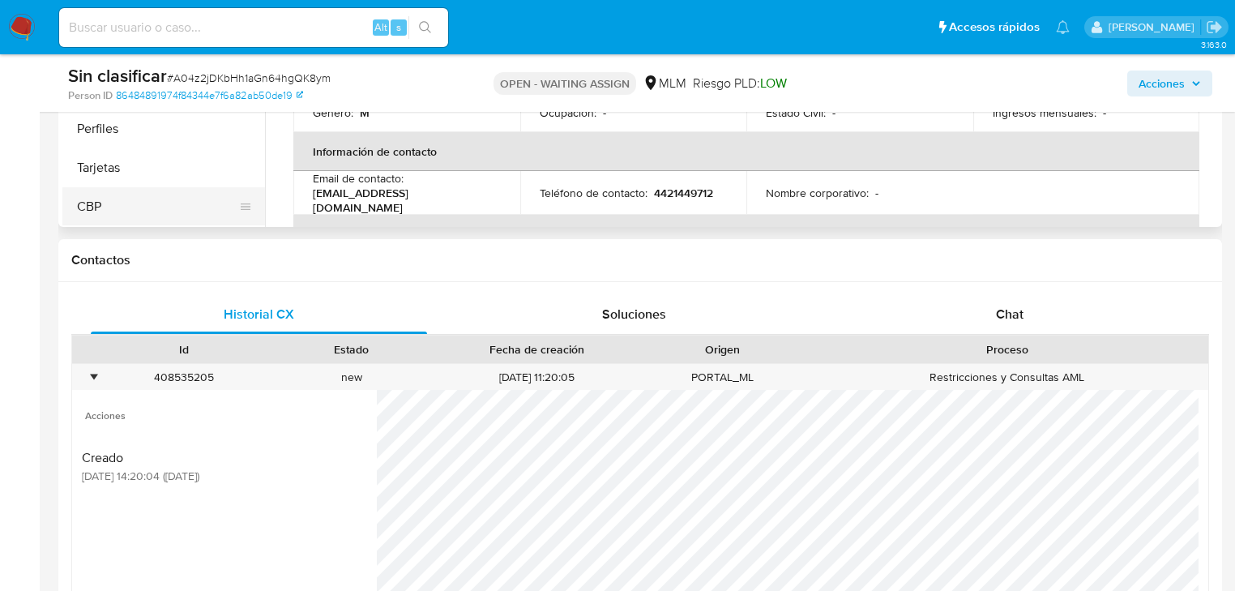
scroll to position [519, 0]
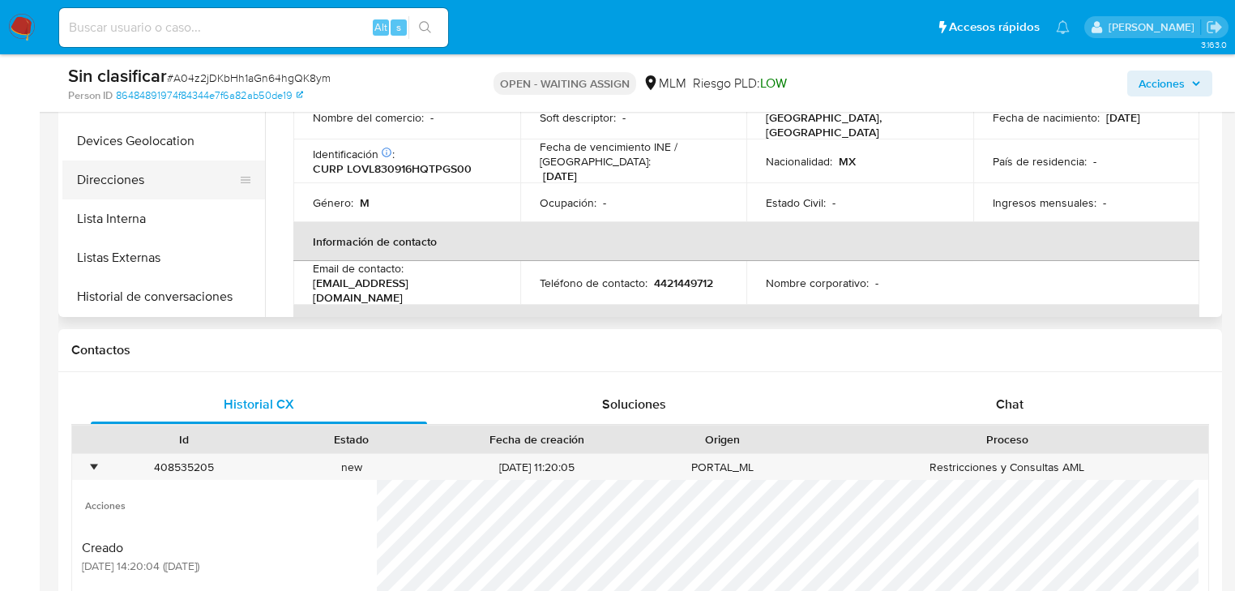
click at [186, 192] on button "Direcciones" at bounding box center [157, 179] width 190 height 39
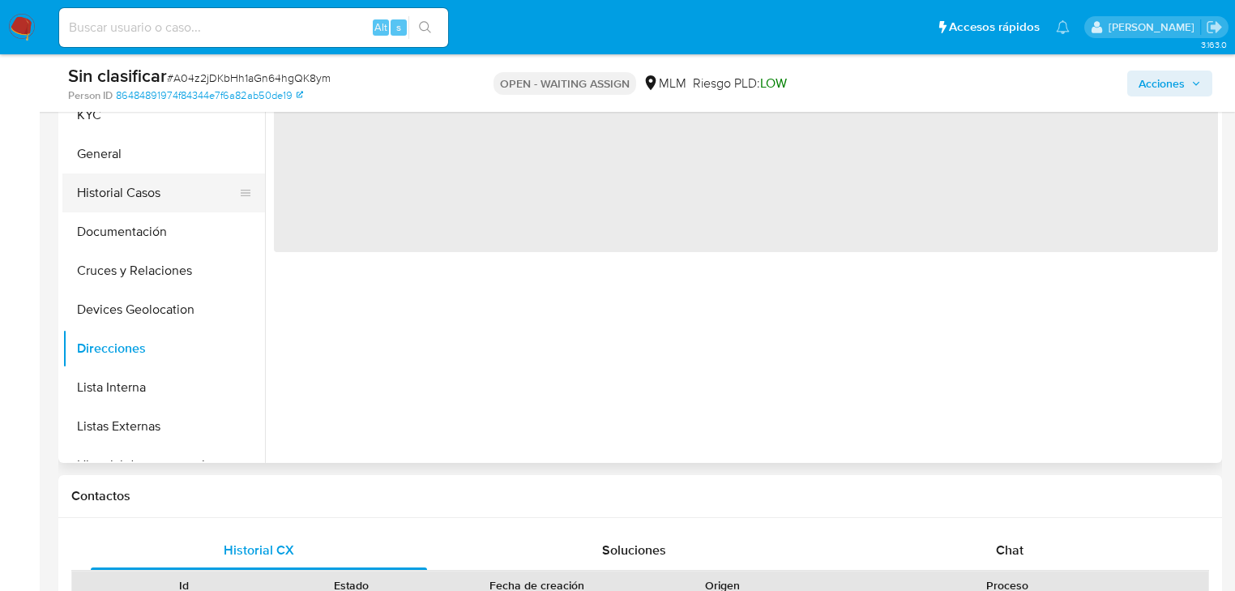
scroll to position [324, 0]
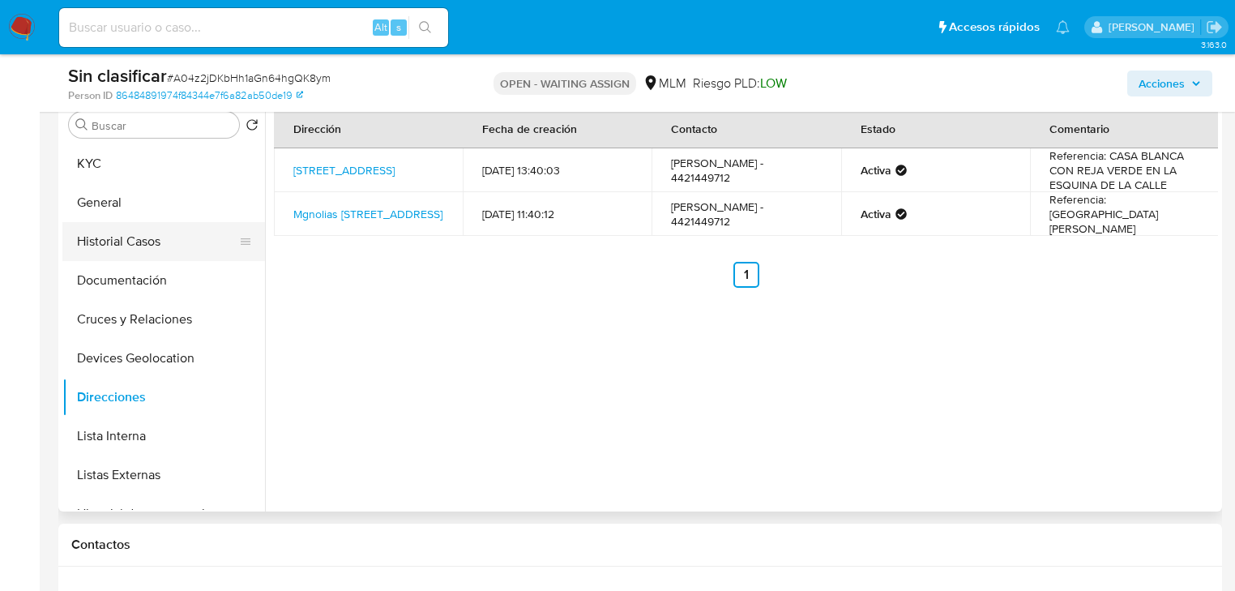
click at [174, 238] on button "Historial Casos" at bounding box center [157, 241] width 190 height 39
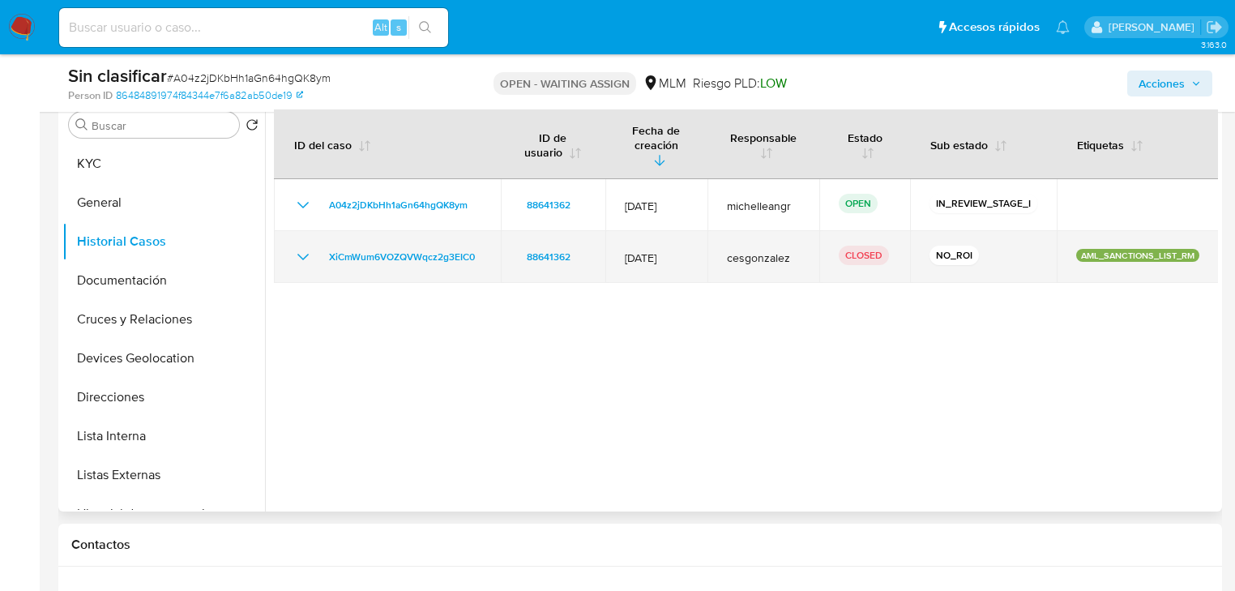
click at [301, 247] on icon "Mostrar/Ocultar" at bounding box center [302, 256] width 19 height 19
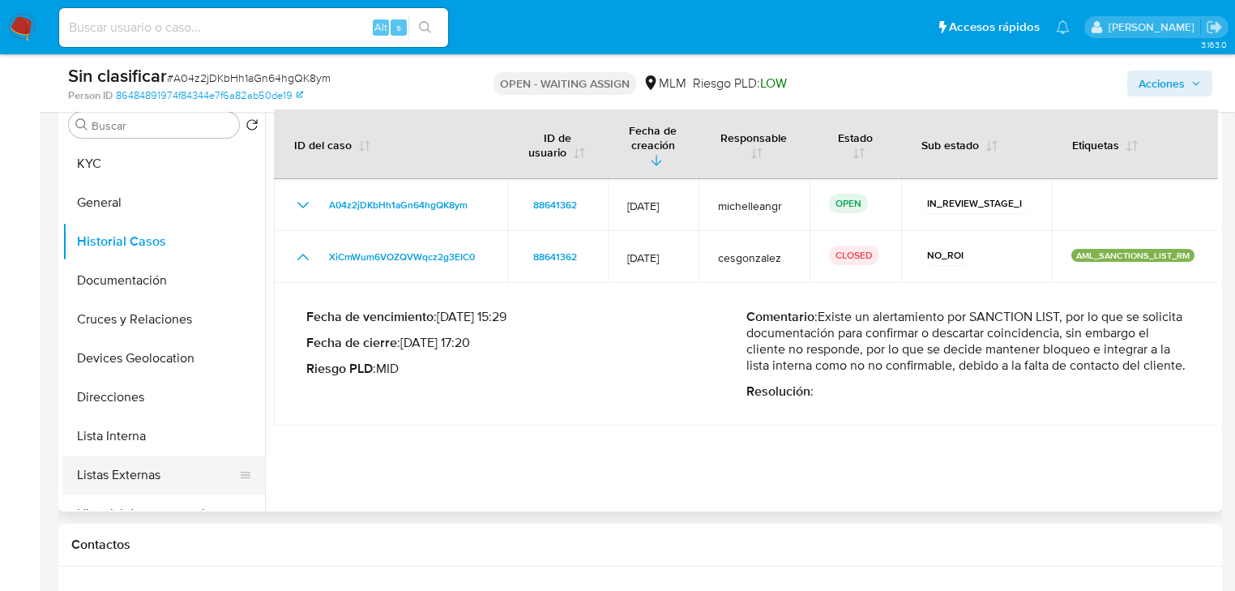
click at [162, 472] on button "Listas Externas" at bounding box center [157, 474] width 190 height 39
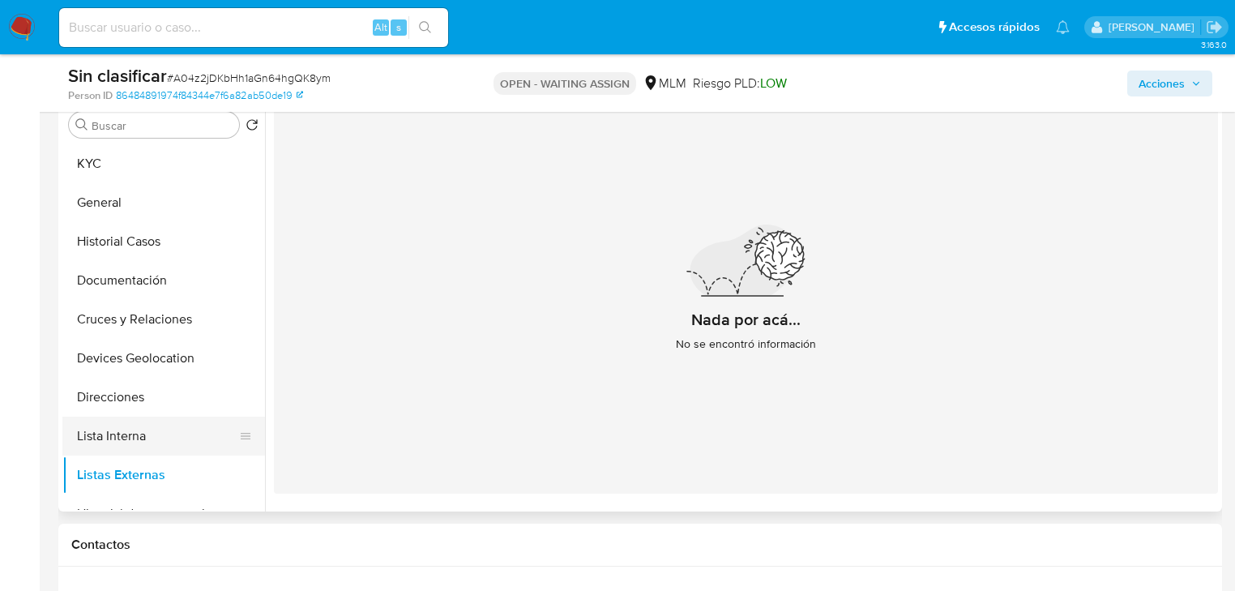
click at [162, 451] on button "Lista Interna" at bounding box center [157, 436] width 190 height 39
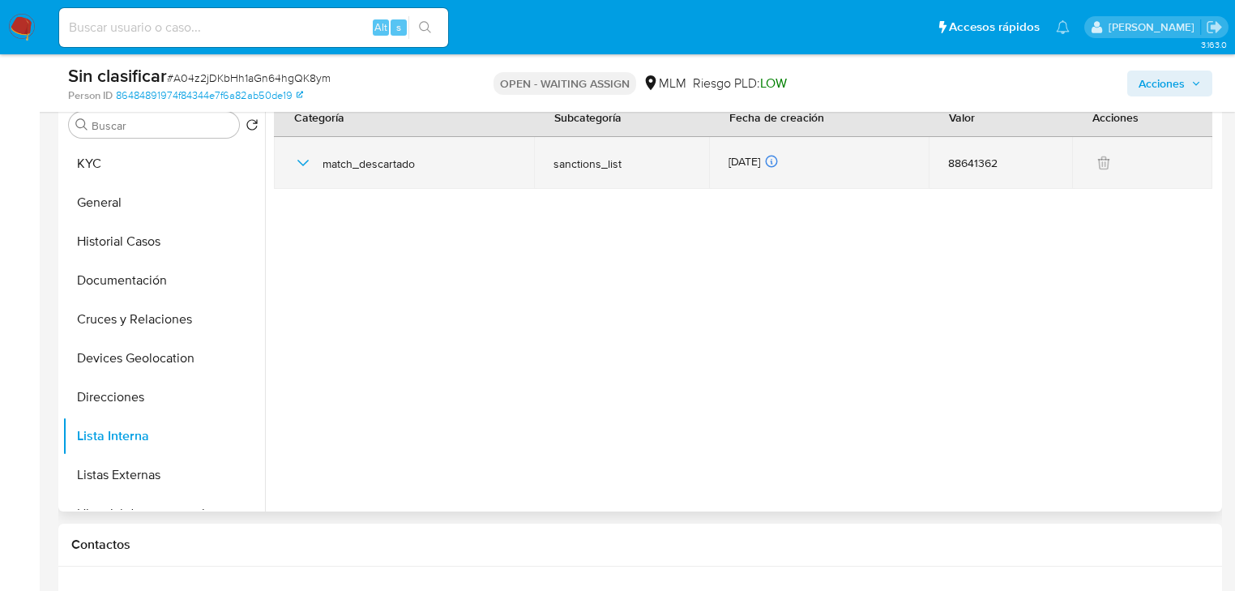
click at [304, 163] on icon "button" at bounding box center [302, 163] width 11 height 6
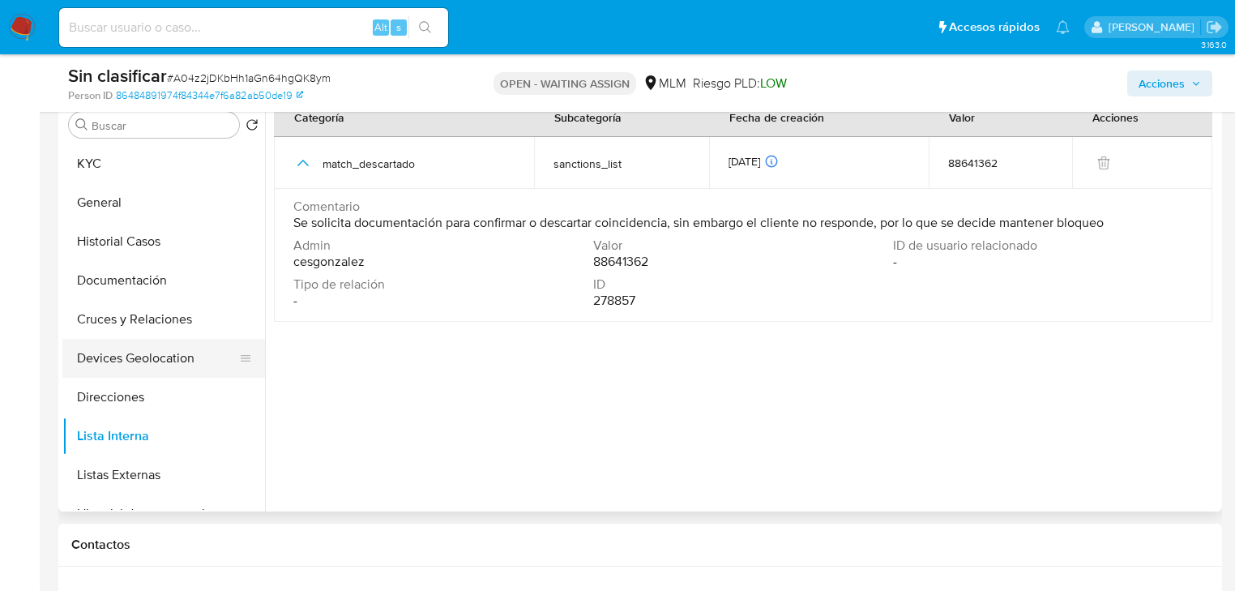
scroll to position [65, 0]
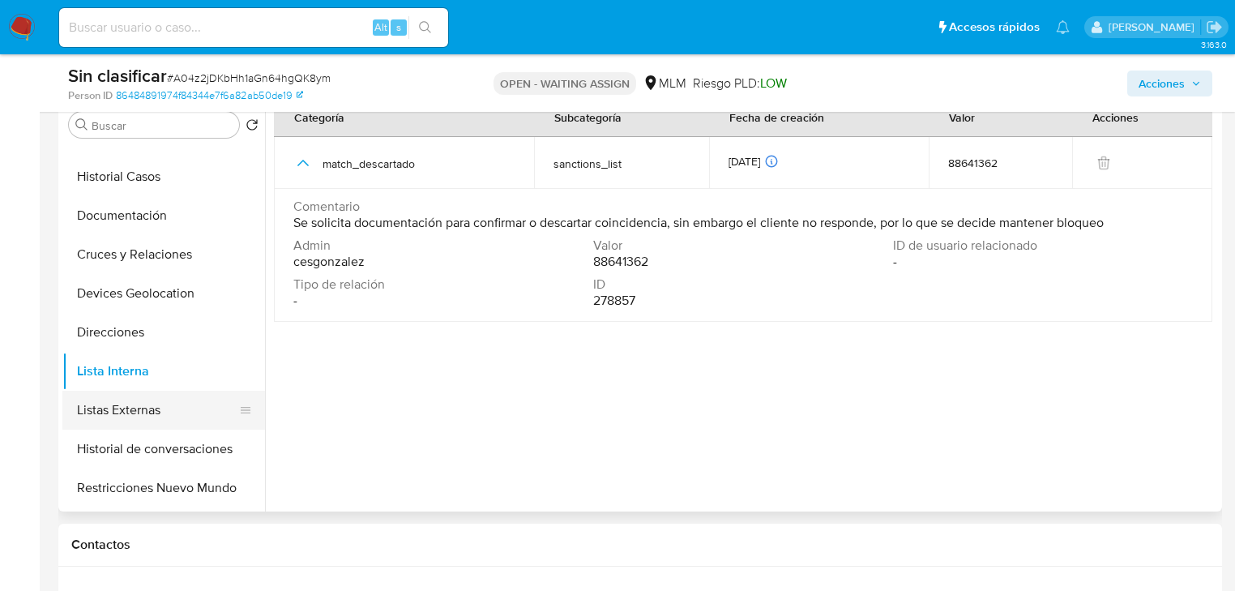
click at [152, 404] on button "Listas Externas" at bounding box center [157, 410] width 190 height 39
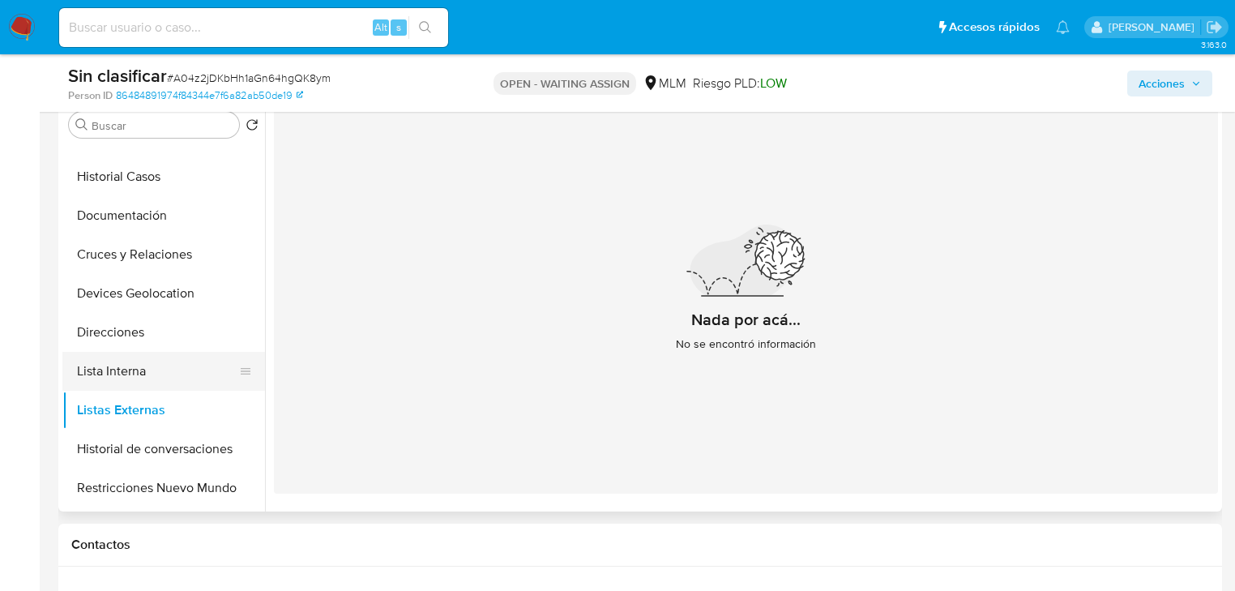
click at [169, 361] on button "Lista Interna" at bounding box center [157, 371] width 190 height 39
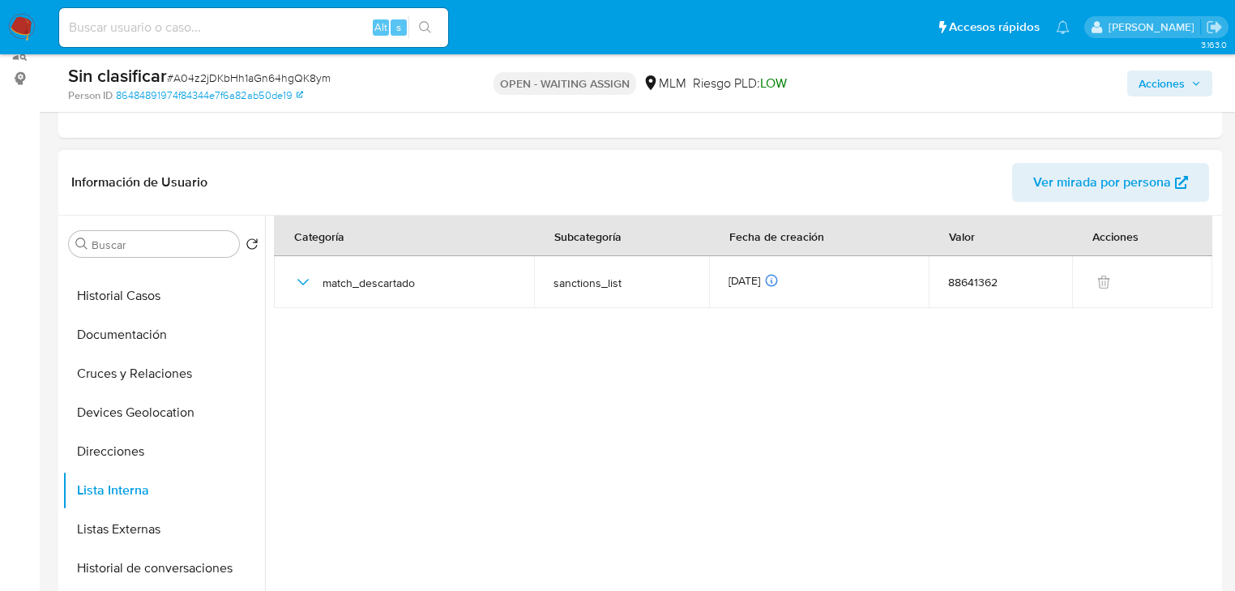
scroll to position [195, 0]
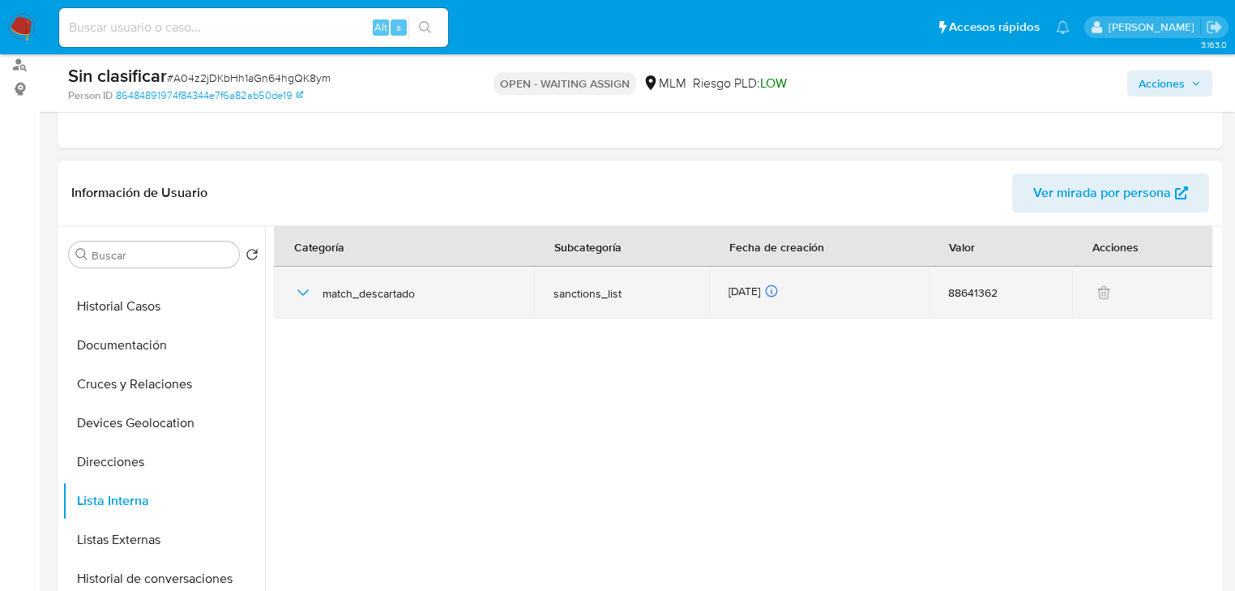
click at [314, 295] on div "match_descartado" at bounding box center [403, 293] width 221 height 52
click at [300, 293] on icon "button" at bounding box center [302, 292] width 19 height 19
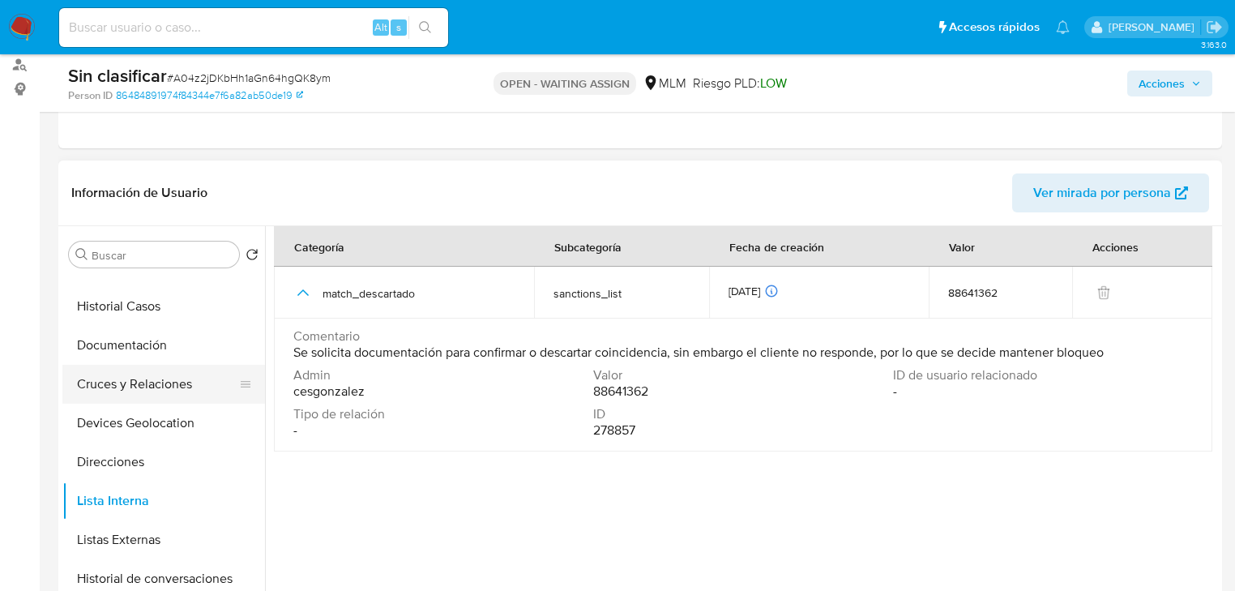
scroll to position [0, 0]
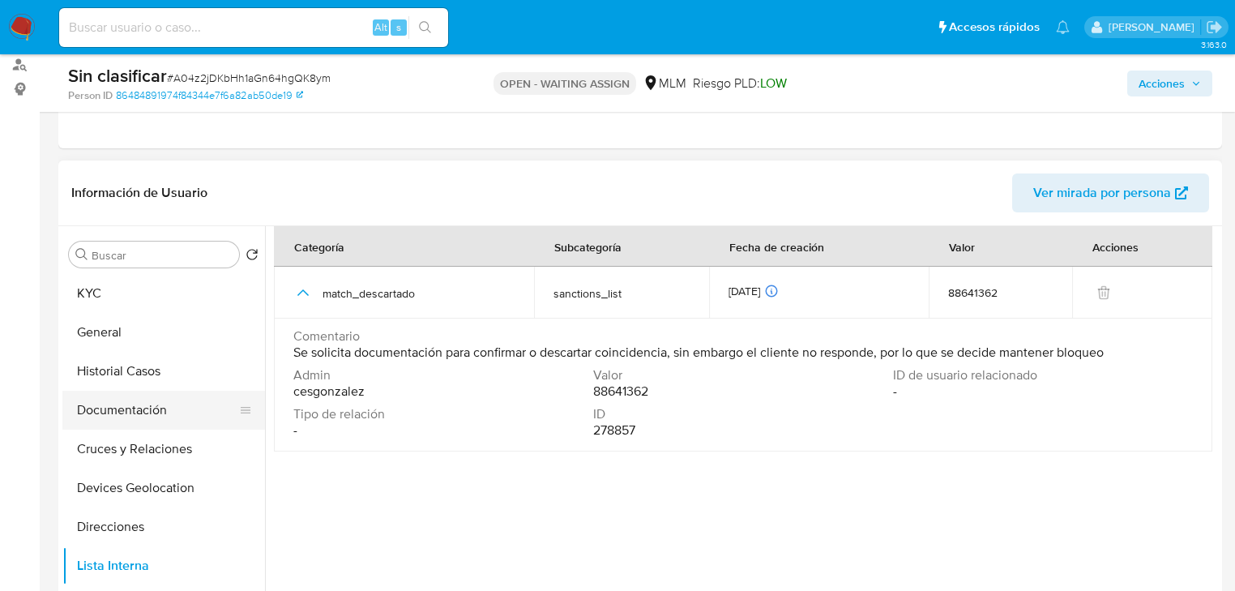
click at [149, 406] on button "Documentación" at bounding box center [157, 410] width 190 height 39
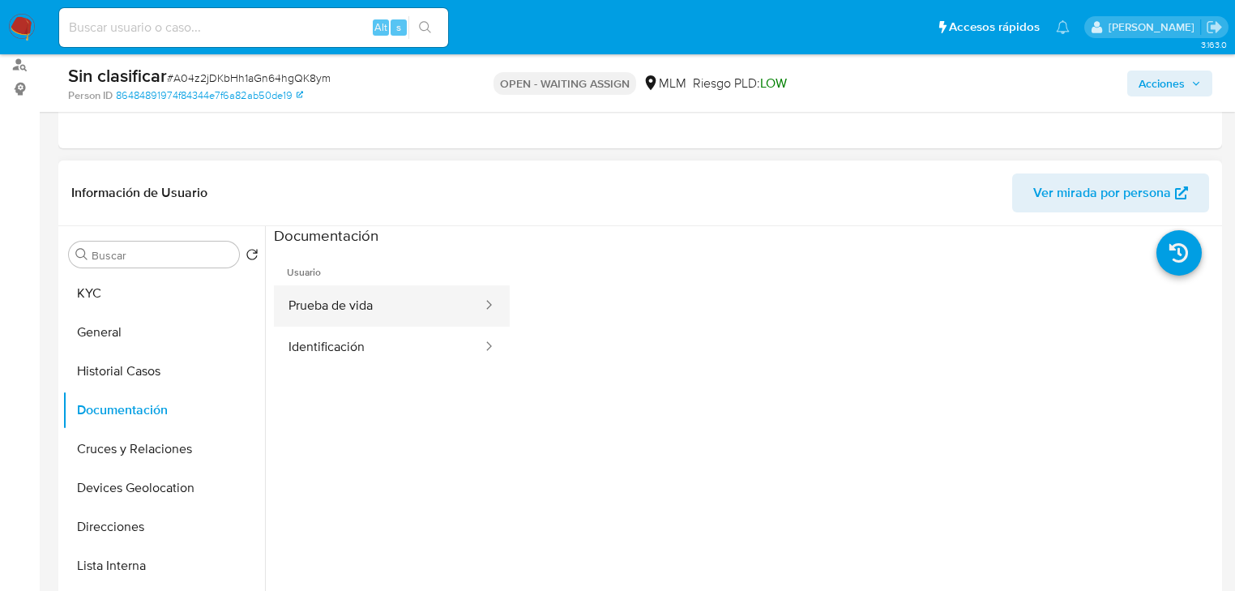
click at [355, 310] on button "Prueba de vida" at bounding box center [379, 305] width 210 height 41
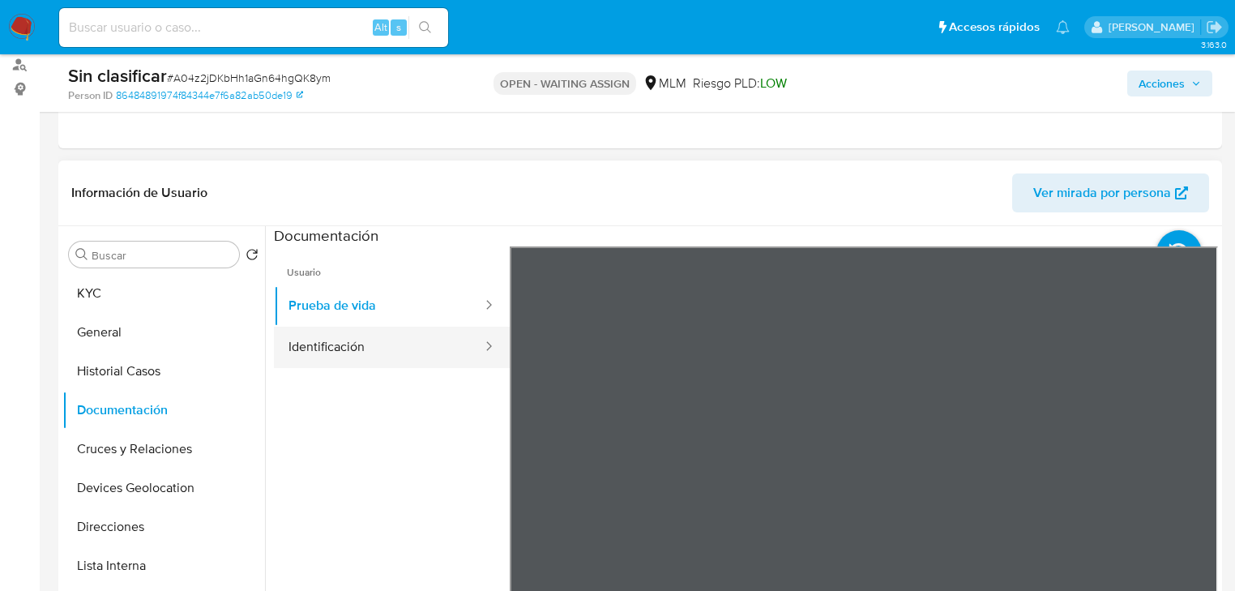
click at [335, 351] on button "Identificación" at bounding box center [379, 347] width 210 height 41
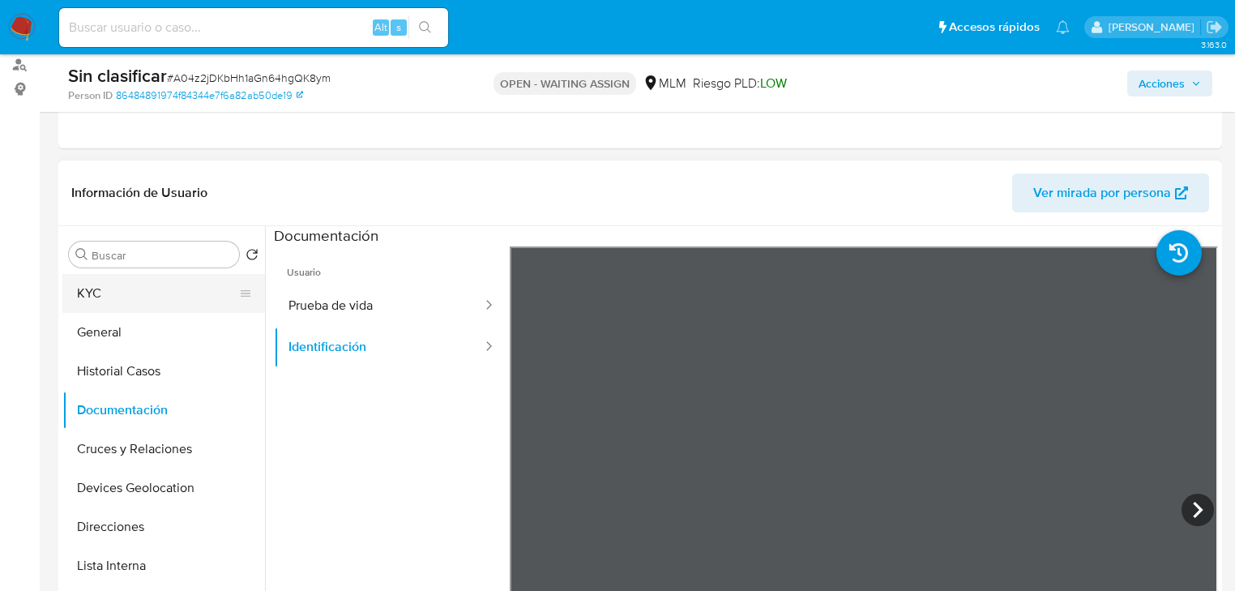
click at [169, 287] on button "KYC" at bounding box center [157, 293] width 190 height 39
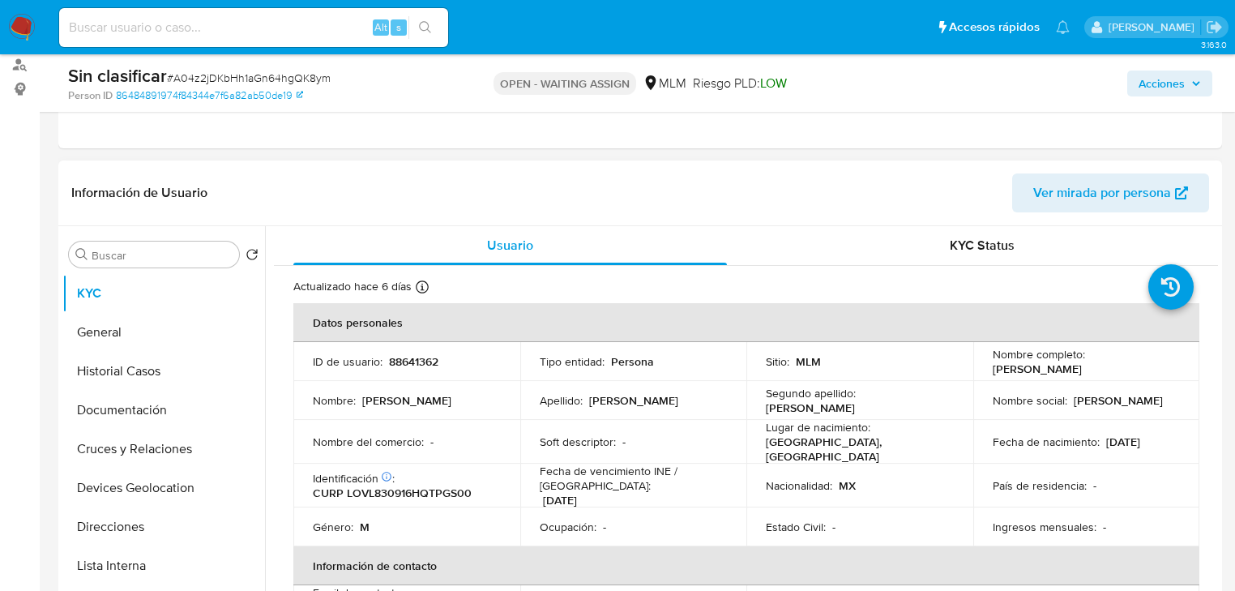
drag, startPoint x: 1101, startPoint y: 371, endPoint x: 898, endPoint y: 375, distance: 202.6
click at [984, 370] on td "Nombre completo : Jose Luis Lopez Vigil" at bounding box center [1086, 361] width 227 height 39
copy p "[PERSON_NAME]"
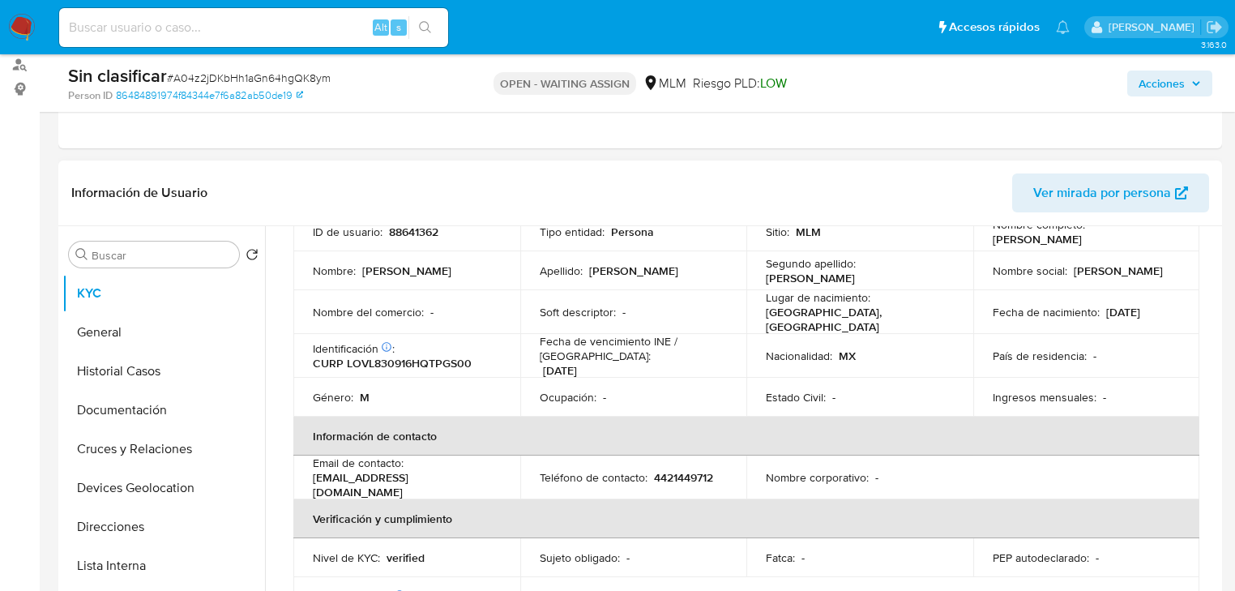
scroll to position [65, 0]
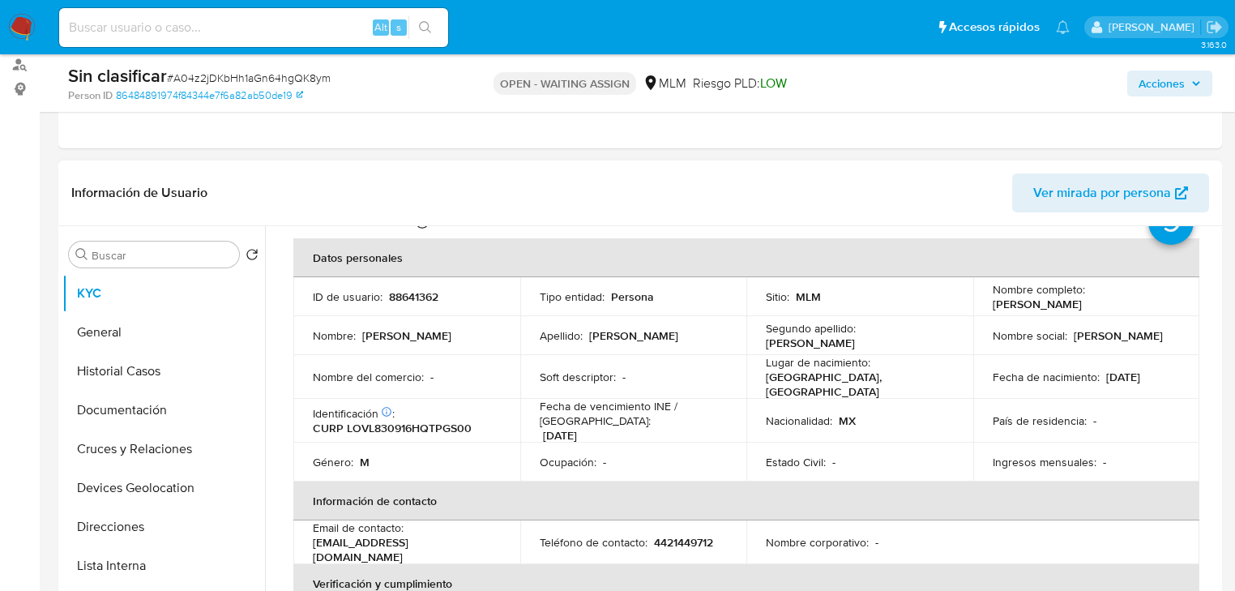
click at [580, 400] on p "Fecha de vencimiento INE / Pasaporte :" at bounding box center [634, 413] width 188 height 29
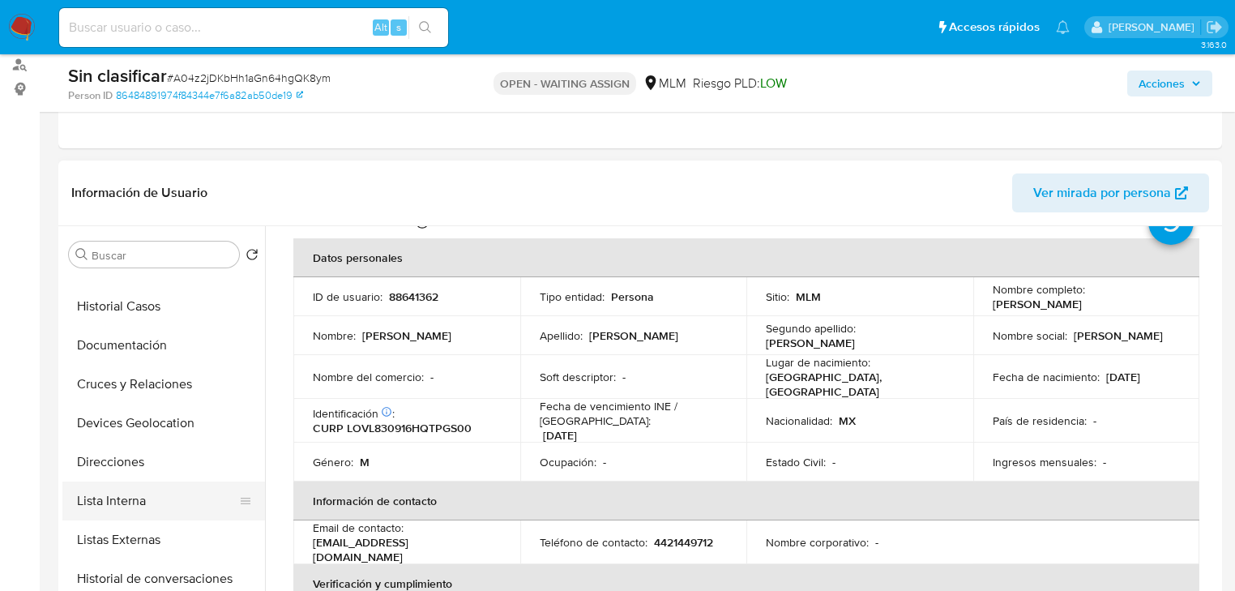
click at [186, 506] on button "Lista Interna" at bounding box center [157, 500] width 190 height 39
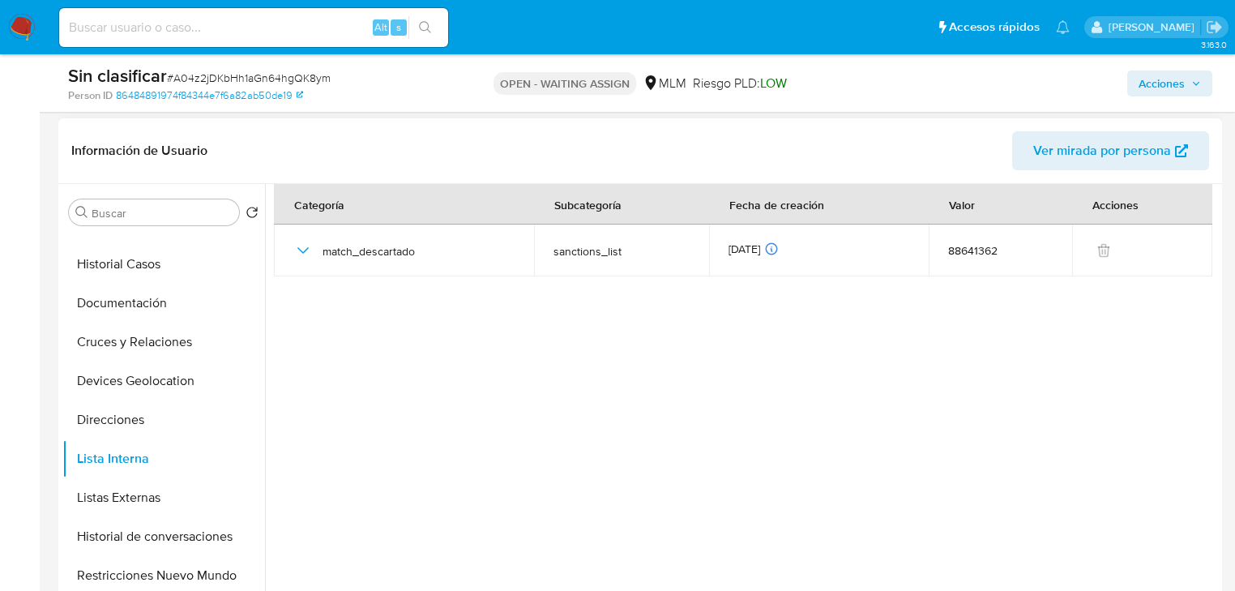
scroll to position [259, 0]
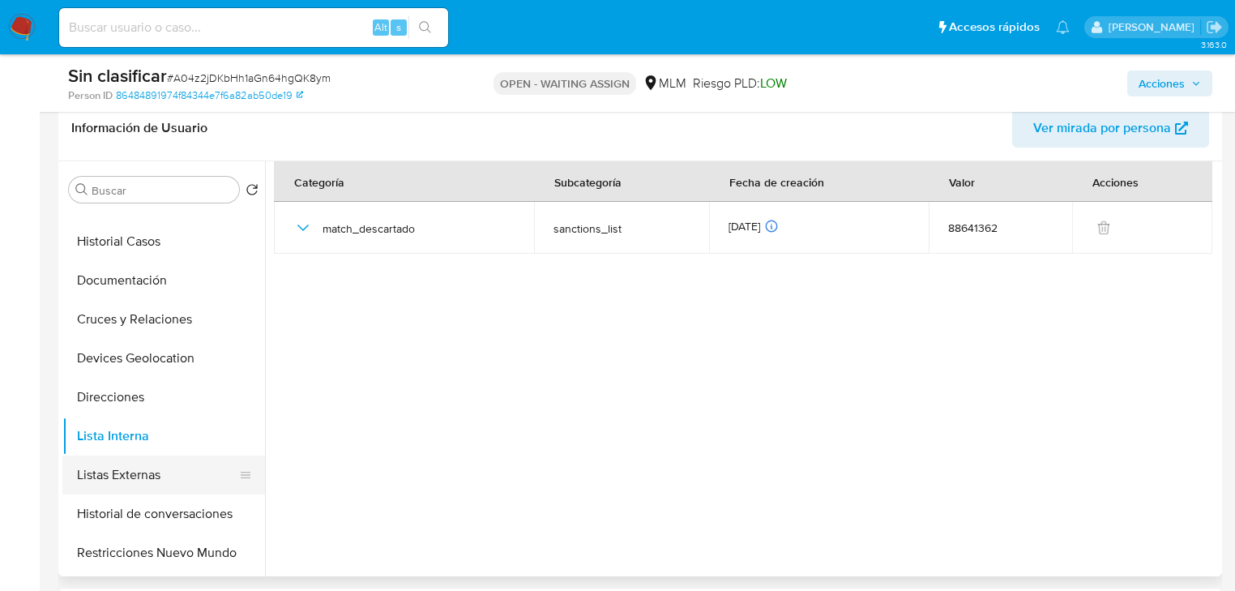
click at [147, 480] on button "Listas Externas" at bounding box center [157, 474] width 190 height 39
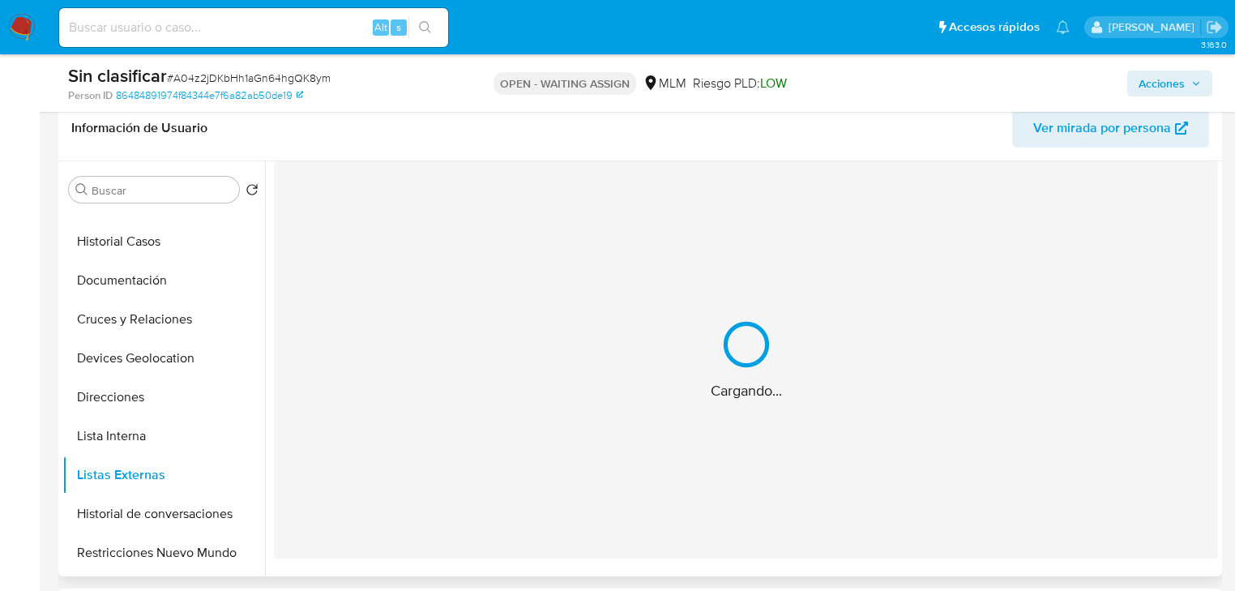
click at [618, 364] on div "Cargando..." at bounding box center [746, 359] width 944 height 397
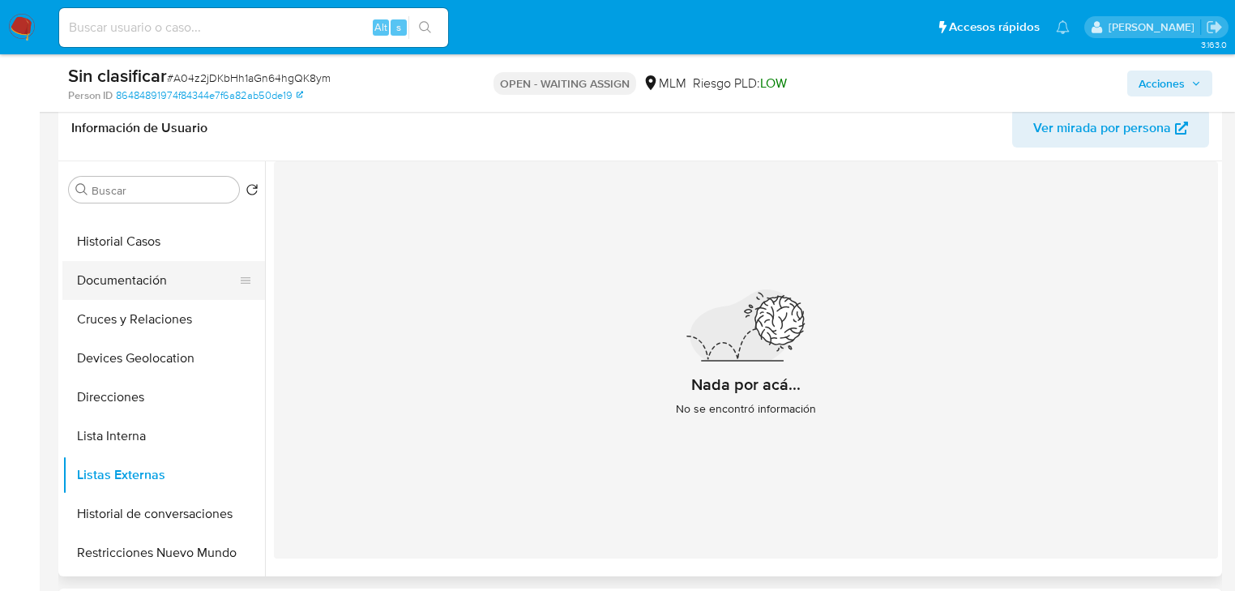
click at [156, 292] on button "Documentación" at bounding box center [157, 280] width 190 height 39
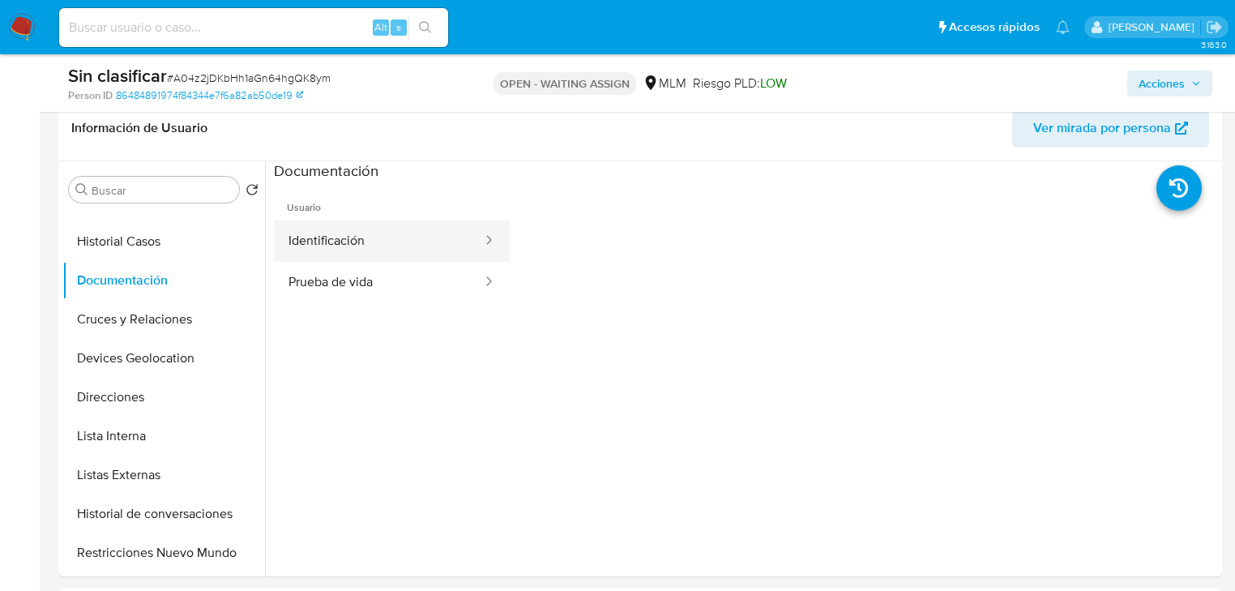
click at [396, 224] on button "Identificación" at bounding box center [379, 240] width 210 height 41
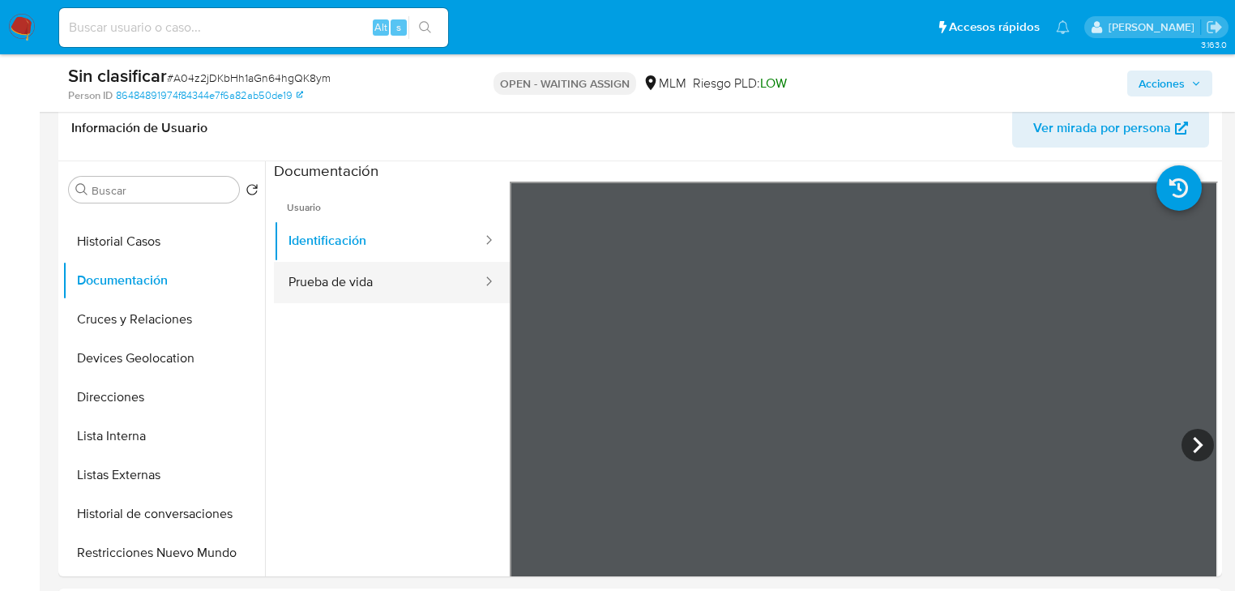
click at [362, 289] on button "Prueba de vida" at bounding box center [379, 282] width 210 height 41
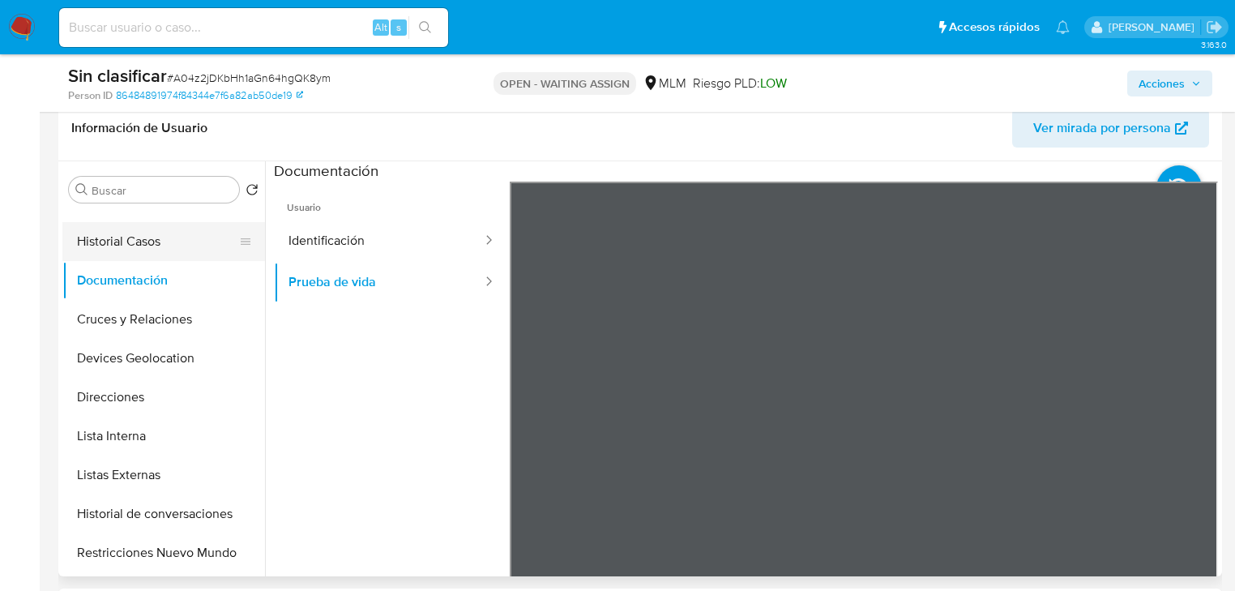
click at [164, 240] on button "Historial Casos" at bounding box center [157, 241] width 190 height 39
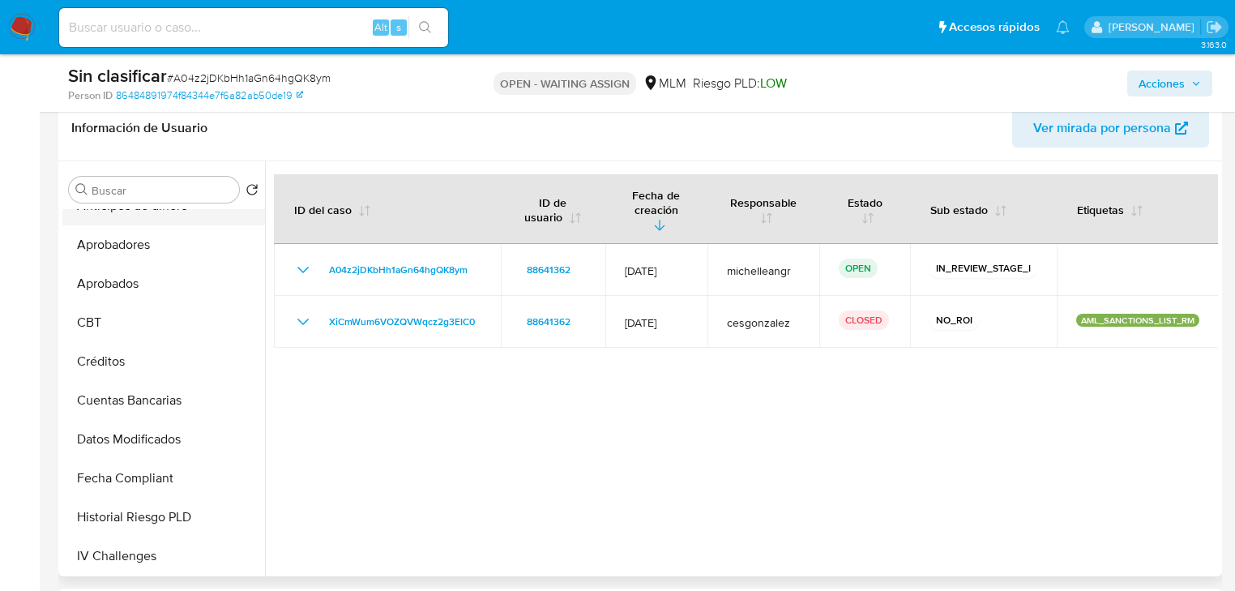
scroll to position [324, 0]
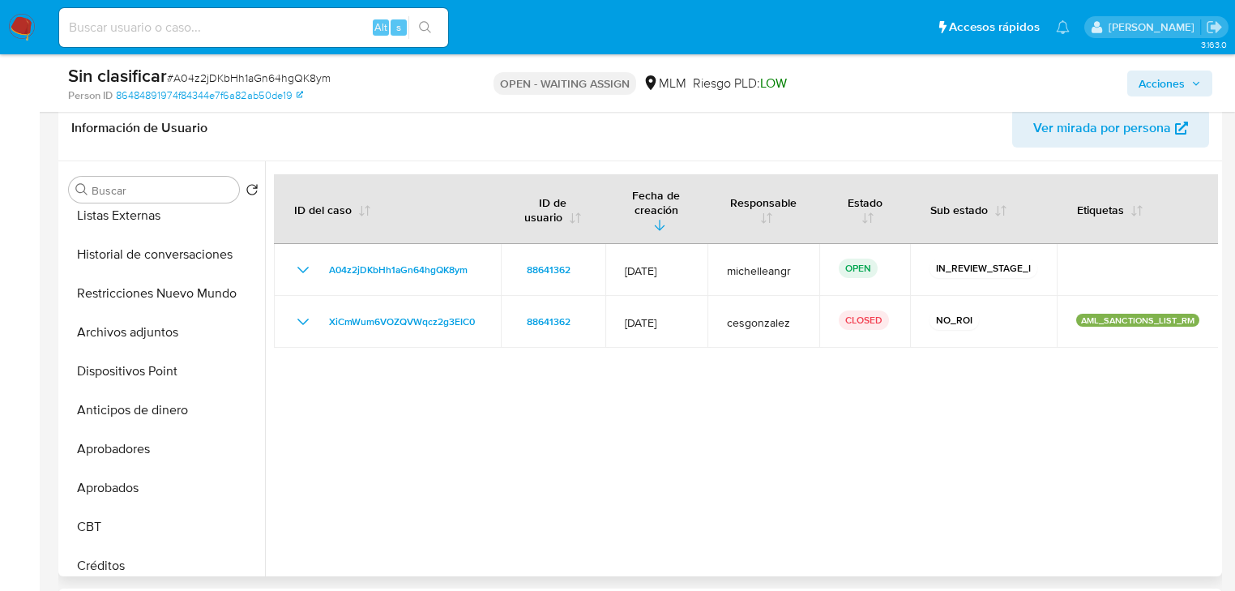
drag, startPoint x: 161, startPoint y: 328, endPoint x: 742, endPoint y: 353, distance: 581.6
click at [164, 328] on button "Archivos adjuntos" at bounding box center [163, 332] width 203 height 39
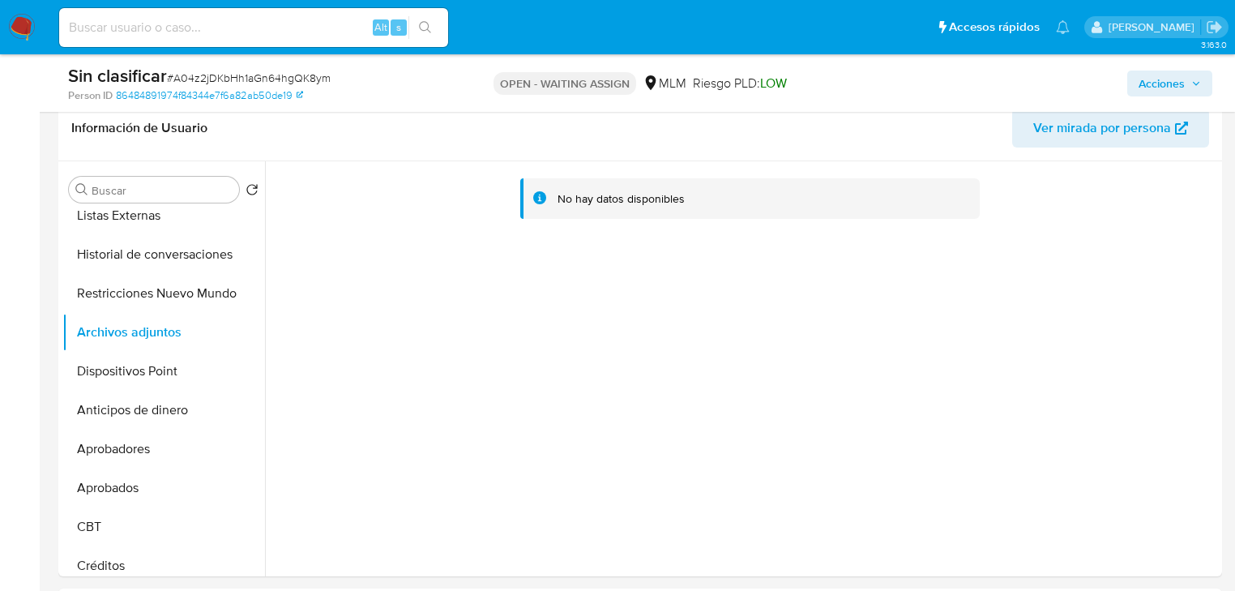
click at [227, 78] on span "# A04z2jDKbHh1aGn64hgQK8ym" at bounding box center [249, 78] width 164 height 16
click at [224, 79] on span "# A04z2jDKbHh1aGn64hgQK8ym" at bounding box center [249, 78] width 164 height 16
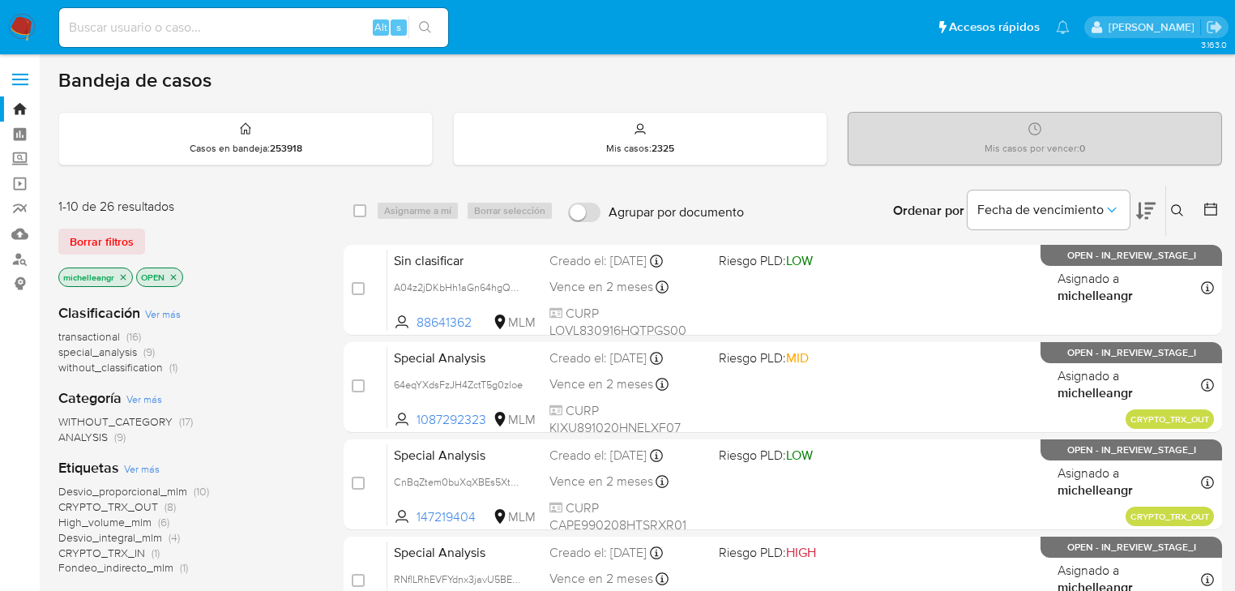
click at [123, 275] on icon "close-filter" at bounding box center [124, 277] width 6 height 6
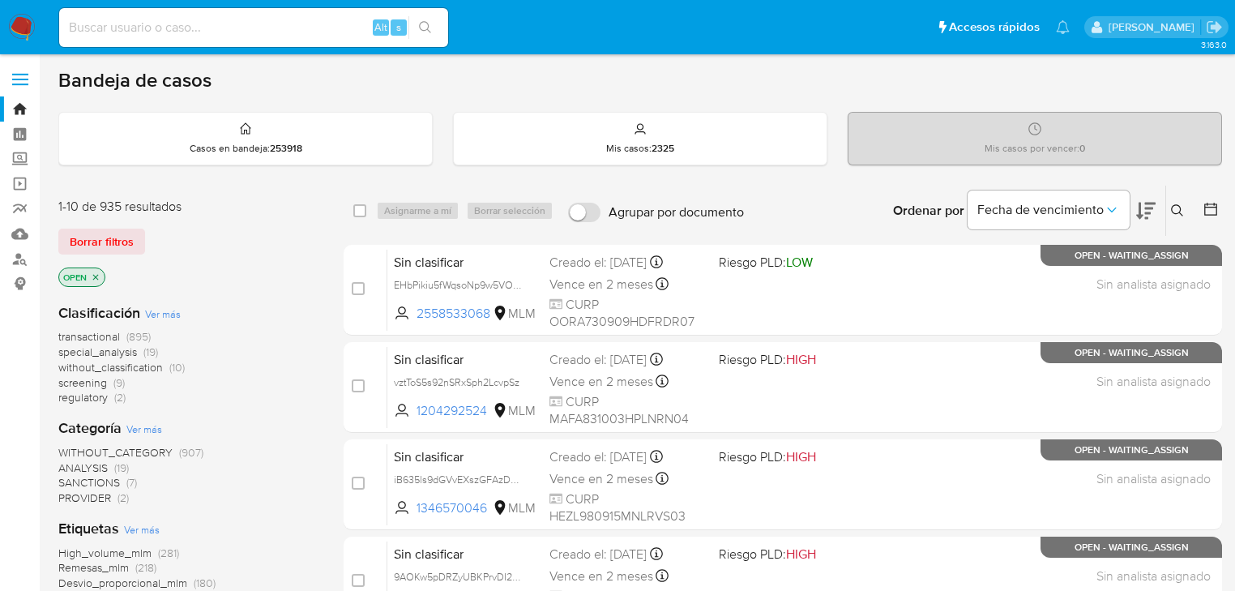
click at [1179, 204] on icon at bounding box center [1177, 210] width 13 height 13
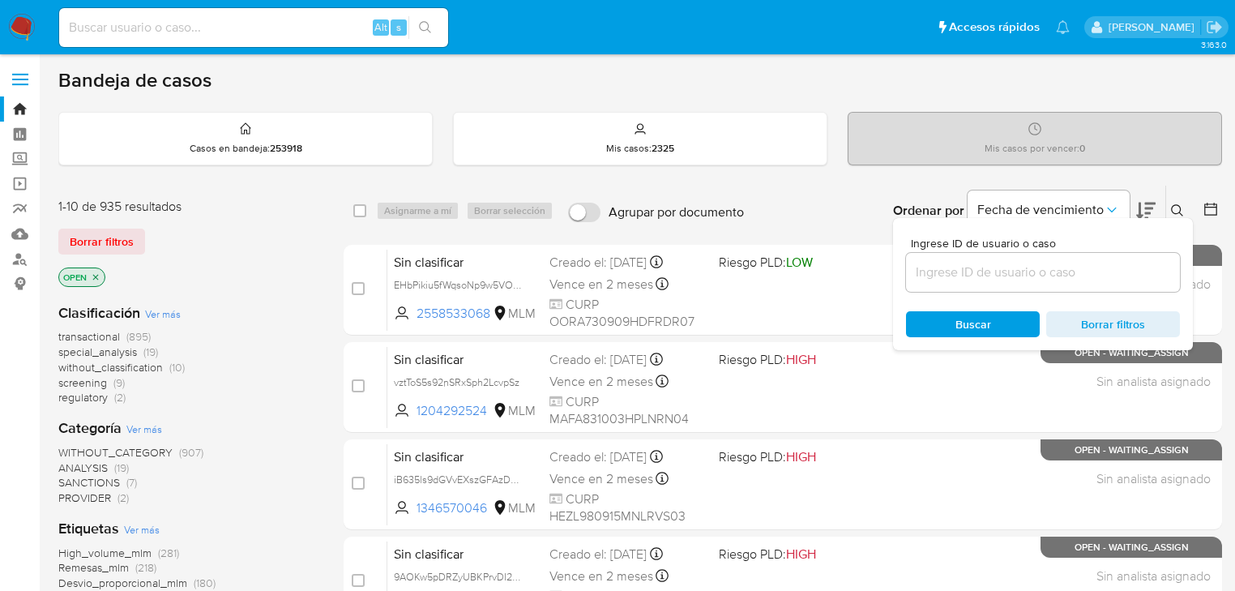
drag, startPoint x: 980, startPoint y: 279, endPoint x: 968, endPoint y: 280, distance: 11.5
click at [980, 279] on input at bounding box center [1043, 272] width 274 height 21
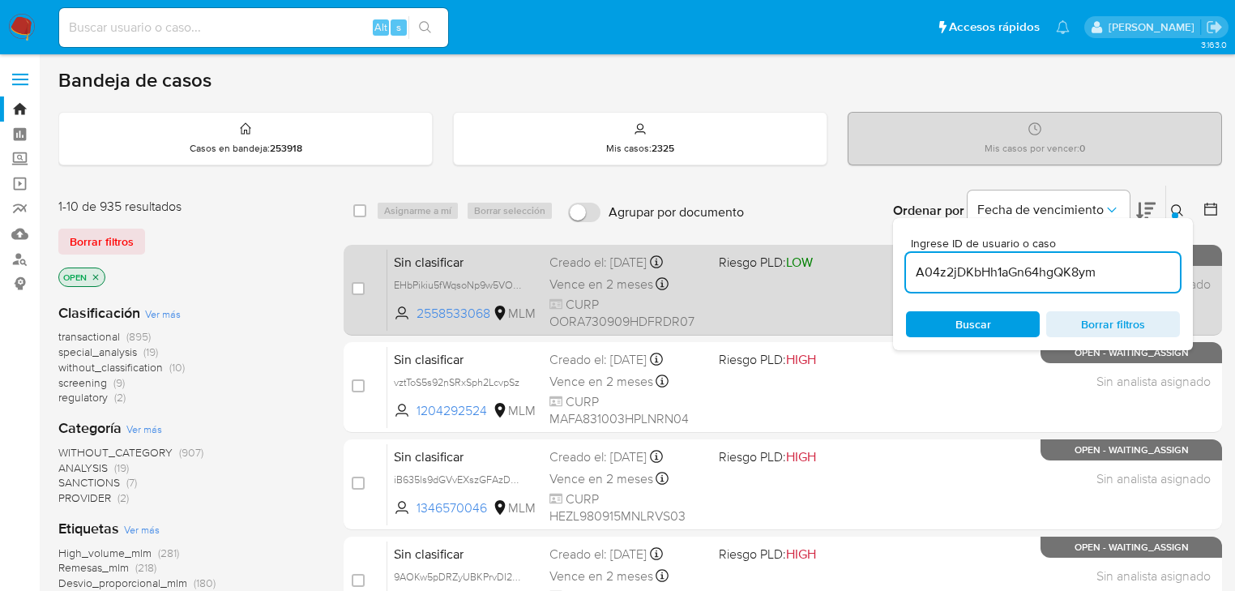
type input "A04z2jDKbHh1aGn64hgQK8ym"
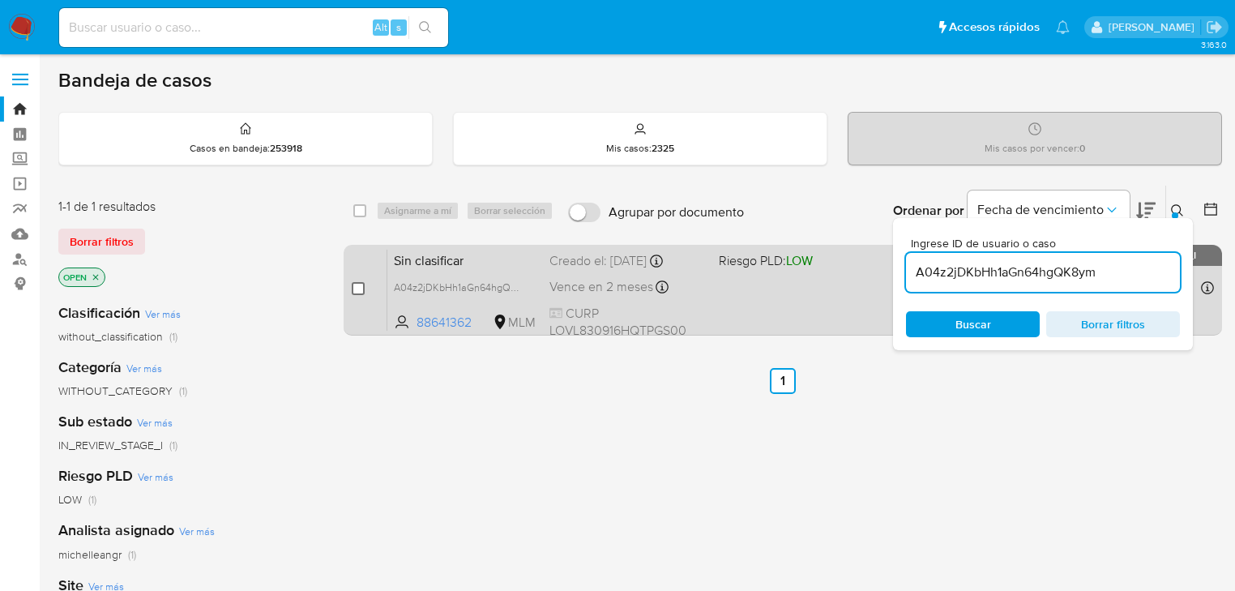
click at [357, 292] on input "checkbox" at bounding box center [358, 288] width 13 height 13
checkbox input "true"
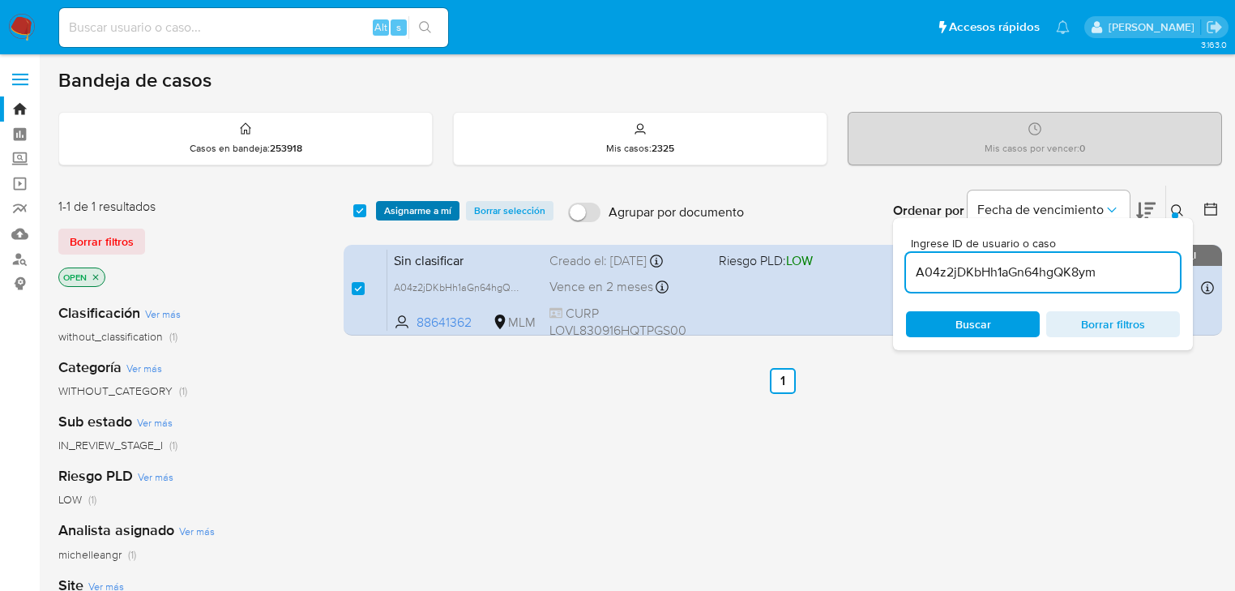
click at [405, 203] on span "Asignarme a mí" at bounding box center [417, 211] width 67 height 16
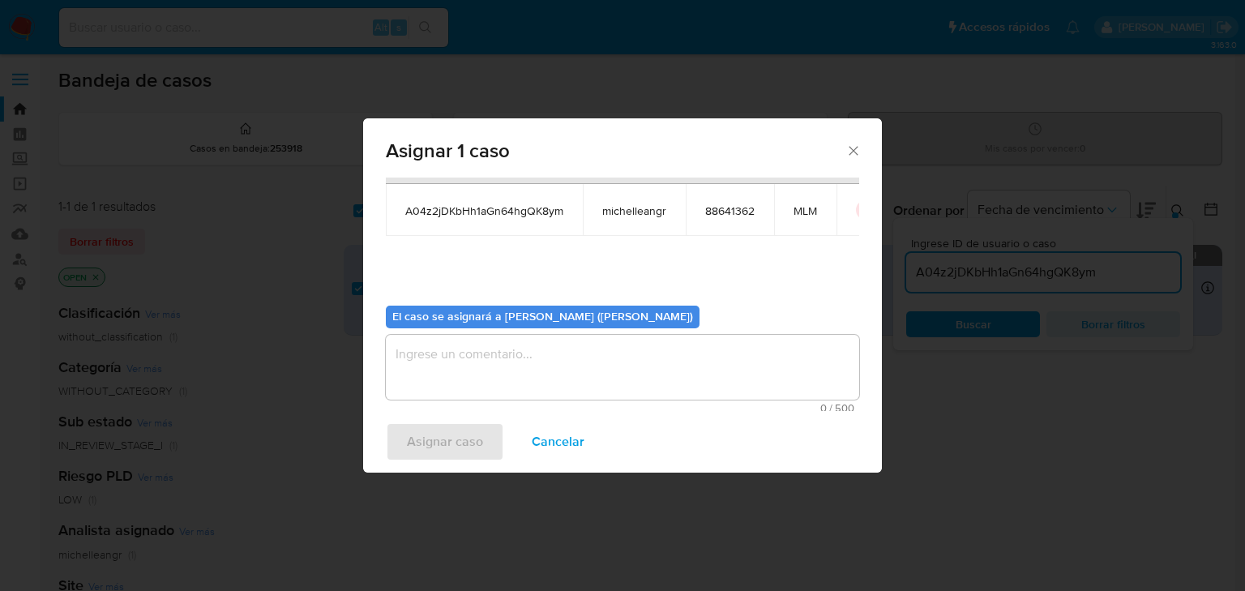
scroll to position [83, 0]
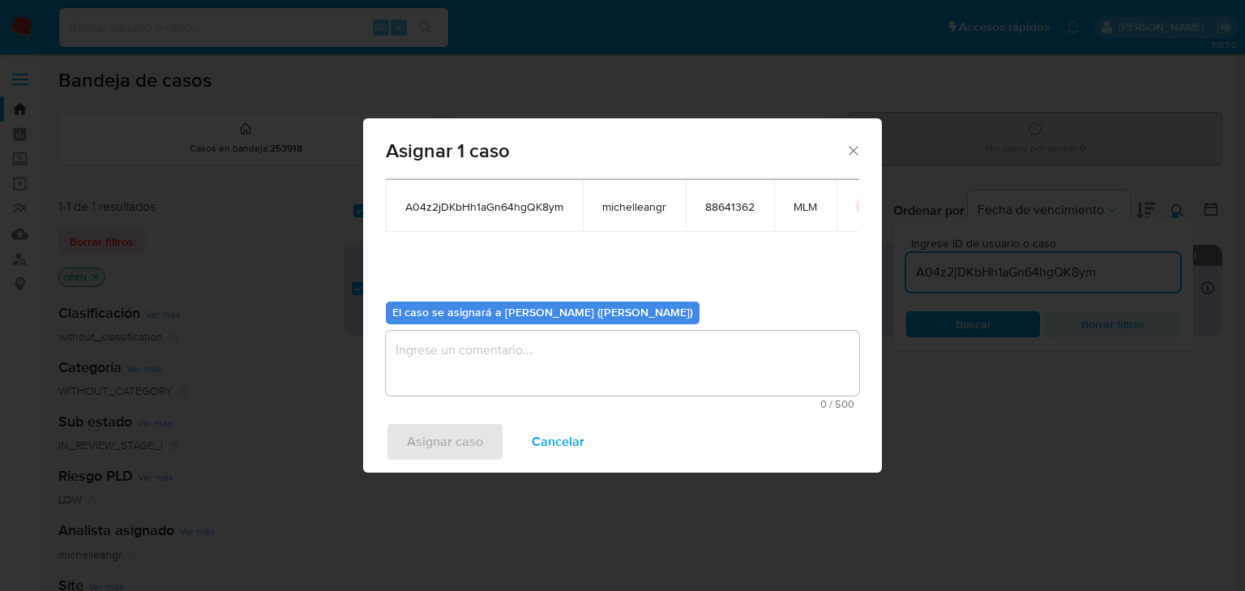
click at [438, 357] on textarea "assign-modal" at bounding box center [622, 363] width 473 height 65
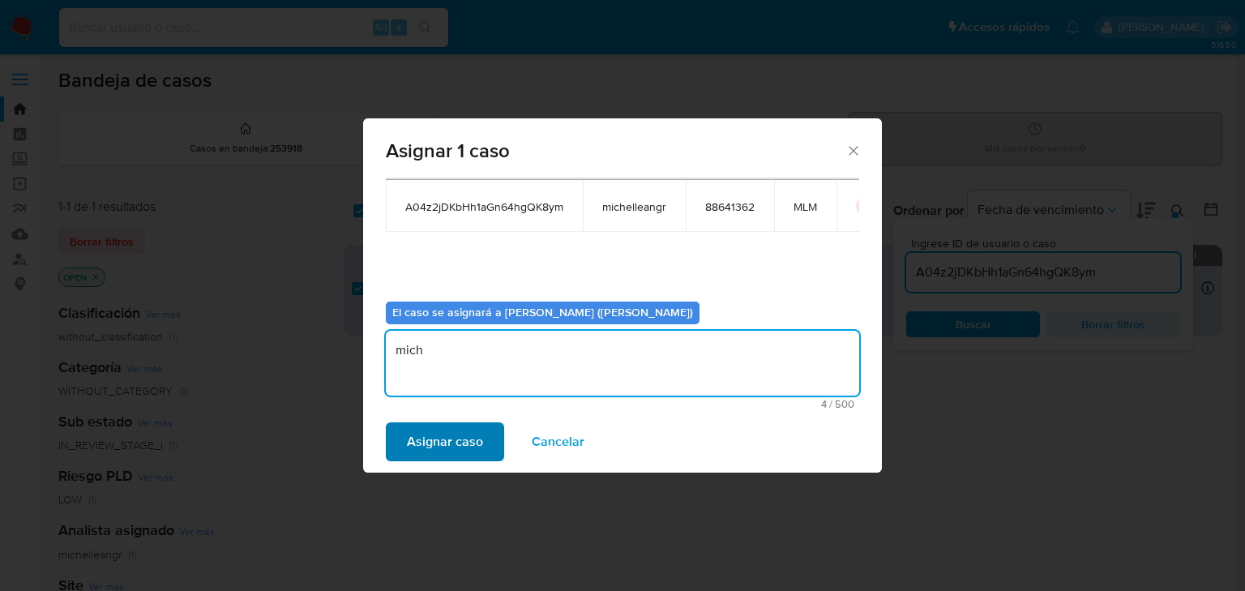
type textarea "mich"
click at [421, 441] on span "Asignar caso" at bounding box center [445, 442] width 76 height 36
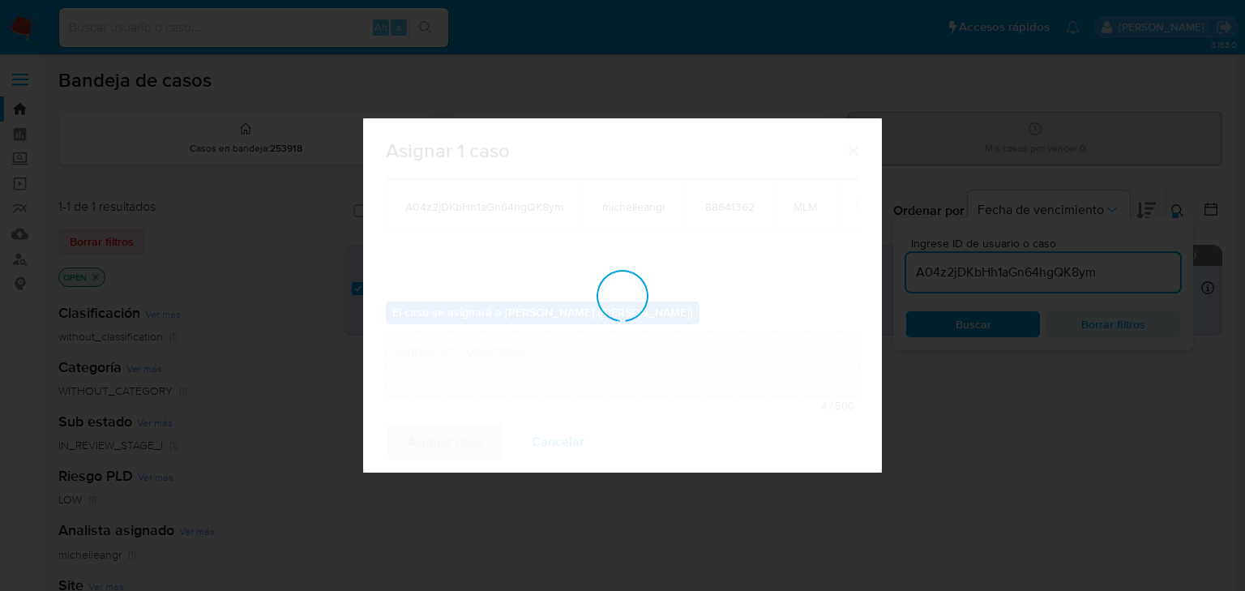
checkbox input "false"
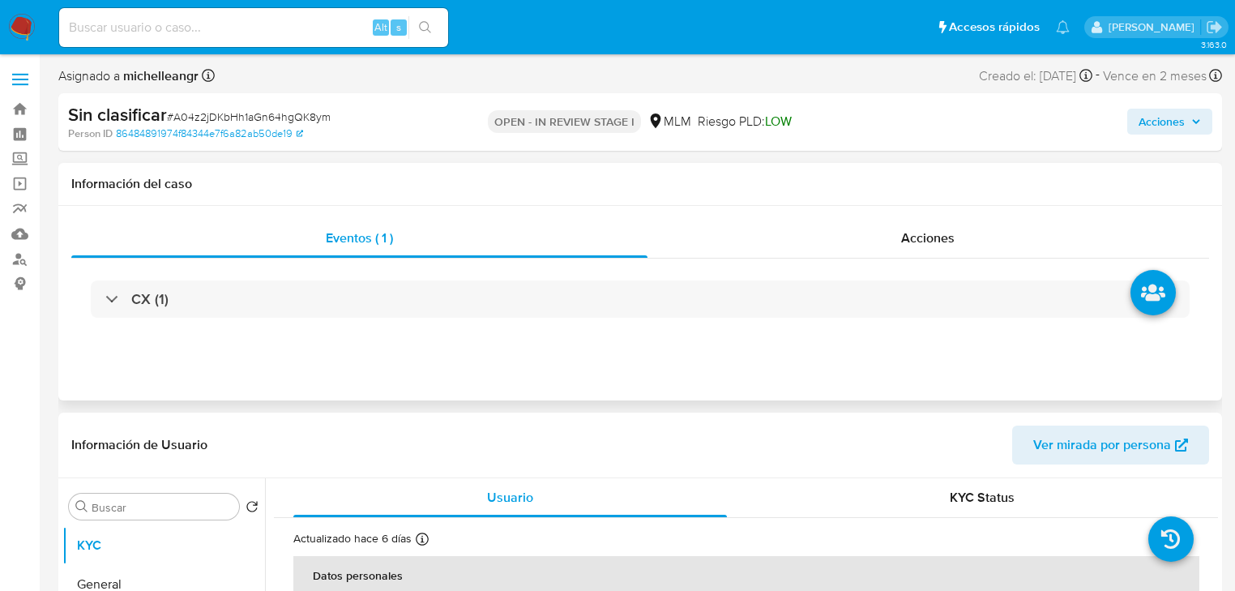
select select "10"
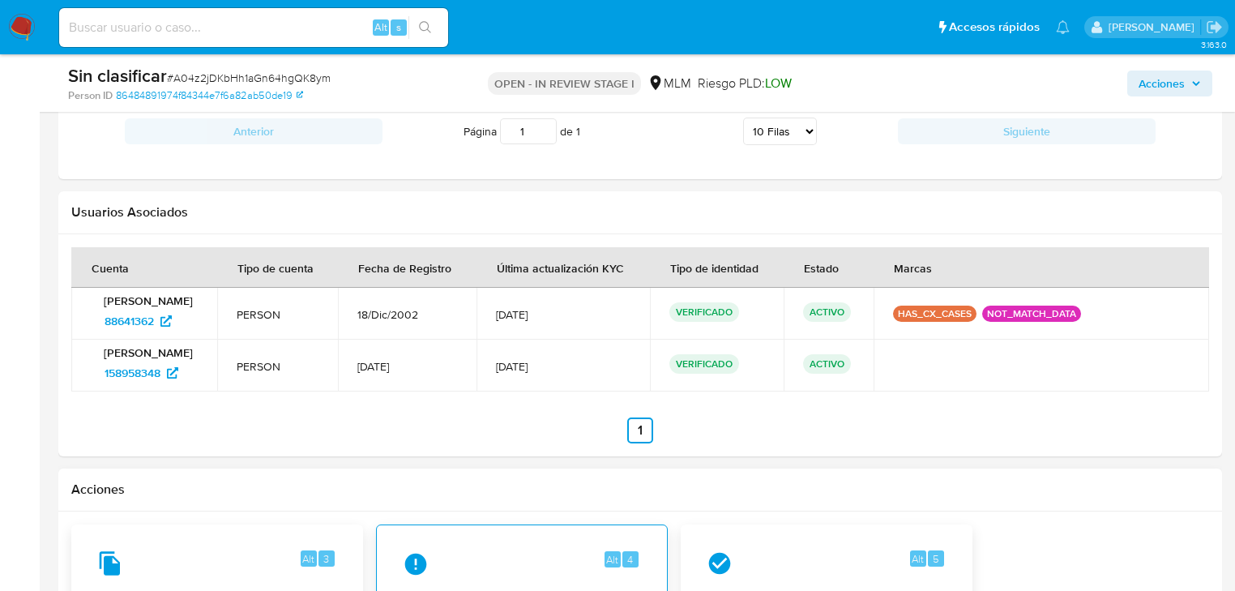
scroll to position [1751, 0]
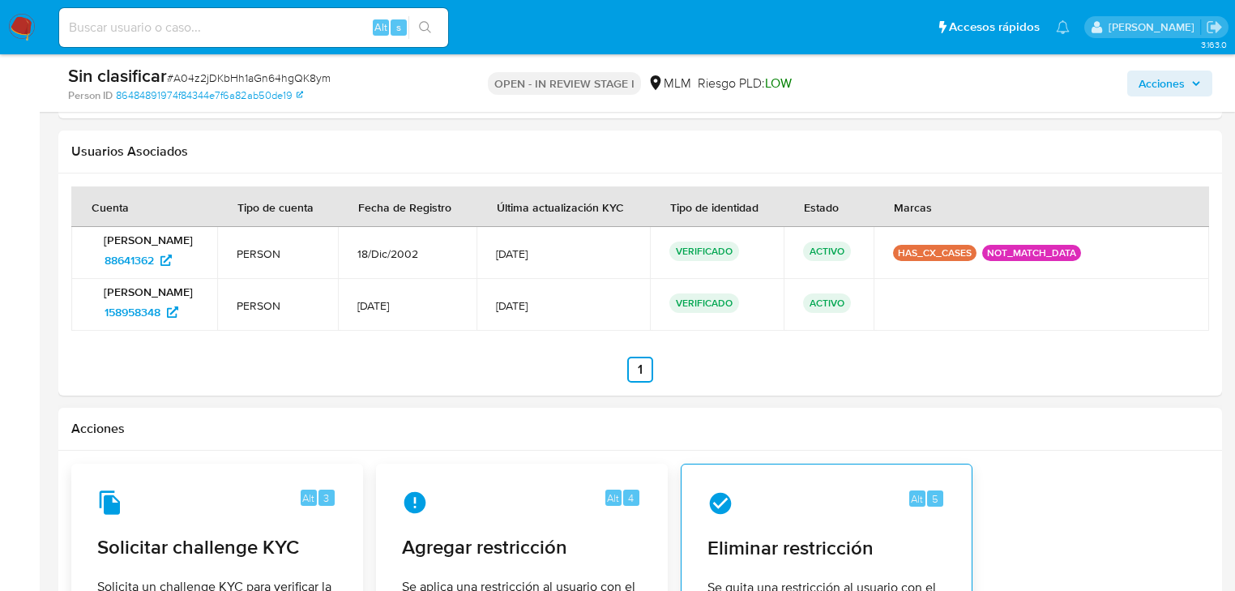
click at [823, 525] on div "Alt 5 Eliminar restricción Se quita una restricción al usuario con el comentari…" at bounding box center [827, 550] width 264 height 147
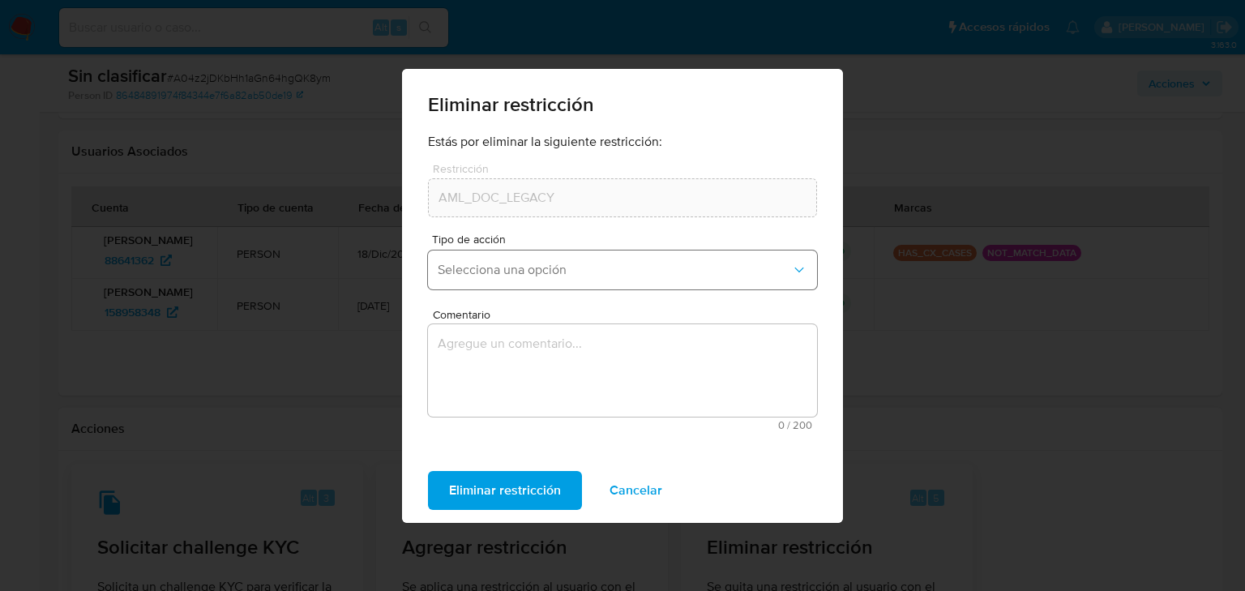
click at [627, 255] on button "Selecciona una opción" at bounding box center [622, 269] width 389 height 39
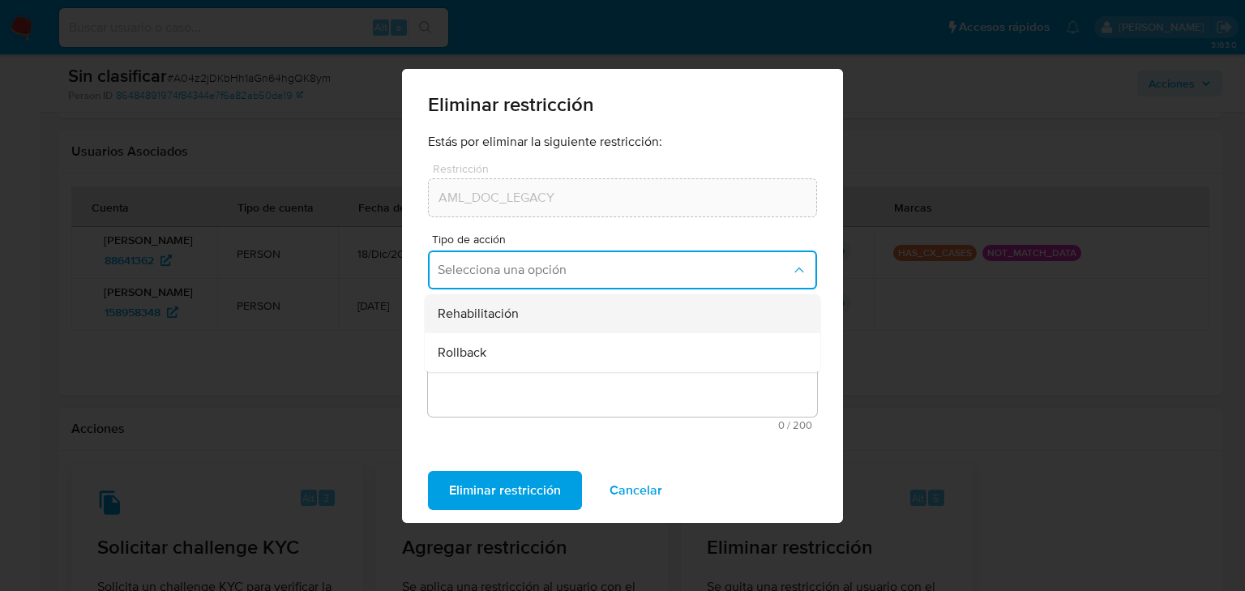
click at [563, 316] on div "Rehabilitación" at bounding box center [618, 313] width 360 height 39
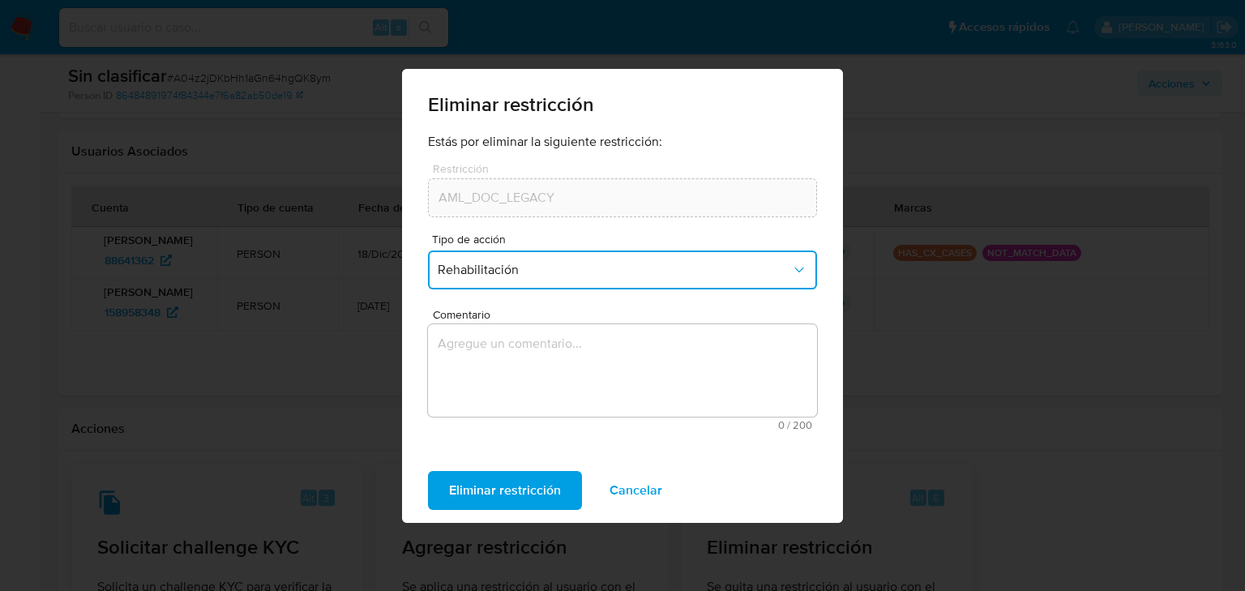
click at [535, 353] on textarea "Comentario" at bounding box center [622, 370] width 389 height 92
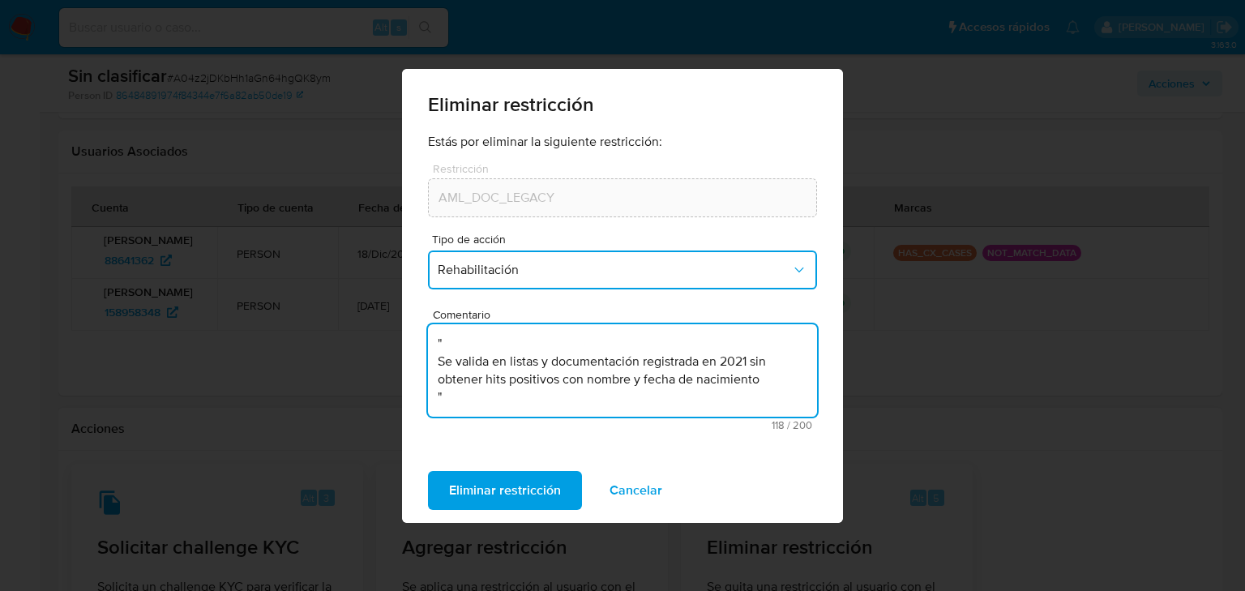
click at [410, 343] on div "Estás por eliminar la siguiente restricción: Restricción AML_DOC_LEGACY Restric…" at bounding box center [622, 296] width 441 height 324
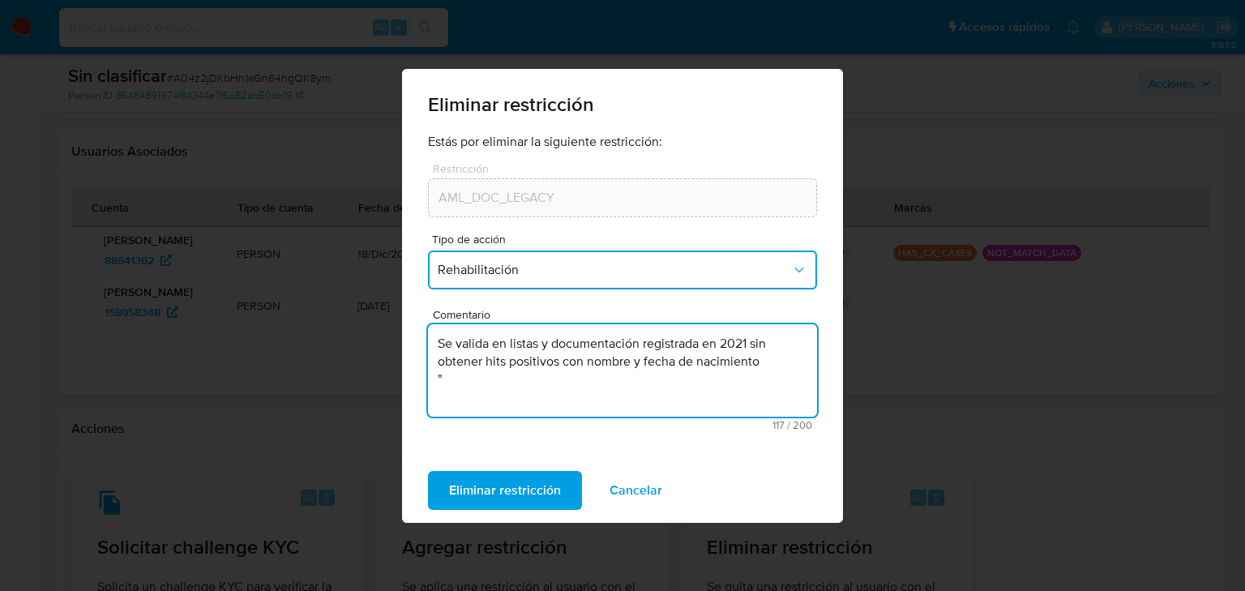
click at [439, 364] on textarea "Se valida en listas y documentación registrada en 2021 sin obtener hits positiv…" at bounding box center [622, 370] width 389 height 92
drag, startPoint x: 444, startPoint y: 375, endPoint x: 428, endPoint y: 375, distance: 16.2
click at [428, 375] on textarea "Se valida en listas y documentación registrada en 2021 sin obtener hits positiv…" at bounding box center [622, 370] width 389 height 92
type textarea "Se valida en listas y documentación registrada en 2021 sin obtener hits positiv…"
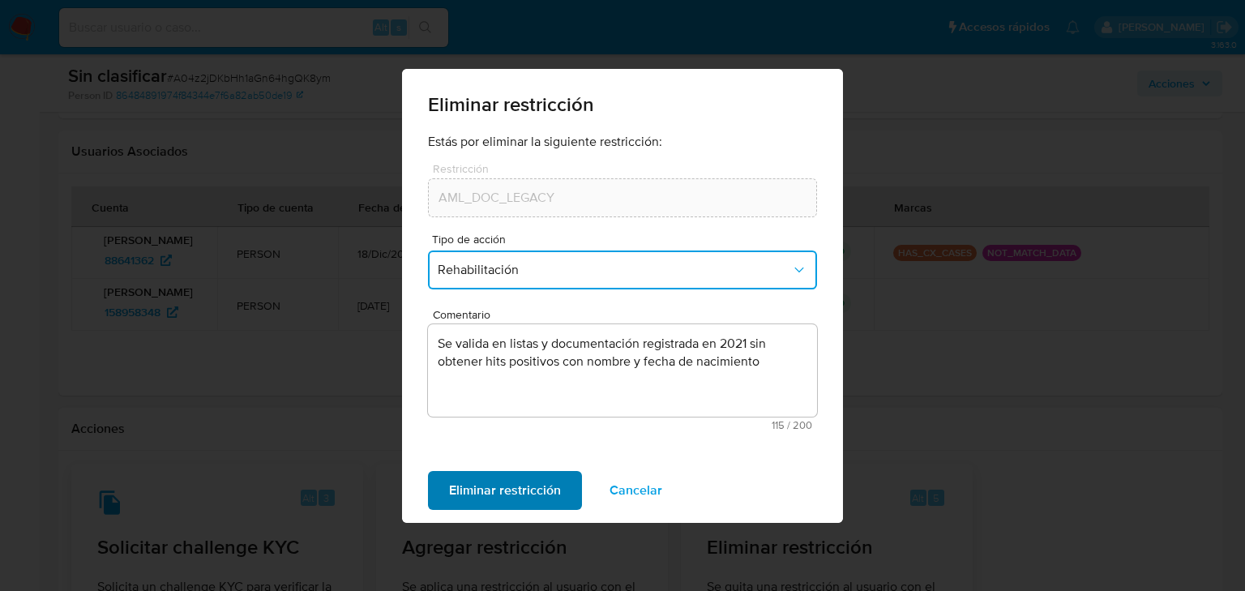
click at [512, 488] on span "Eliminar restricción" at bounding box center [505, 490] width 112 height 36
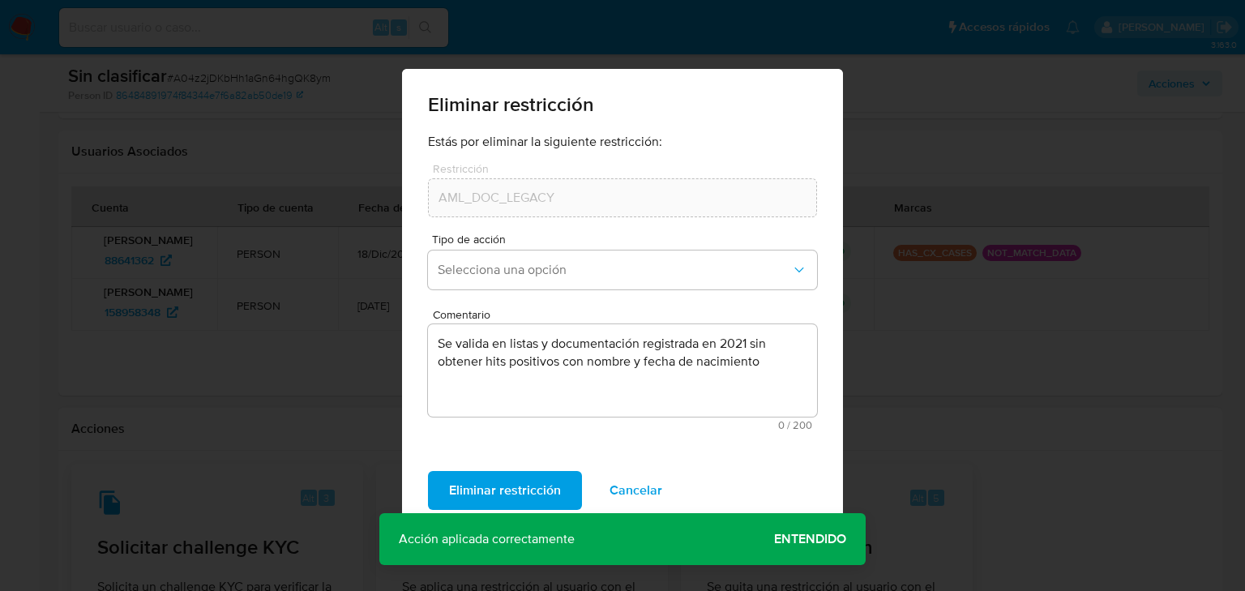
click at [789, 539] on span "Entendido" at bounding box center [810, 539] width 72 height 0
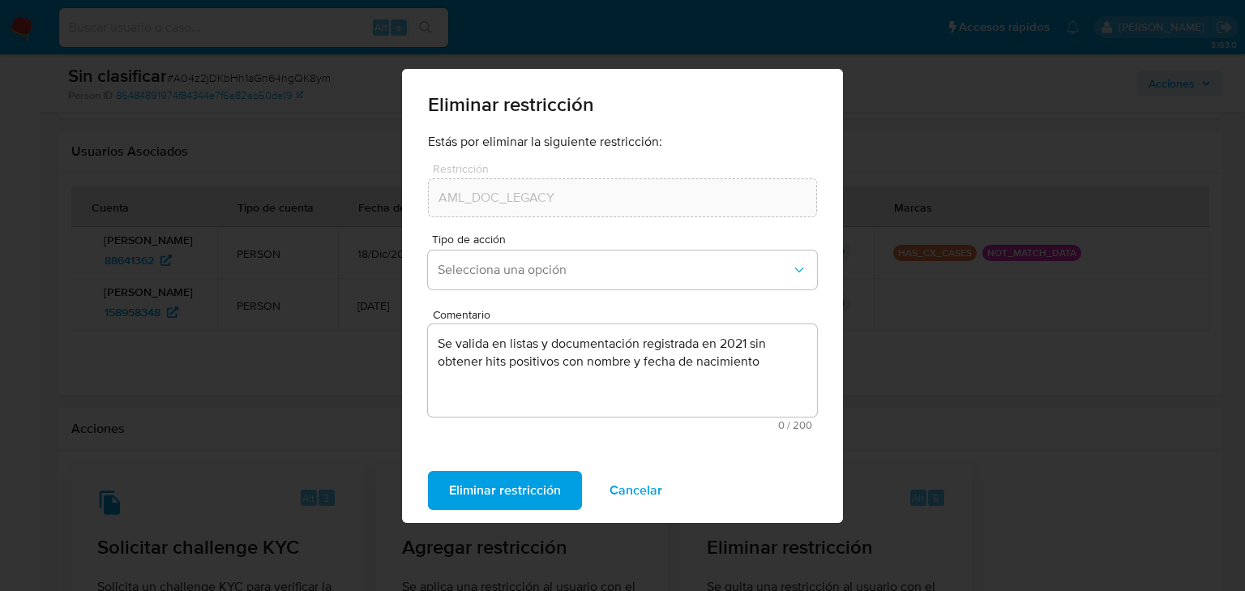
click at [536, 489] on span "Eliminar restricción" at bounding box center [505, 490] width 112 height 36
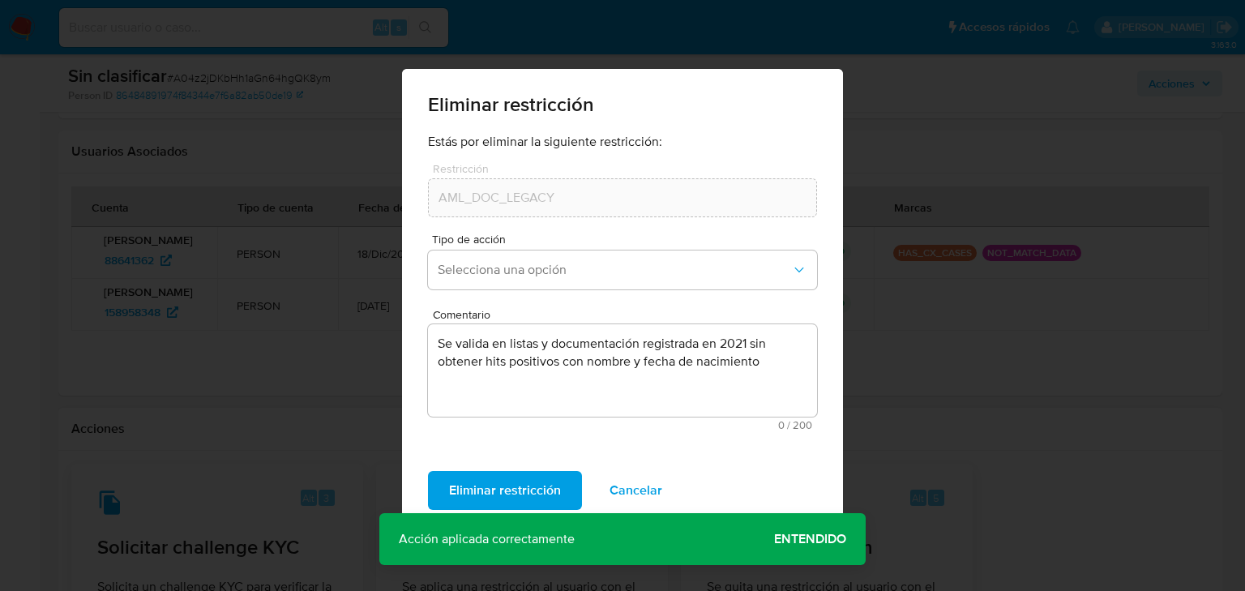
click at [648, 489] on span "Cancelar" at bounding box center [635, 490] width 53 height 36
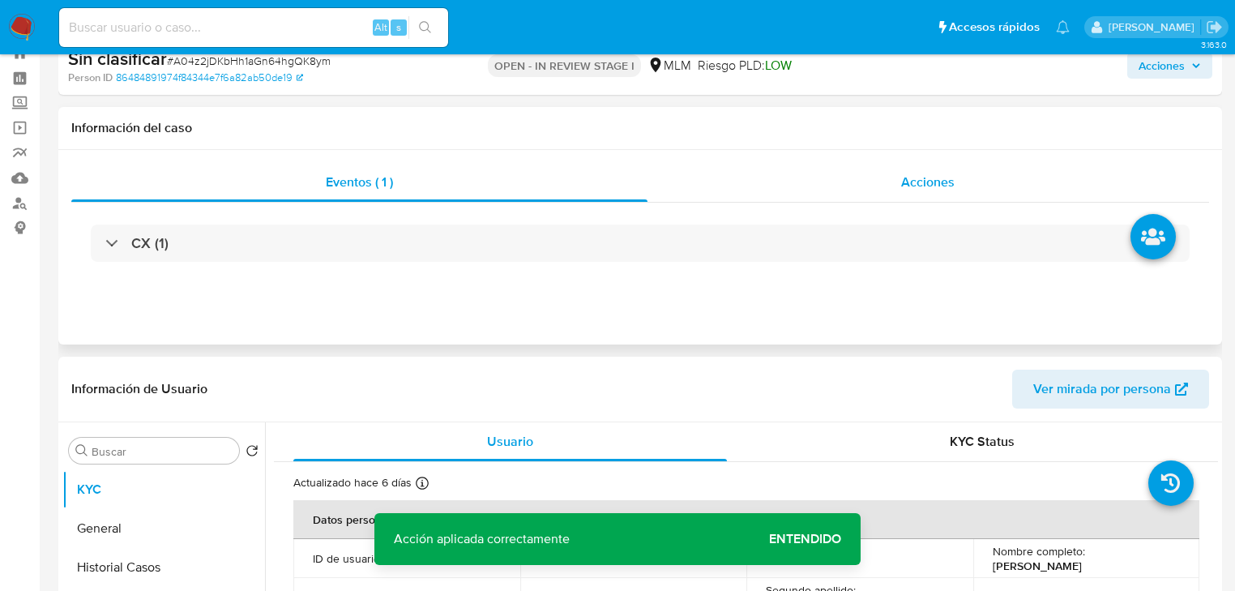
scroll to position [0, 0]
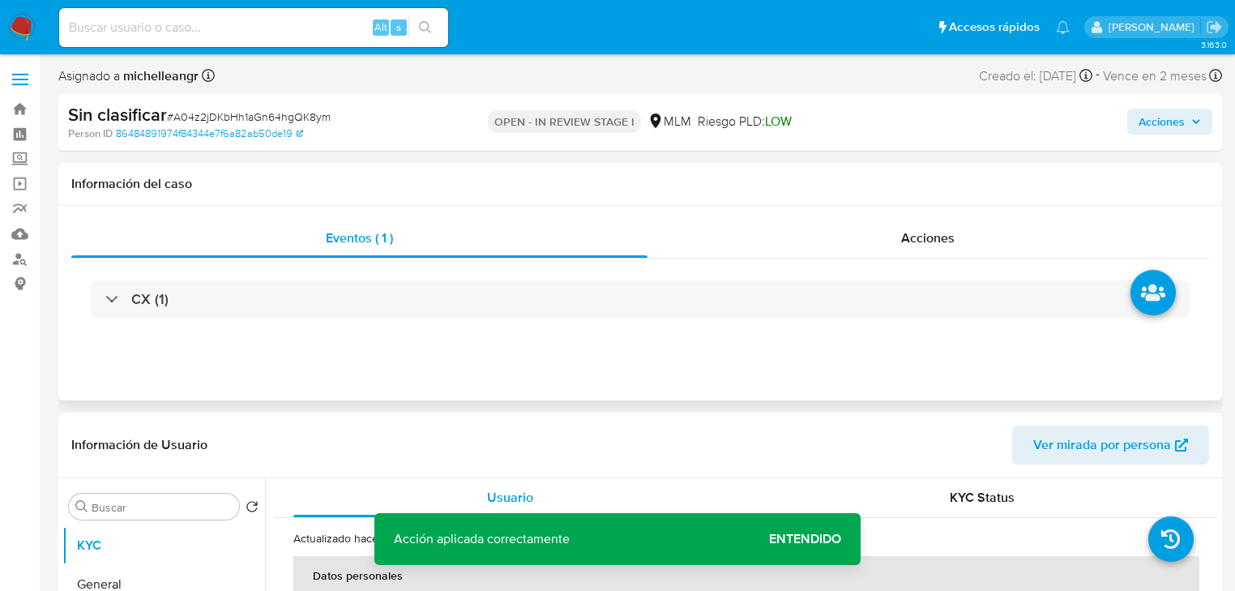
click at [945, 211] on div "Eventos ( 1 ) Acciones CX (1)" at bounding box center [640, 303] width 1164 height 195
click at [937, 240] on span "Acciones" at bounding box center [927, 238] width 53 height 19
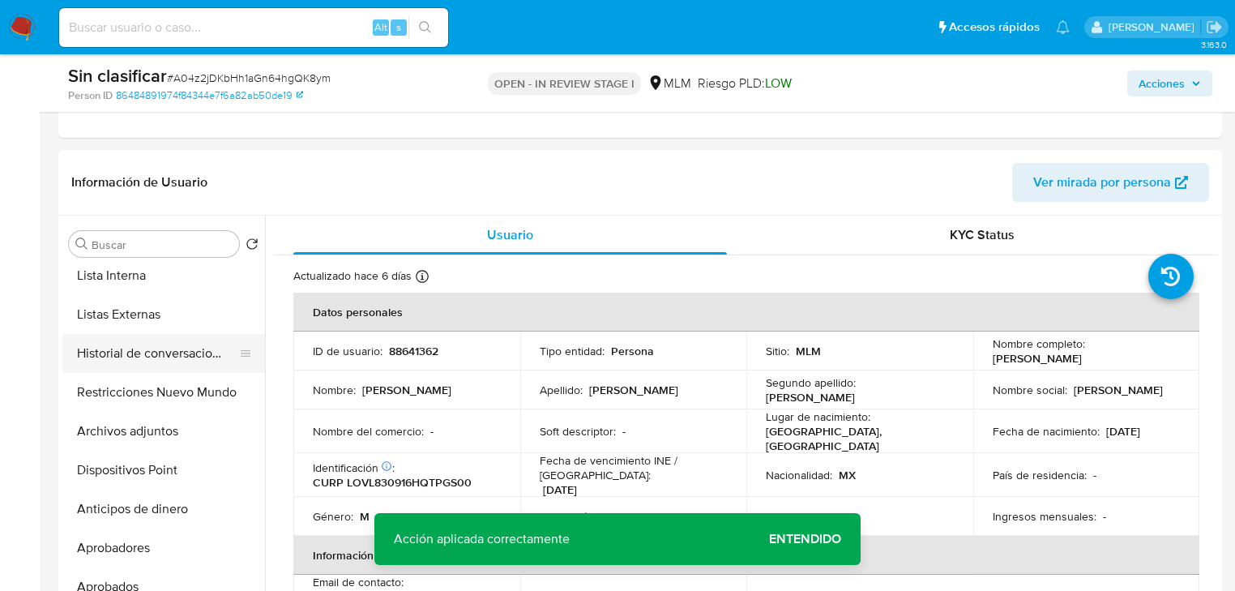
scroll to position [217, 0]
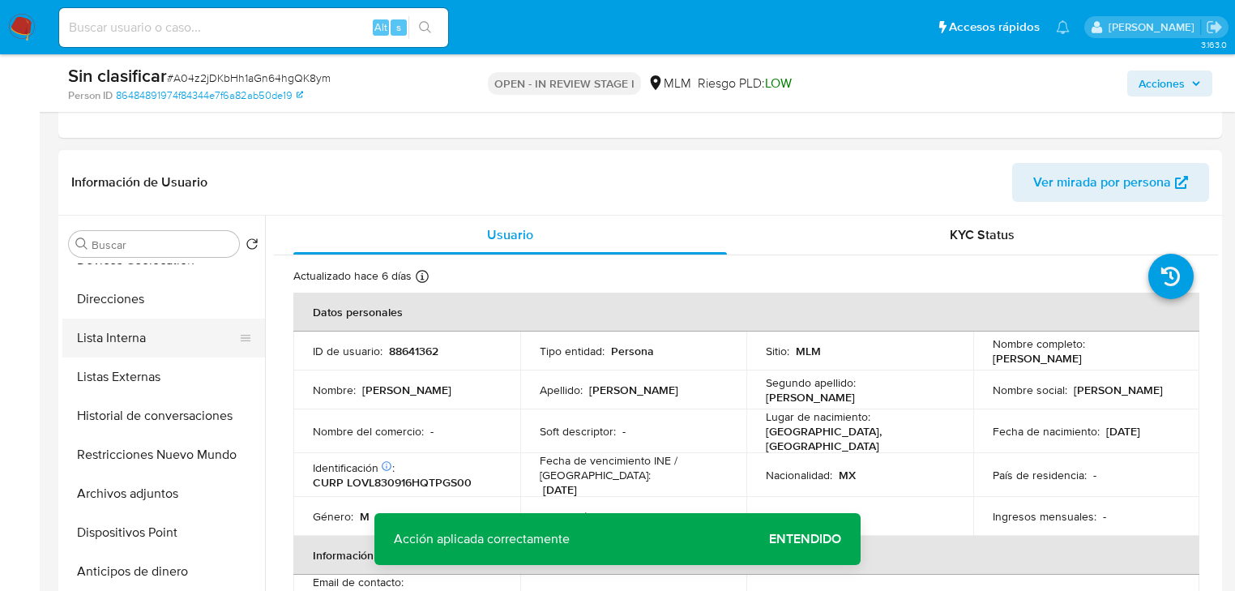
click at [137, 334] on button "Lista Interna" at bounding box center [157, 337] width 190 height 39
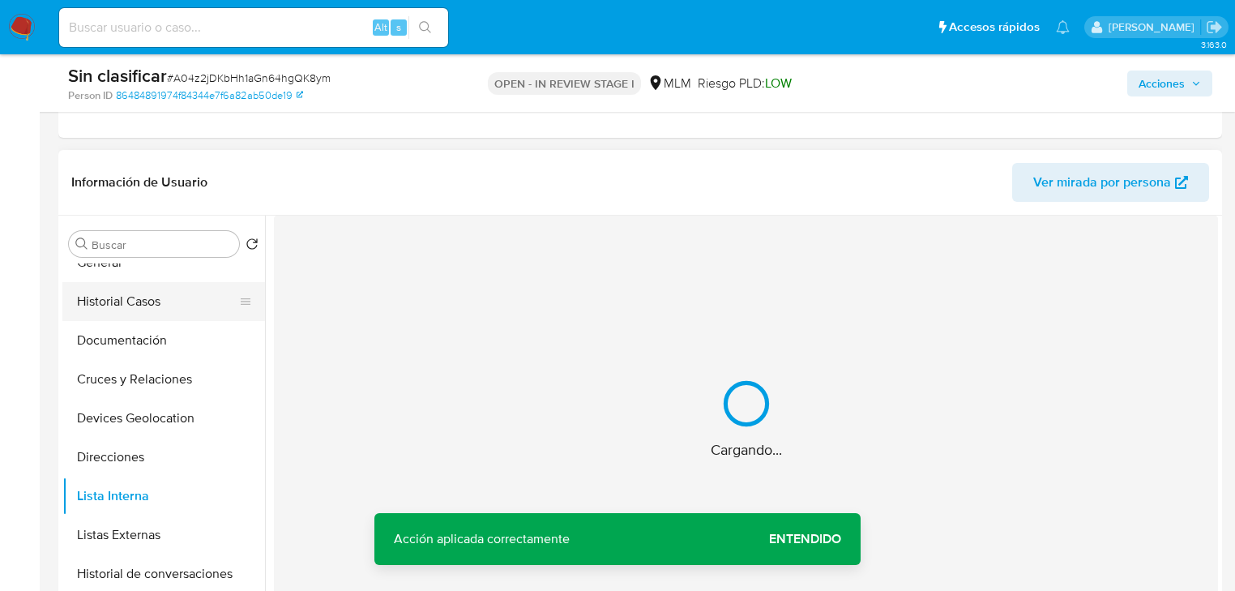
scroll to position [0, 0]
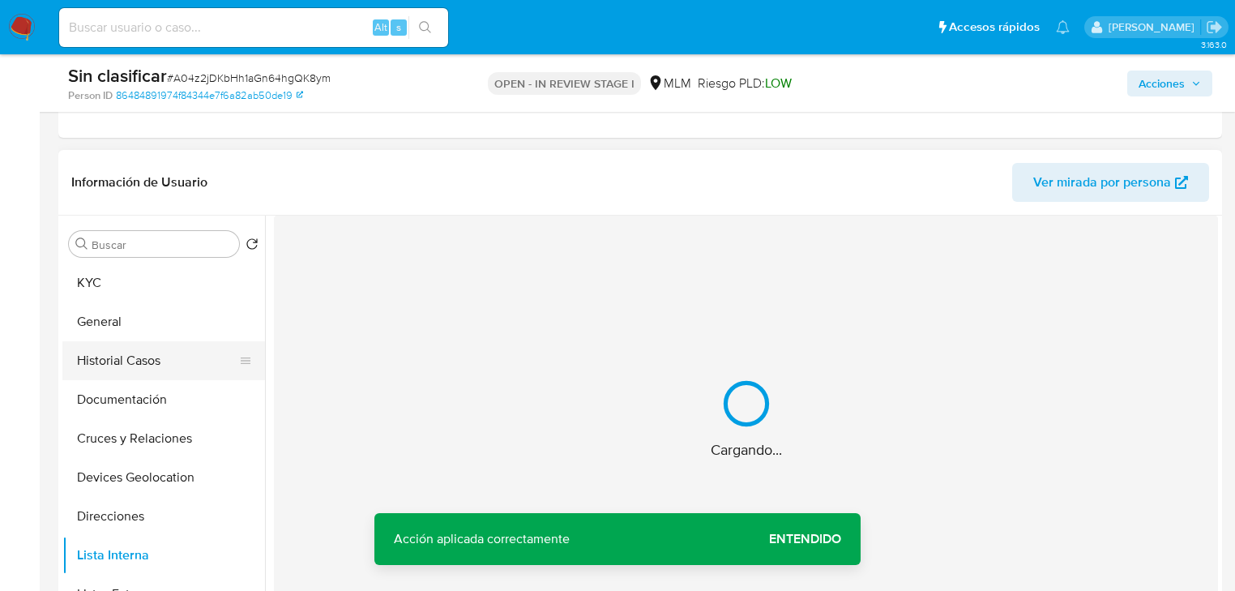
click at [139, 352] on button "Historial Casos" at bounding box center [157, 360] width 190 height 39
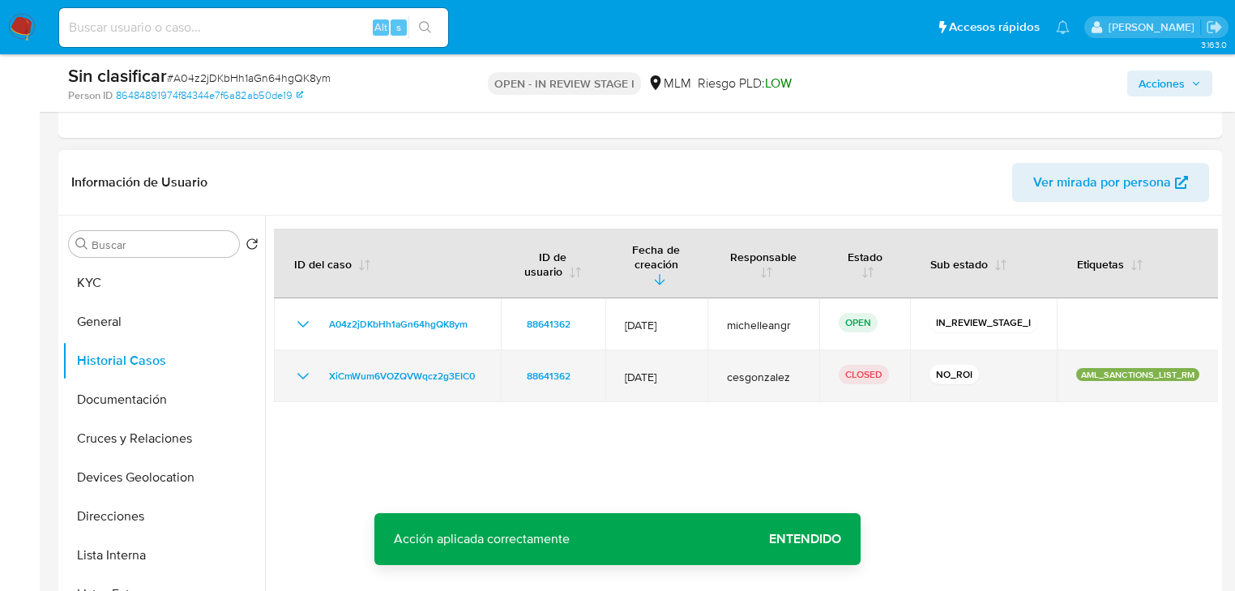
click at [300, 373] on icon "Mostrar/Ocultar" at bounding box center [302, 376] width 11 height 6
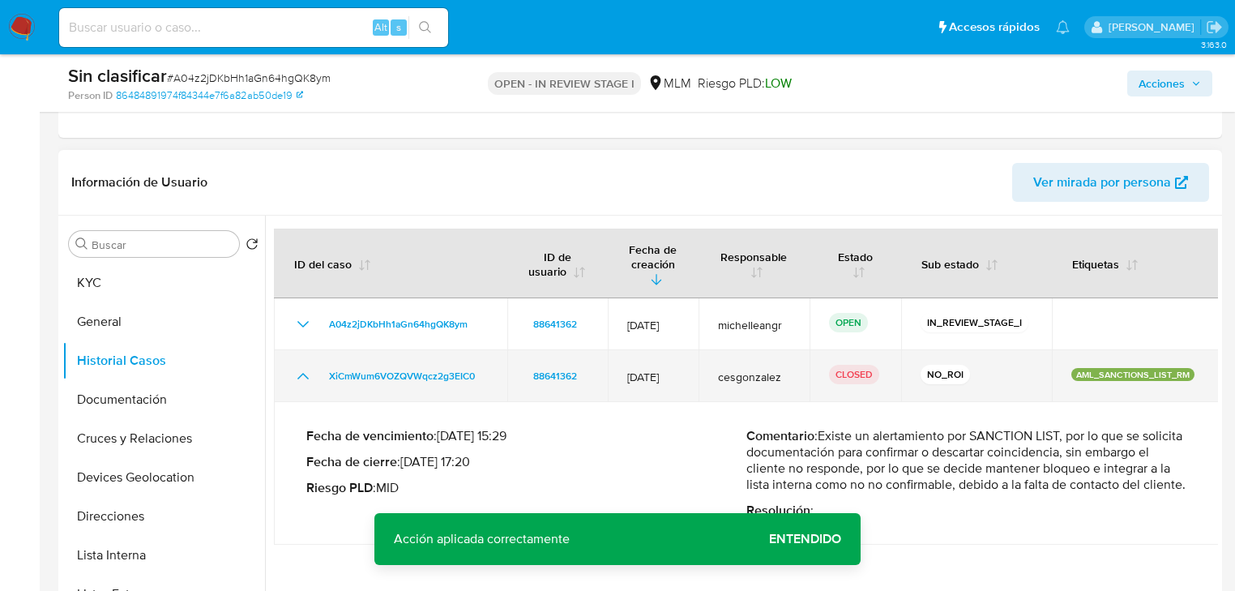
click at [300, 373] on icon "Mostrar/Ocultar" at bounding box center [302, 376] width 11 height 6
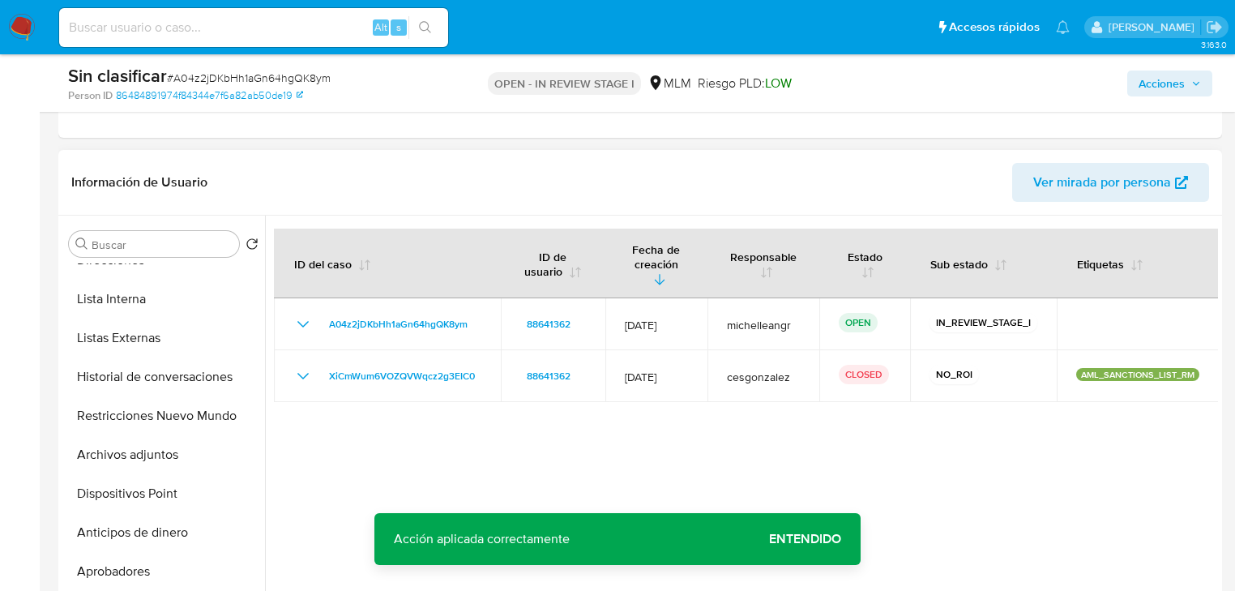
scroll to position [259, 0]
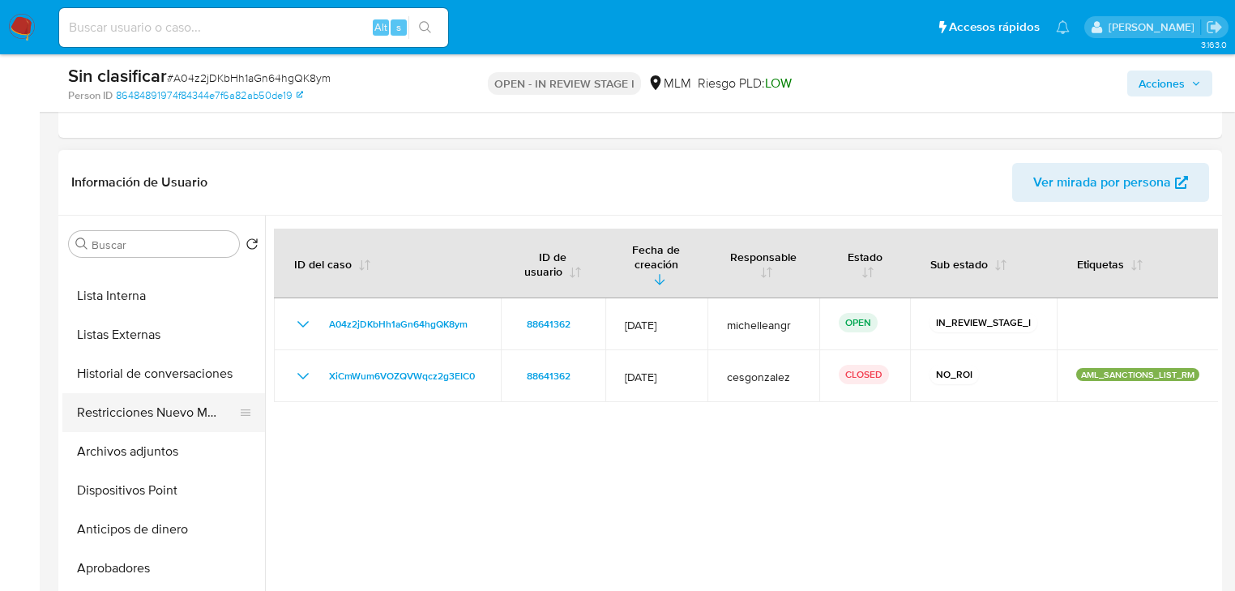
click at [187, 407] on button "Restricciones Nuevo Mundo" at bounding box center [157, 412] width 190 height 39
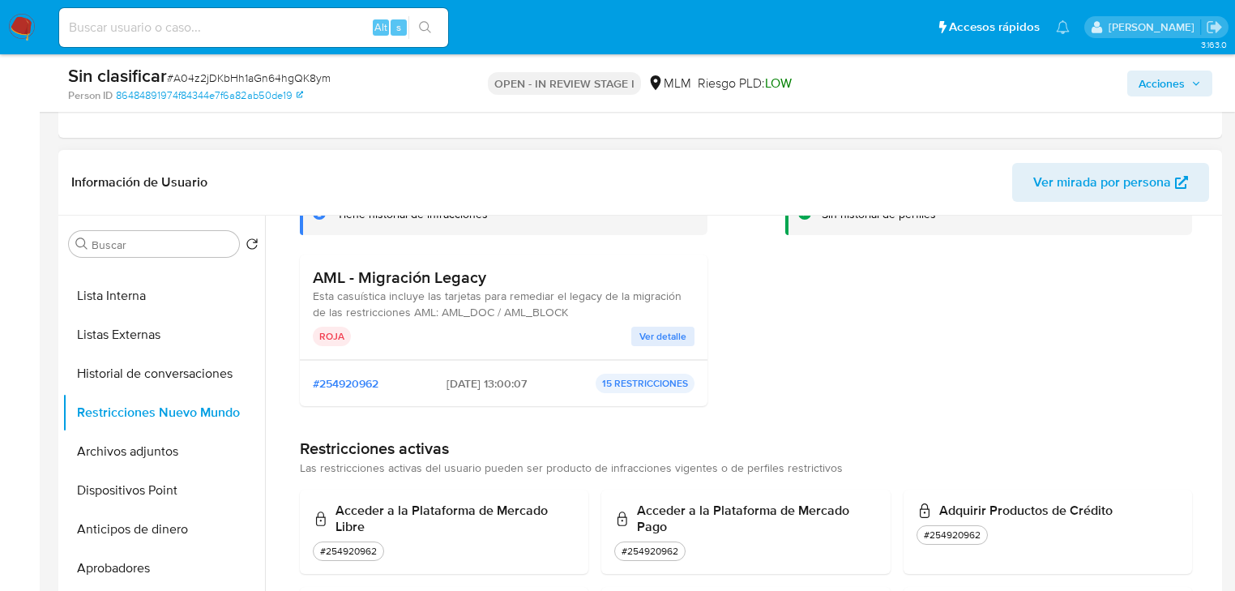
scroll to position [130, 0]
click at [644, 338] on span "Ver detalle" at bounding box center [662, 334] width 47 height 16
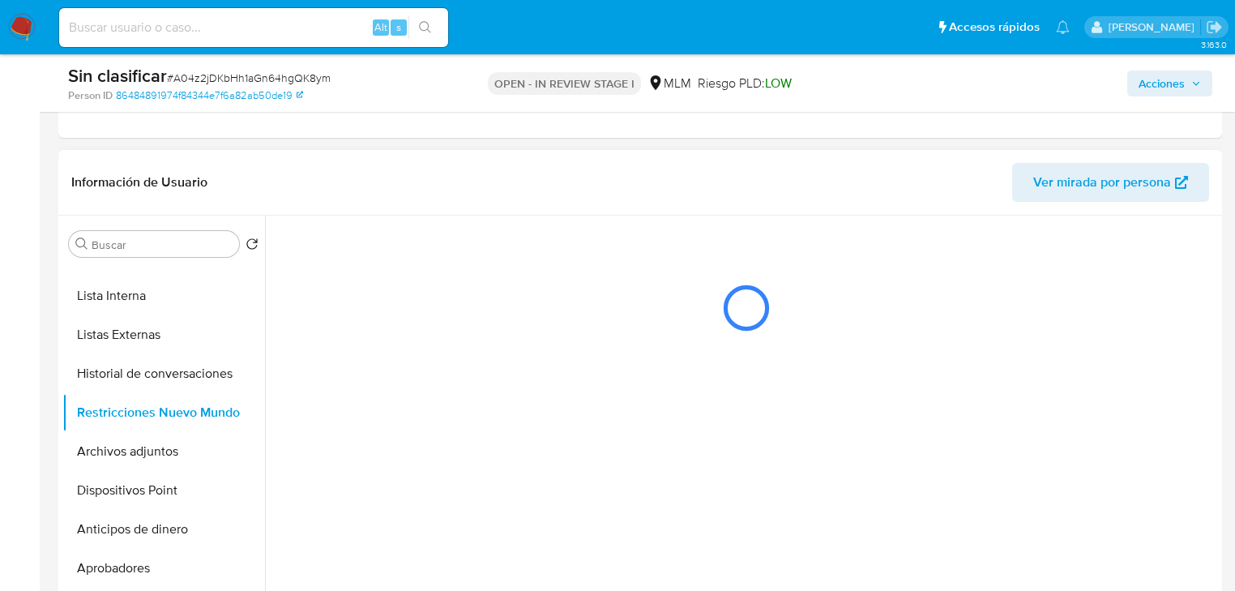
scroll to position [0, 0]
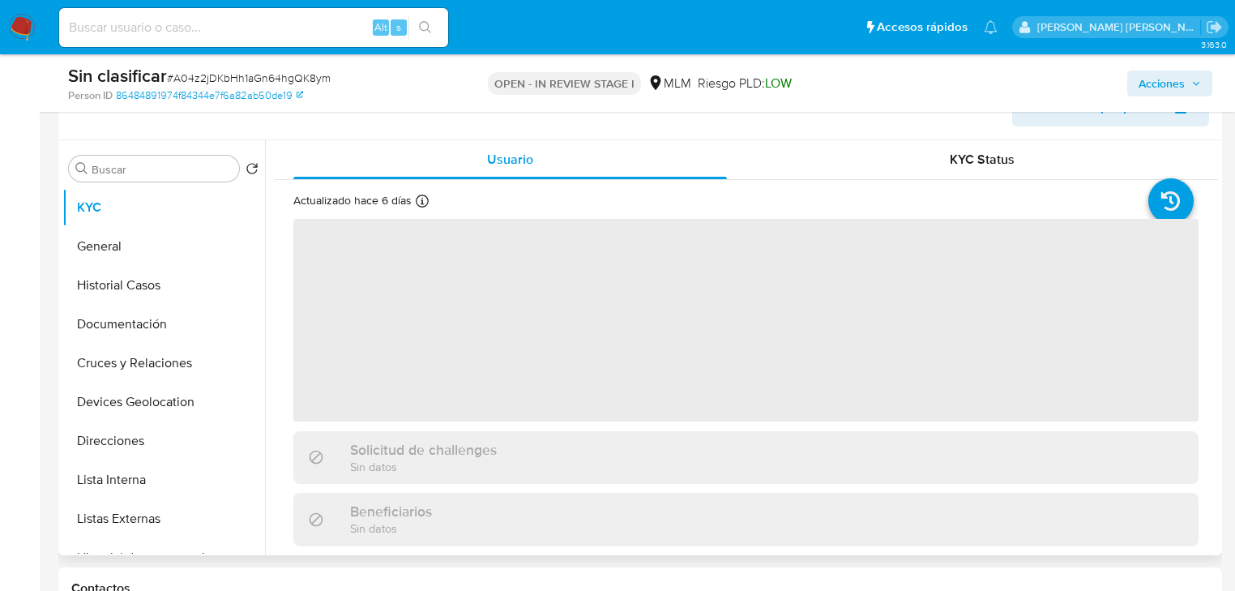
scroll to position [389, 0]
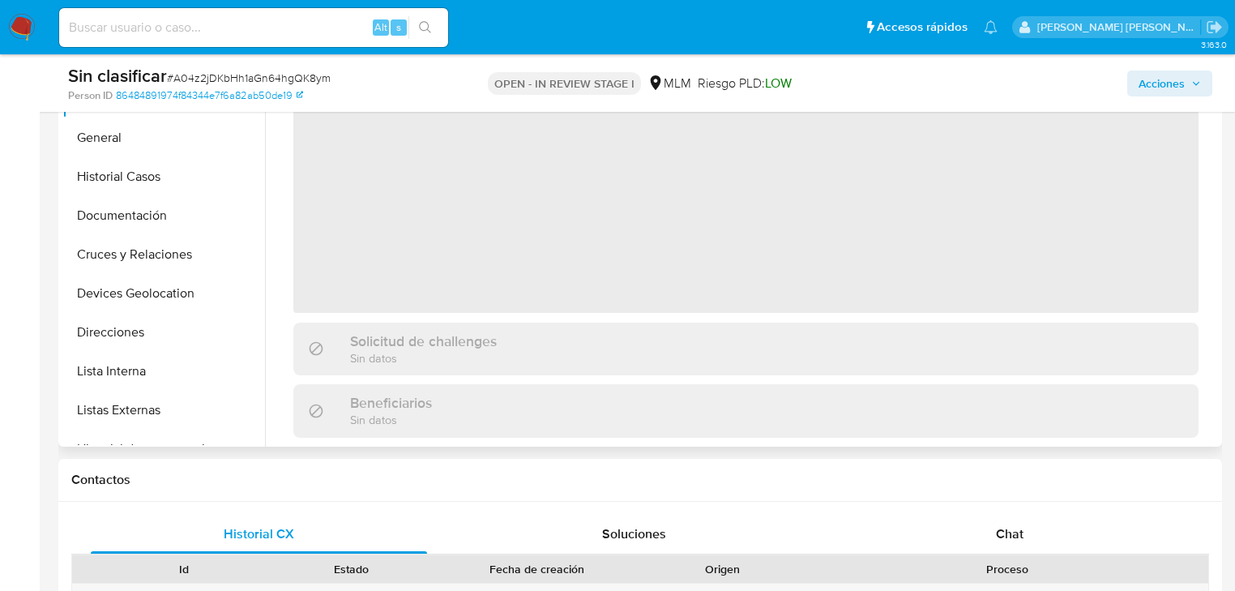
select select "10"
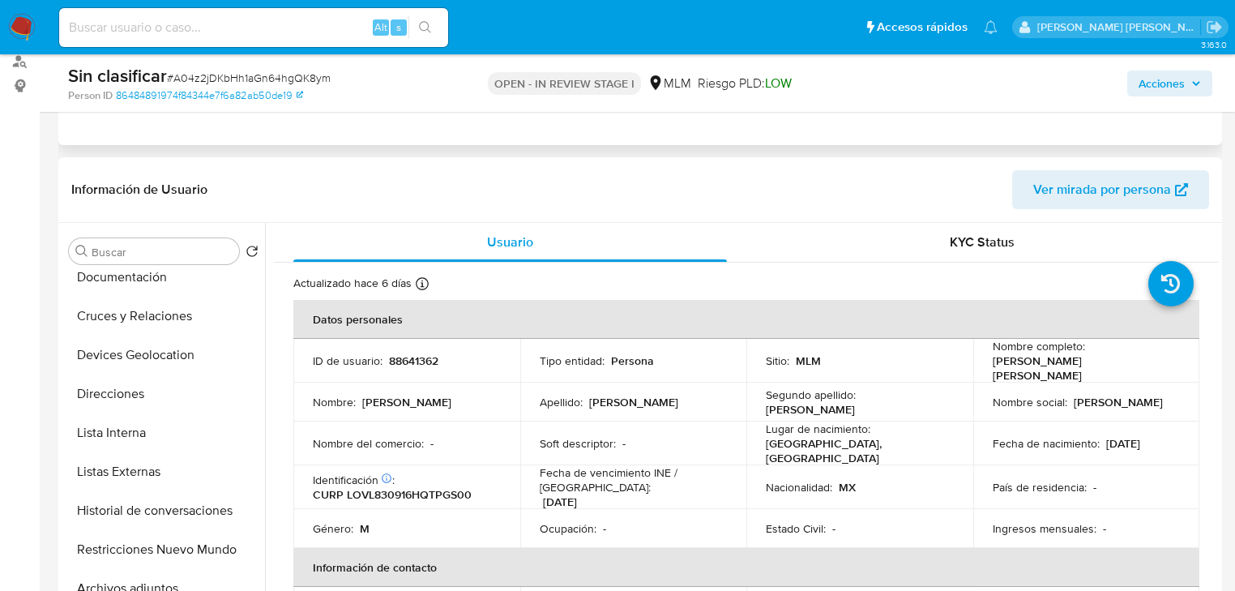
scroll to position [0, 0]
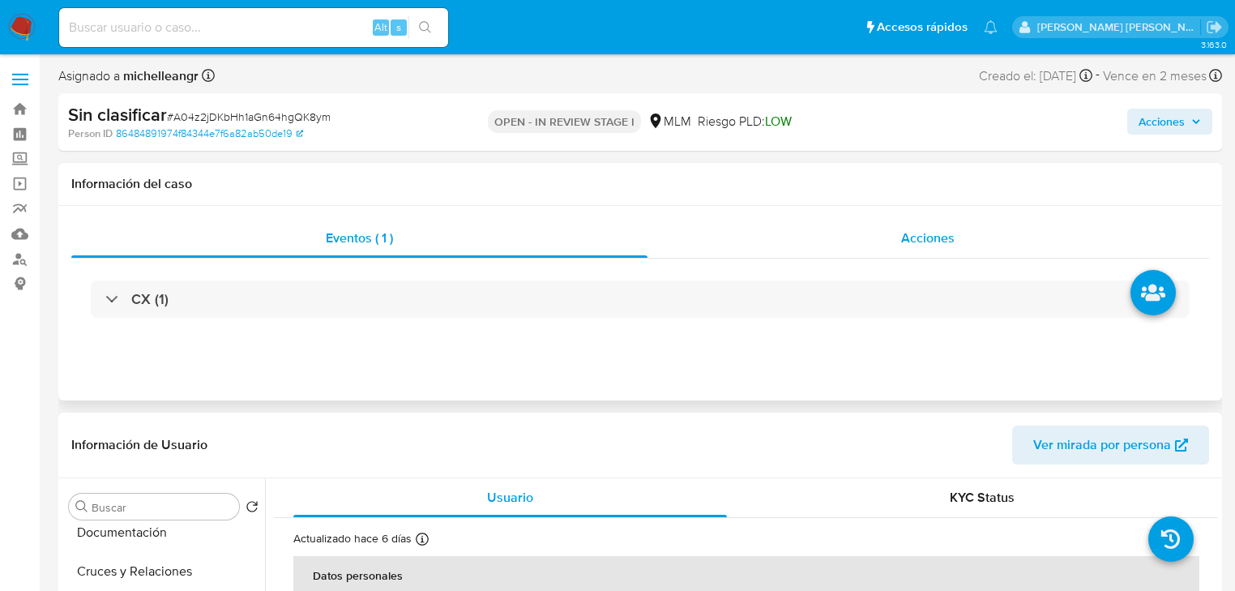
click at [906, 239] on span "Acciones" at bounding box center [927, 238] width 53 height 19
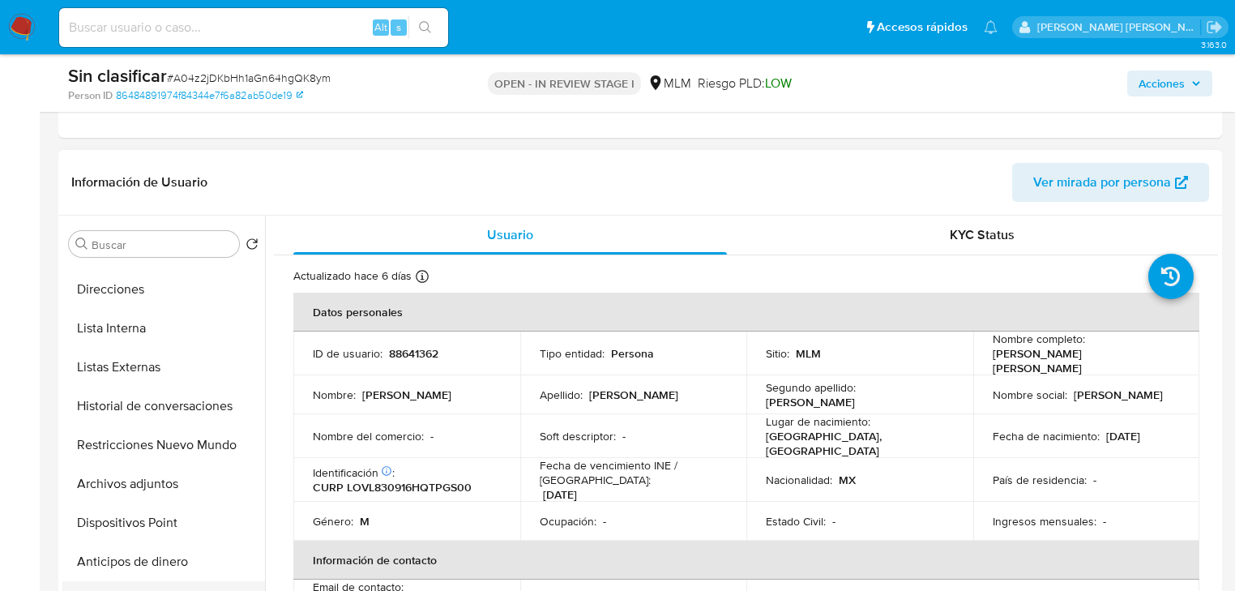
scroll to position [324, 0]
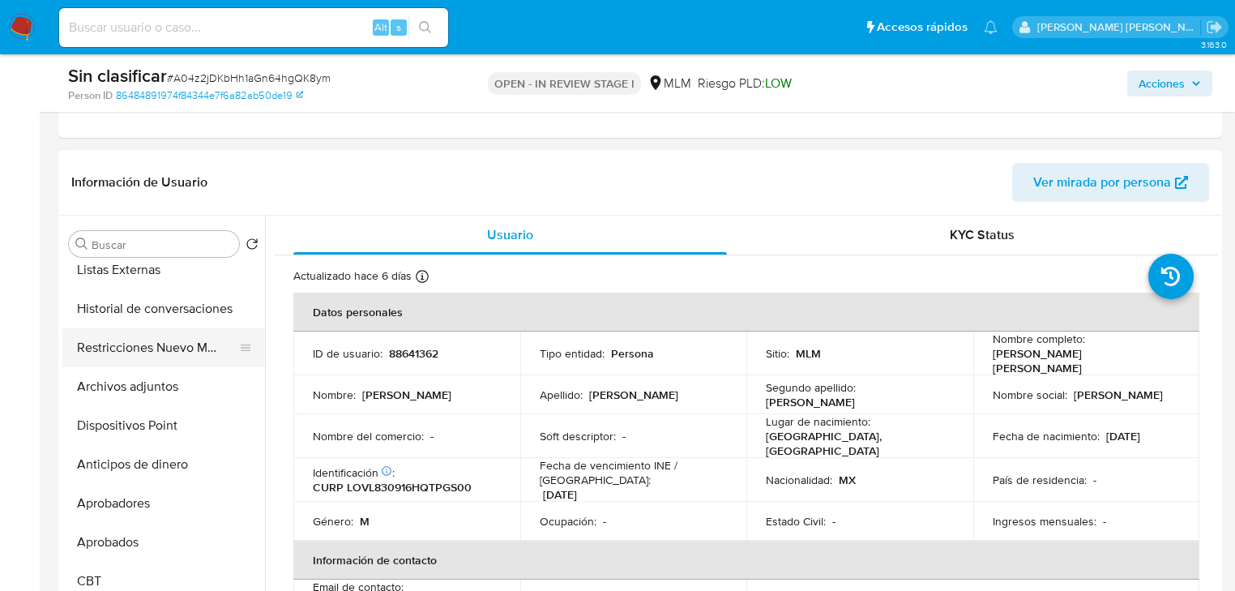
click at [180, 353] on button "Restricciones Nuevo Mundo" at bounding box center [157, 347] width 190 height 39
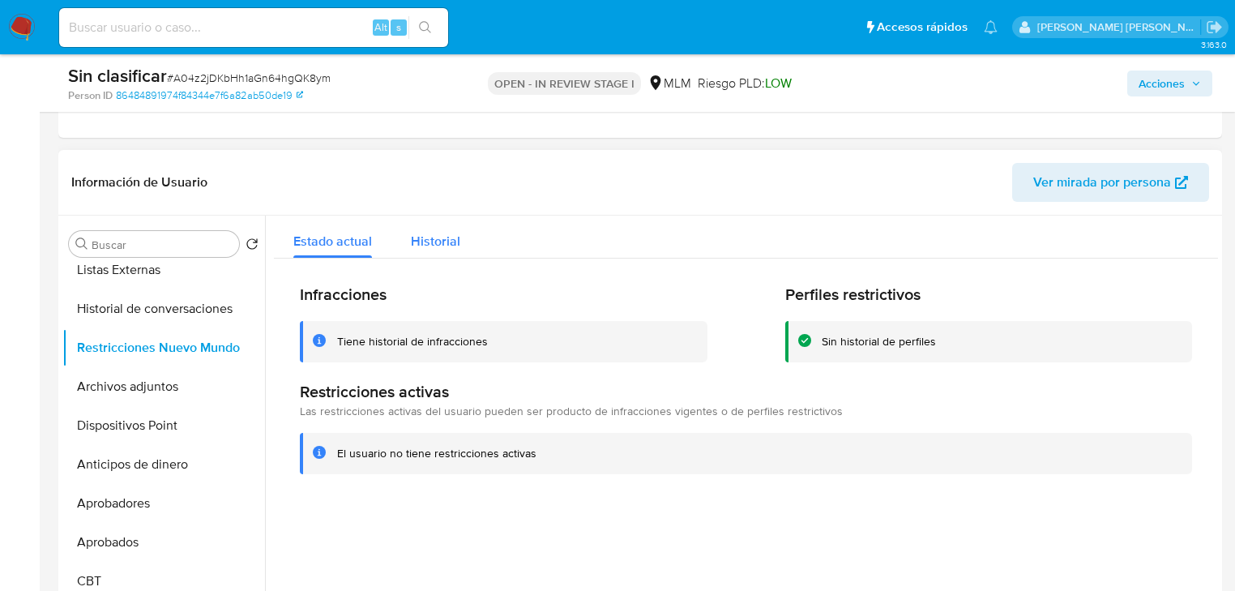
click at [439, 242] on span "Historial" at bounding box center [435, 241] width 49 height 19
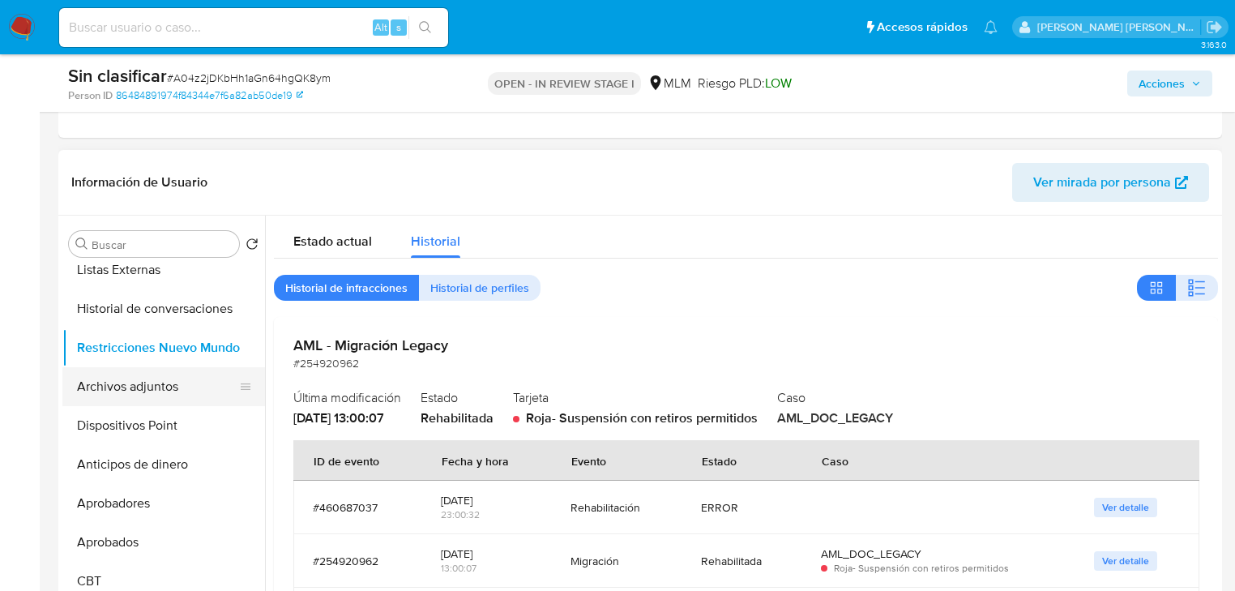
click at [182, 384] on button "Archivos adjuntos" at bounding box center [157, 386] width 190 height 39
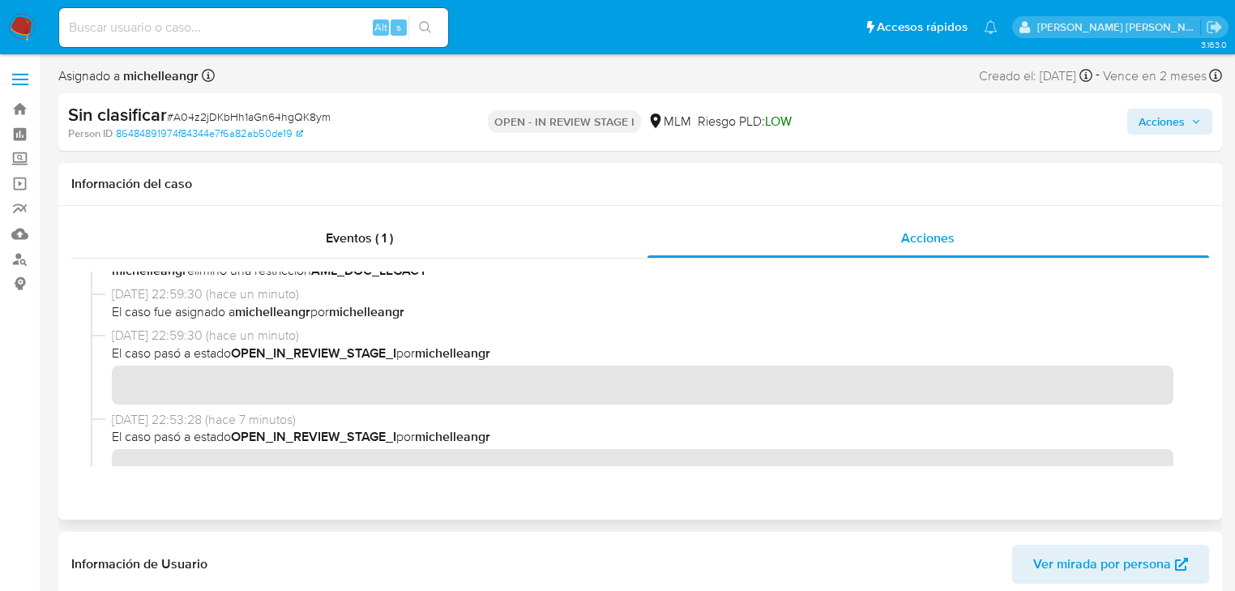
scroll to position [0, 0]
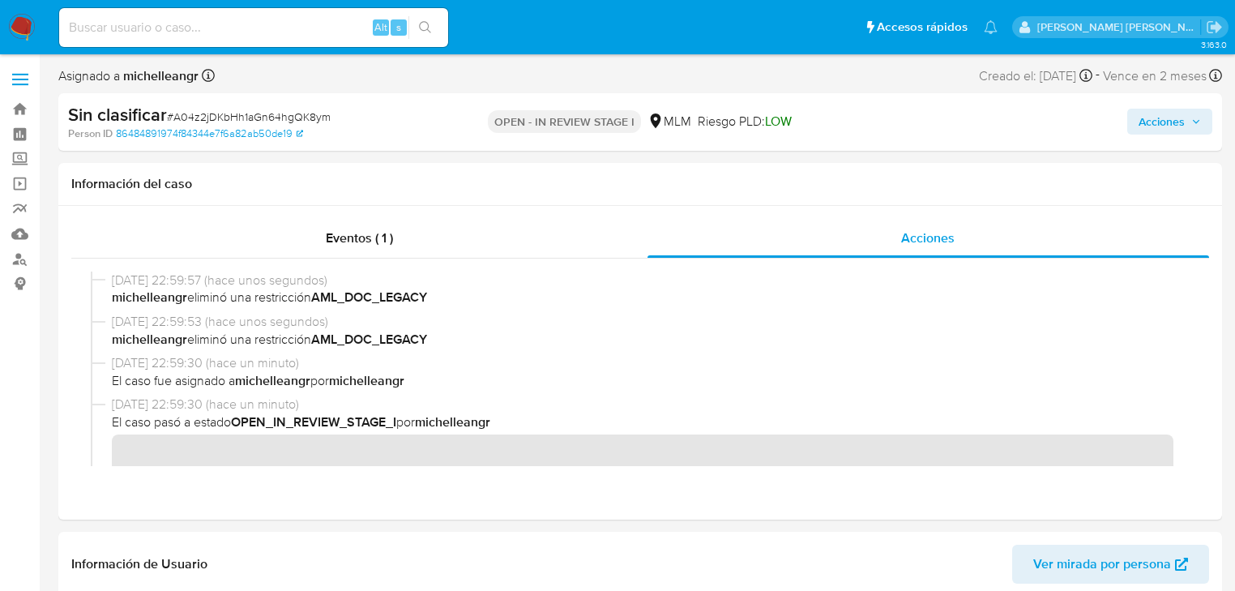
click at [1159, 126] on span "Acciones" at bounding box center [1162, 122] width 46 height 26
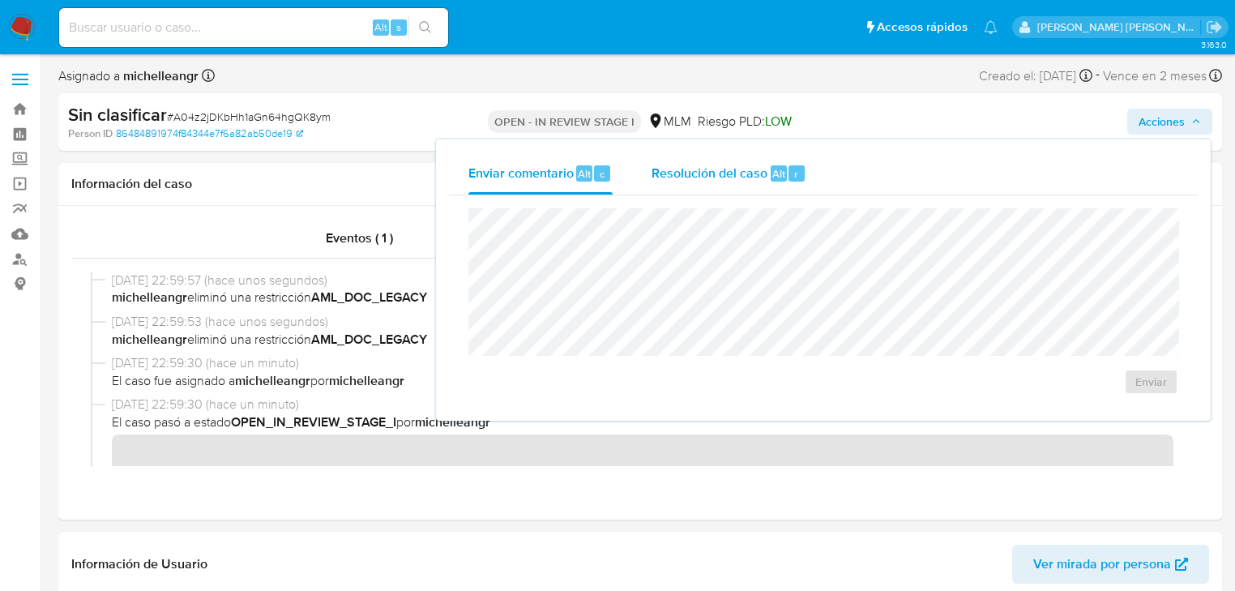
click at [750, 173] on span "Resolución del caso" at bounding box center [710, 173] width 116 height 19
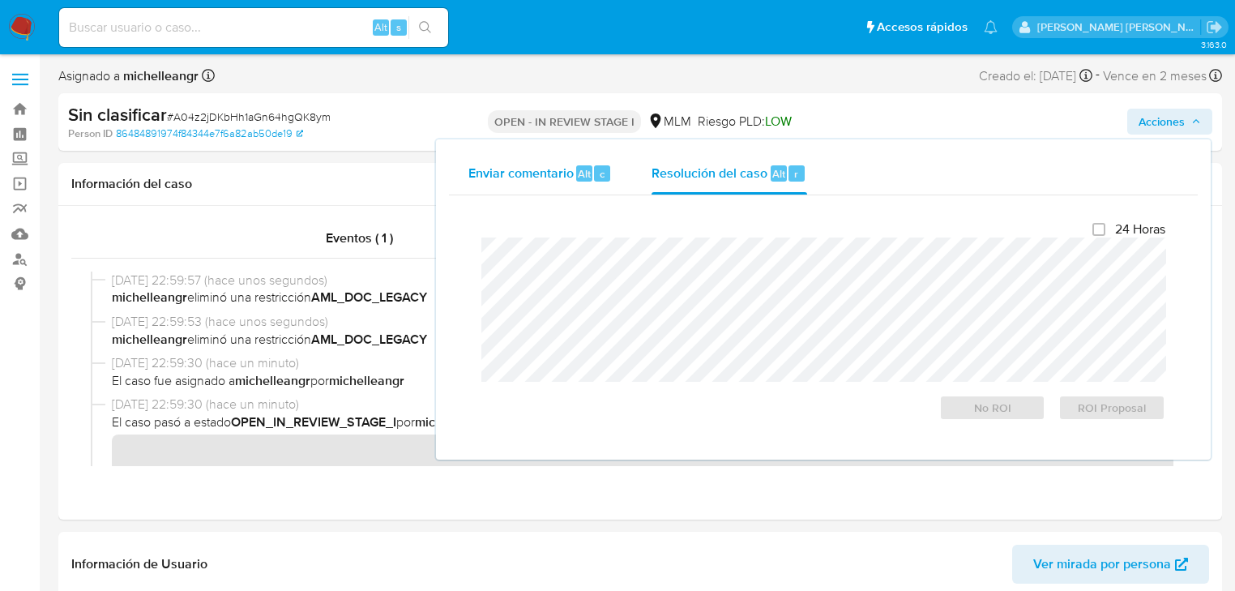
click at [581, 182] on div "Enviar comentario Alt c" at bounding box center [540, 173] width 144 height 42
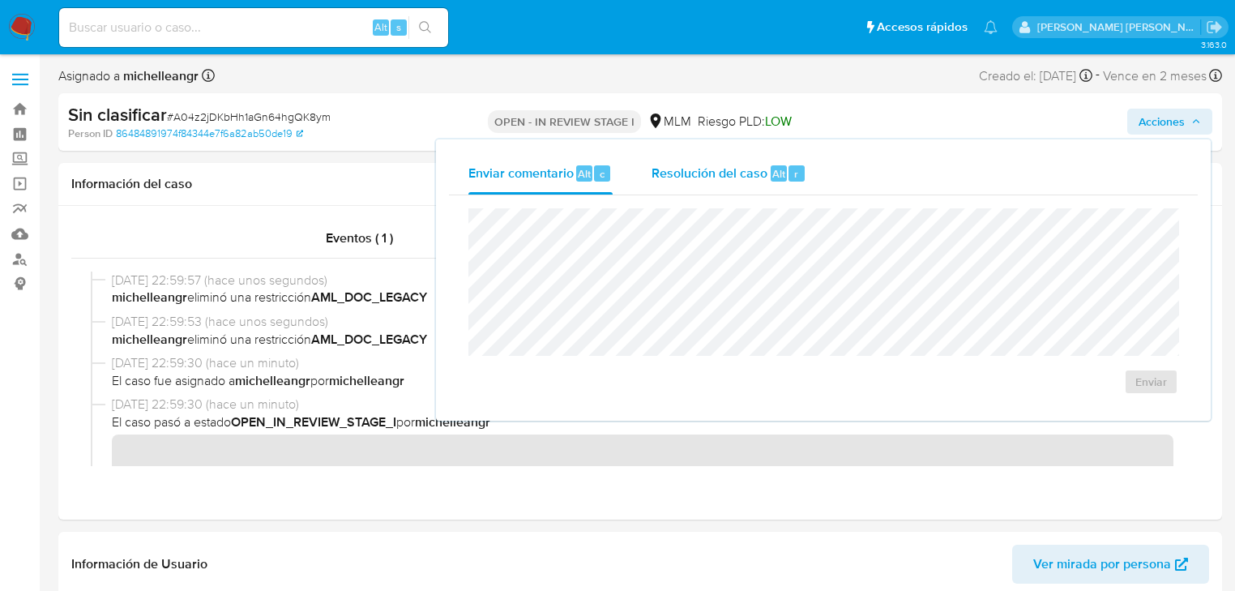
click at [692, 178] on span "Resolución del caso" at bounding box center [710, 173] width 116 height 19
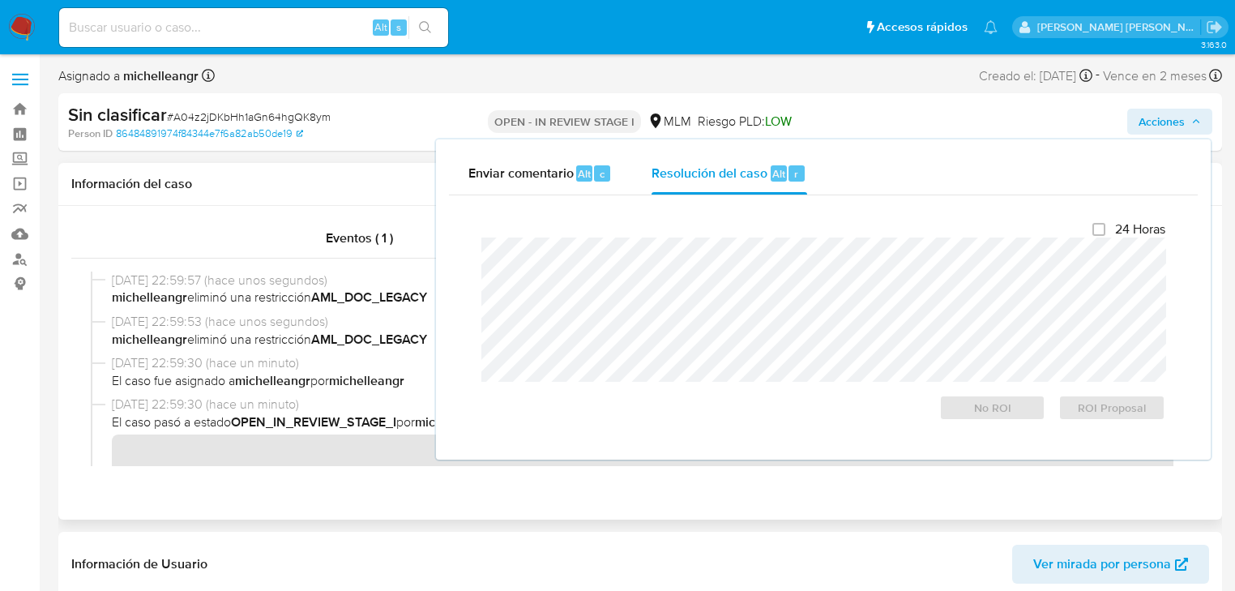
click at [318, 188] on h1 "Información del caso" at bounding box center [640, 184] width 1138 height 16
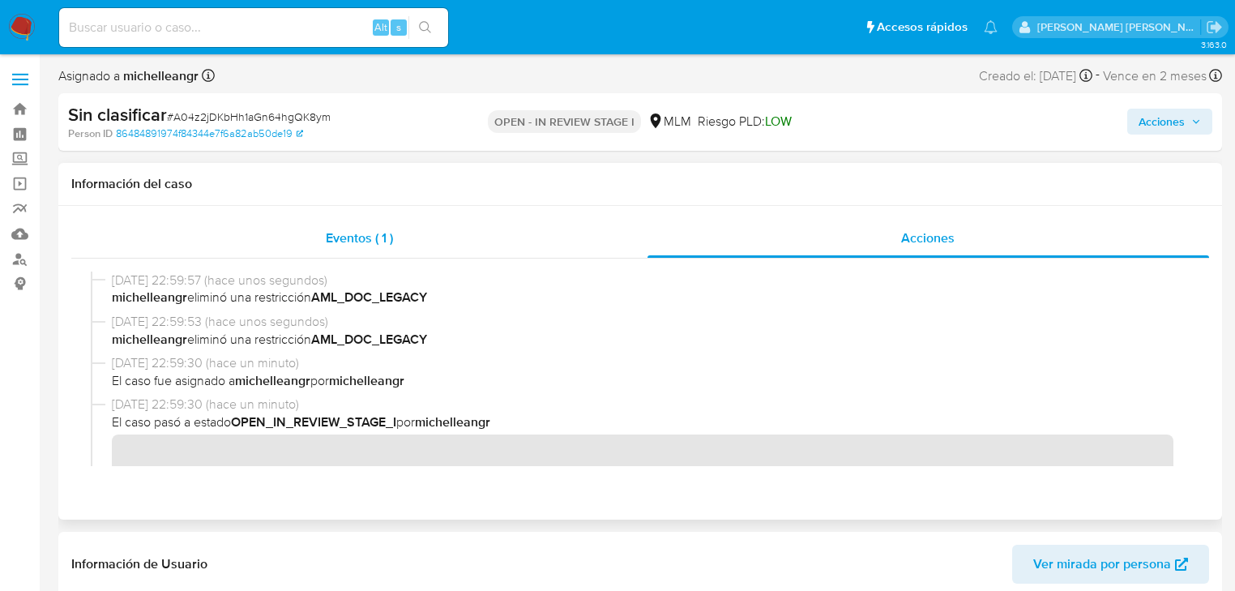
click at [342, 251] on div "Eventos ( 1 )" at bounding box center [359, 238] width 576 height 39
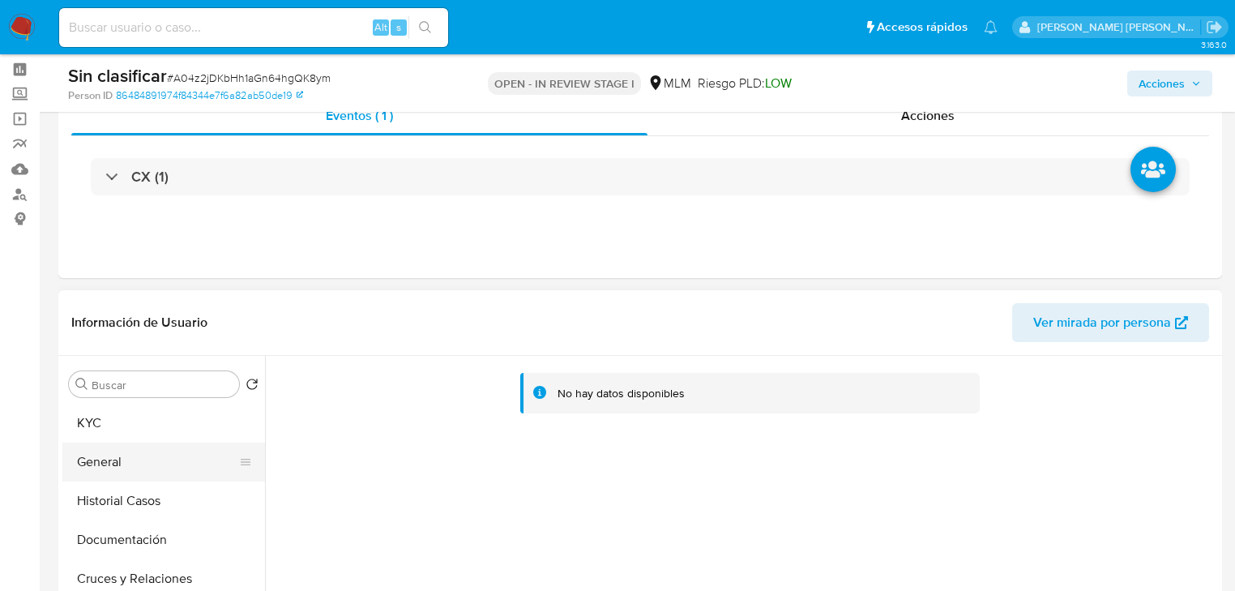
click at [152, 464] on button "General" at bounding box center [157, 461] width 190 height 39
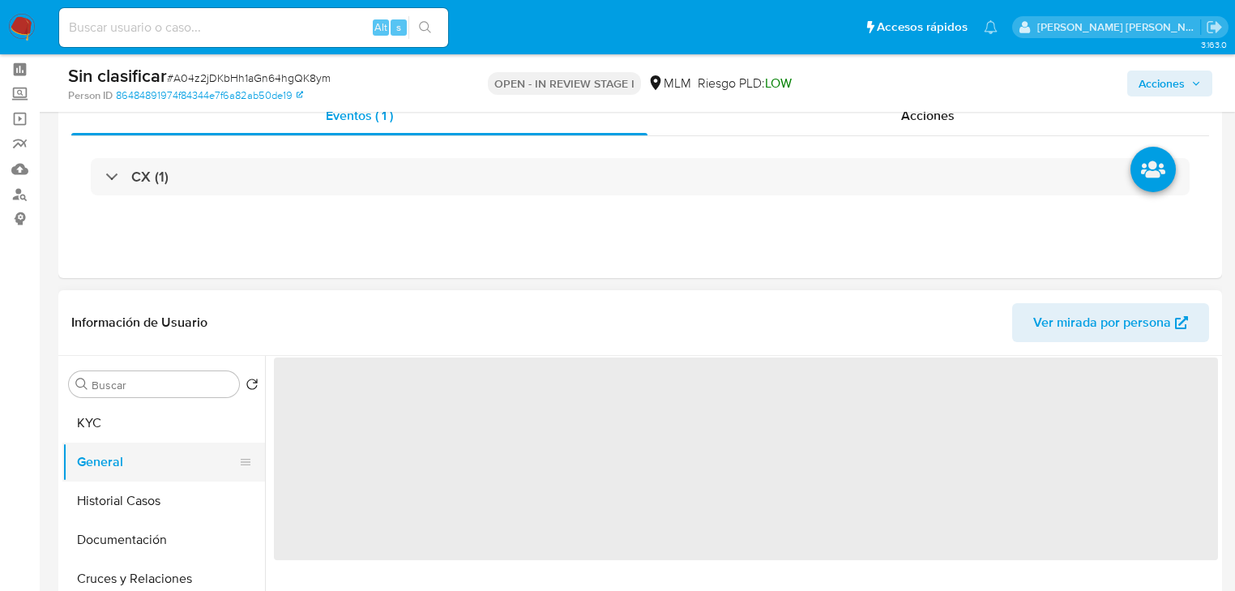
click at [155, 478] on button "General" at bounding box center [157, 461] width 190 height 39
click at [158, 494] on button "Historial Casos" at bounding box center [157, 500] width 190 height 39
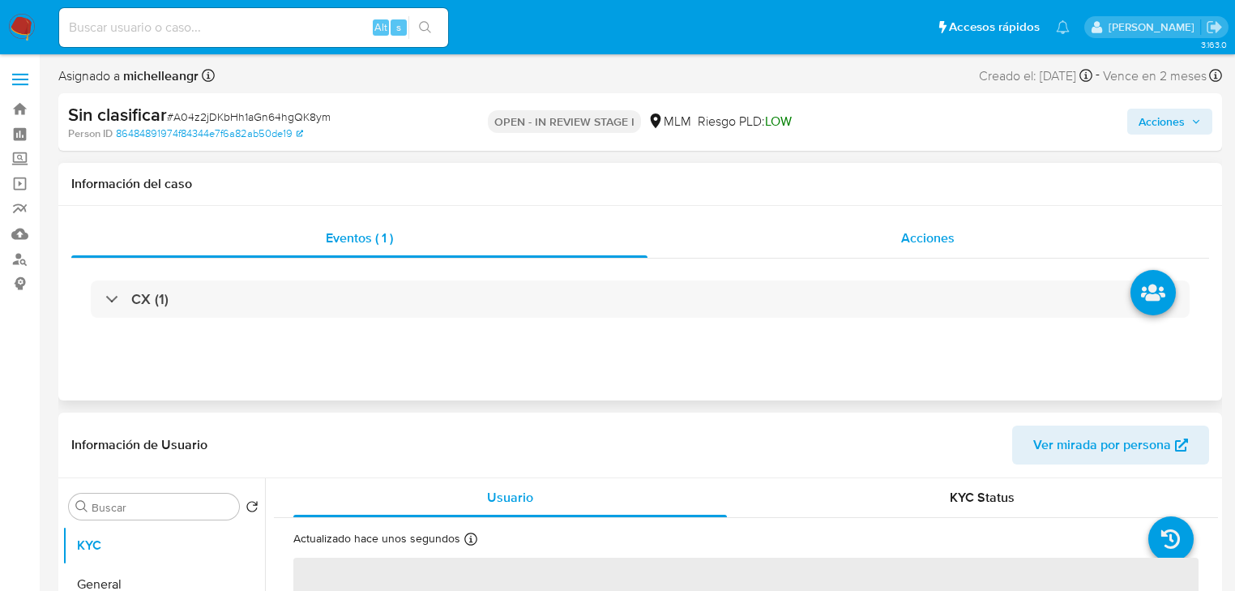
click at [936, 239] on span "Acciones" at bounding box center [927, 238] width 53 height 19
select select "10"
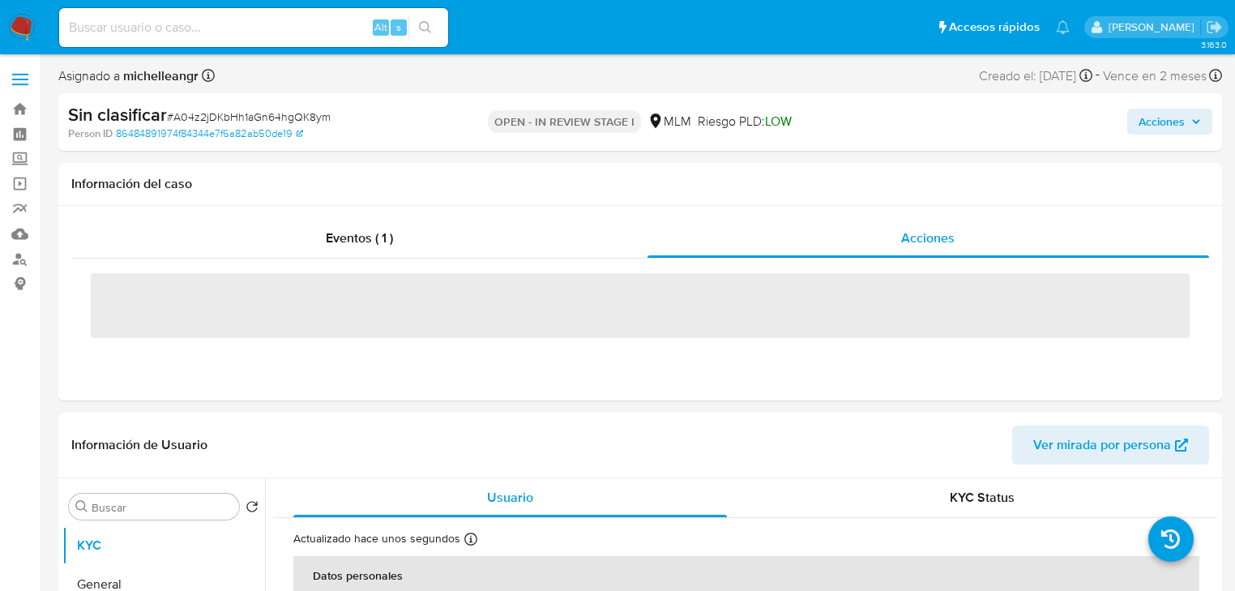
click at [1157, 133] on span "Acciones" at bounding box center [1162, 122] width 46 height 26
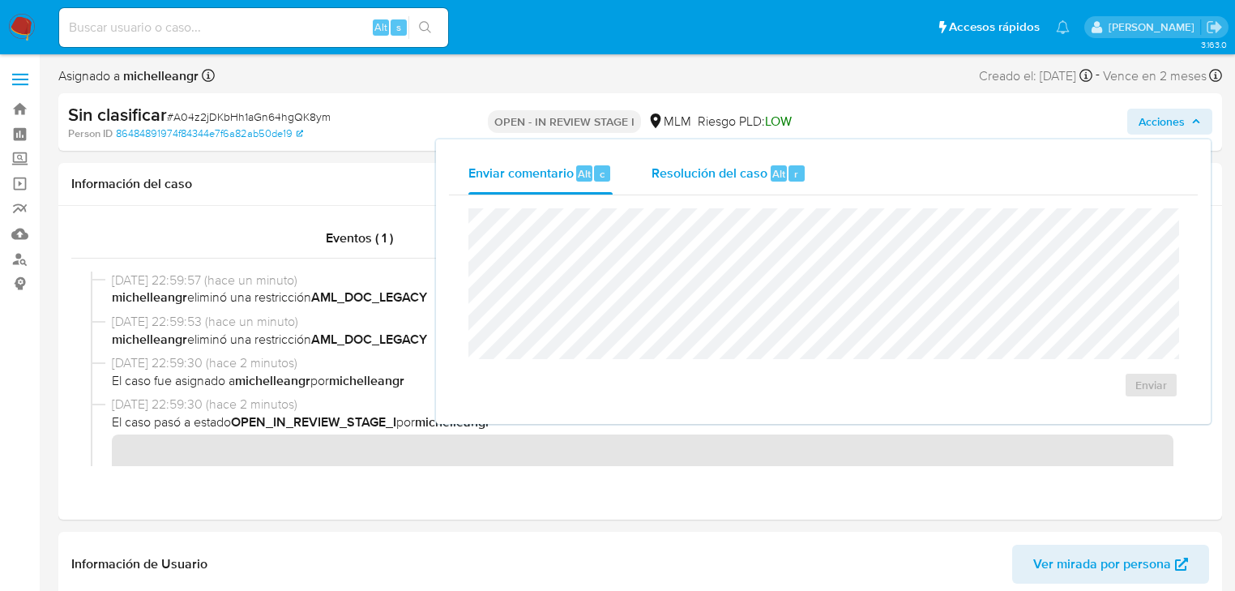
click at [729, 171] on span "Resolución del caso" at bounding box center [710, 173] width 116 height 19
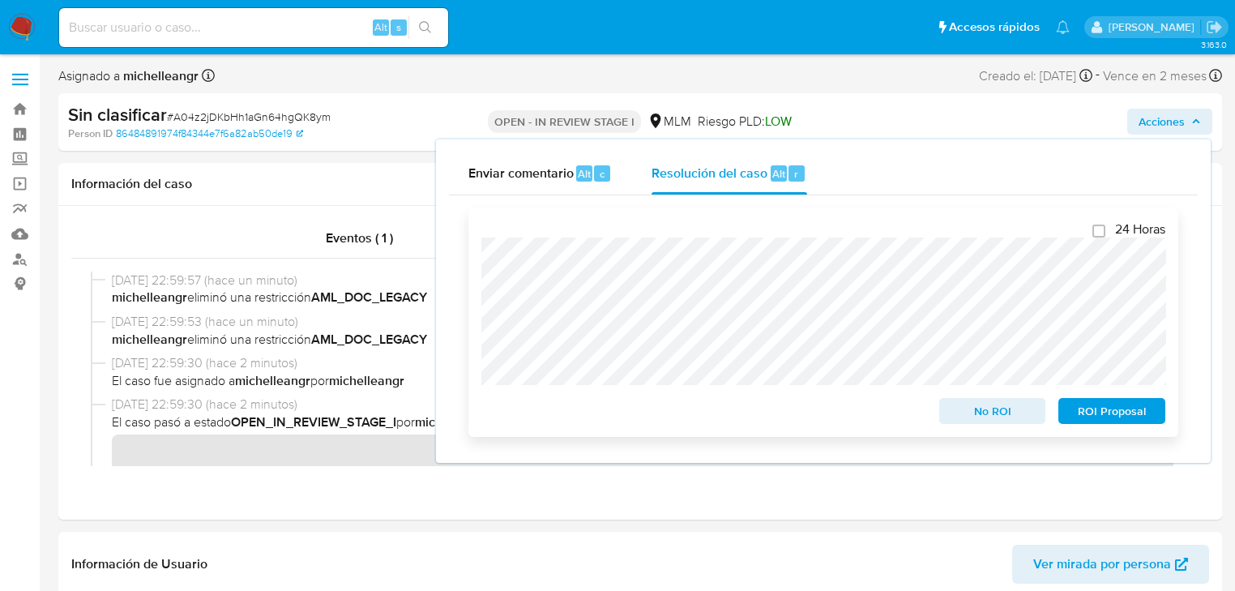
click at [960, 413] on span "No ROI" at bounding box center [993, 411] width 84 height 23
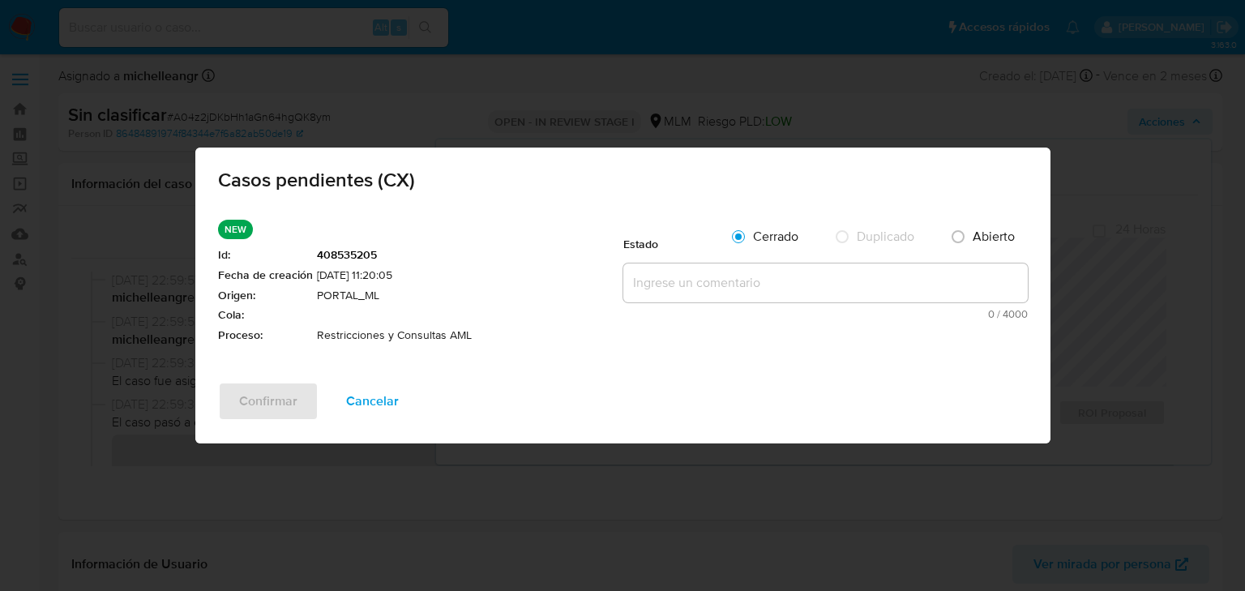
click at [684, 285] on textarea at bounding box center [825, 282] width 404 height 39
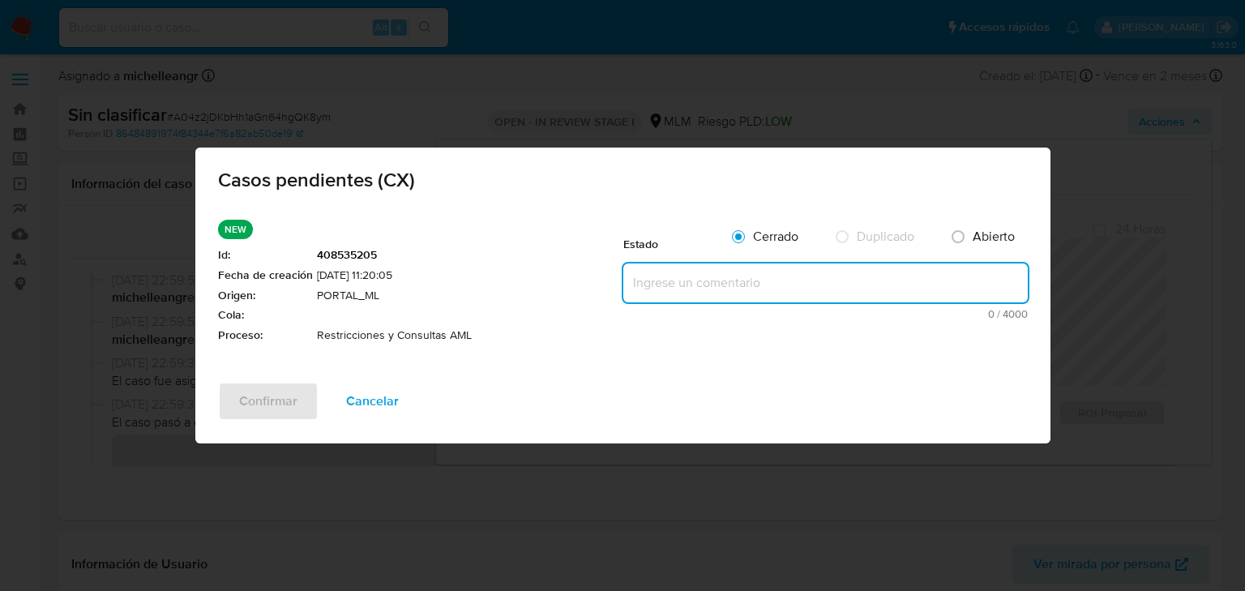
paste textarea "Caso generado por CX donde se valida en listas y documentación registrada en 20…"
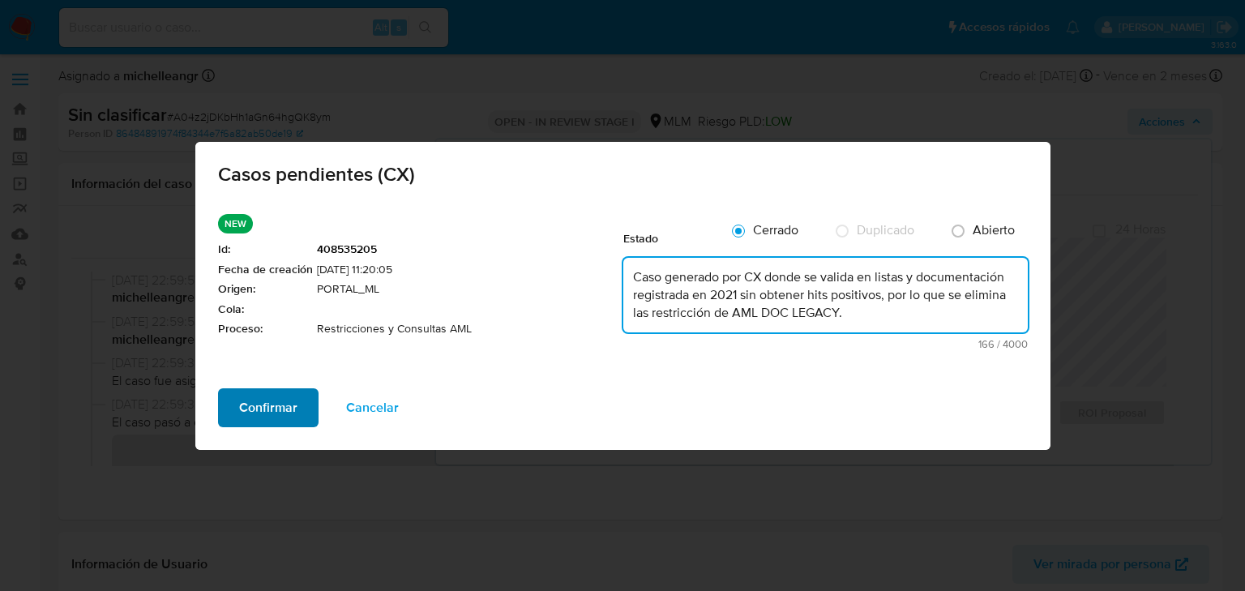
type textarea "Caso generado por CX donde se valida en listas y documentación registrada en 20…"
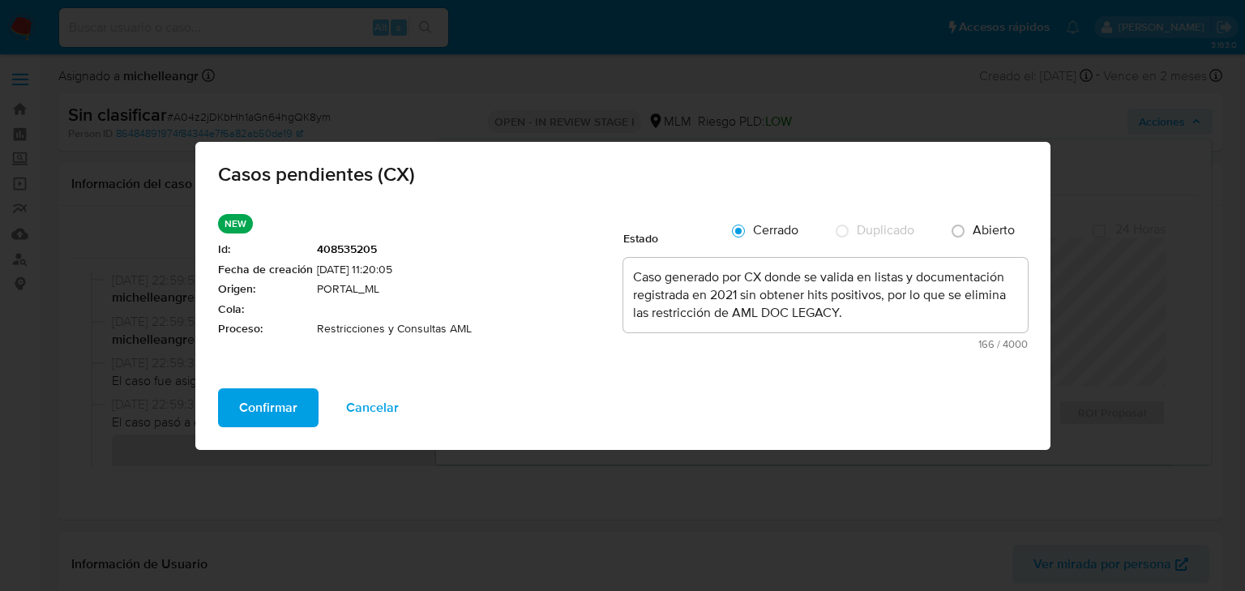
click at [280, 403] on span "Confirmar" at bounding box center [268, 408] width 58 height 36
